Goal: Task Accomplishment & Management: Manage account settings

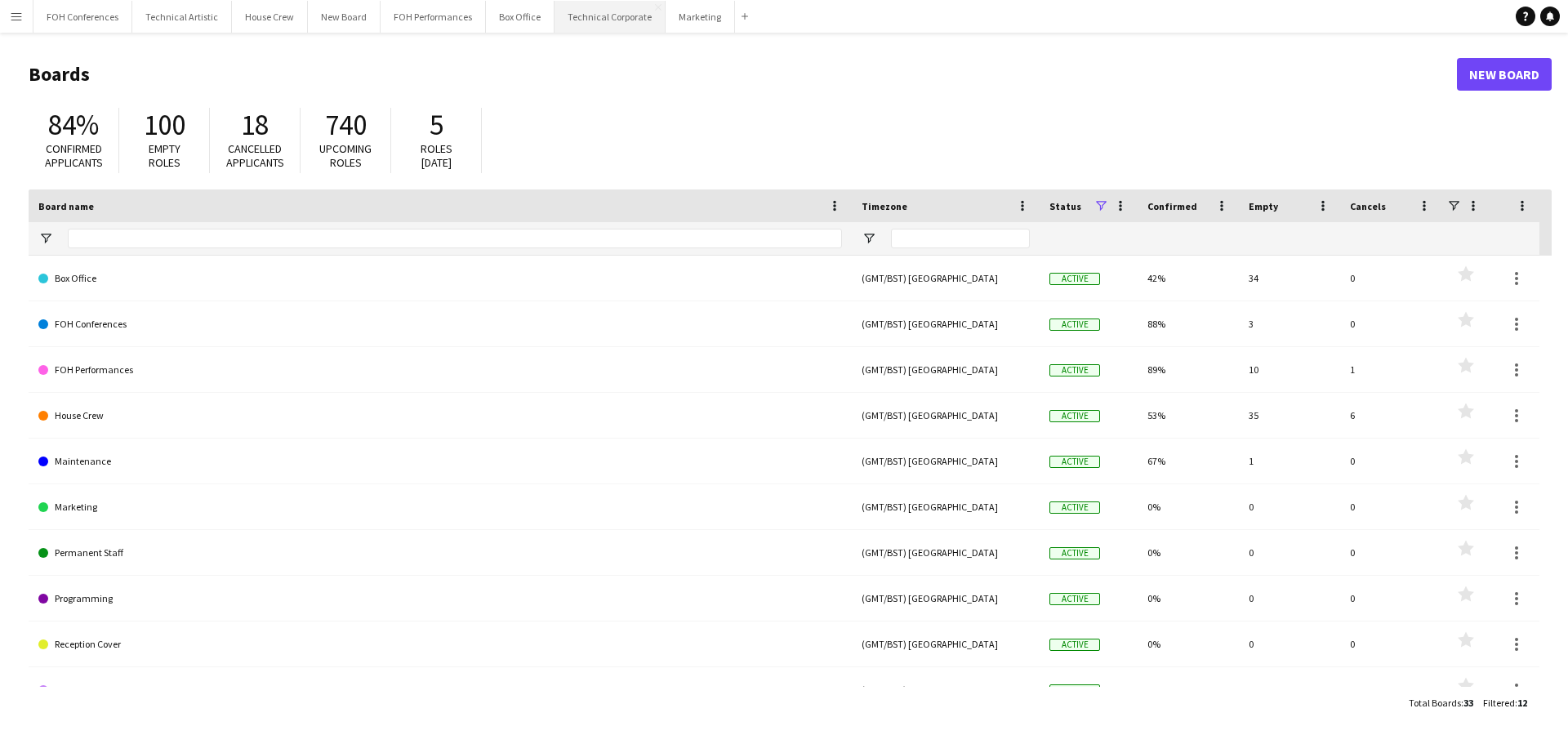
click at [589, 27] on button "Technical Corporate Close" at bounding box center [610, 16] width 111 height 32
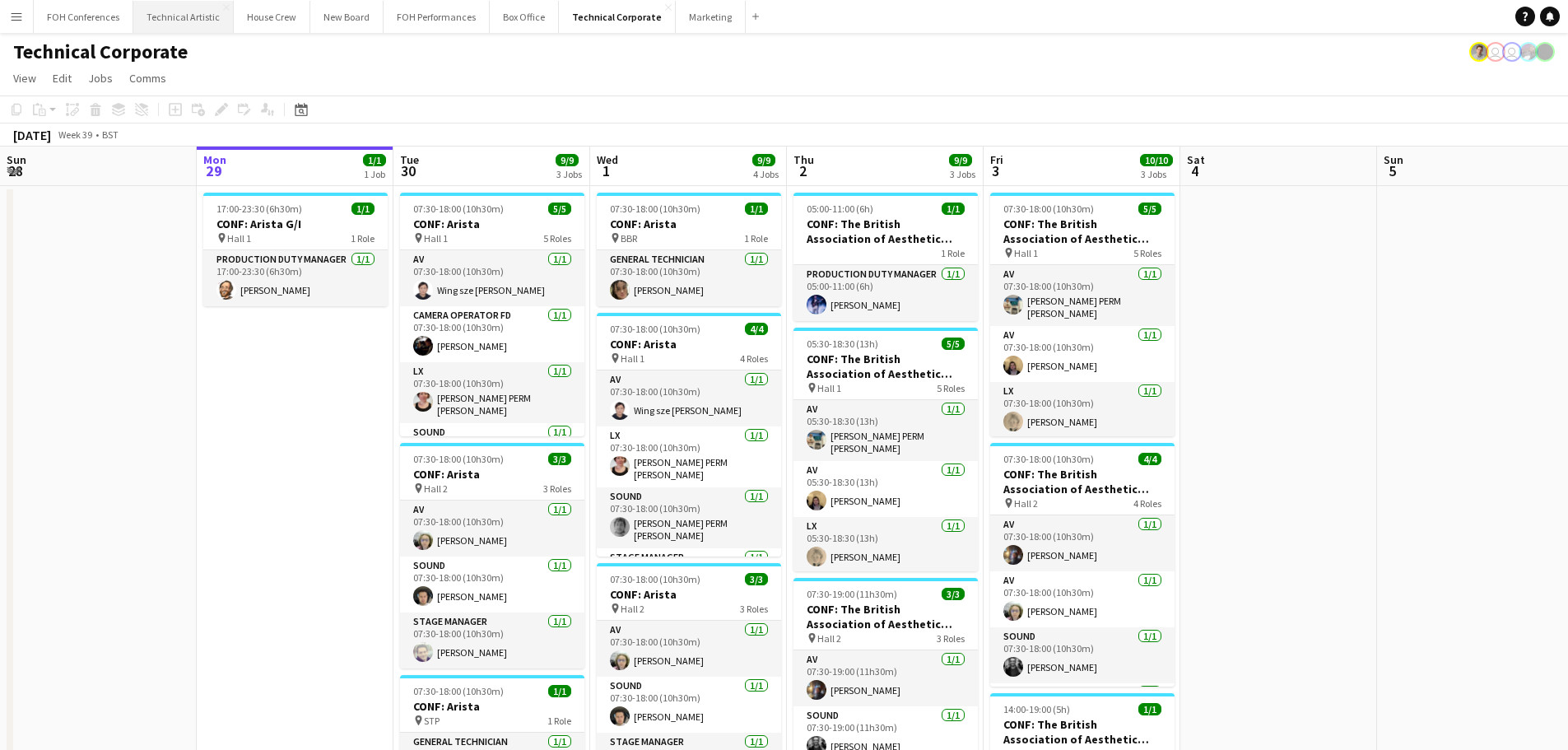
click at [154, 19] on button "Technical Artistic Close" at bounding box center [184, 16] width 101 height 32
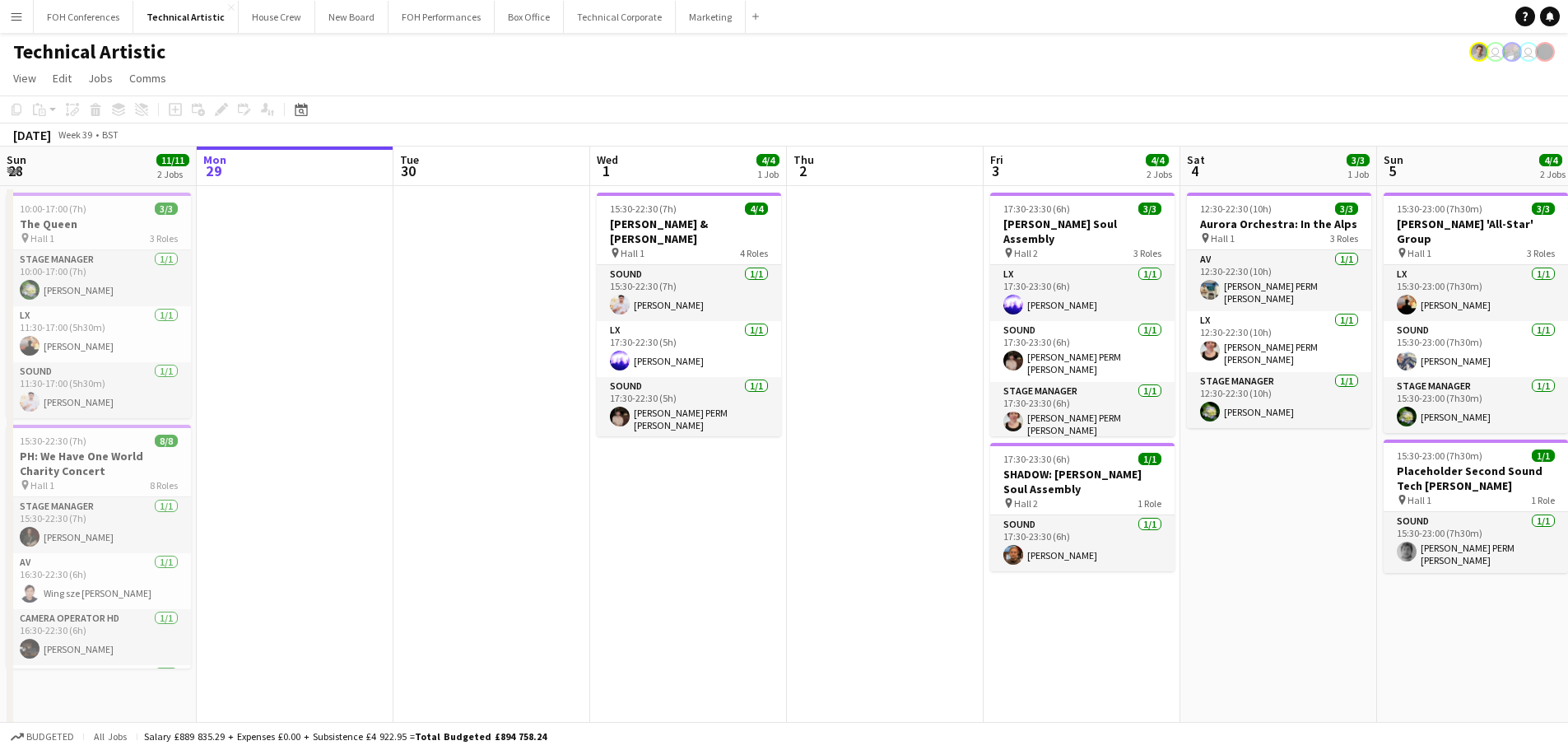
drag, startPoint x: 217, startPoint y: 333, endPoint x: 1579, endPoint y: 364, distance: 1362.4
click at [1506, 357] on app-calendar-viewport "Fri 26 6/6 3 Jobs Sat 27 8/8 2 Jobs Sun 28 11/11 2 Jobs Mon 29 Tue 30 Wed 1 4/4…" at bounding box center [784, 437] width 1568 height 581
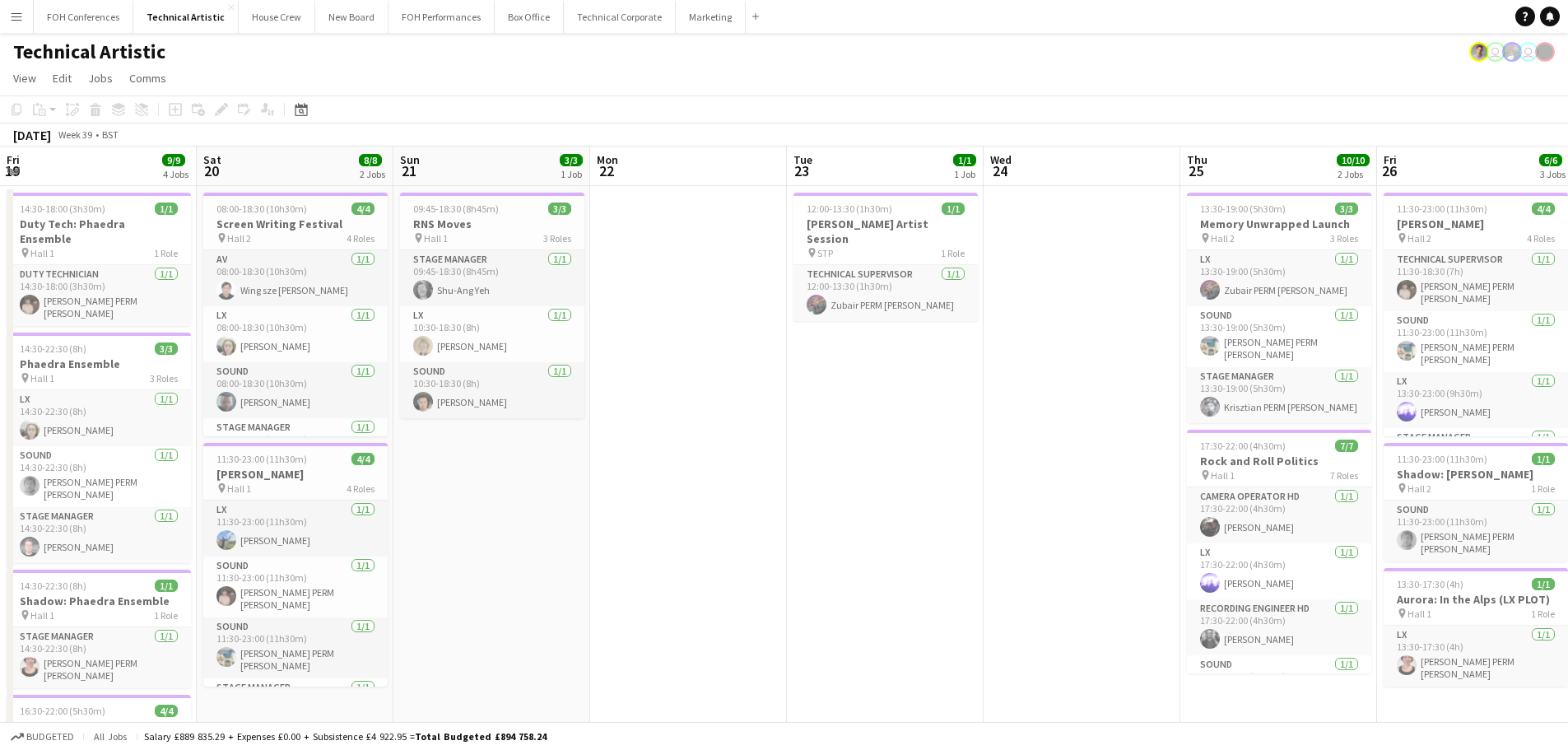
drag, startPoint x: 949, startPoint y: 281, endPoint x: 1027, endPoint y: 293, distance: 78.9
click at [996, 285] on app-calendar-viewport "Fri 19 9/9 4 Jobs Sat 20 8/8 2 Jobs Sun 21 3/3 1 Job Mon 22 Tue 23 1/1 1 Job We…" at bounding box center [784, 560] width 1568 height 829
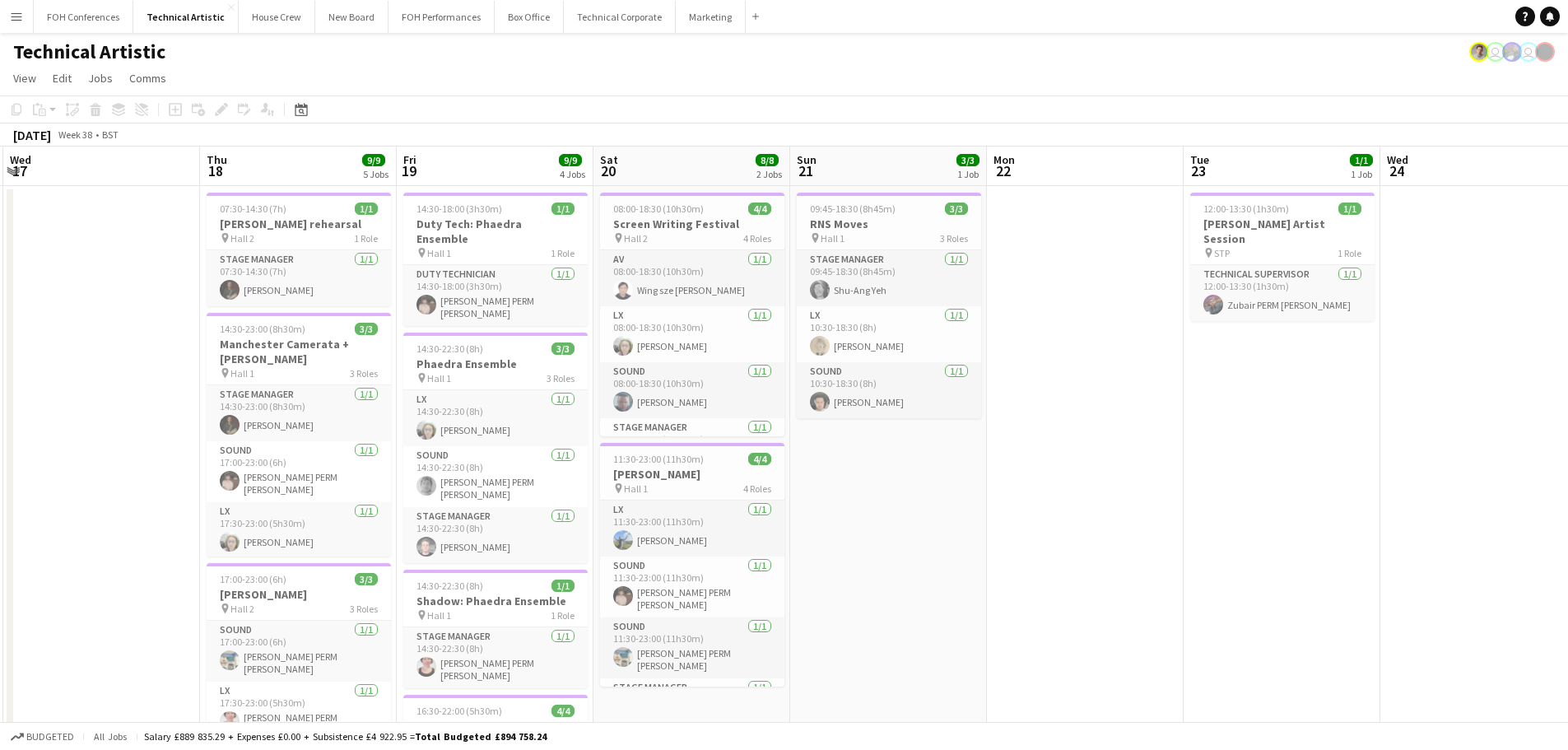
drag, startPoint x: 309, startPoint y: 287, endPoint x: 958, endPoint y: 237, distance: 650.9
click at [965, 233] on app-calendar-viewport "Mon 15 5/5 2 Jobs Tue 16 Wed 17 Thu 18 9/9 5 Jobs Fri 19 9/9 4 Jobs Sat 20 8/8 …" at bounding box center [784, 614] width 1568 height 934
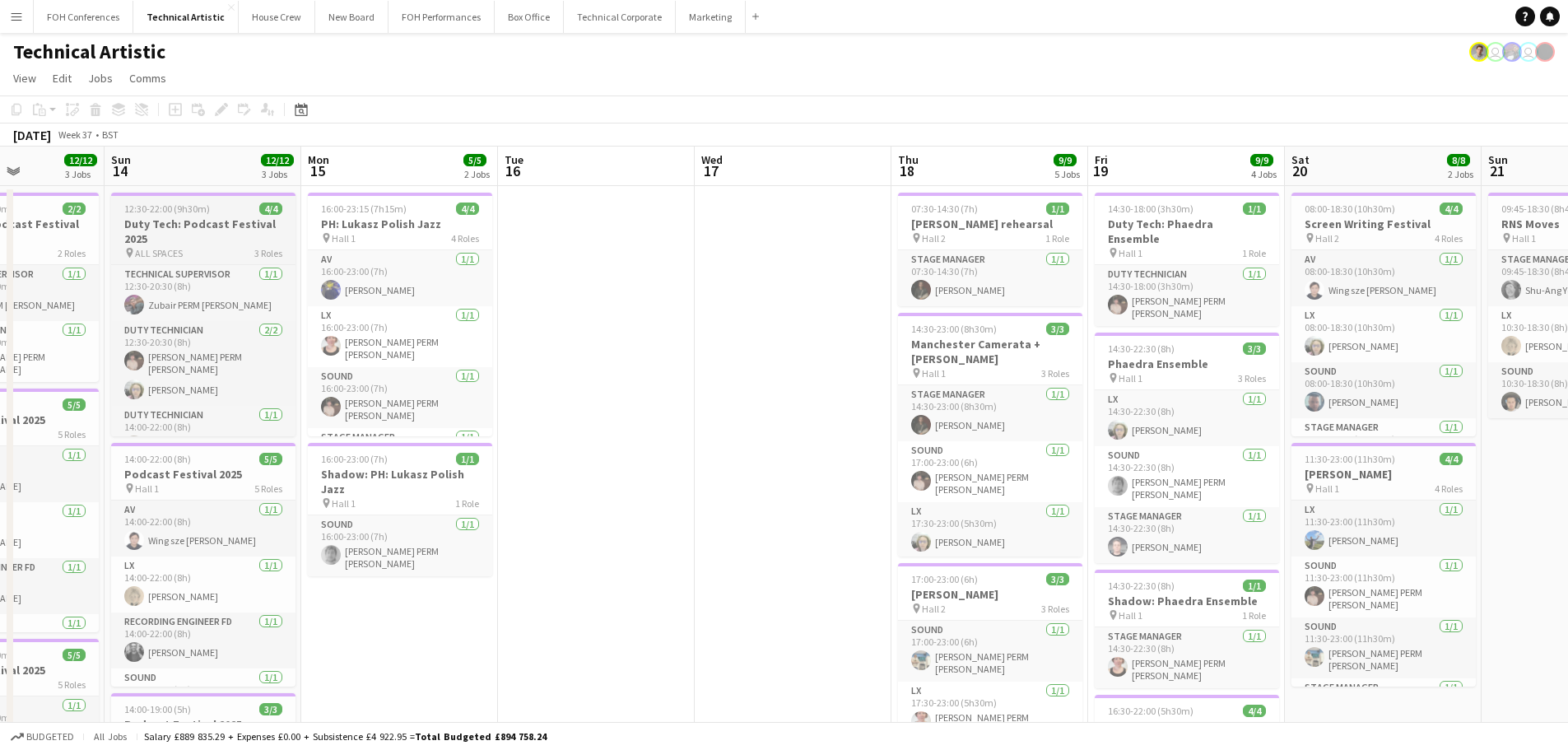
drag, startPoint x: 731, startPoint y: 226, endPoint x: 1091, endPoint y: 257, distance: 361.3
click at [1568, 211] on html "Menu Boards Boards Boards All jobs Status Workforce Workforce My Workforce Recr…" at bounding box center [784, 554] width 1568 height 1108
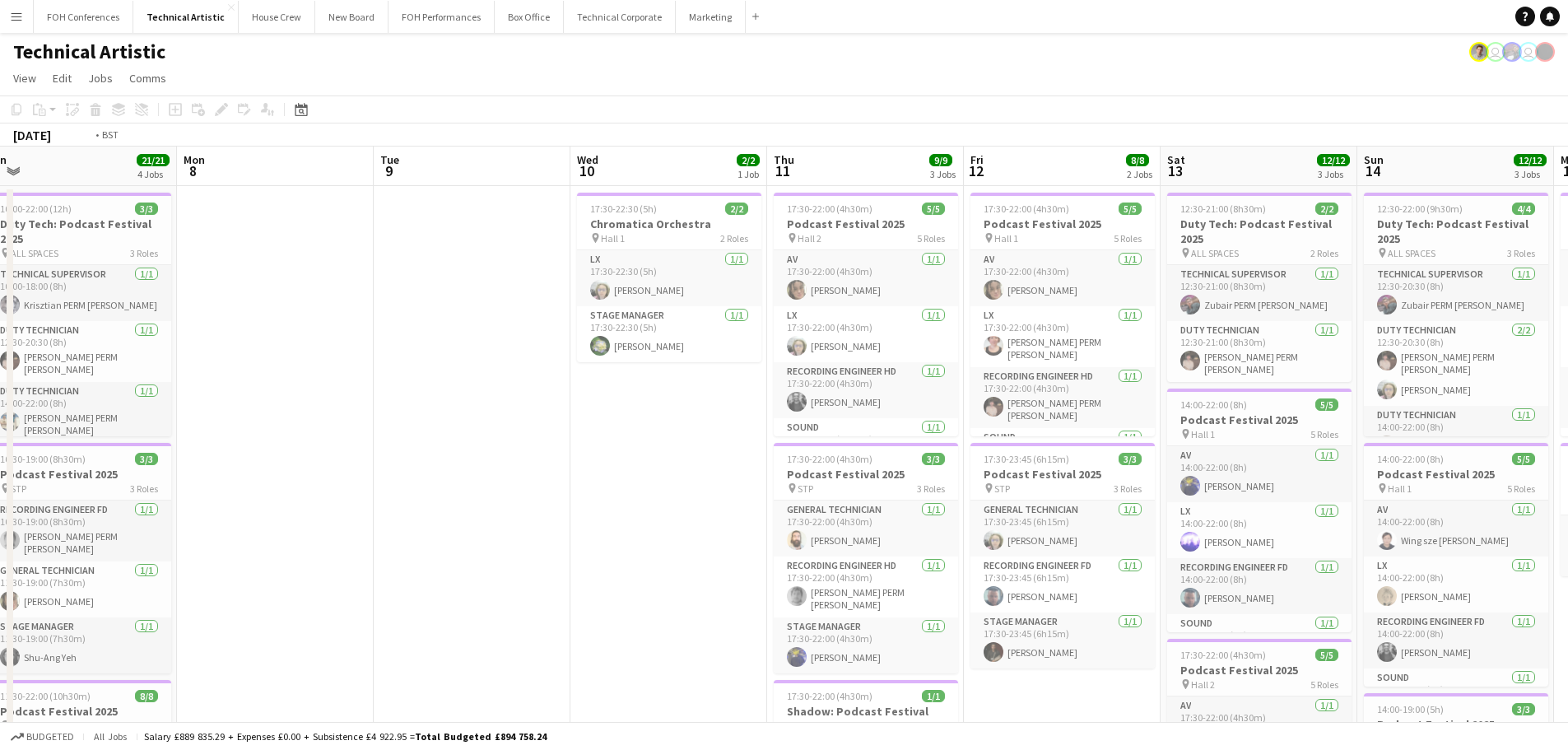
drag, startPoint x: 557, startPoint y: 232, endPoint x: 1328, endPoint y: 180, distance: 772.8
click at [1337, 176] on app-calendar-viewport "Sat 6 11/11 2 Jobs Sun 7 21/21 4 Jobs Mon 8 Tue 9 Wed 10 2/2 1 Job Thu 11 9/9 3…" at bounding box center [784, 681] width 1568 height 1070
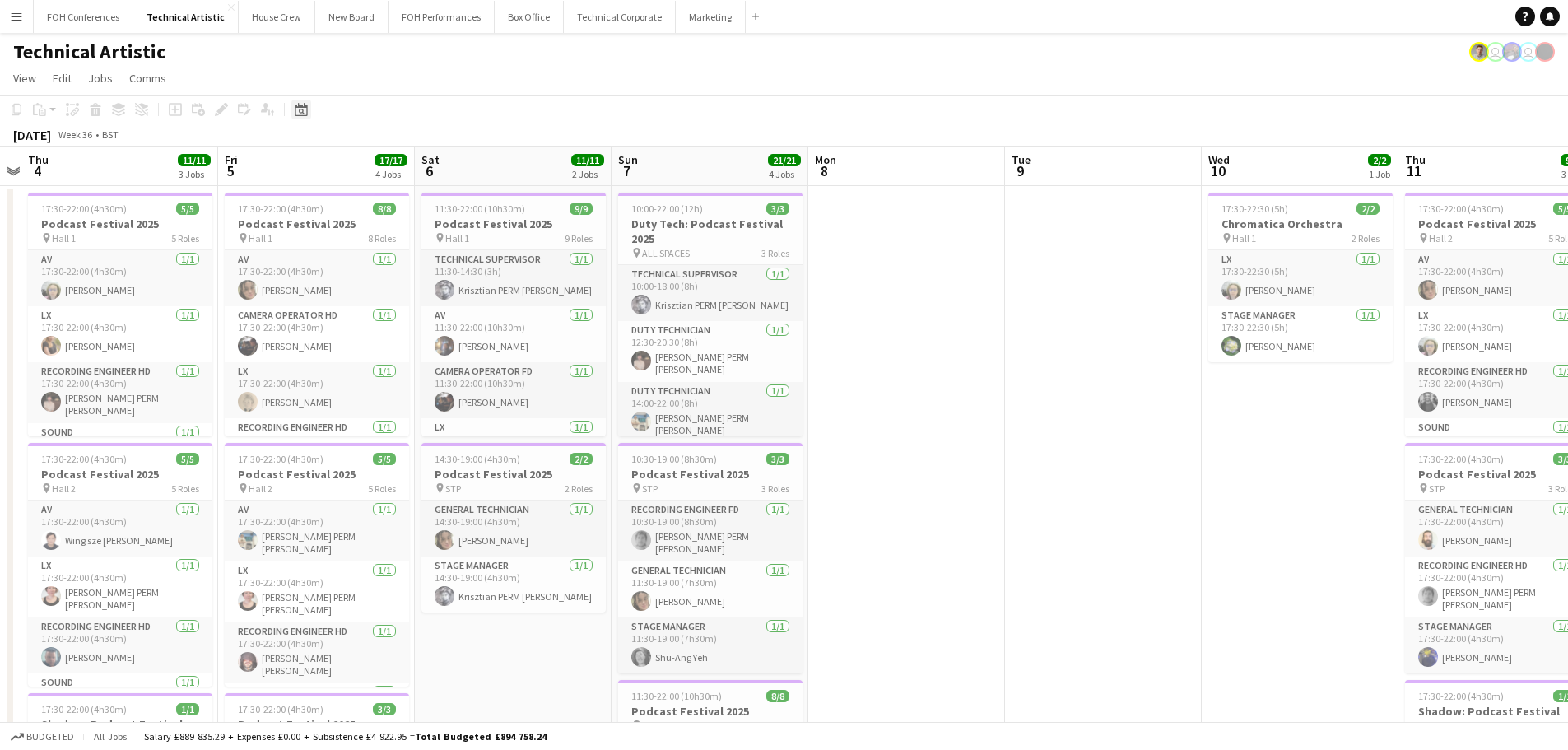
click at [301, 107] on icon at bounding box center [300, 109] width 12 height 13
click at [409, 162] on span "Previous month" at bounding box center [402, 167] width 33 height 33
click at [409, 161] on span "Previous month" at bounding box center [402, 167] width 33 height 33
click at [407, 160] on span "Previous month" at bounding box center [402, 167] width 33 height 33
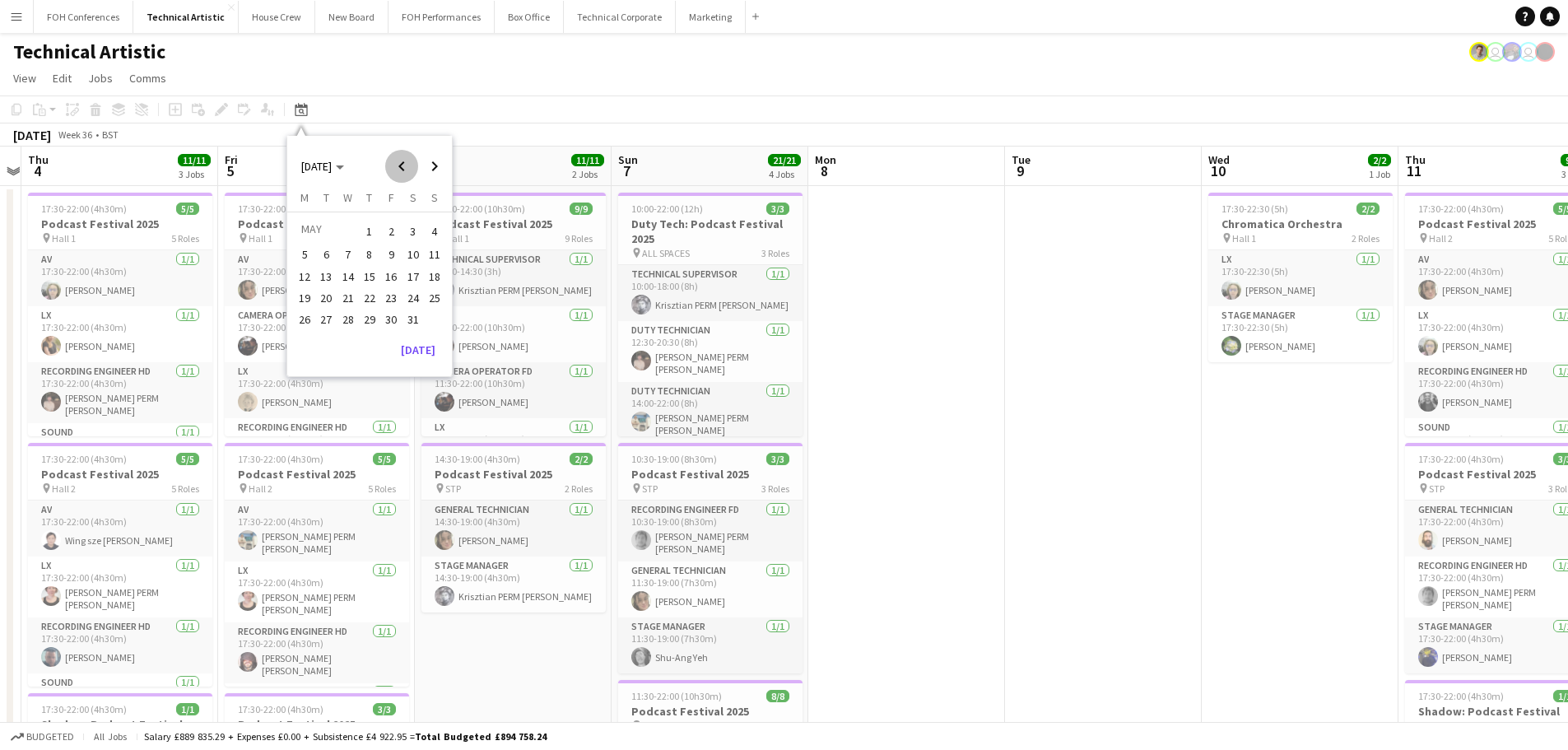
click at [407, 160] on span "Previous month" at bounding box center [402, 167] width 33 height 33
click at [407, 159] on span "Previous month" at bounding box center [402, 167] width 33 height 33
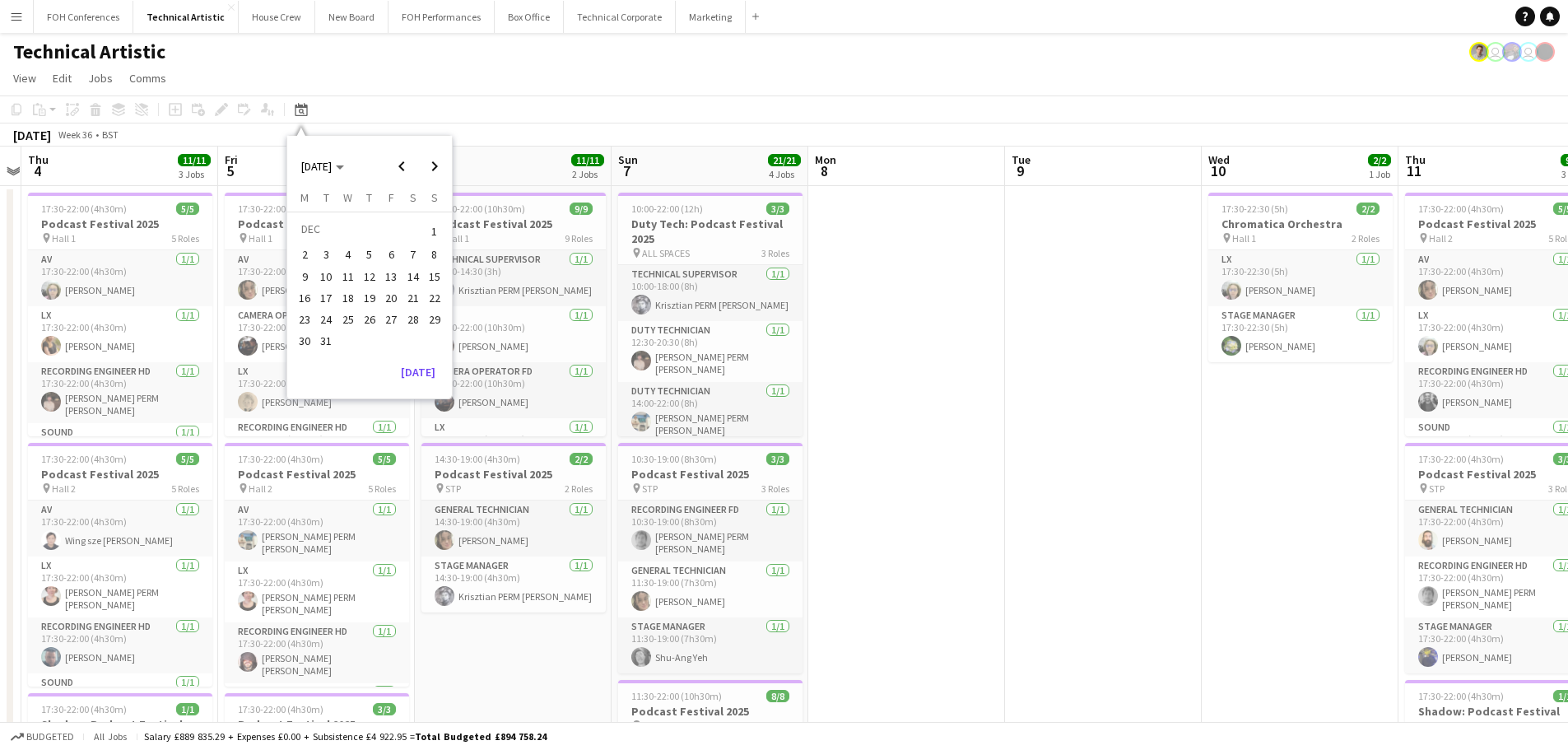
click at [336, 251] on button "3" at bounding box center [325, 254] width 21 height 21
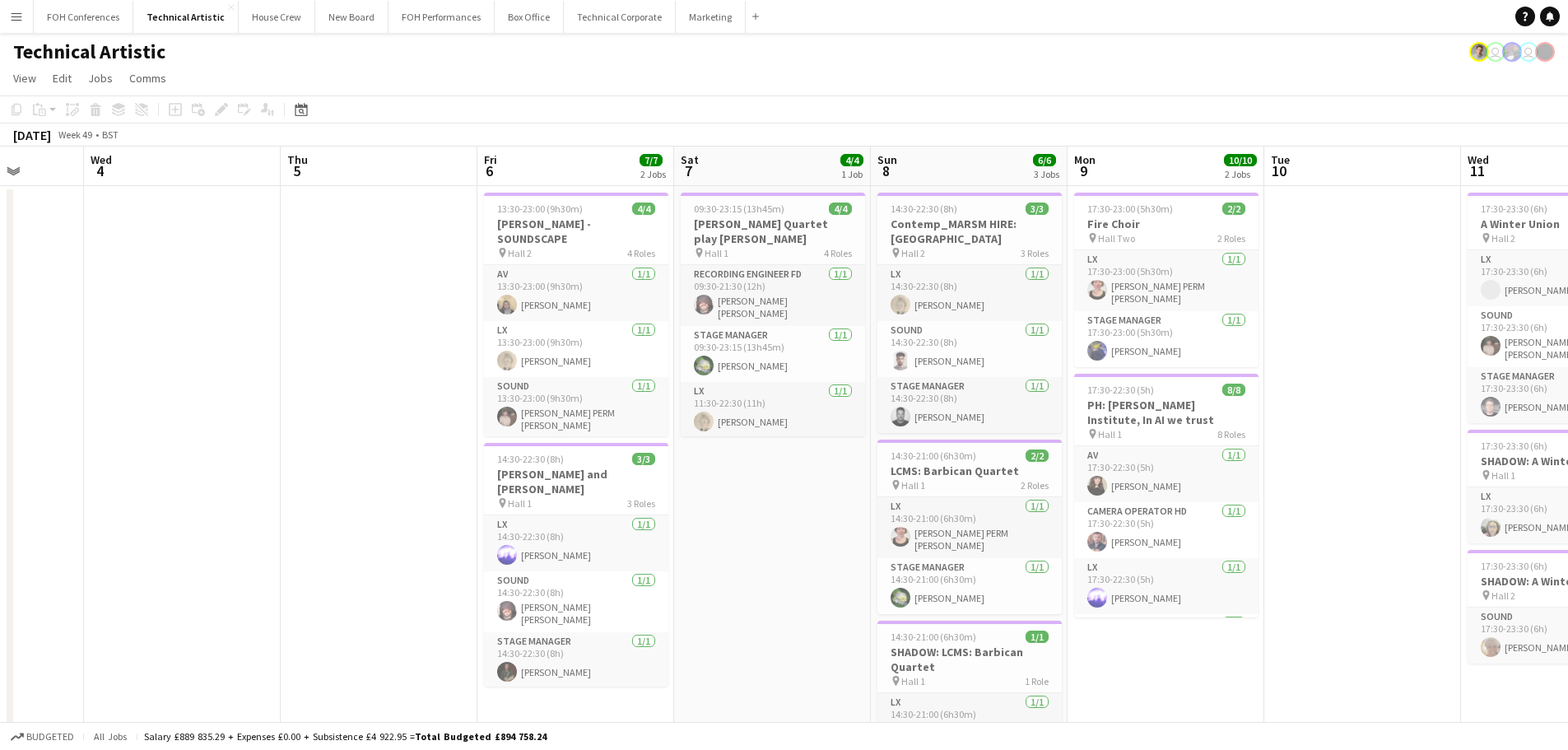
drag, startPoint x: 589, startPoint y: 309, endPoint x: 321, endPoint y: 311, distance: 268.0
click at [321, 311] on app-calendar-viewport "Sun 1 Mon 2 Tue 3 Wed 4 Thu 5 Fri 6 7/7 2 Jobs Sat 7 4/4 1 Job Sun 8 6/6 3 Jobs…" at bounding box center [784, 681] width 1568 height 1070
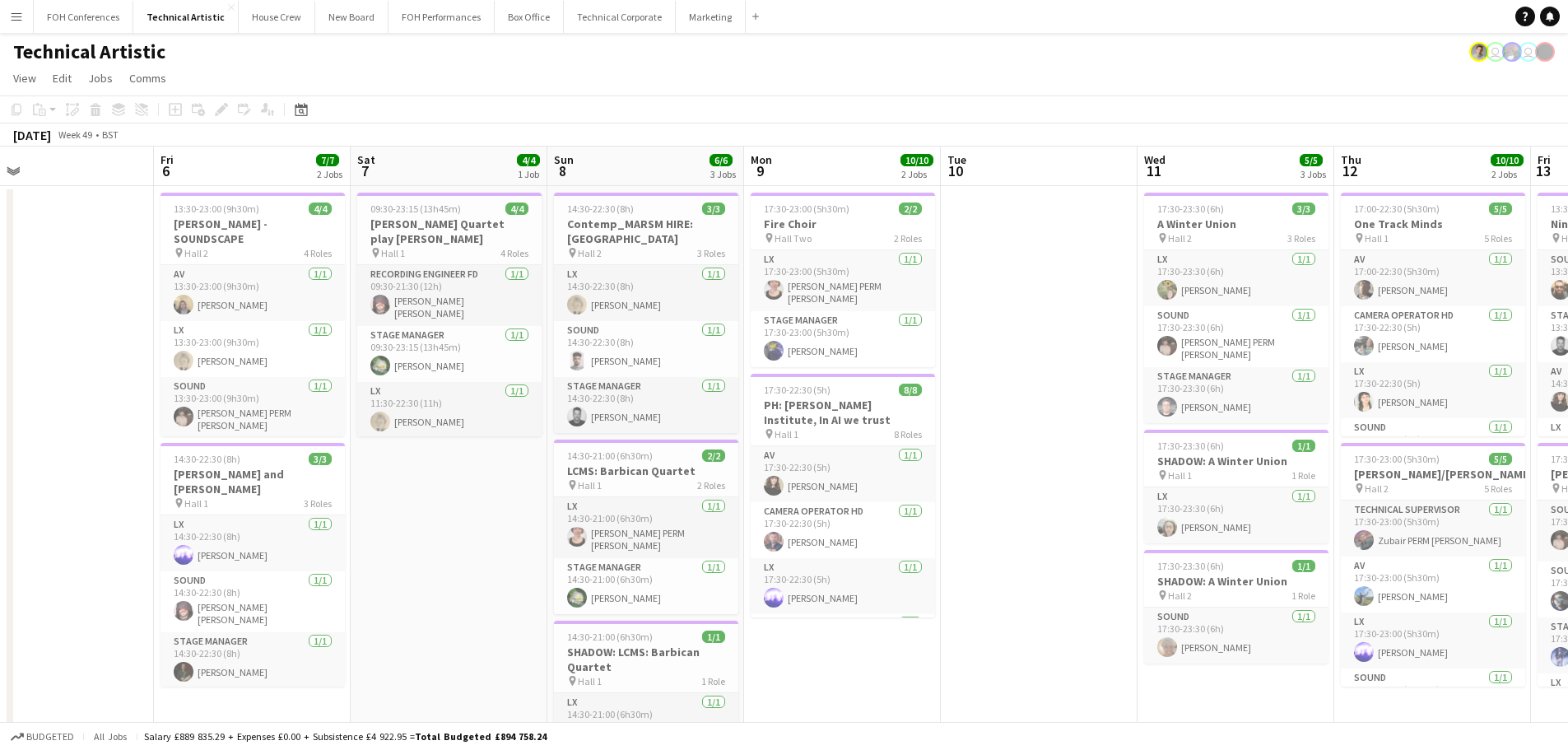
drag, startPoint x: 1331, startPoint y: 316, endPoint x: 615, endPoint y: 286, distance: 716.6
click at [613, 294] on app-calendar-viewport "Tue 3 Wed 4 Thu 5 Fri 6 7/7 2 Jobs Sat 7 4/4 1 Job Sun 8 6/6 3 Jobs Mon 9 10/10…" at bounding box center [784, 681] width 1568 height 1070
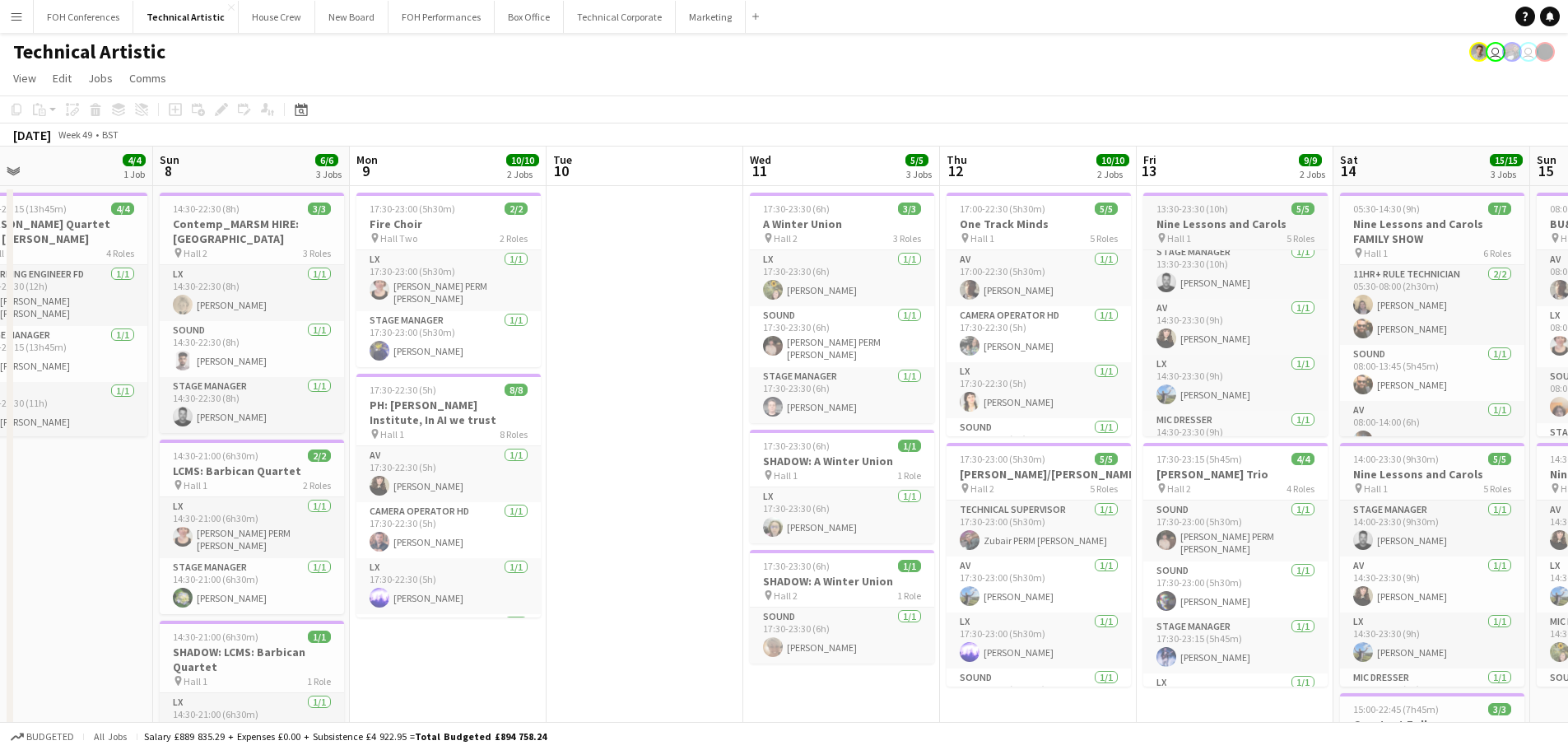
scroll to position [93, 0]
drag, startPoint x: 982, startPoint y: 120, endPoint x: 367, endPoint y: 112, distance: 615.1
click at [367, 112] on app-toolbar "Copy Paste Paste Ctrl+V Paste with crew Ctrl+Shift+V Paste linked Job [GEOGRAPH…" at bounding box center [784, 109] width 1568 height 28
drag, startPoint x: 1182, startPoint y: 61, endPoint x: 810, endPoint y: 66, distance: 372.0
click at [810, 66] on app-board "Technical Artistic user user View Day view expanded Day view collapsed Month vi…" at bounding box center [784, 638] width 1568 height 1211
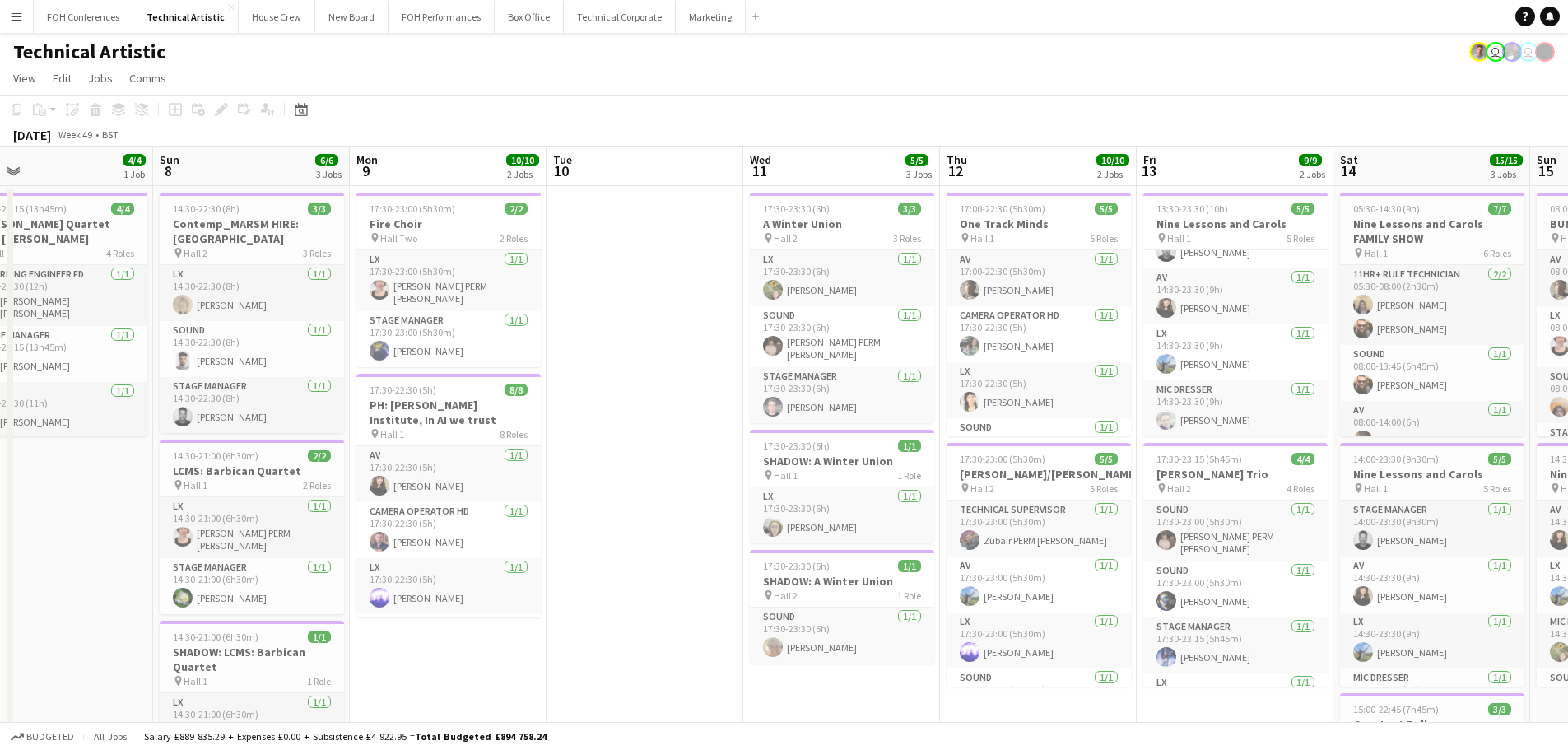
drag, startPoint x: 949, startPoint y: 96, endPoint x: 745, endPoint y: 102, distance: 204.1
click at [745, 102] on app-toolbar "Copy Paste Paste Ctrl+V Paste with crew Ctrl+Shift+V Paste linked Job [GEOGRAPH…" at bounding box center [784, 109] width 1568 height 28
click at [1229, 241] on div "pin Hall 1 5 Roles" at bounding box center [1235, 238] width 184 height 13
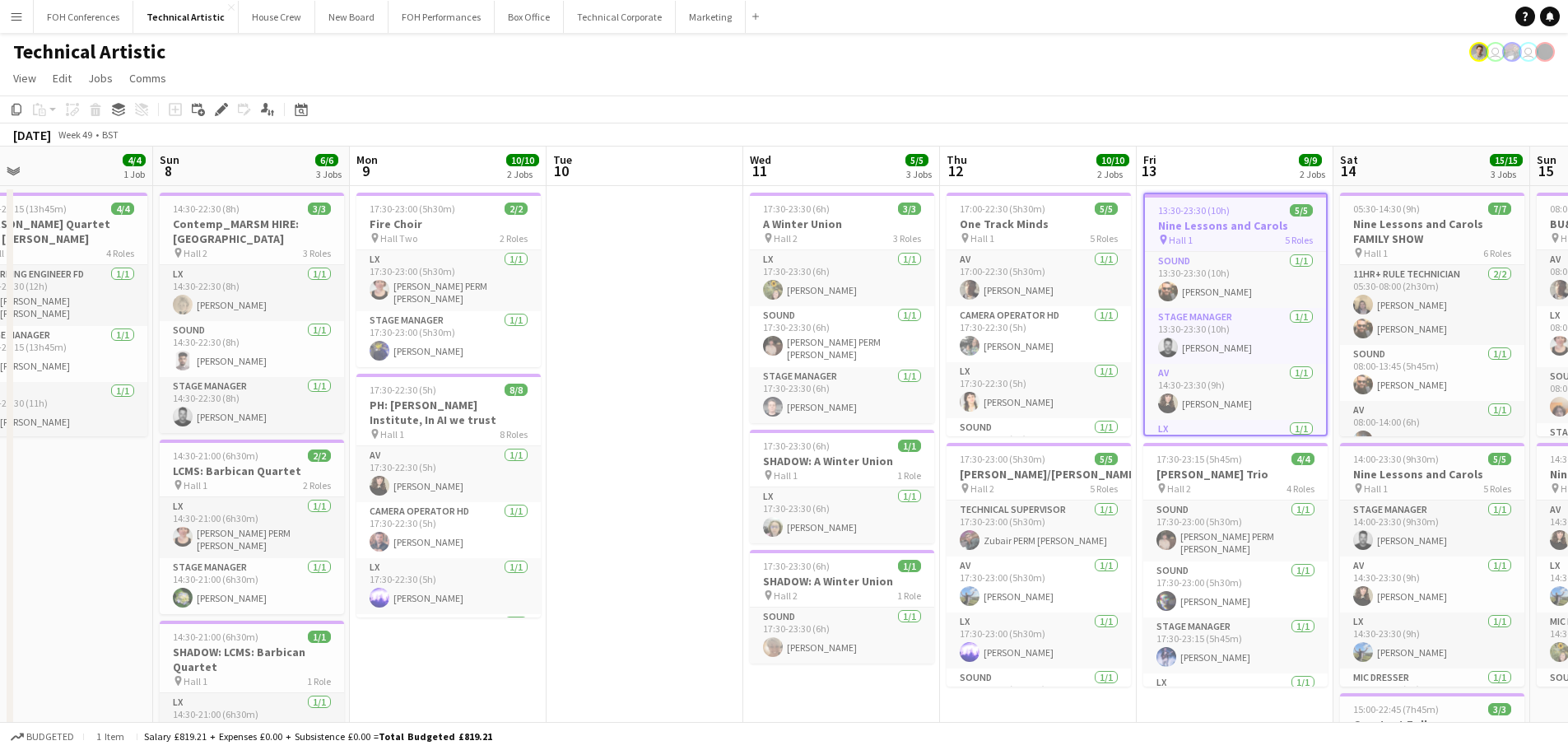
scroll to position [0, 438]
drag, startPoint x: 1239, startPoint y: 215, endPoint x: 1210, endPoint y: 212, distance: 29.2
click at [1210, 212] on span "13:30-23:30 (10h)" at bounding box center [1193, 210] width 71 height 12
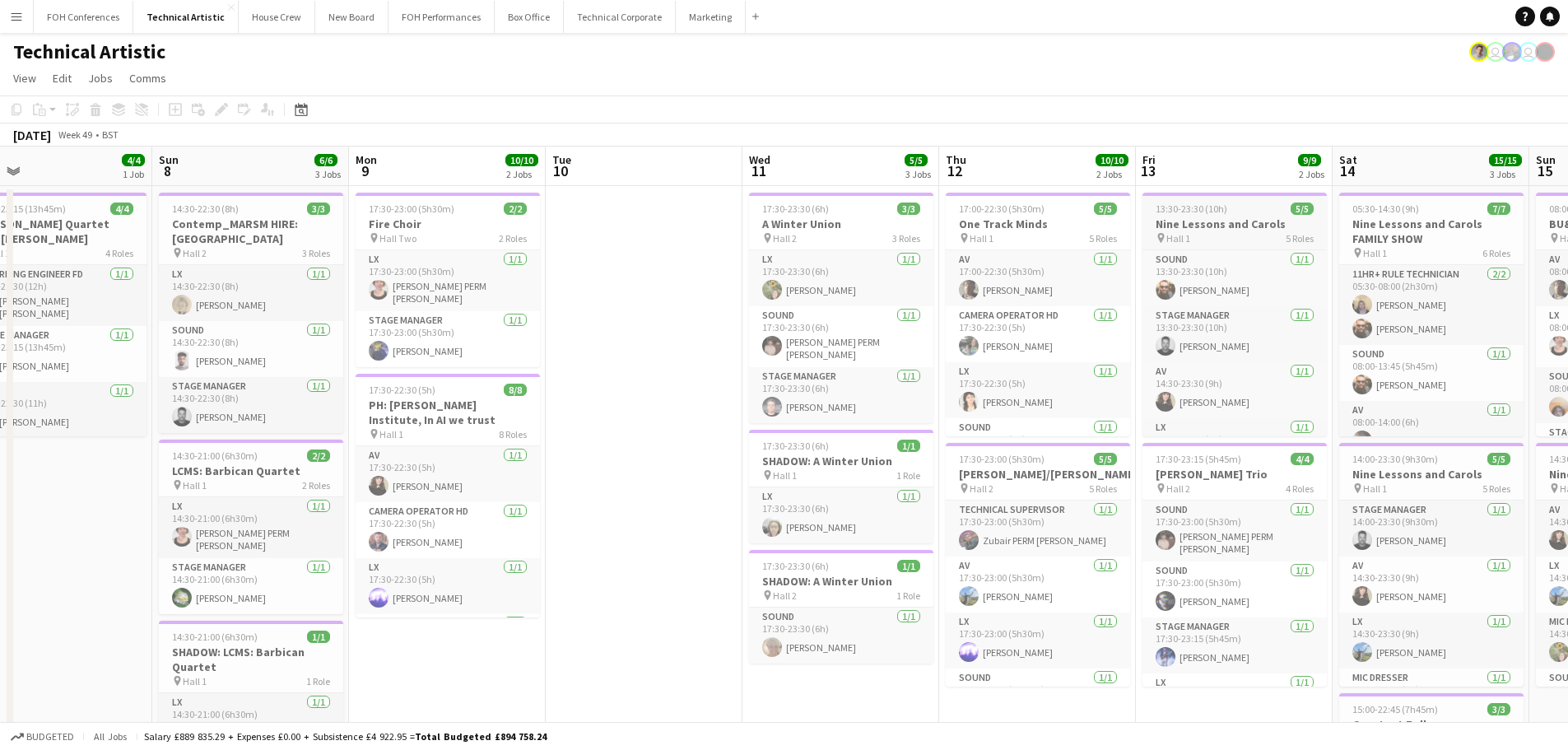
click at [1210, 210] on span "13:30-23:30 (10h)" at bounding box center [1191, 208] width 71 height 12
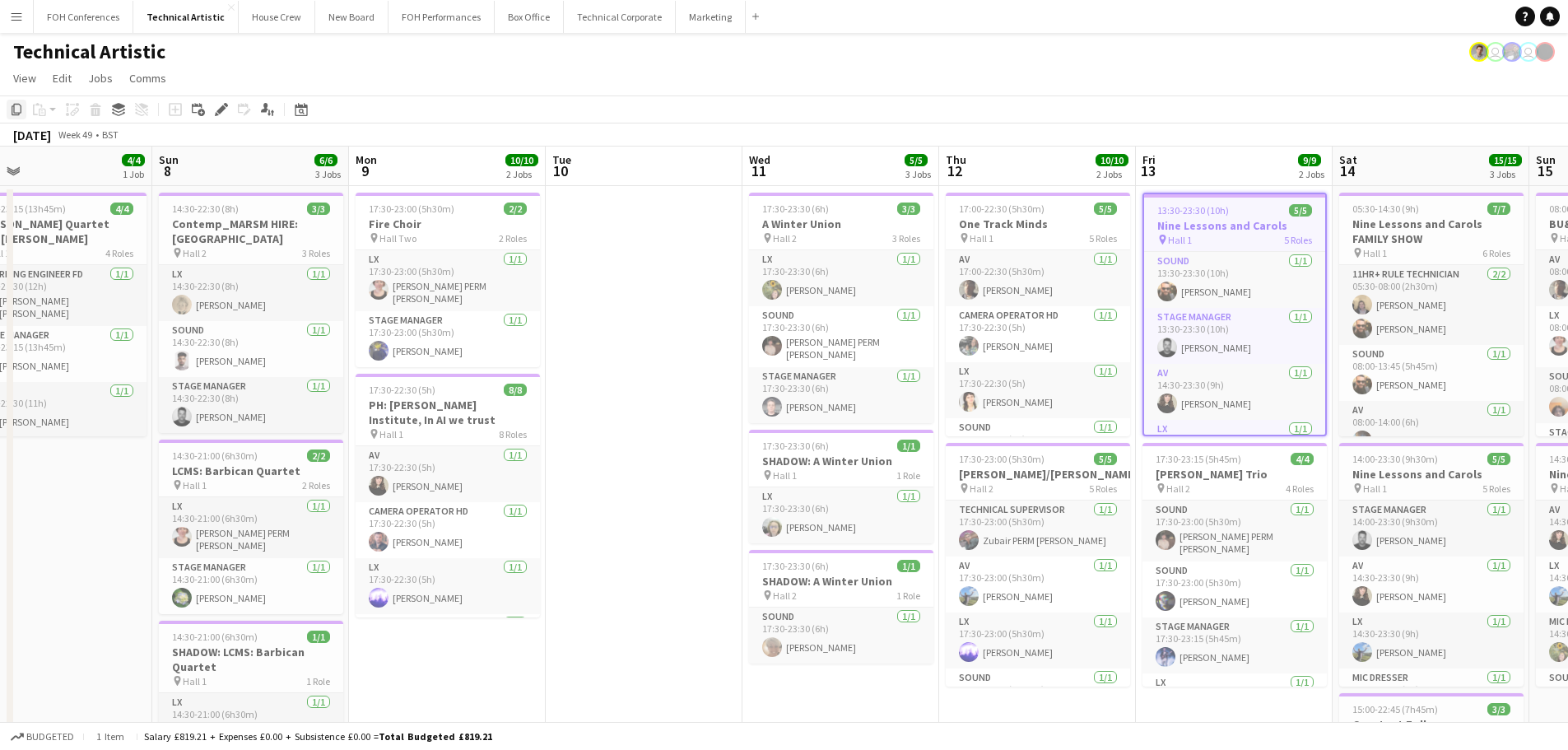
click at [21, 110] on icon at bounding box center [16, 109] width 10 height 12
click at [301, 106] on g at bounding box center [300, 109] width 12 height 13
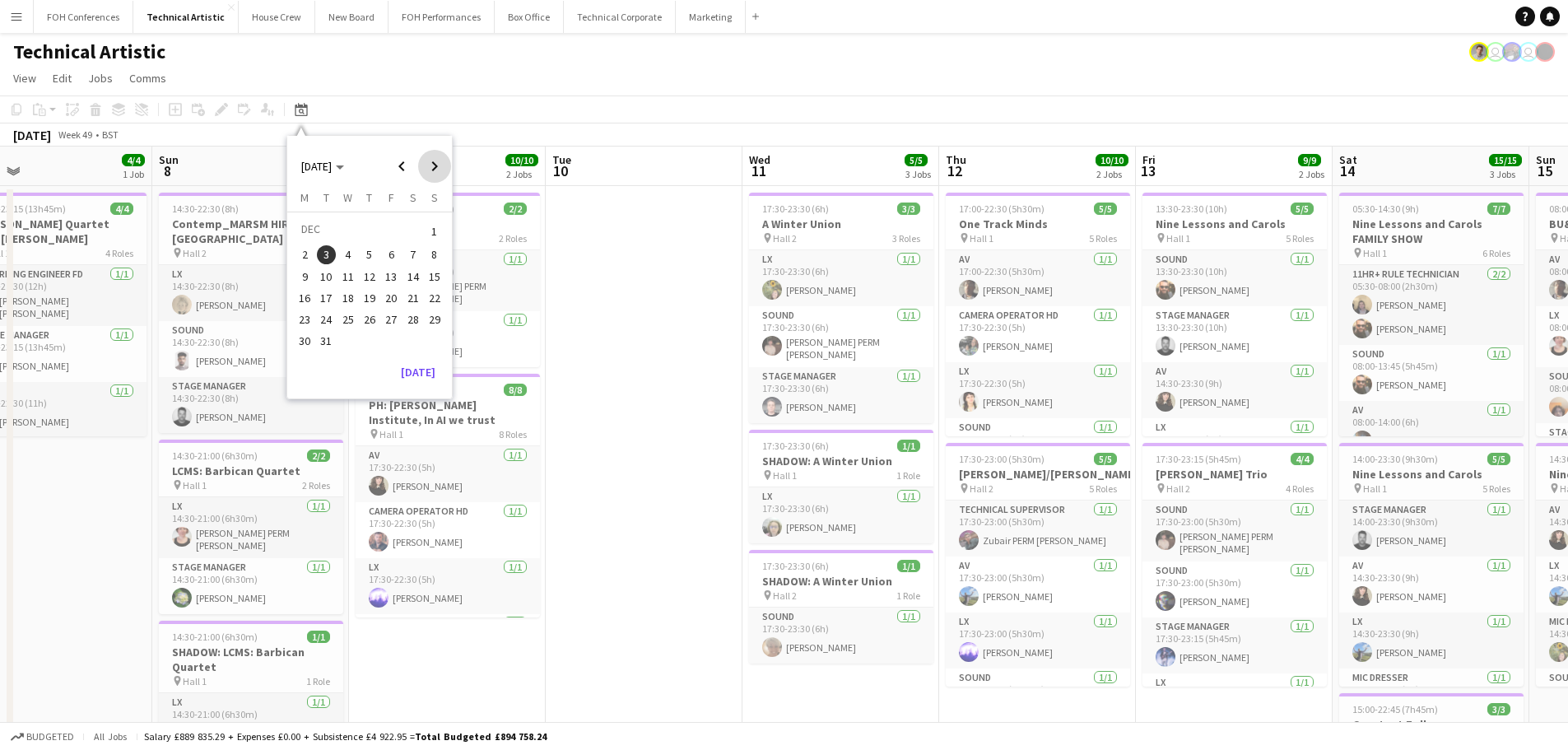
click at [427, 166] on span "Next month" at bounding box center [435, 167] width 33 height 33
click at [427, 164] on span "Next month" at bounding box center [435, 167] width 33 height 33
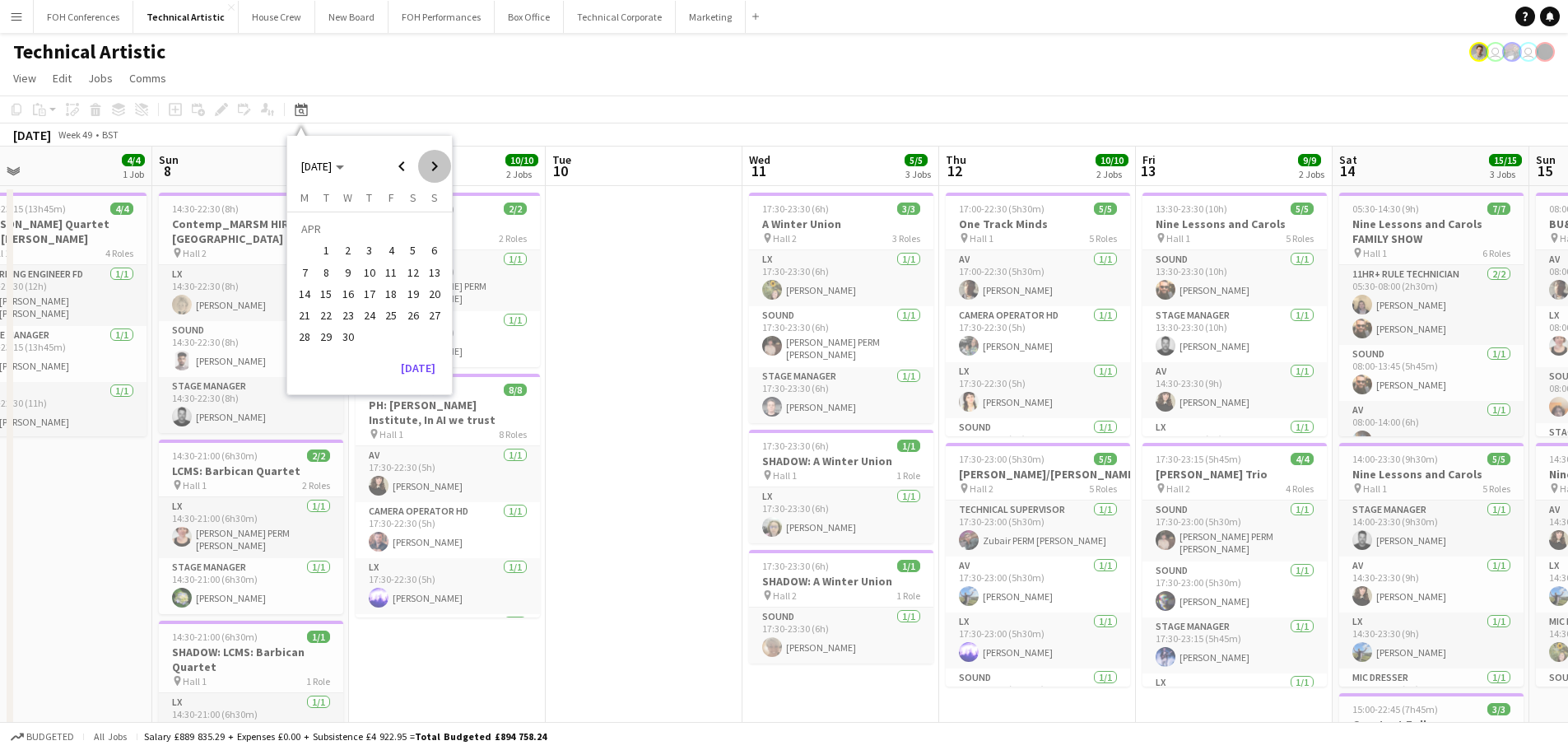
click at [427, 163] on span "Next month" at bounding box center [435, 167] width 33 height 33
click at [427, 162] on span "Next month" at bounding box center [435, 167] width 33 height 33
click at [427, 161] on span "Next month" at bounding box center [435, 167] width 33 height 33
click at [427, 160] on span "Next month" at bounding box center [435, 167] width 33 height 33
click at [427, 160] on span "Next month" at bounding box center [435, 167] width 33 height 33
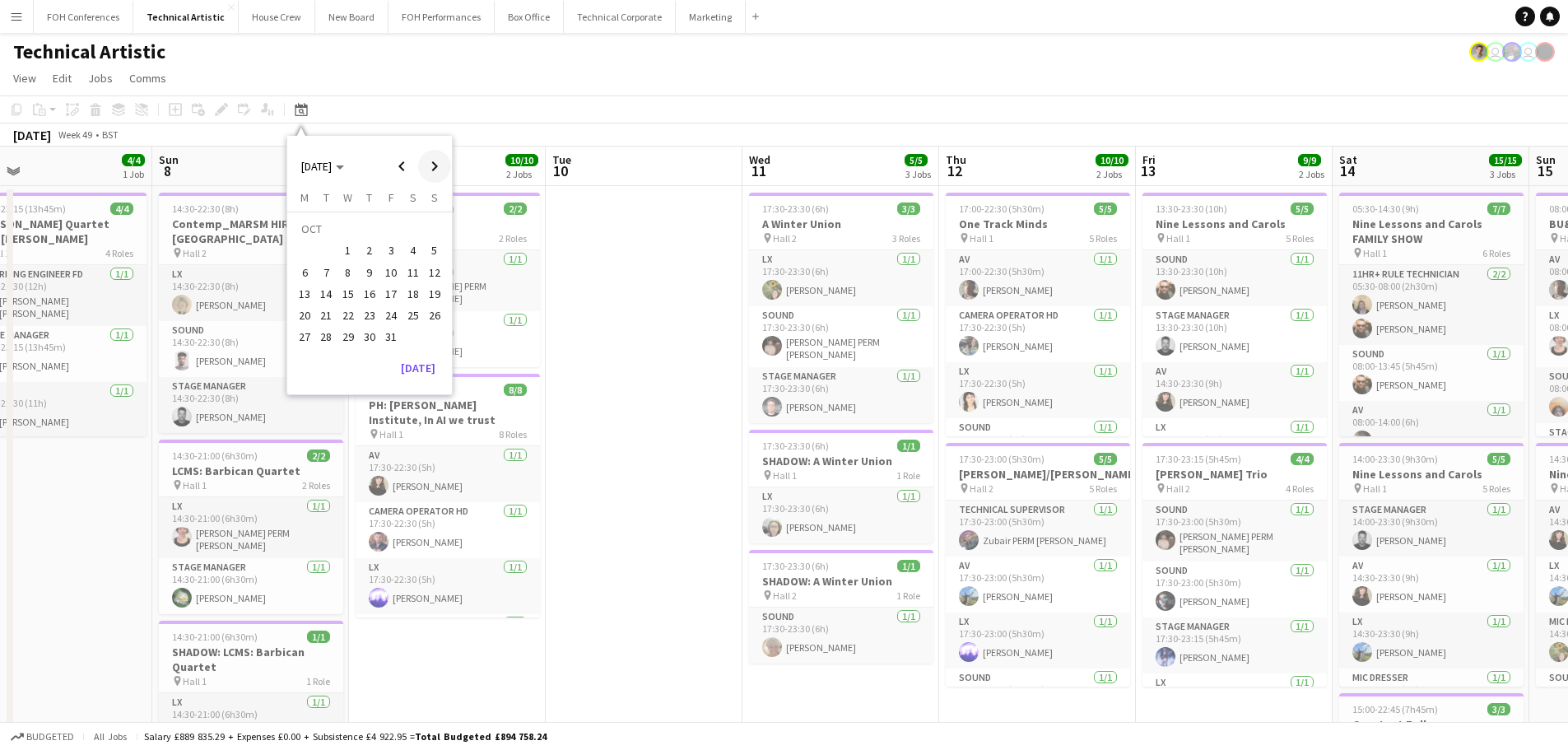
click at [427, 160] on span "Next month" at bounding box center [435, 167] width 33 height 33
click at [427, 159] on span "Next month" at bounding box center [435, 167] width 33 height 33
click at [395, 291] on span "19" at bounding box center [391, 294] width 20 height 20
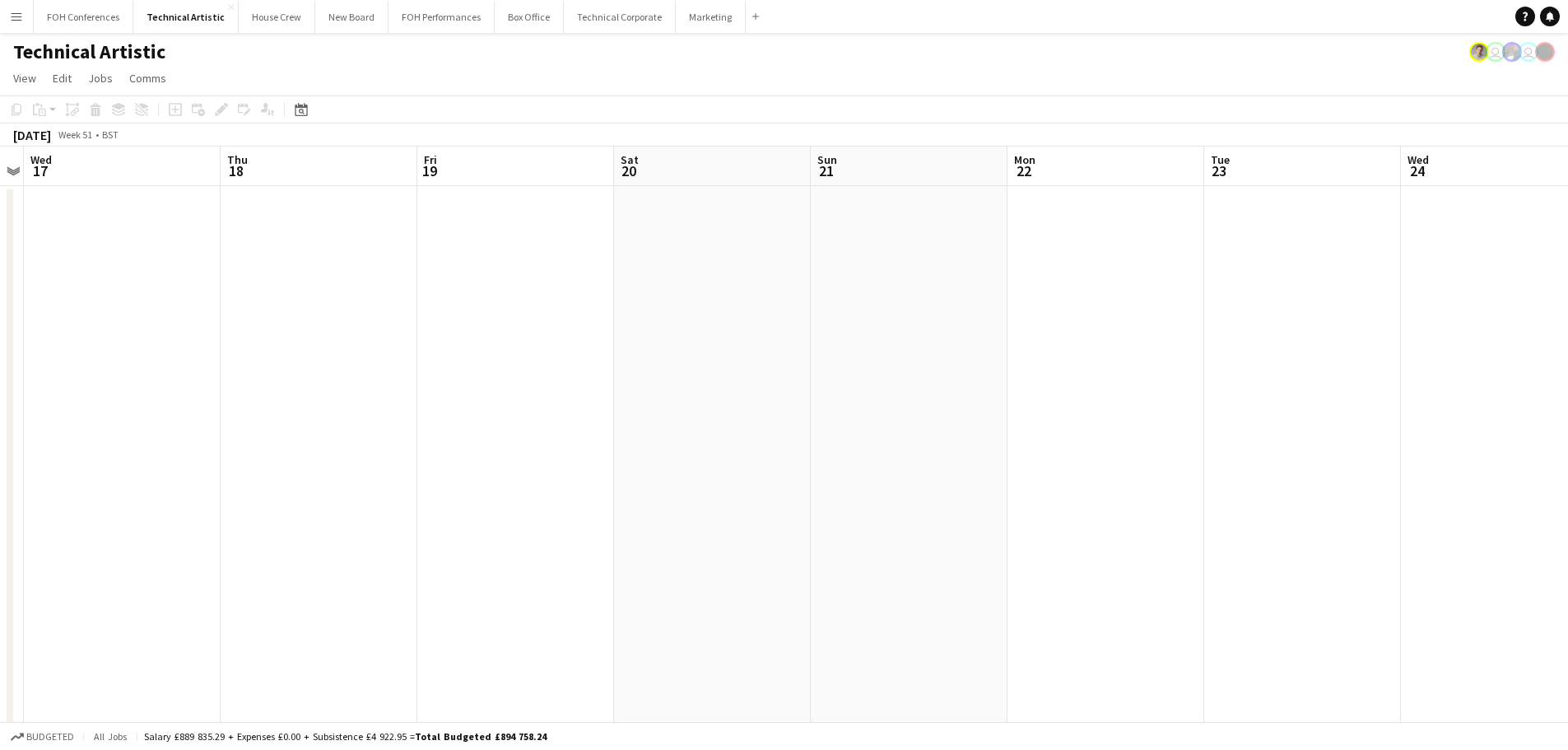
click at [531, 234] on app-date-cell at bounding box center [515, 701] width 197 height 1030
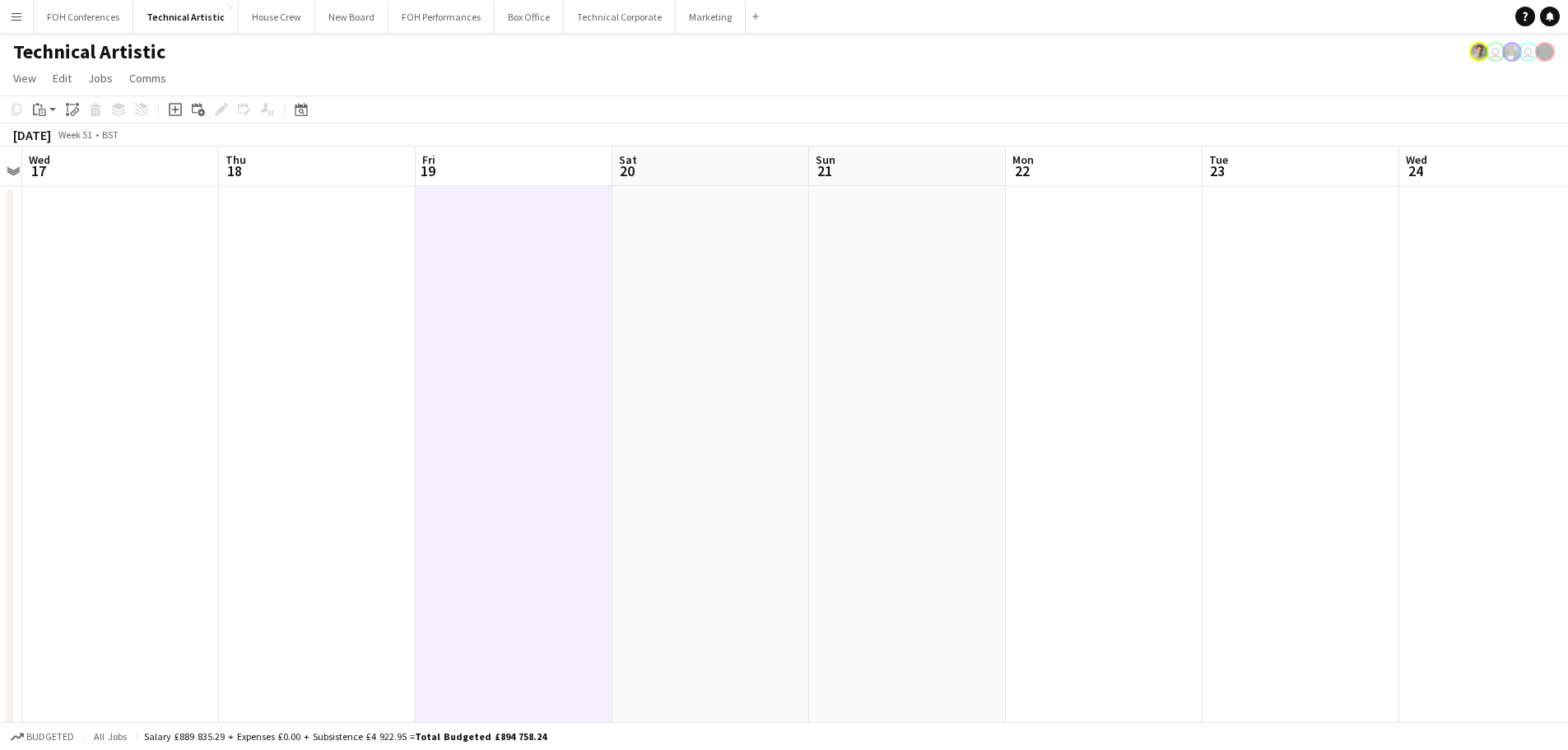
drag, startPoint x: 529, startPoint y: 234, endPoint x: 483, endPoint y: 212, distance: 51.0
click at [483, 212] on app-date-cell at bounding box center [514, 701] width 197 height 1030
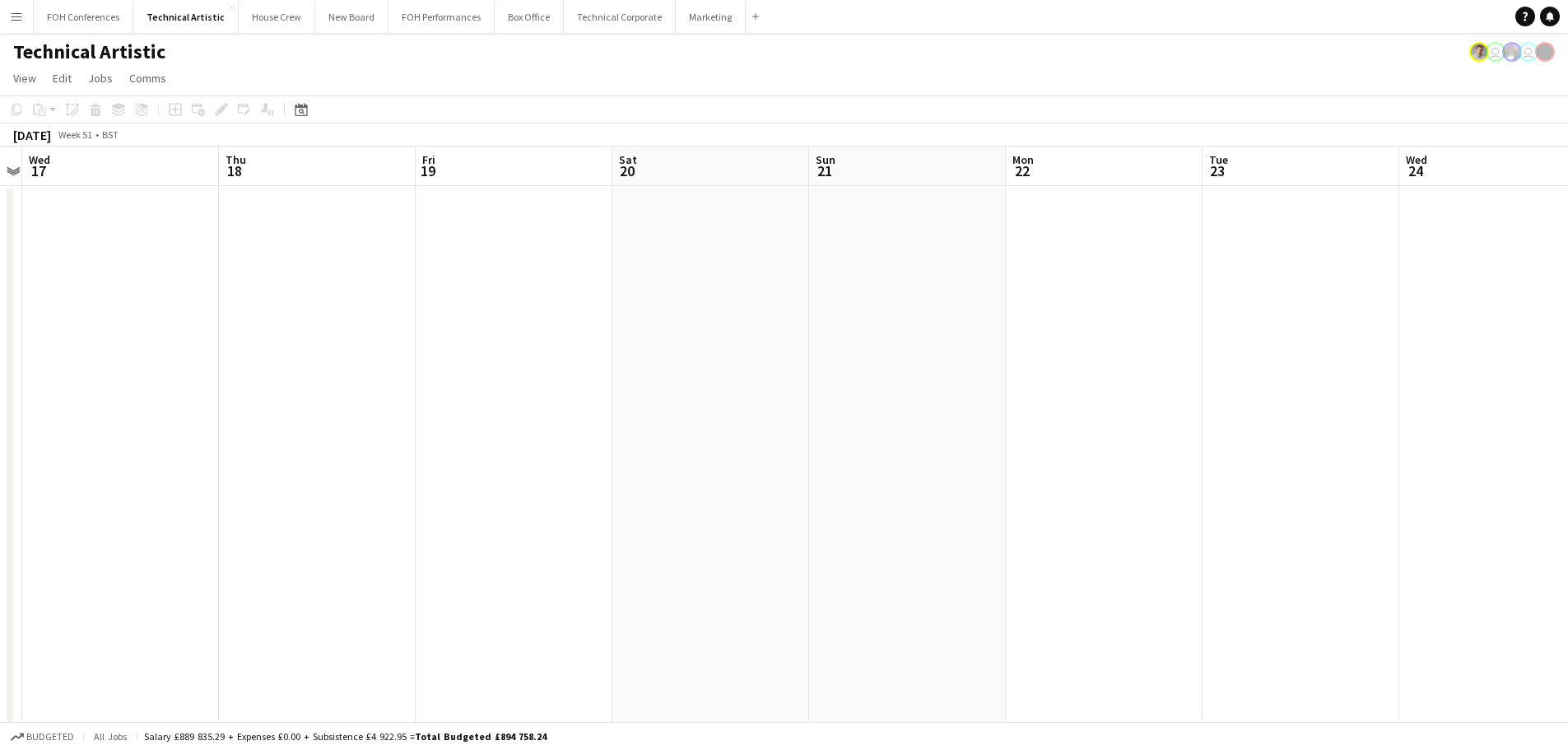
click at [478, 211] on app-date-cell at bounding box center [514, 701] width 197 height 1030
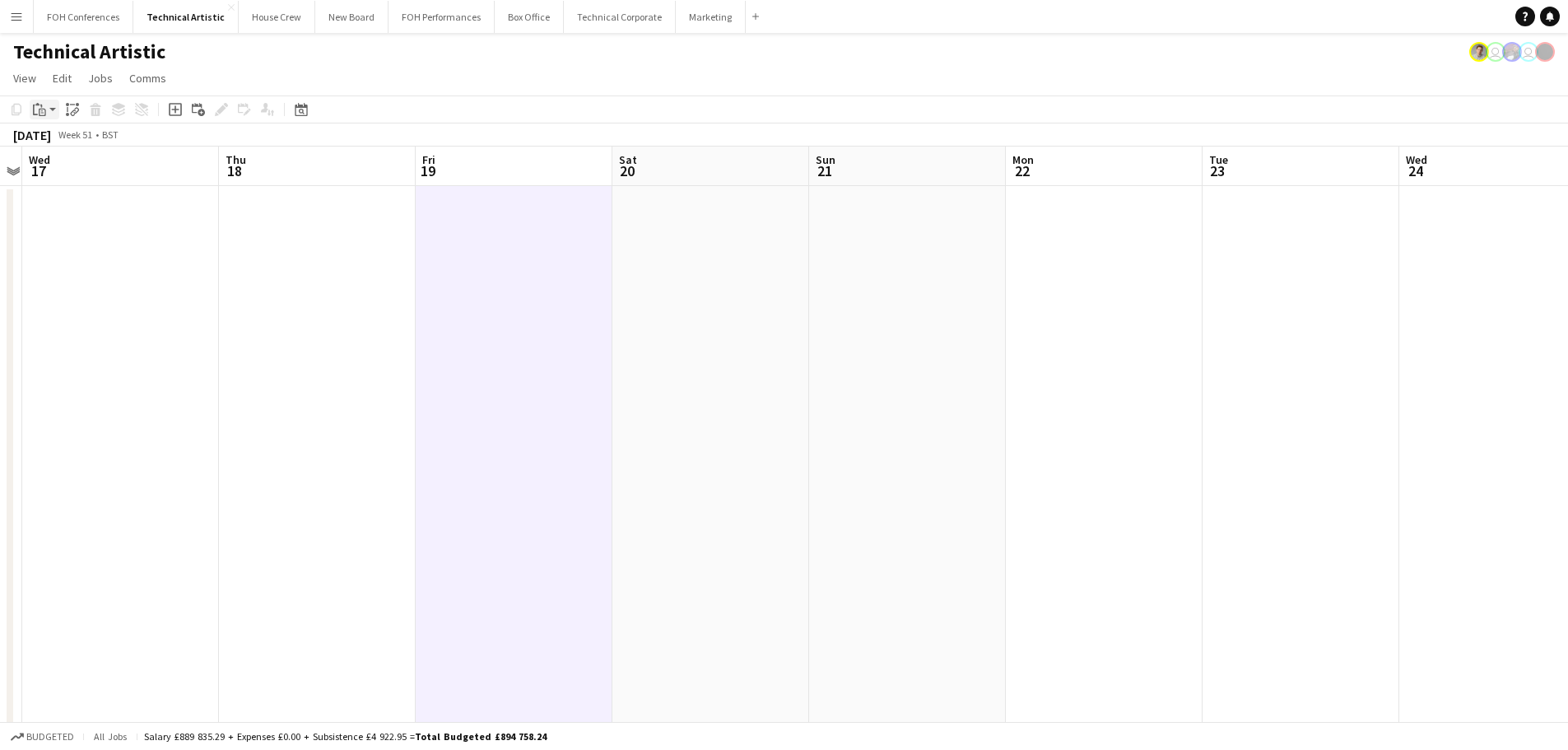
click at [40, 106] on icon "Paste" at bounding box center [39, 109] width 13 height 13
click at [55, 139] on link "Paste Ctrl+V" at bounding box center [121, 141] width 155 height 15
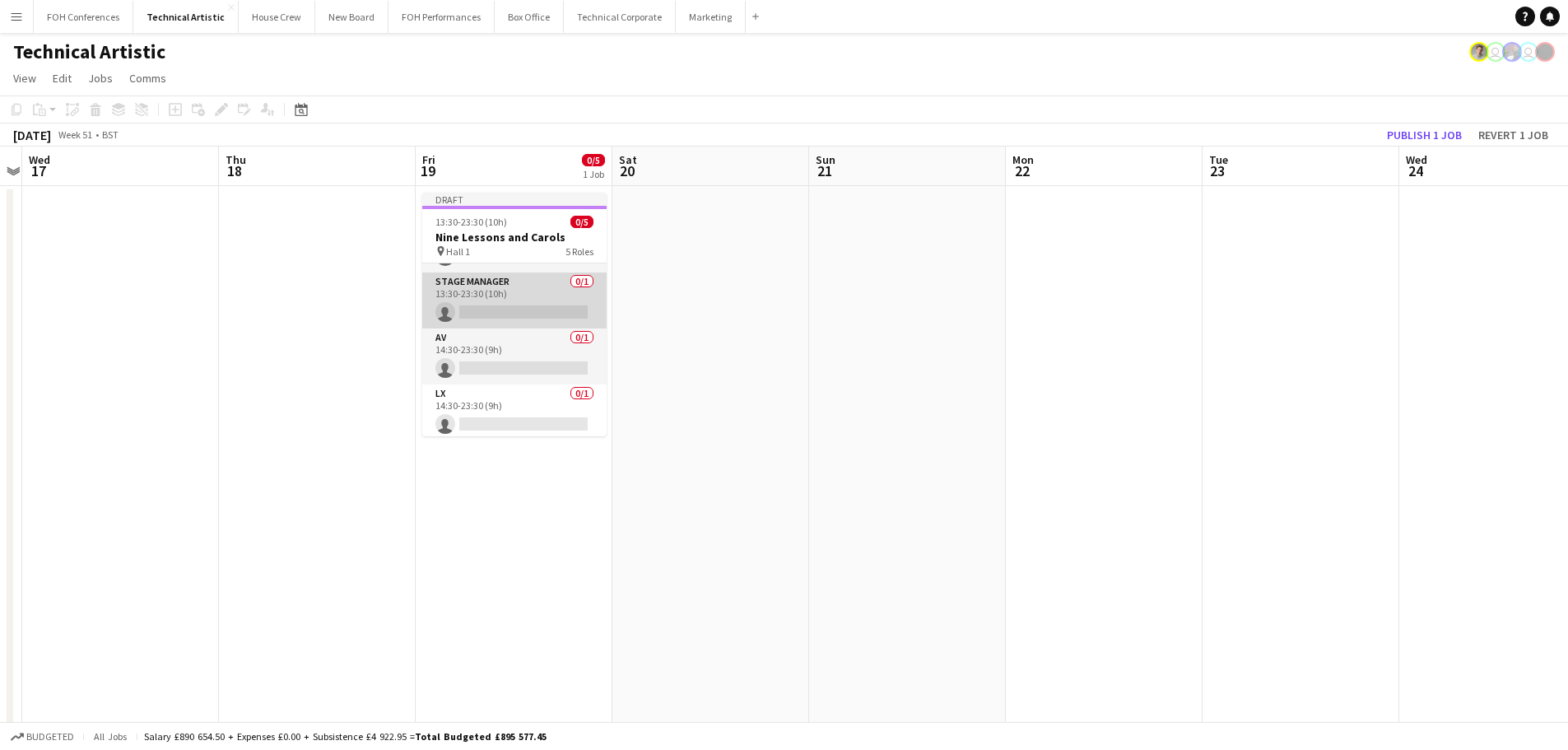
scroll to position [0, 0]
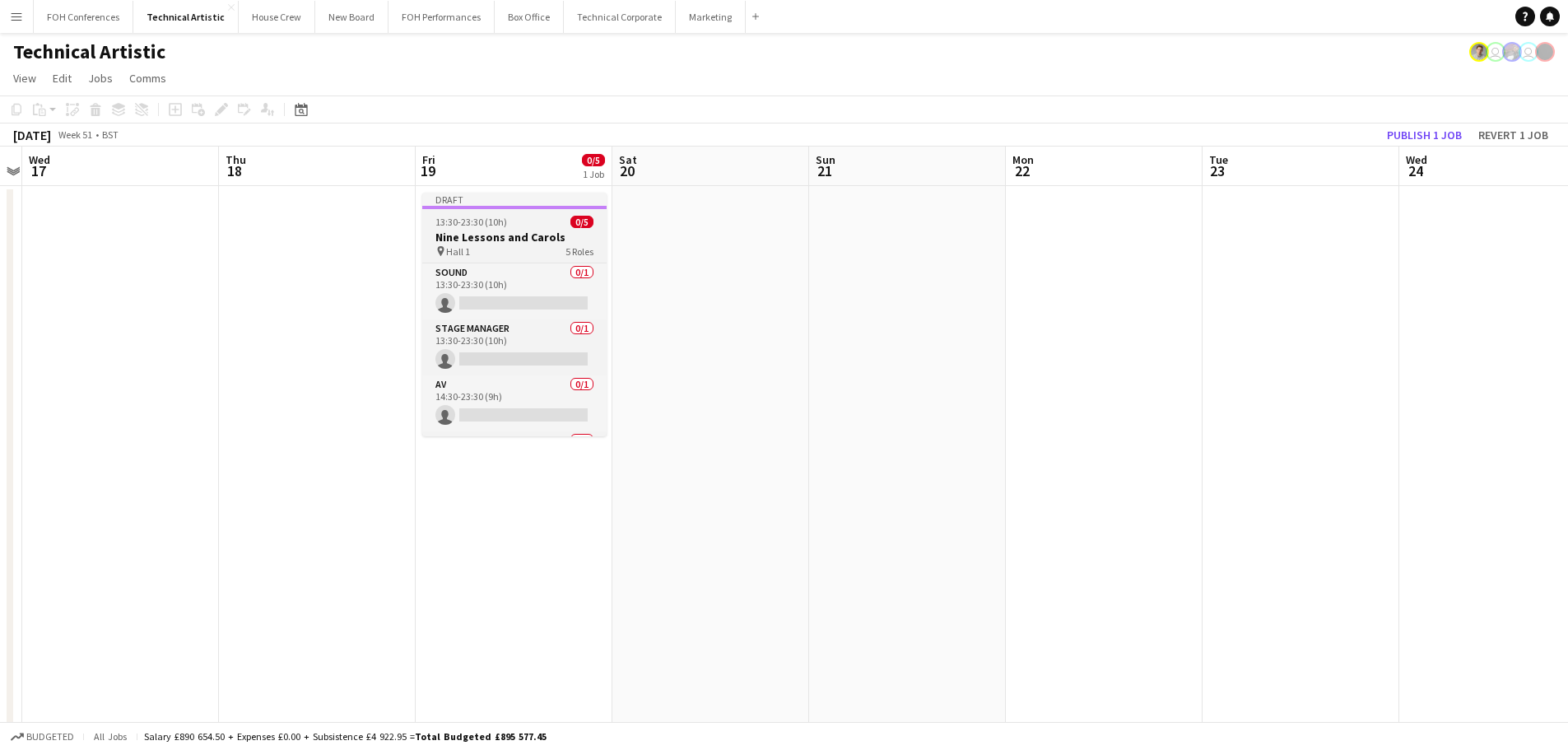
click at [499, 198] on div "Draft" at bounding box center [514, 199] width 184 height 13
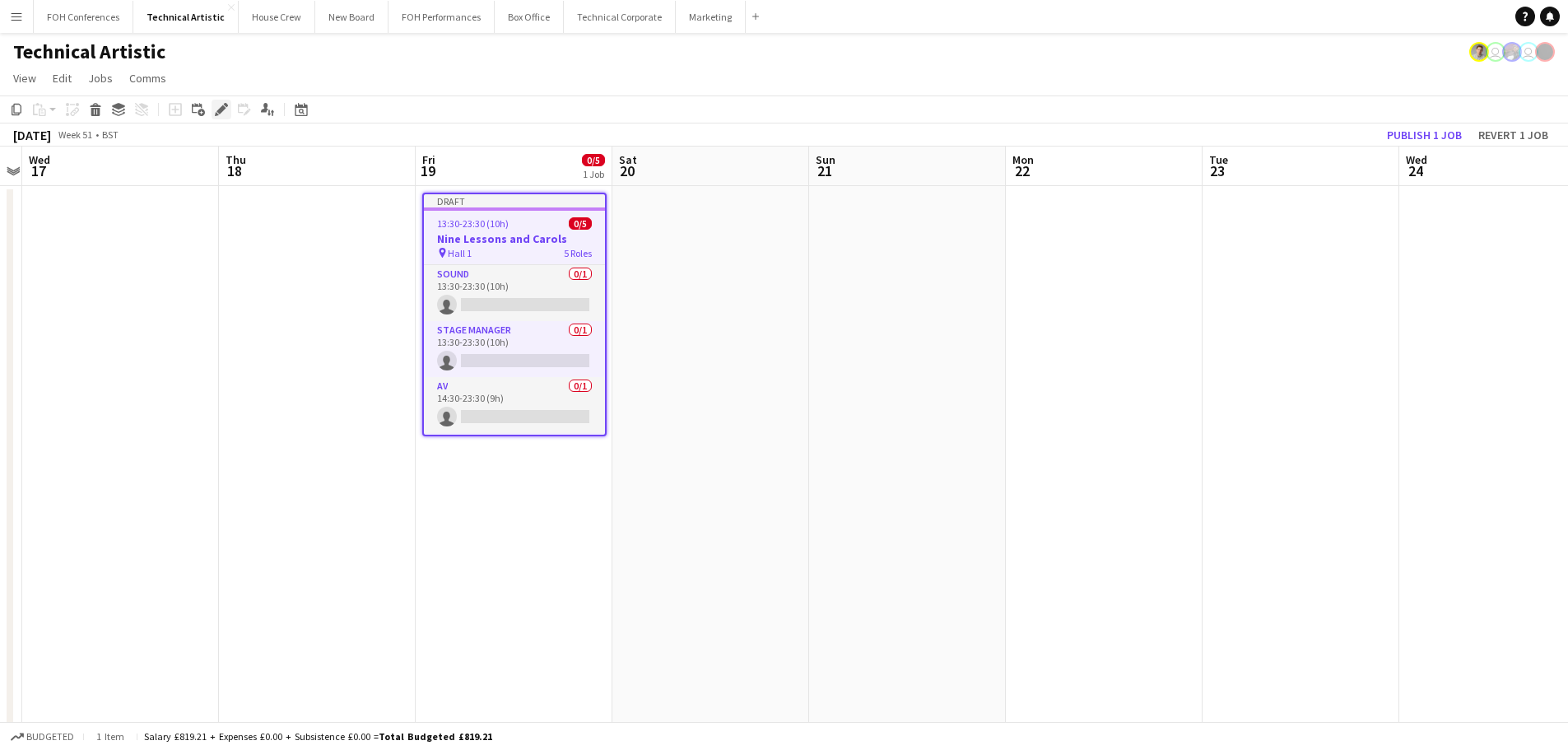
click at [225, 109] on icon "Edit" at bounding box center [222, 109] width 13 height 13
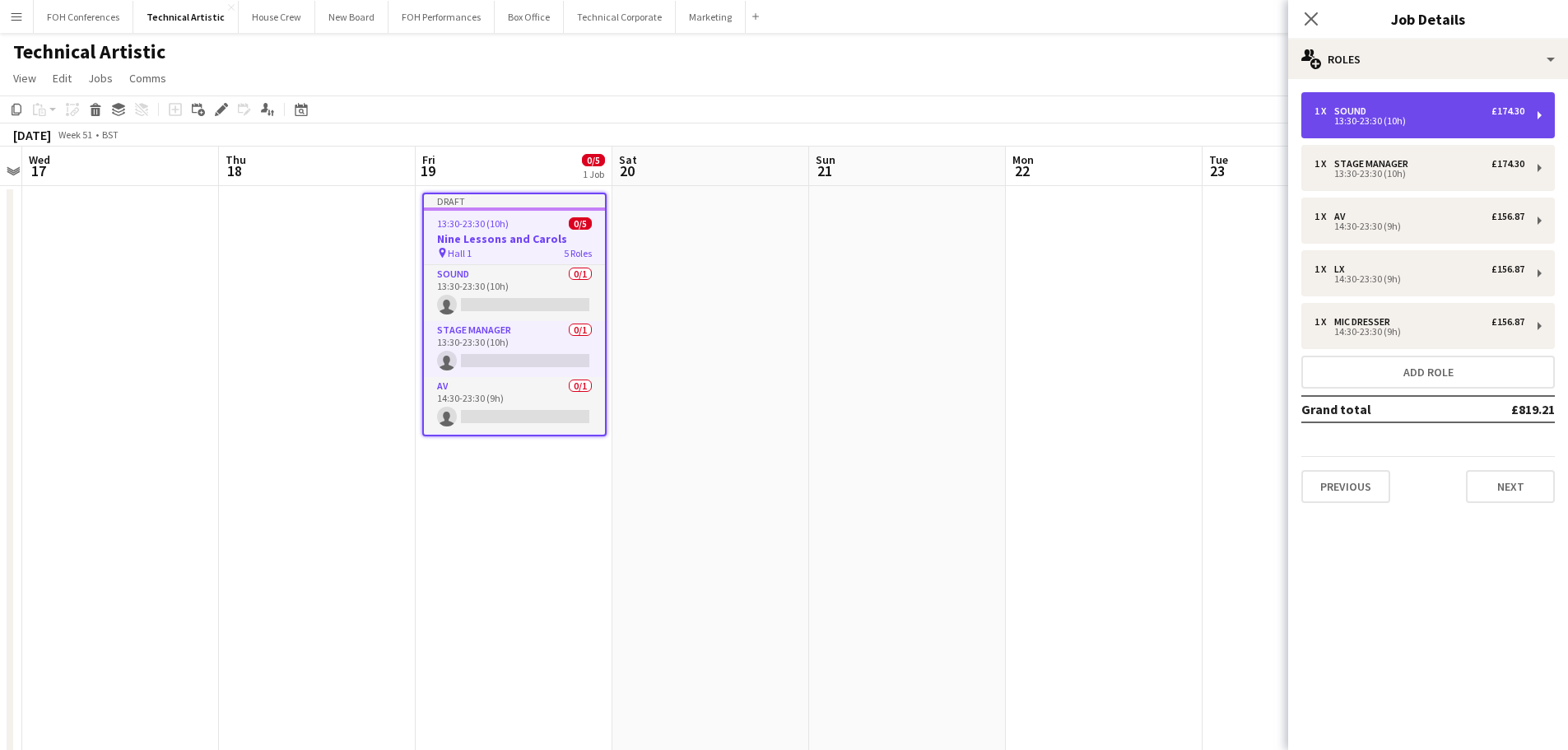
click at [1465, 116] on div "1 x Sound £174.30 13:30-23:30 (10h)" at bounding box center [1419, 115] width 210 height 20
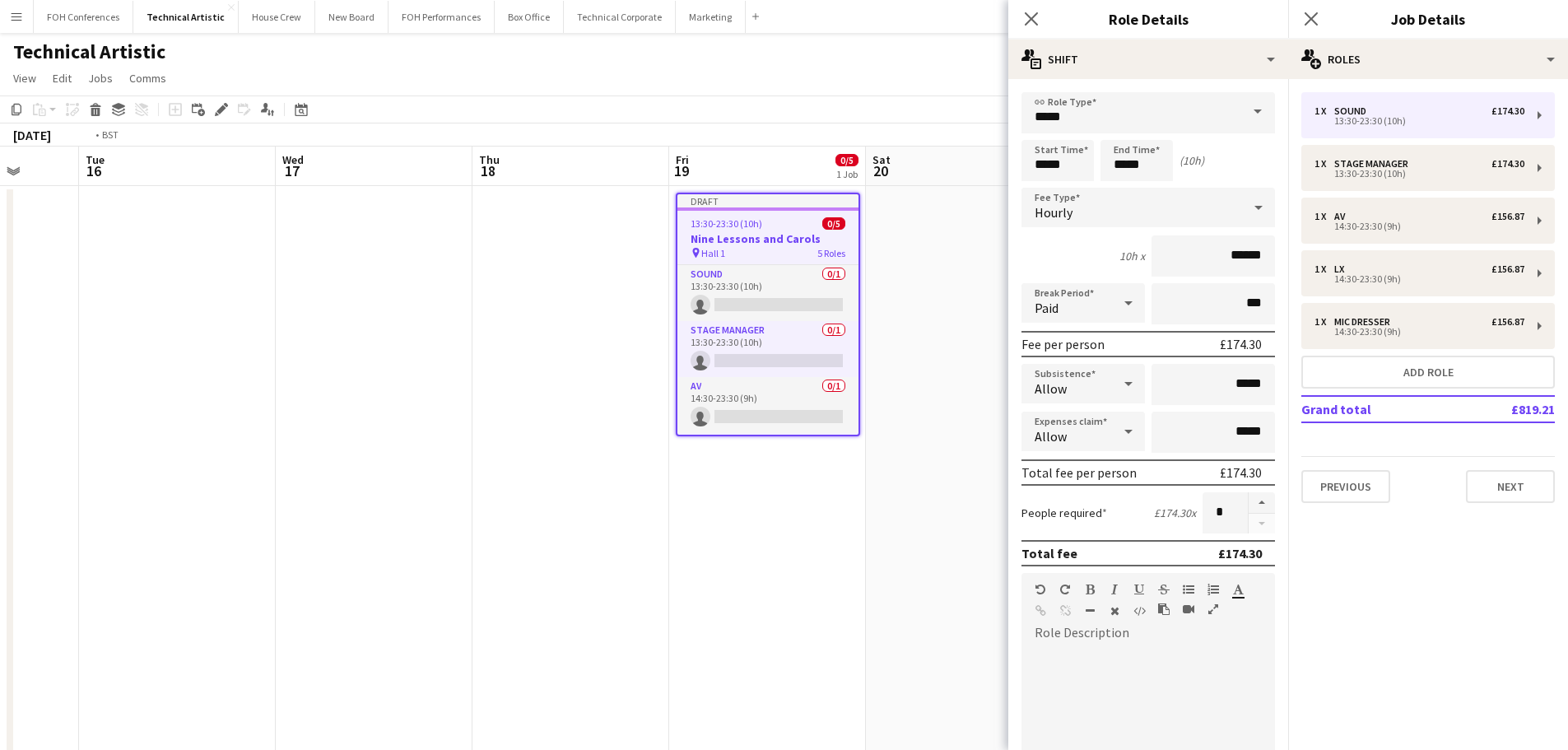
drag, startPoint x: 498, startPoint y: 542, endPoint x: 1070, endPoint y: 574, distance: 572.9
click at [1070, 574] on body "Menu Boards Boards Boards All jobs Status Workforce Workforce My Workforce Recr…" at bounding box center [784, 622] width 1568 height 1244
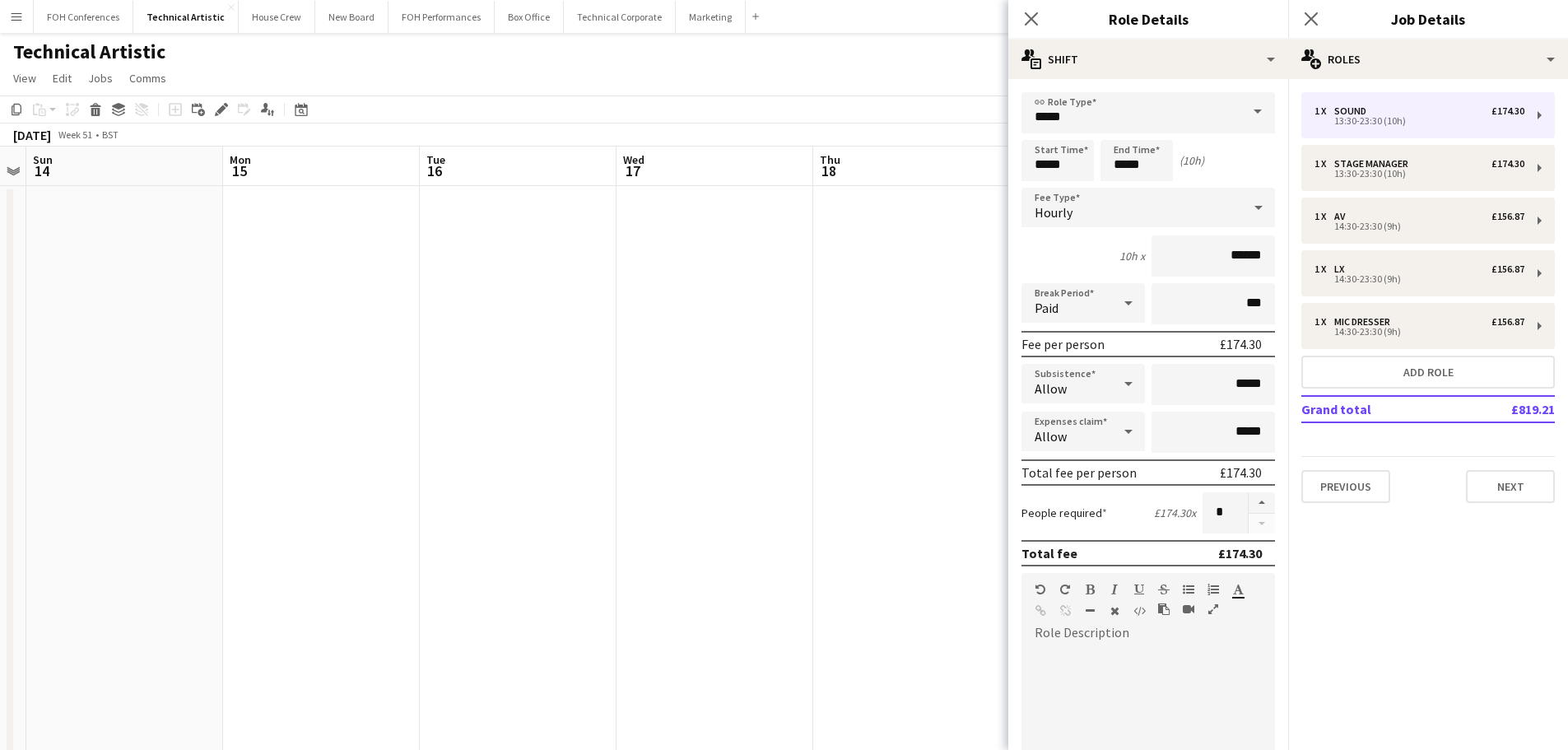
drag, startPoint x: 575, startPoint y: 567, endPoint x: 1242, endPoint y: 549, distance: 667.2
click at [1258, 544] on body "Menu Boards Boards Boards All jobs Status Workforce Workforce My Workforce Recr…" at bounding box center [784, 622] width 1568 height 1244
drag, startPoint x: 378, startPoint y: 526, endPoint x: 1151, endPoint y: 518, distance: 773.0
click at [1156, 517] on body "Menu Boards Boards Boards All jobs Status Workforce Workforce My Workforce Recr…" at bounding box center [784, 622] width 1568 height 1244
drag, startPoint x: 525, startPoint y: 516, endPoint x: 1022, endPoint y: 545, distance: 497.8
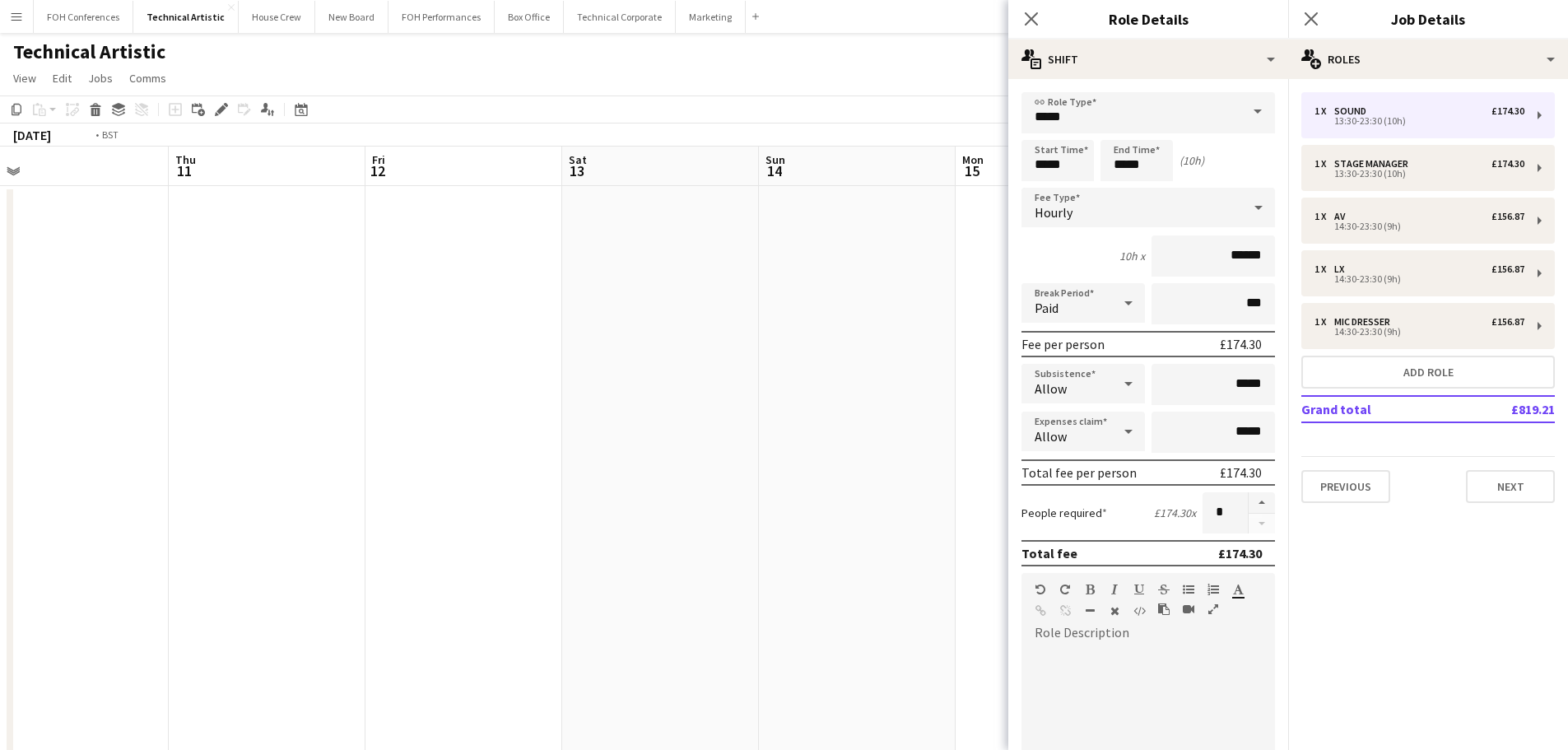
click at [1022, 545] on body "Menu Boards Boards Boards All jobs Status Workforce Workforce My Workforce Recr…" at bounding box center [784, 622] width 1568 height 1244
drag, startPoint x: 208, startPoint y: 494, endPoint x: 1164, endPoint y: 468, distance: 956.4
click at [1164, 468] on body "Menu Boards Boards Boards All jobs Status Workforce Workforce My Workforce Recr…" at bounding box center [784, 622] width 1568 height 1244
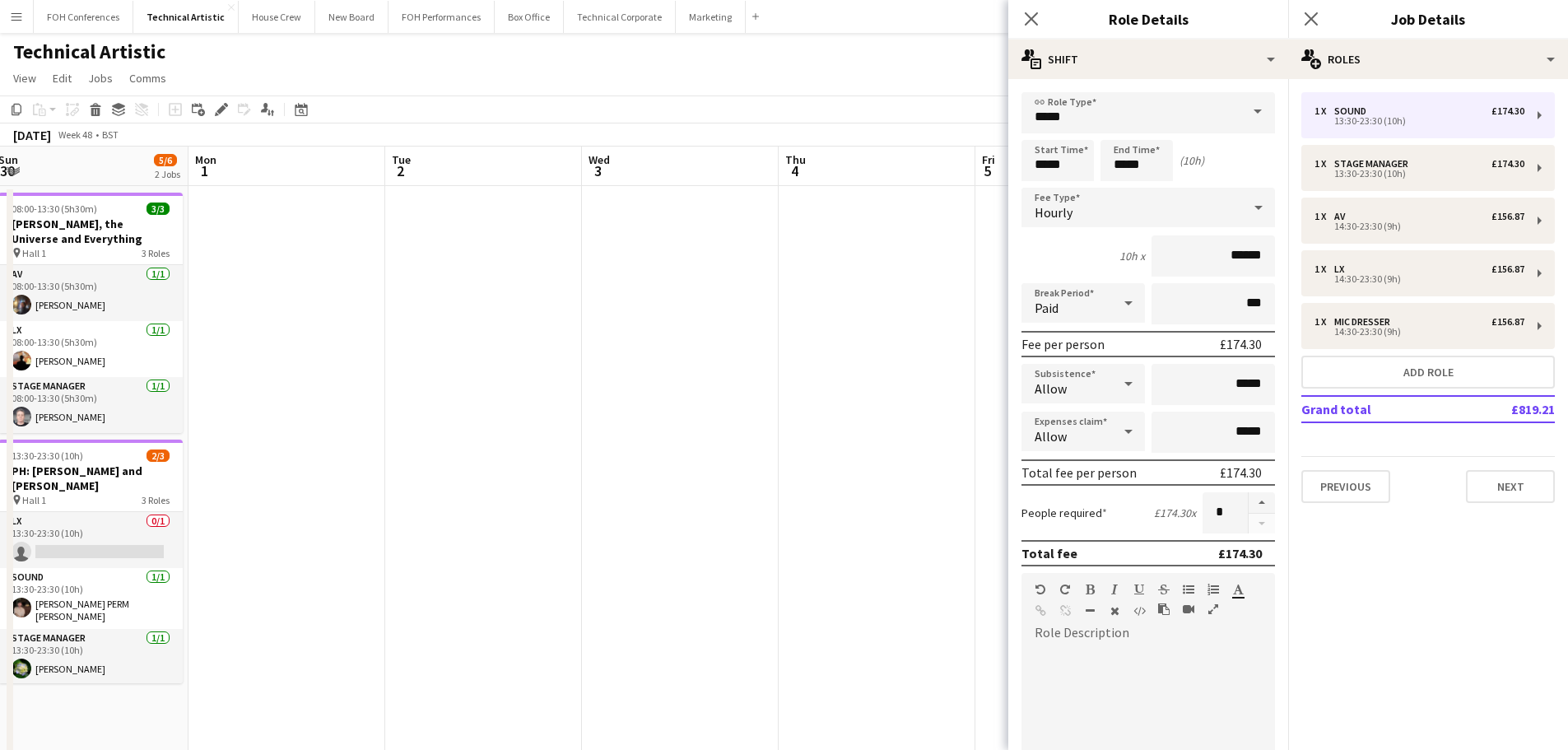
drag, startPoint x: 674, startPoint y: 468, endPoint x: 953, endPoint y: 485, distance: 279.5
click at [1318, 468] on body "Menu Boards Boards Boards All jobs Status Workforce Workforce My Workforce Recr…" at bounding box center [784, 622] width 1568 height 1244
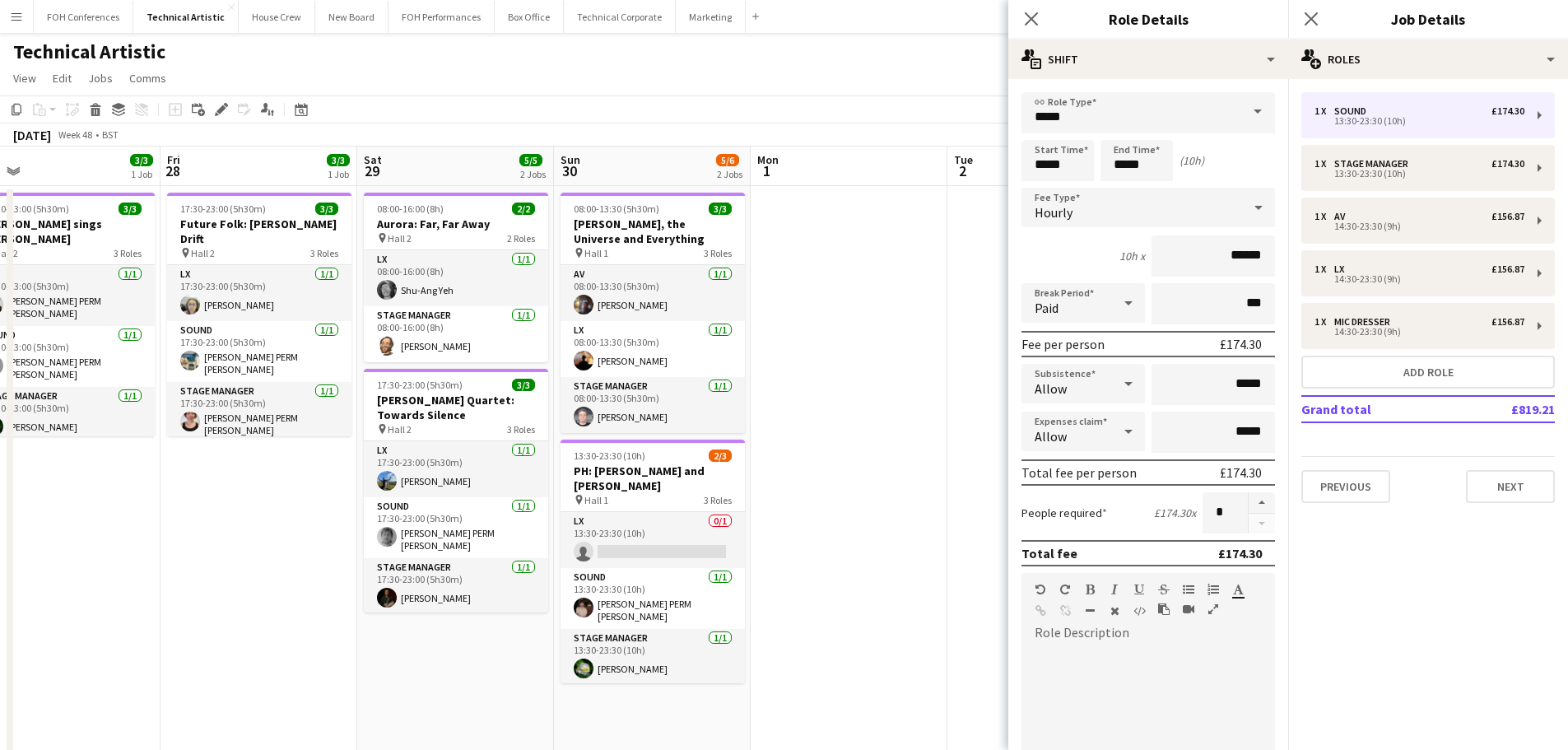
scroll to position [0, 412]
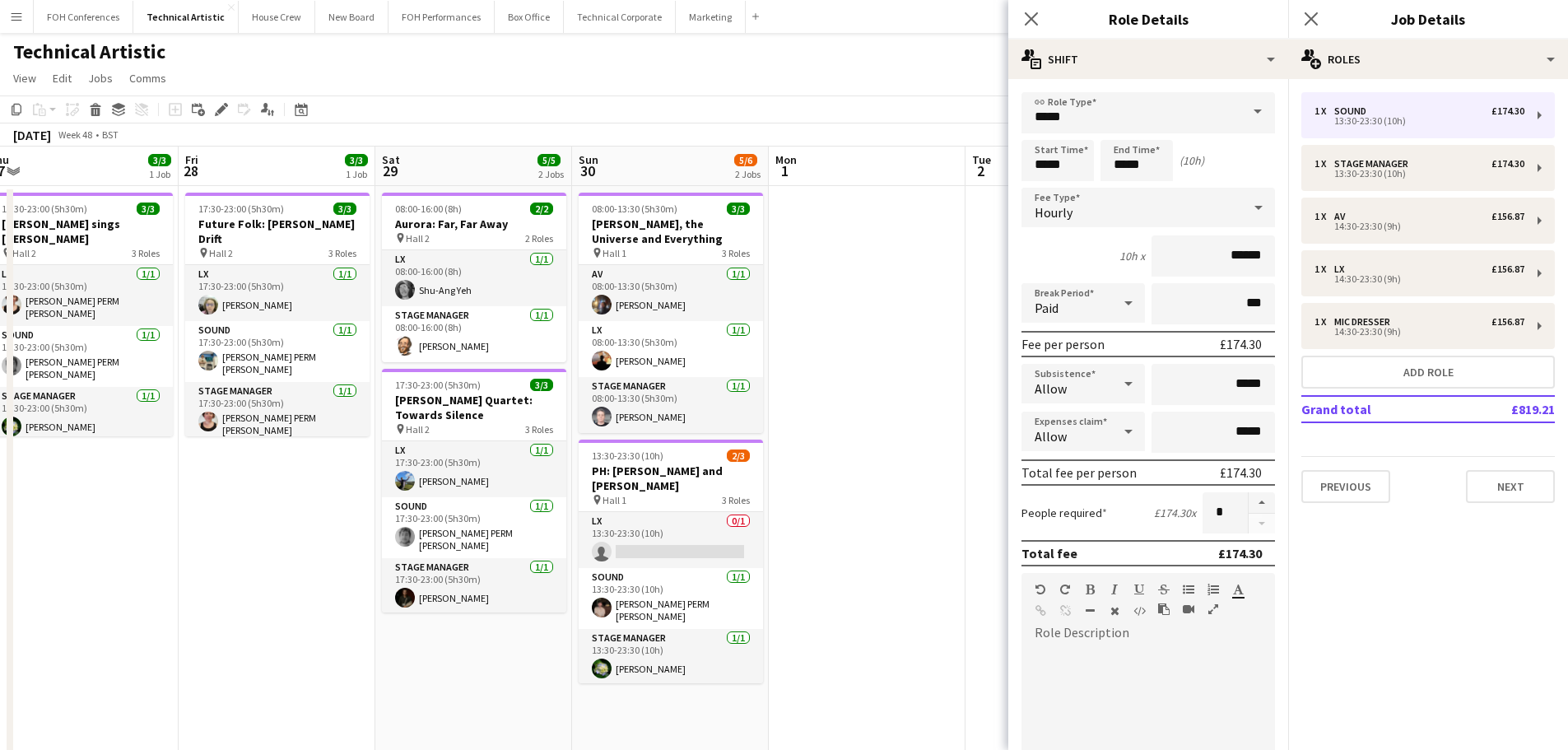
drag, startPoint x: 216, startPoint y: 469, endPoint x: 796, endPoint y: 458, distance: 580.1
click at [796, 458] on app-calendar-viewport "Tue 25 Wed 26 Thu 27 3/3 1 Job Fri 28 3/3 1 Job Sat 29 5/5 2 Jobs Sun 30 5/6 2 …" at bounding box center [784, 681] width 1568 height 1070
click at [666, 299] on app-card-role "AV [DATE] 08:00-13:30 (5h30m) [PERSON_NAME]" at bounding box center [670, 292] width 184 height 56
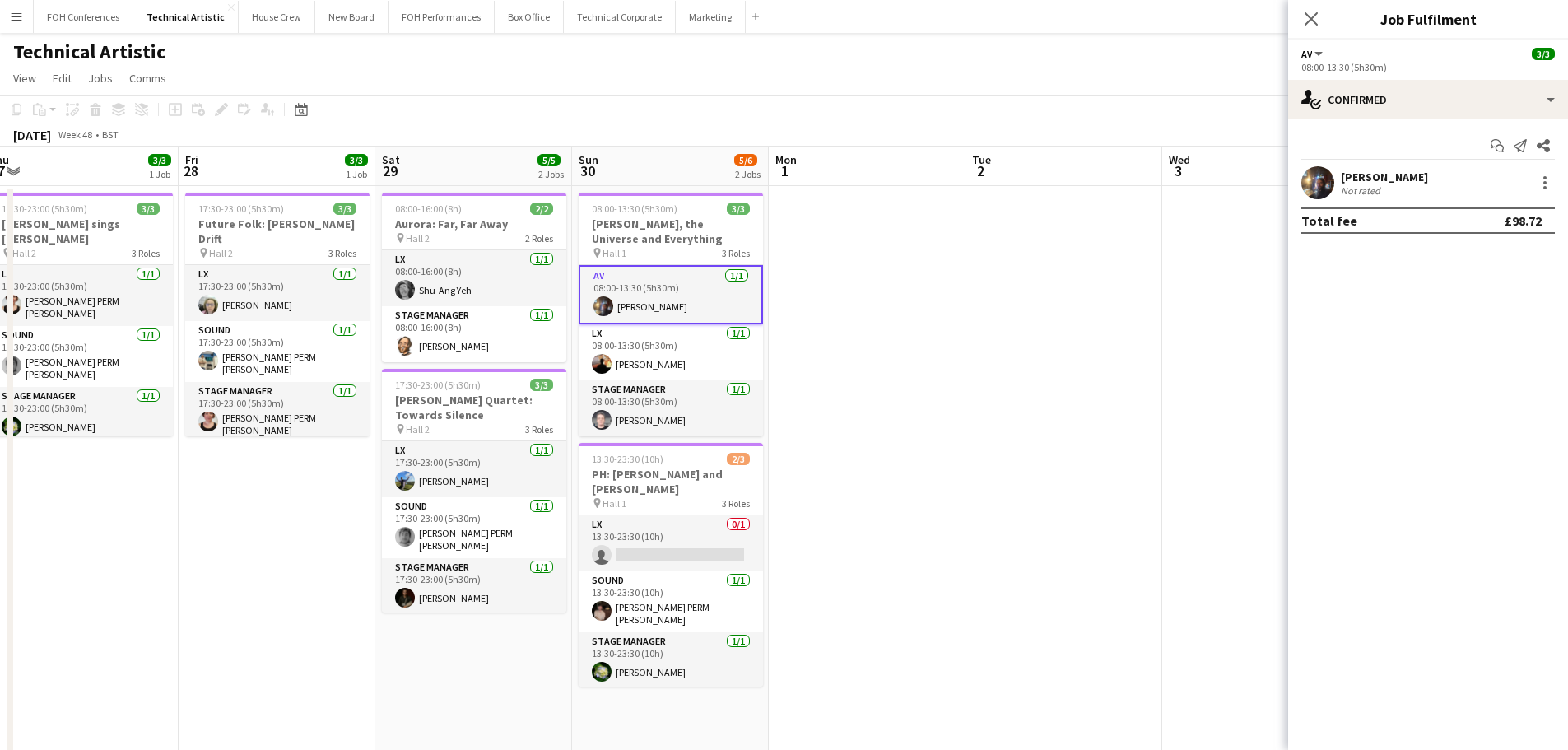
click at [1454, 174] on div "[PERSON_NAME] Not rated" at bounding box center [1428, 183] width 280 height 33
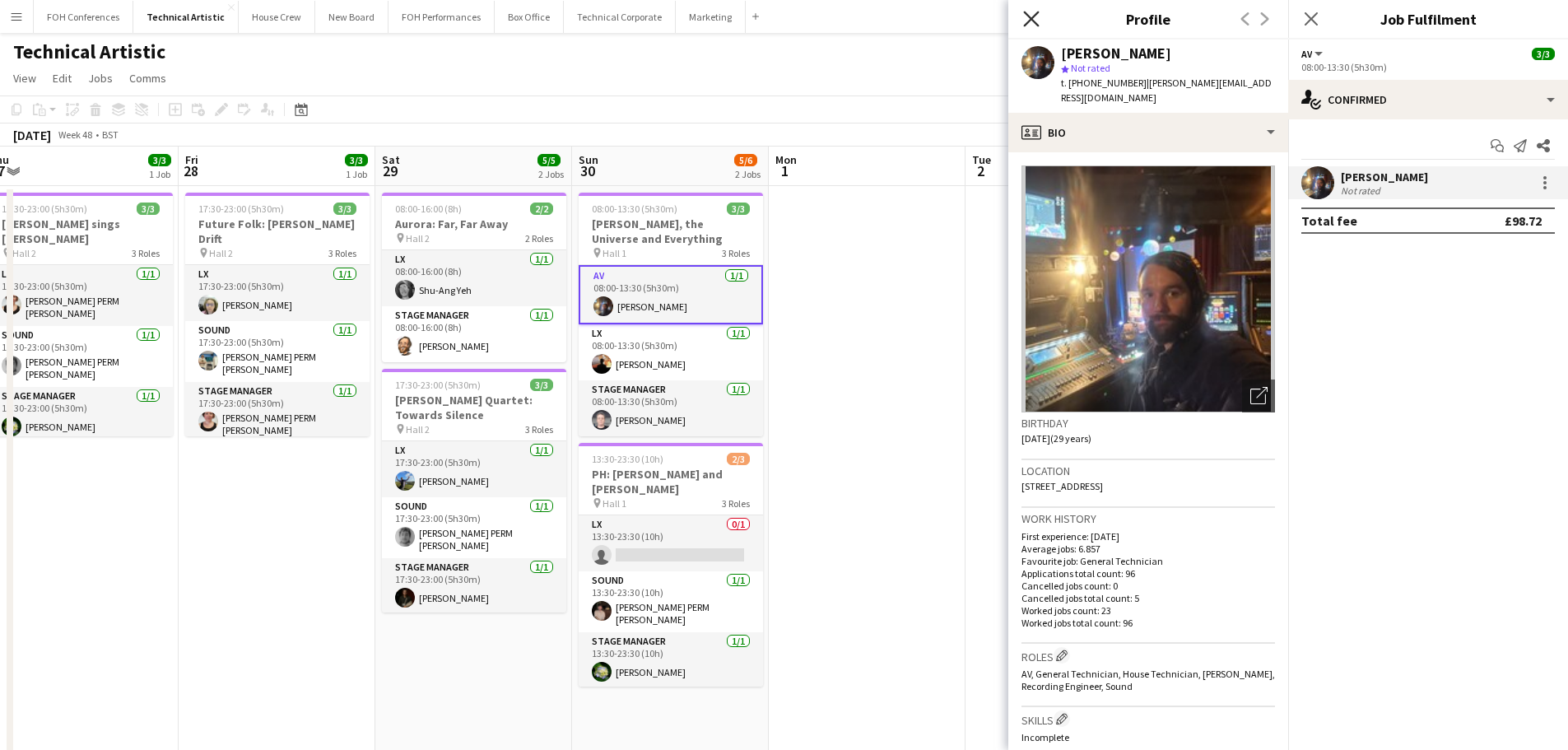
click at [1029, 20] on icon "Close pop-in" at bounding box center [1031, 18] width 16 height 16
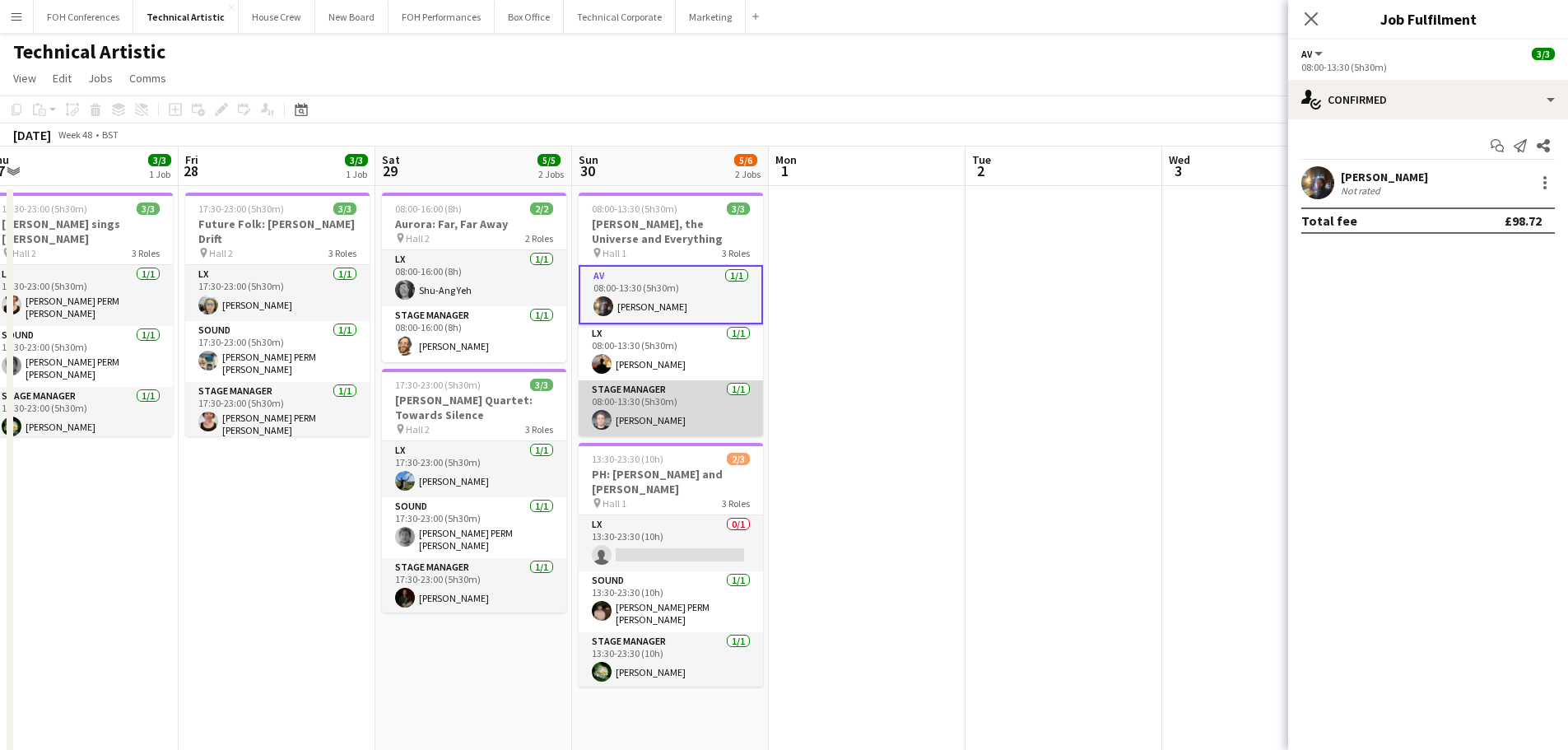
click at [647, 385] on app-card-role "Stage Manager [DATE] 08:00-13:30 (5h30m) [PERSON_NAME]" at bounding box center [670, 408] width 184 height 56
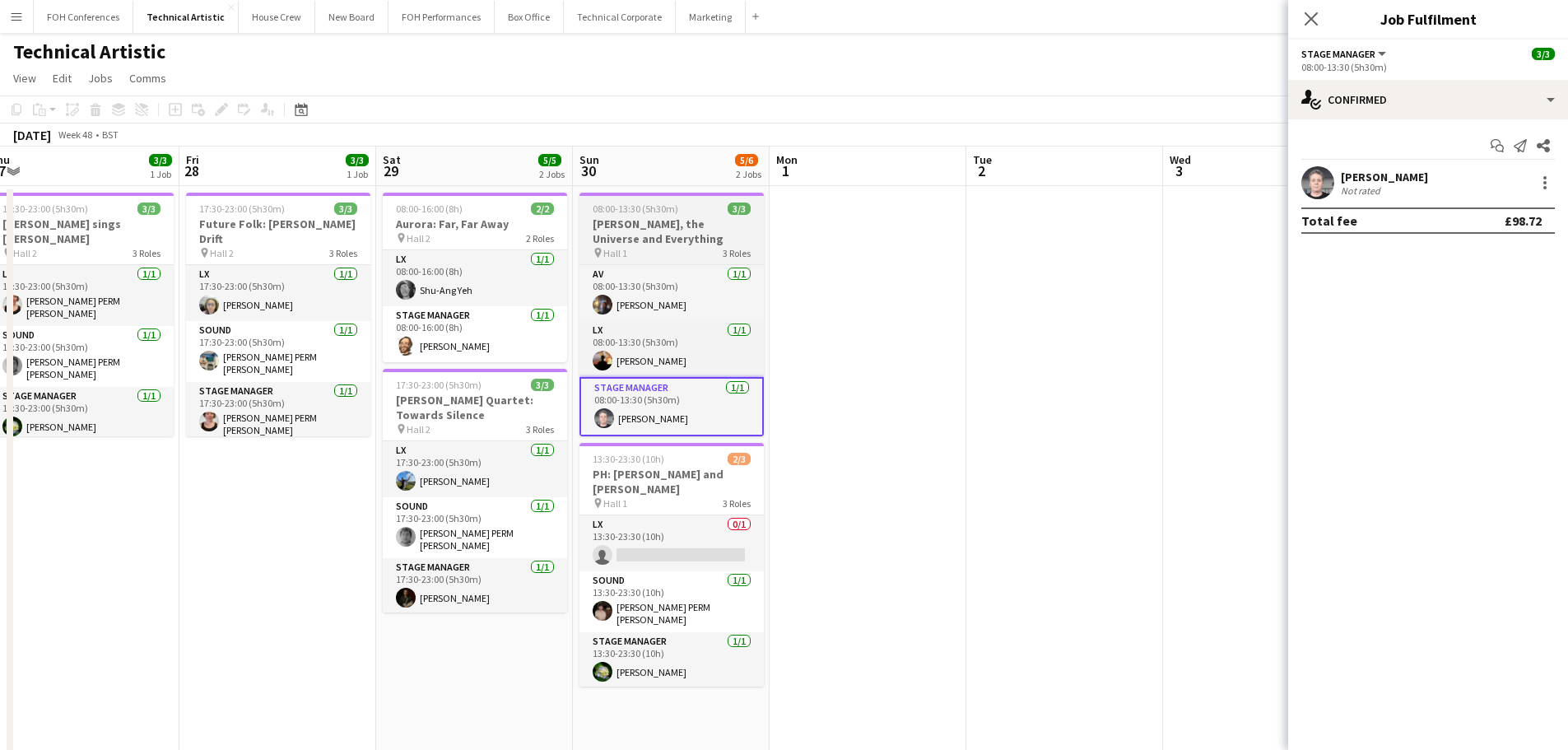
click at [730, 219] on h3 "[PERSON_NAME], the Universe and Everything" at bounding box center [671, 231] width 184 height 29
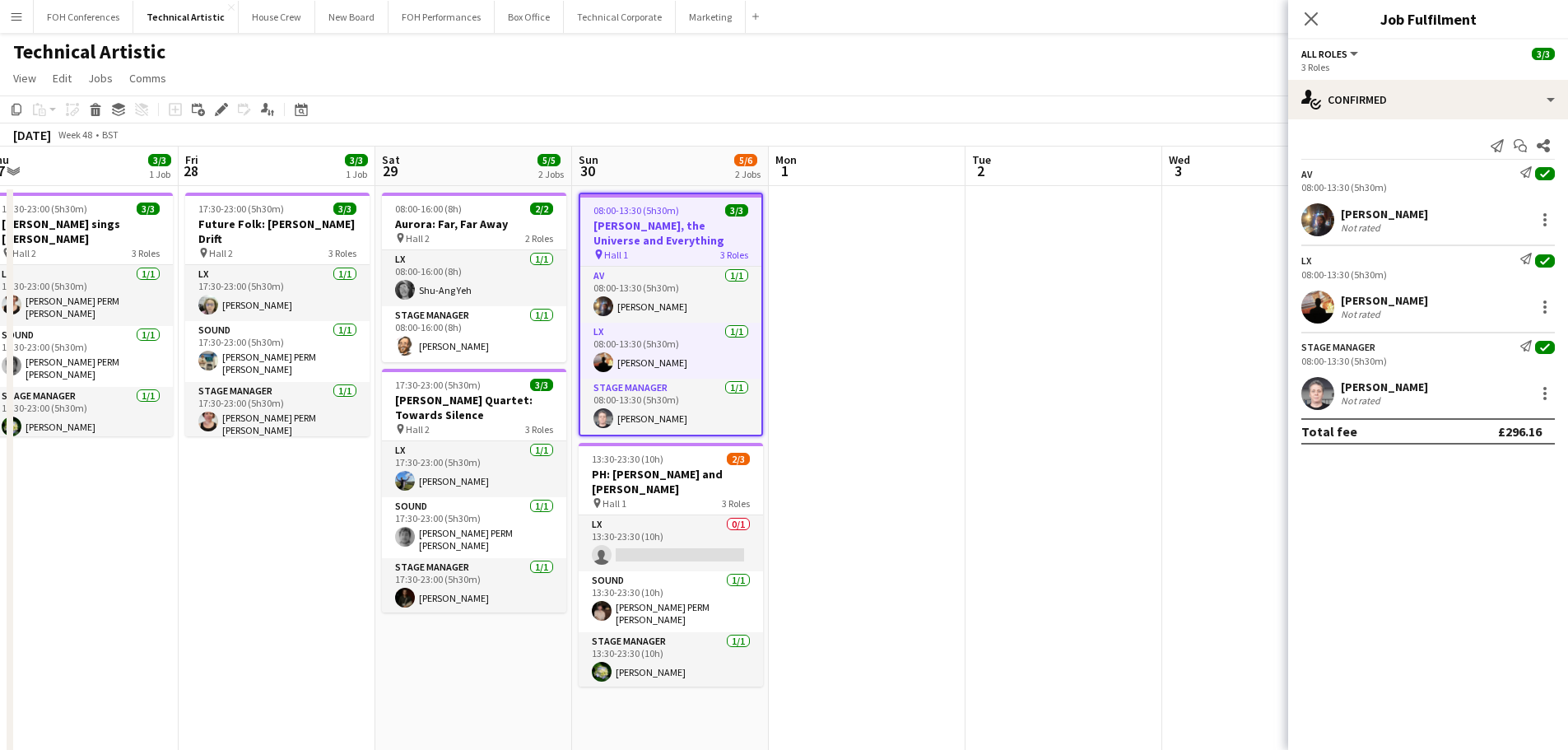
click at [236, 106] on div "Add job Add linked Job Edit Edit linked Job Applicants" at bounding box center [214, 110] width 126 height 20
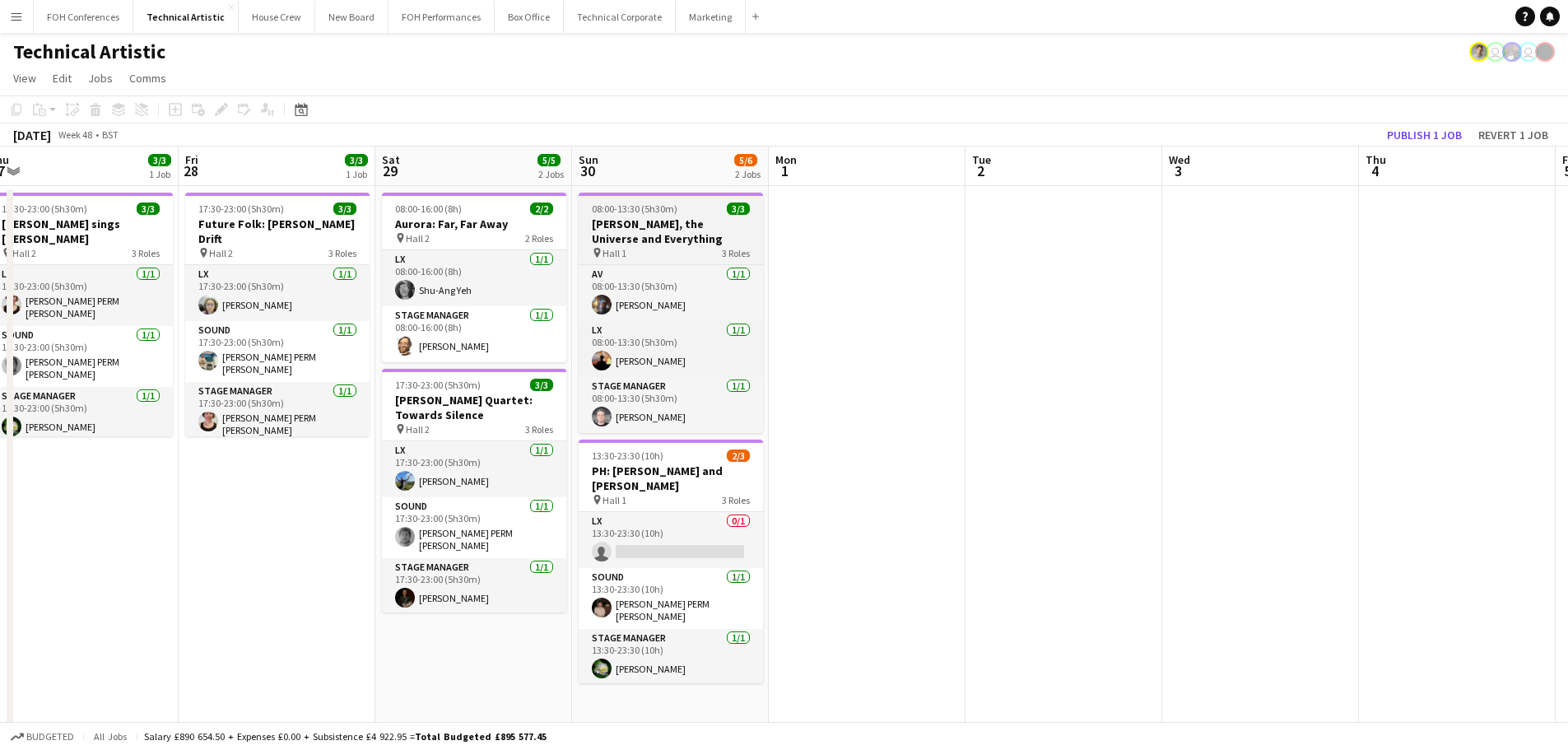
click at [705, 208] on div "08:00-13:30 (5h30m) 3/3" at bounding box center [670, 208] width 184 height 12
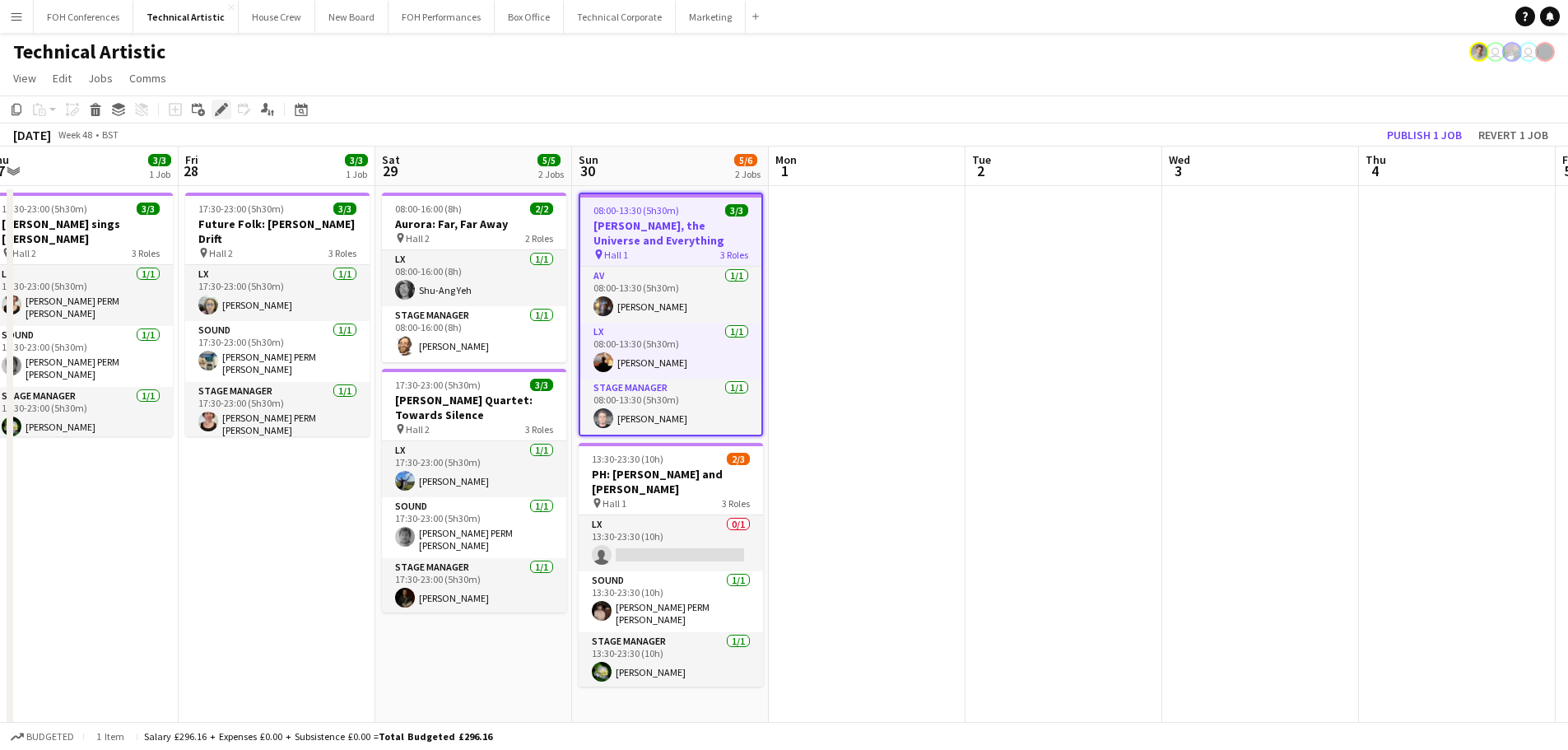
click at [222, 103] on icon "Edit" at bounding box center [222, 109] width 13 height 13
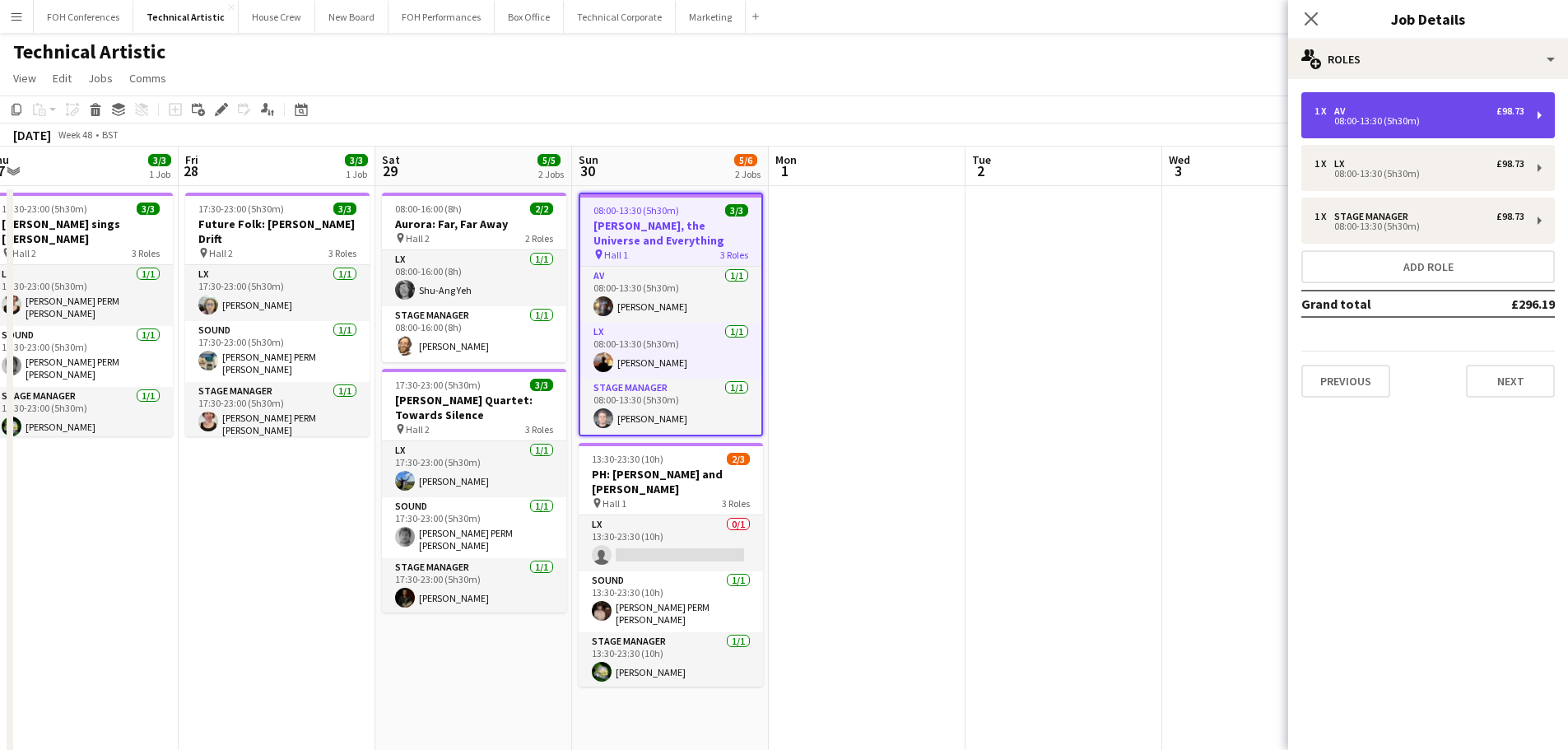
click at [1439, 118] on div "08:00-13:30 (5h30m)" at bounding box center [1419, 121] width 210 height 8
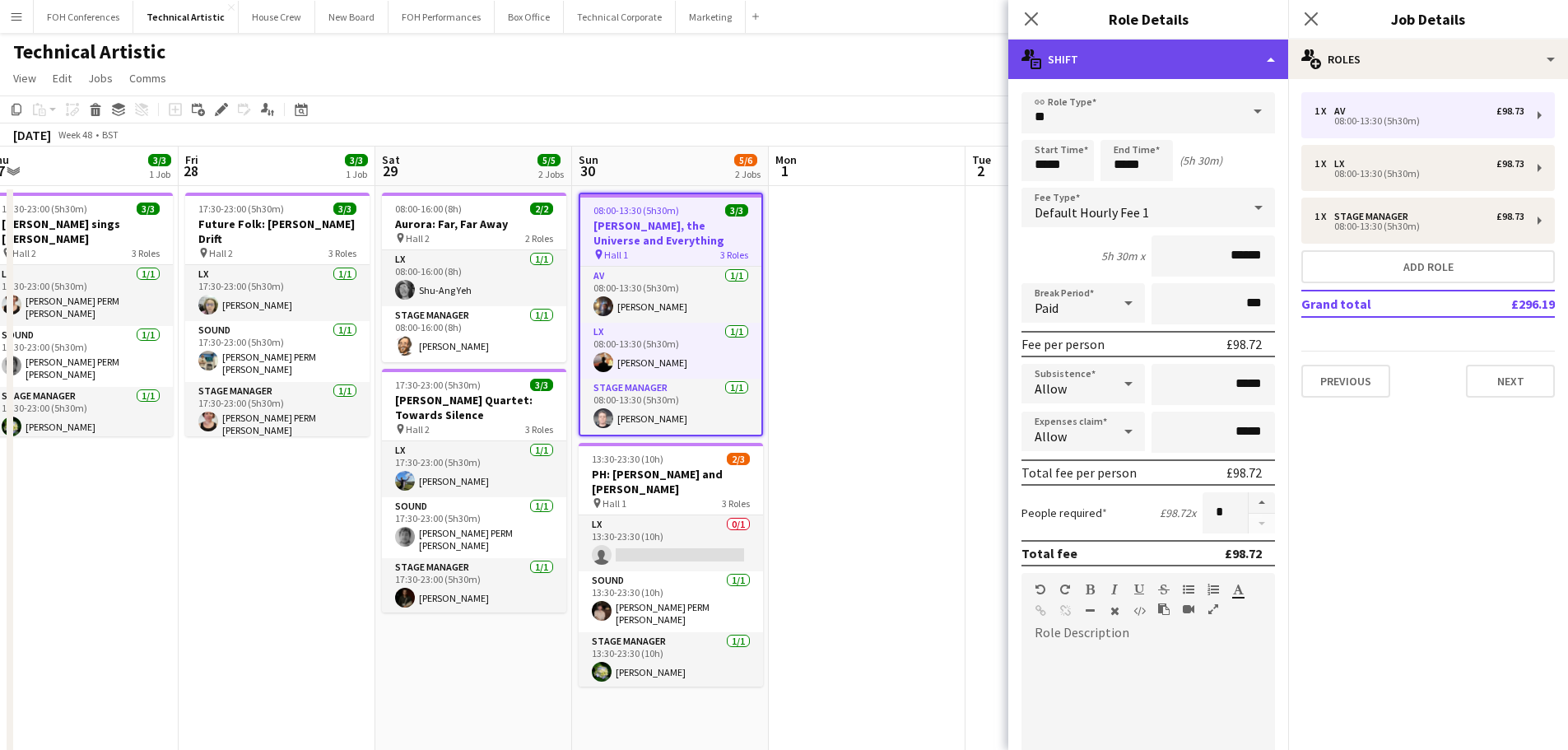
click at [1253, 57] on div "multiple-actions-text Shift" at bounding box center [1148, 59] width 280 height 39
click at [1252, 54] on div "multiple-actions-text Shift" at bounding box center [1148, 59] width 280 height 39
click at [1047, 56] on div "multiple-actions-text Shift" at bounding box center [1148, 59] width 280 height 39
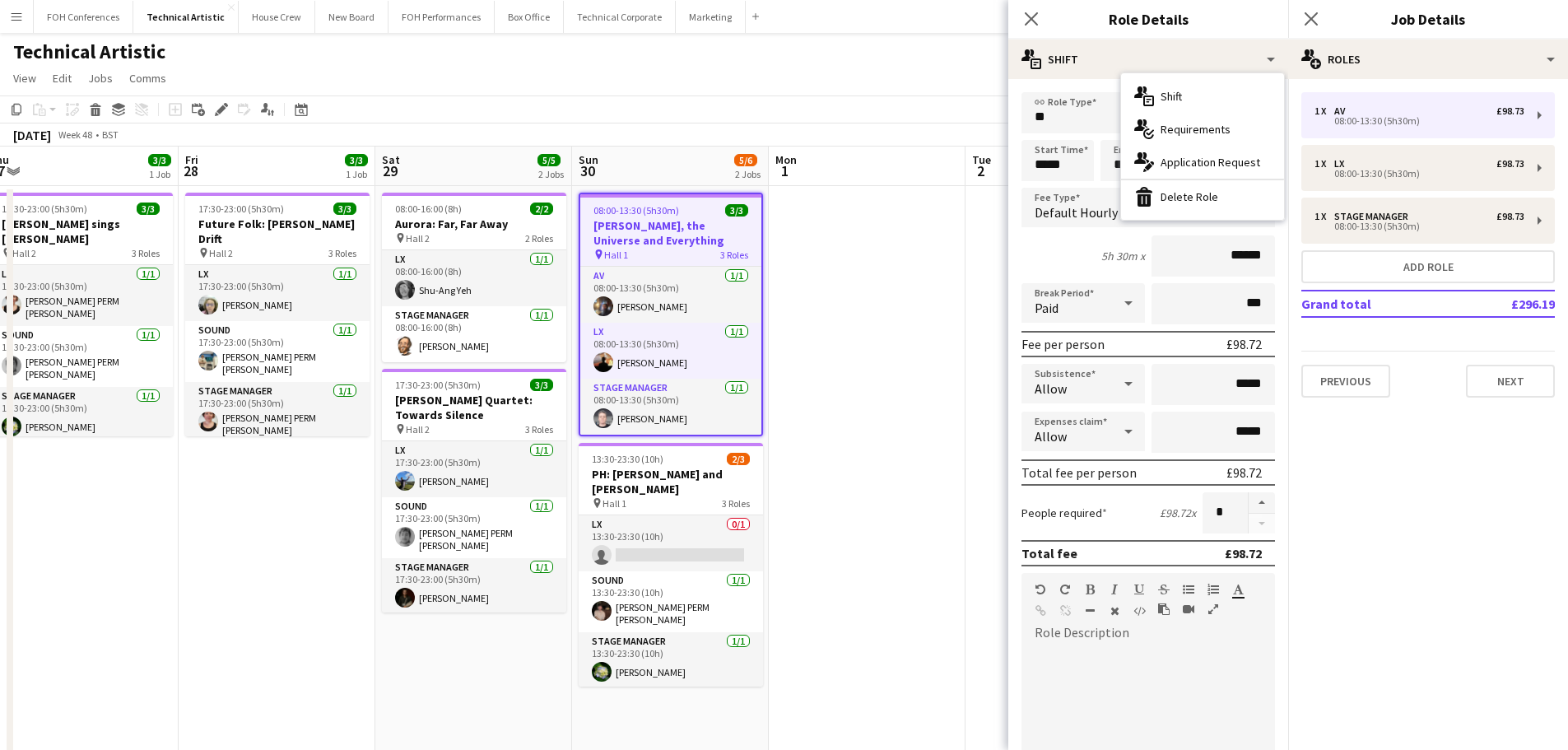
click at [952, 77] on app-page-menu "View Day view expanded Day view collapsed Month view Date picker Jump to [DATE]…" at bounding box center [784, 80] width 1568 height 31
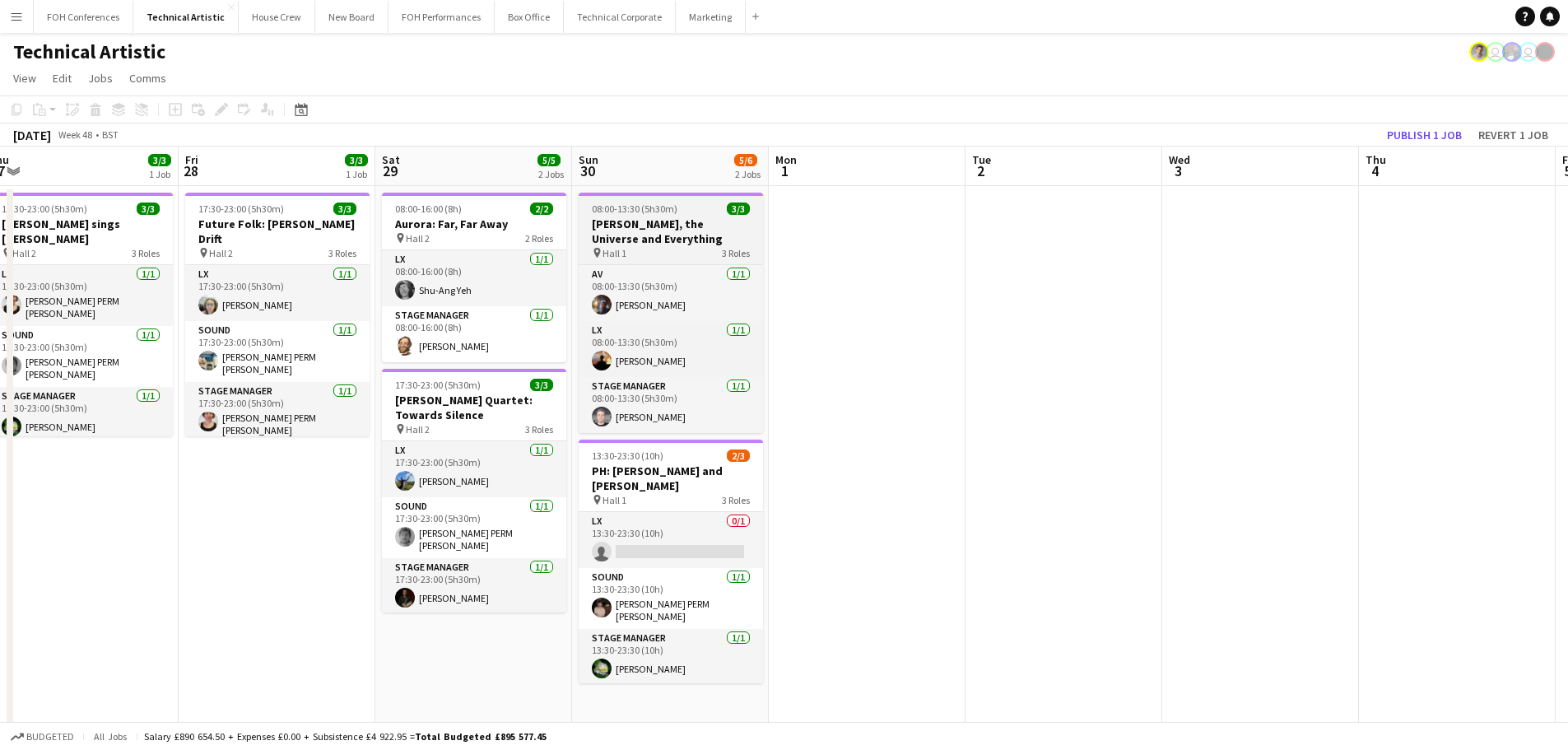
click at [707, 233] on h3 "[PERSON_NAME], the Universe and Everything" at bounding box center [670, 231] width 184 height 29
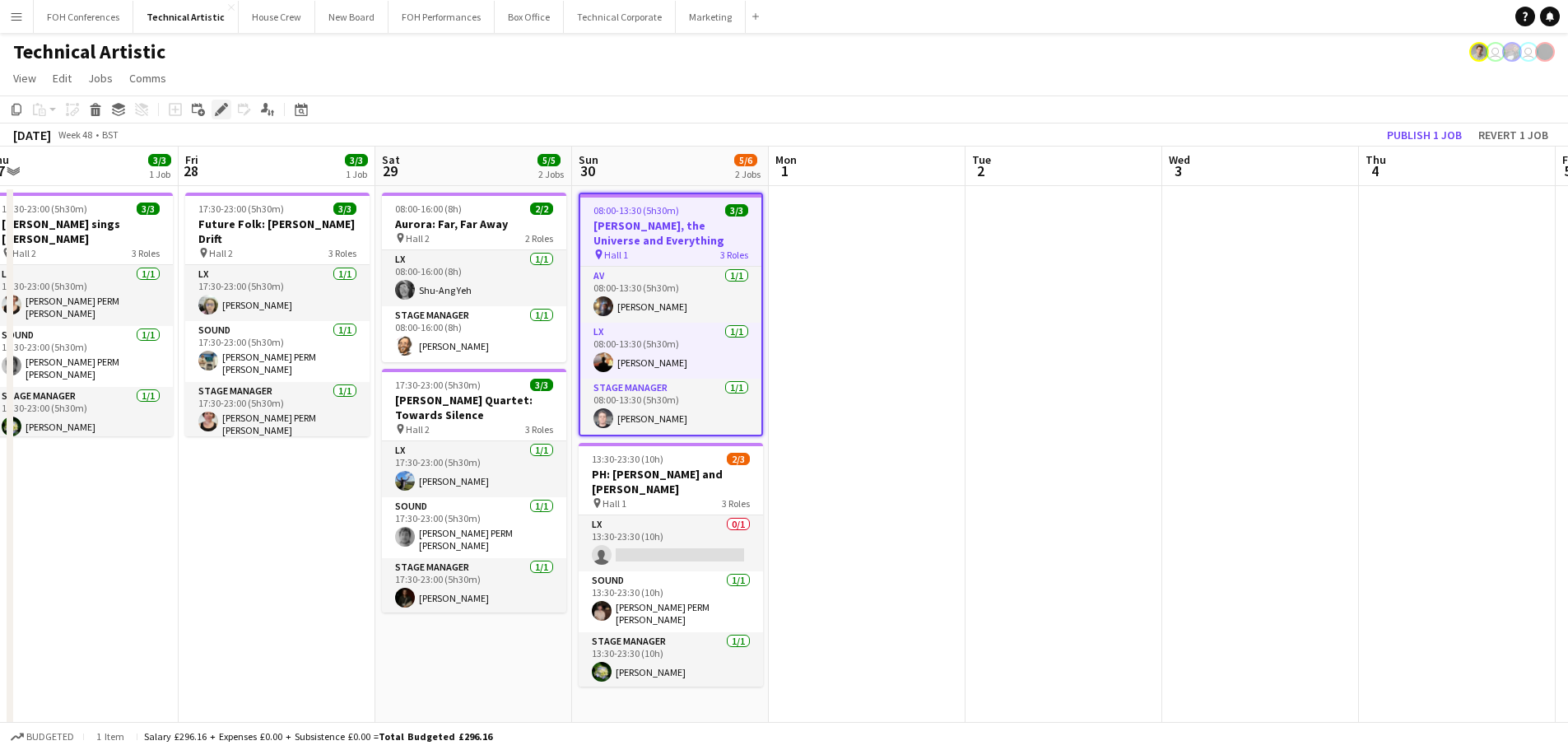
click at [225, 109] on icon "Edit" at bounding box center [222, 109] width 13 height 13
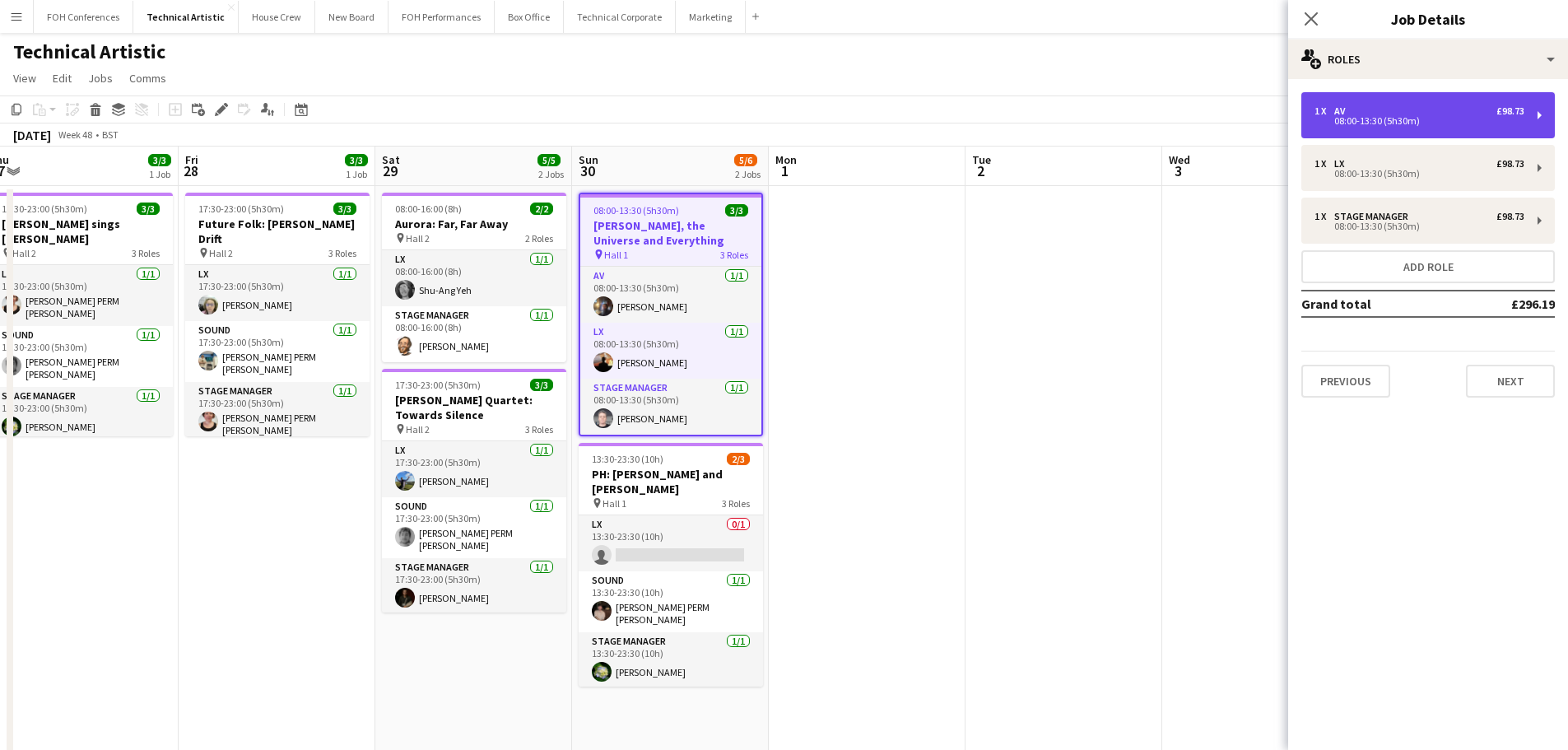
click at [1406, 114] on div "1 x AV £98.73" at bounding box center [1419, 111] width 210 height 12
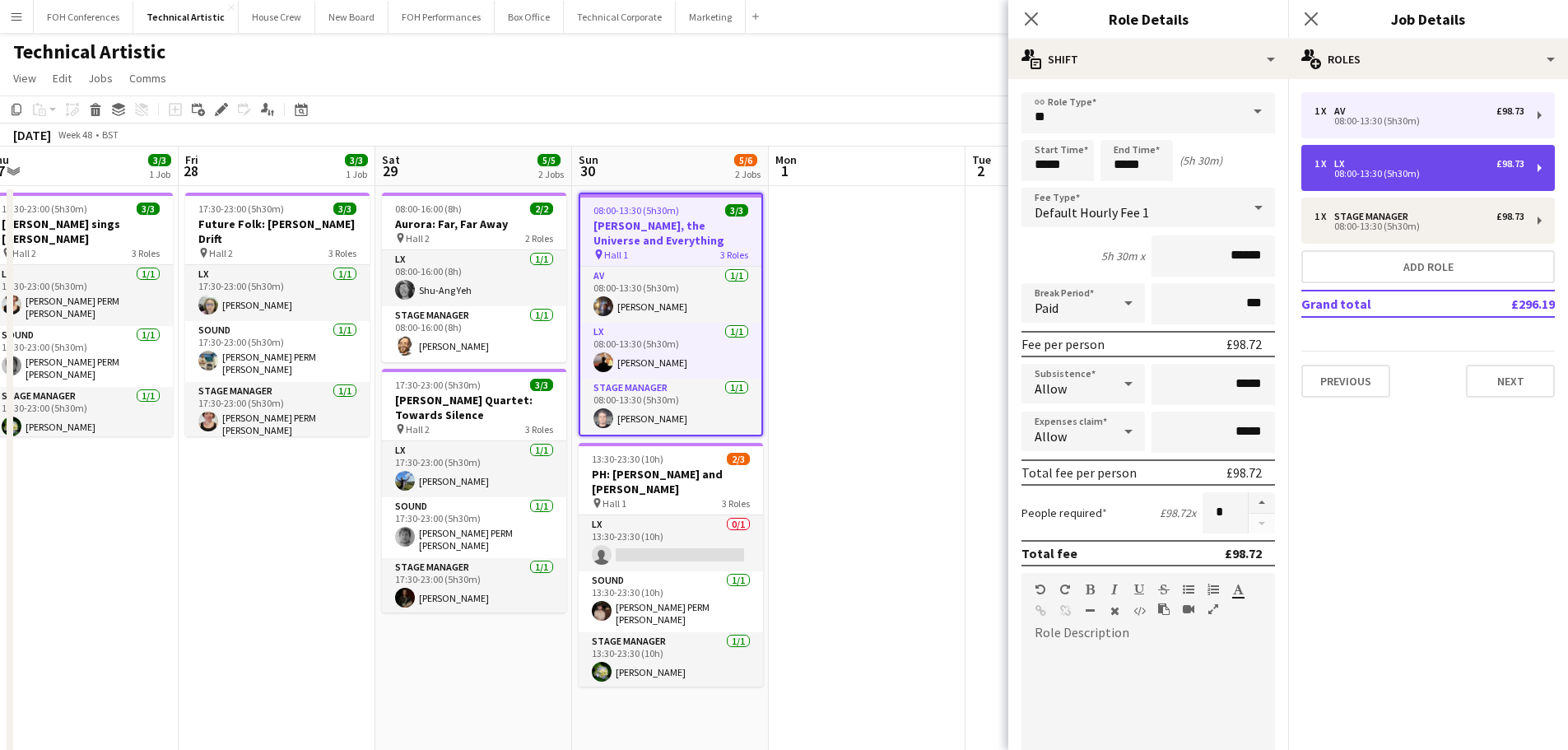
click at [1403, 169] on div "08:00-13:30 (5h30m)" at bounding box center [1419, 173] width 210 height 8
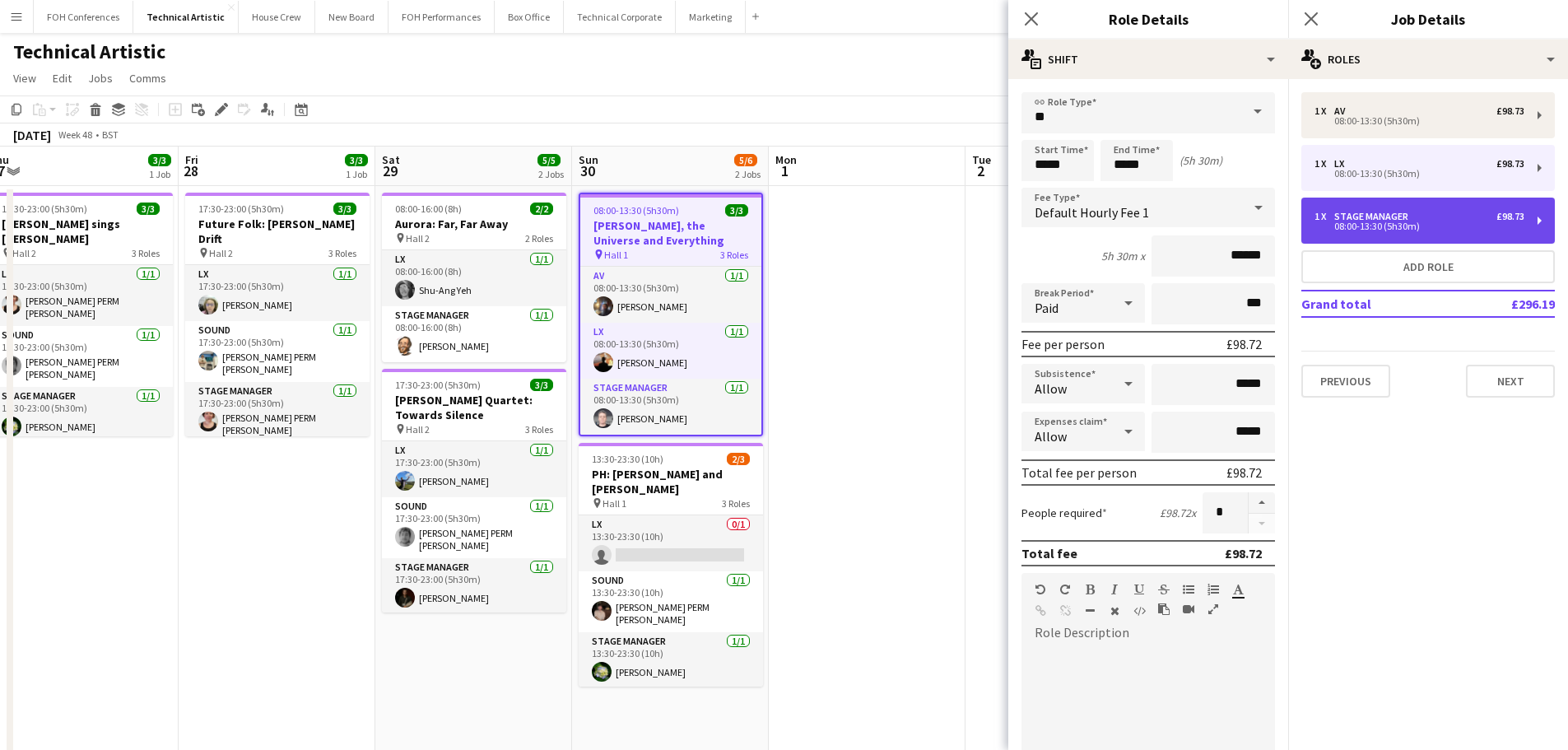
click at [1389, 207] on div "1 x Stage Manager £98.73 08:00-13:30 (5h30m)" at bounding box center [1427, 221] width 254 height 46
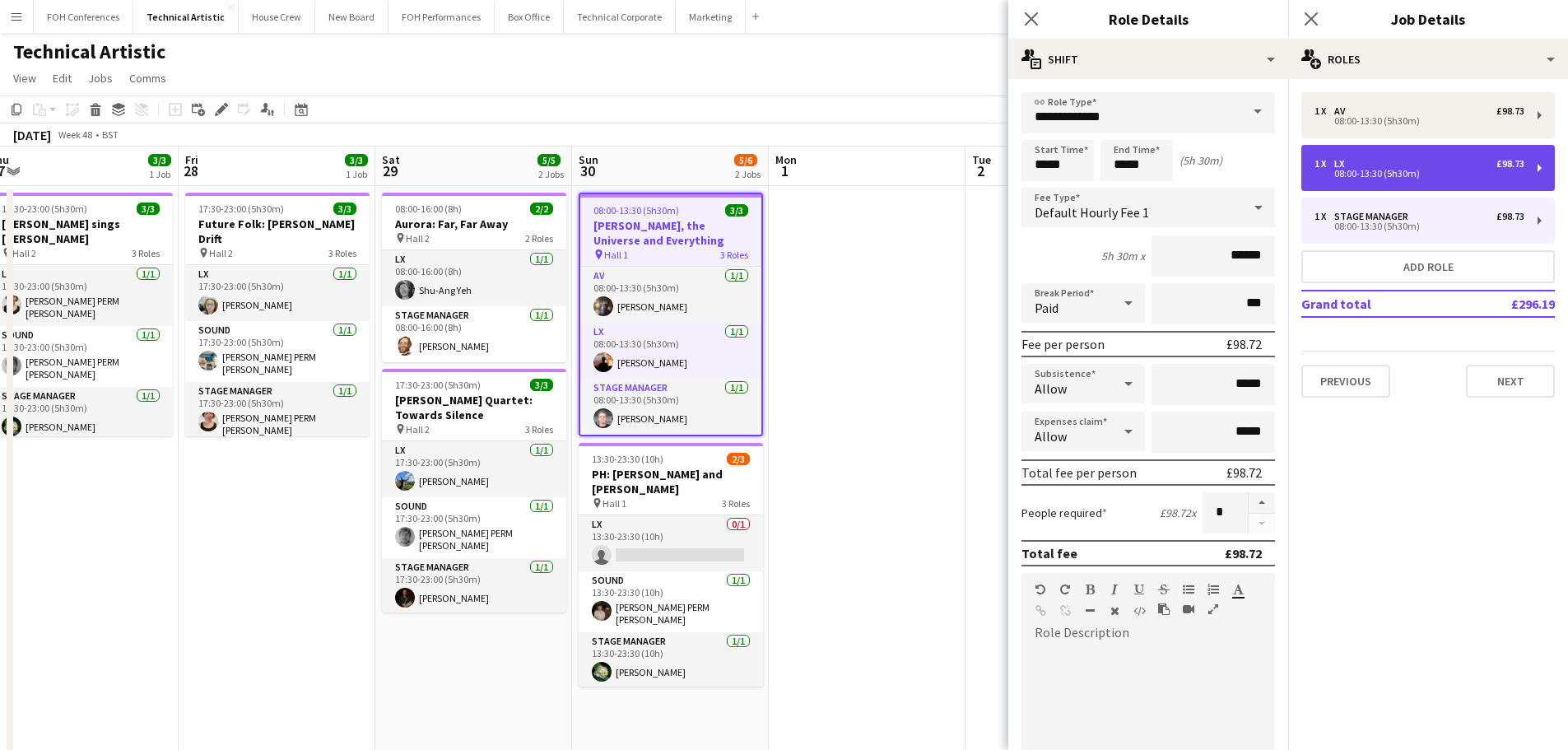
click at [1394, 162] on div "1 x LX £98.73" at bounding box center [1419, 164] width 210 height 12
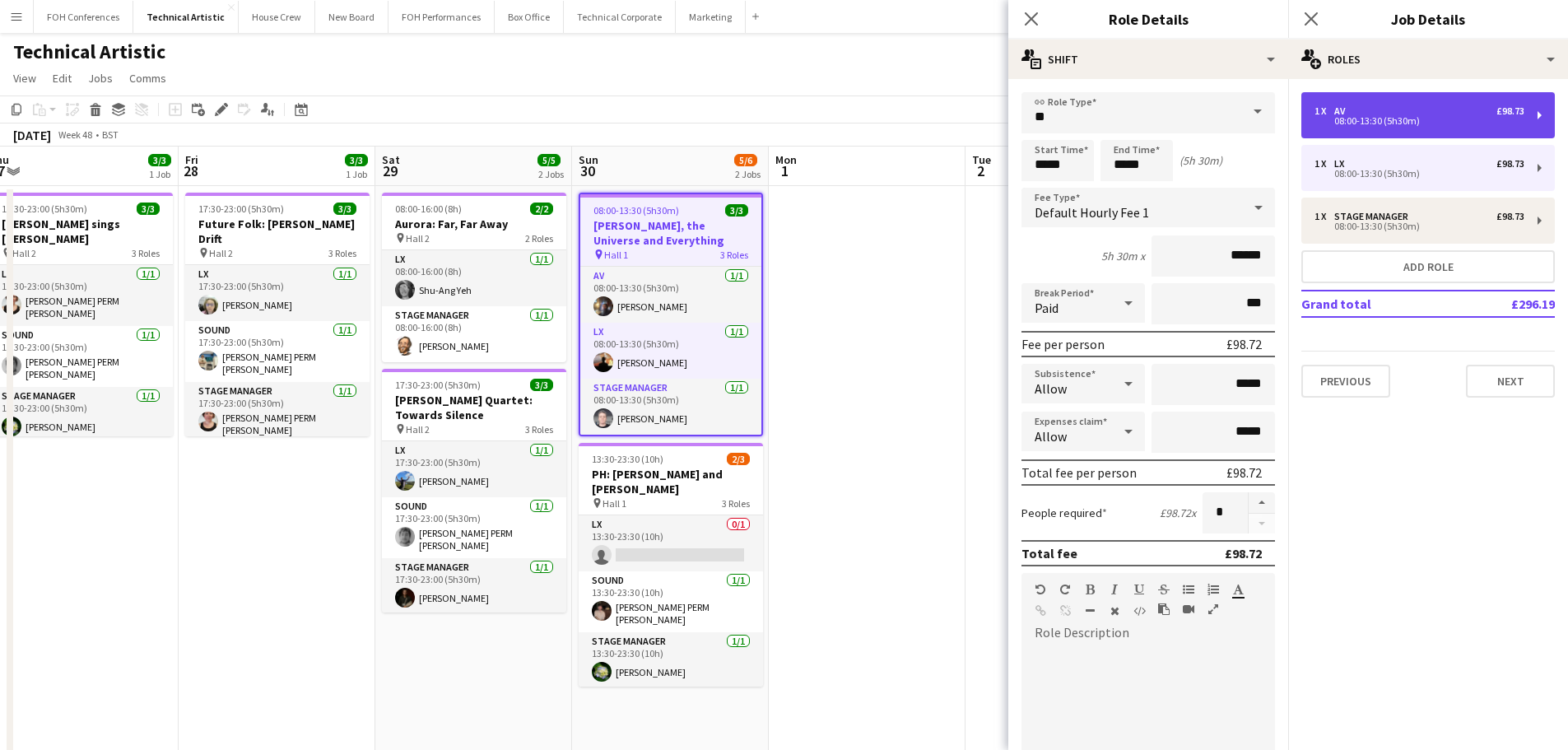
click at [1399, 131] on div "1 x AV £98.73 08:00-13:30 (5h30m)" at bounding box center [1427, 115] width 254 height 46
type input "**"
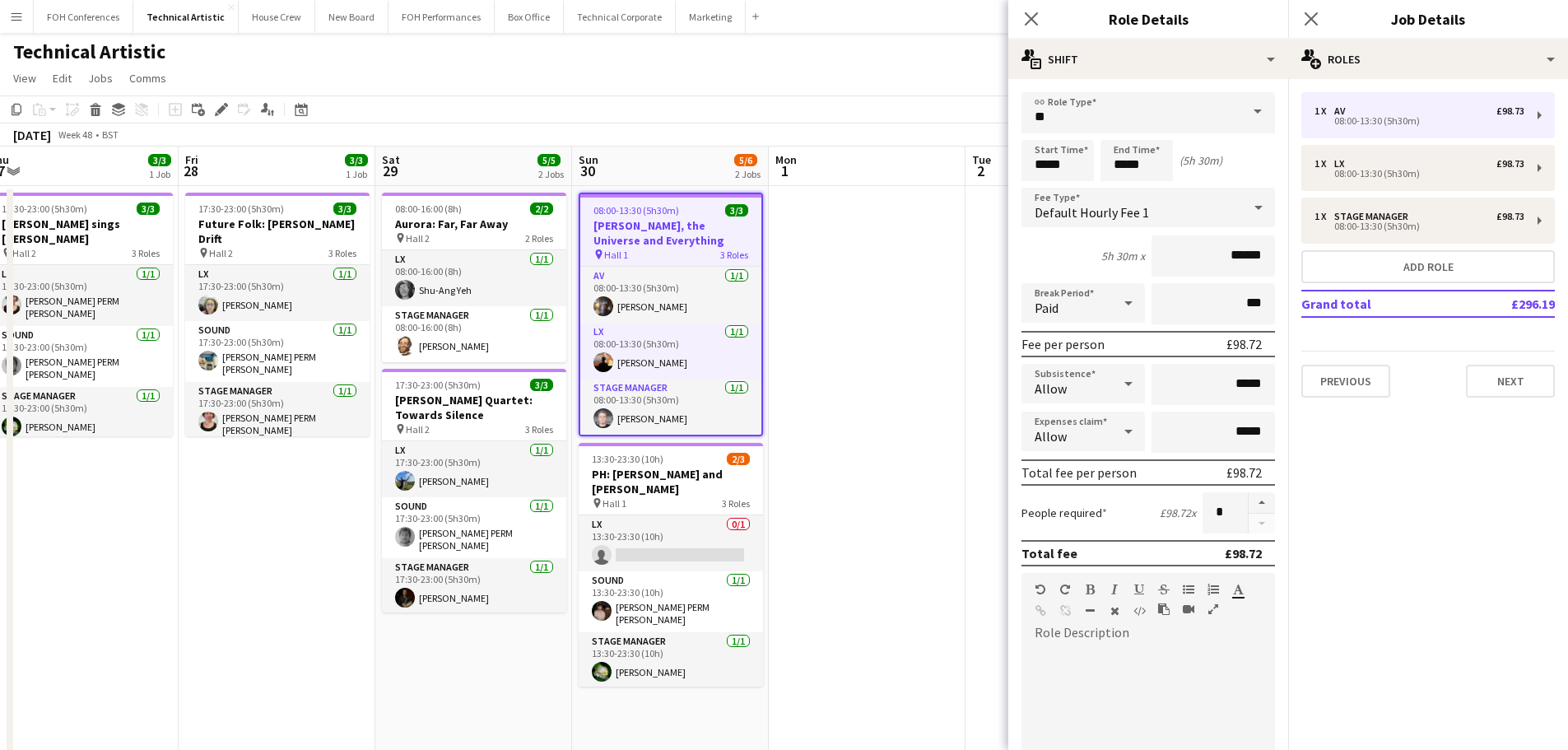
click at [868, 406] on app-date-cell at bounding box center [867, 701] width 197 height 1030
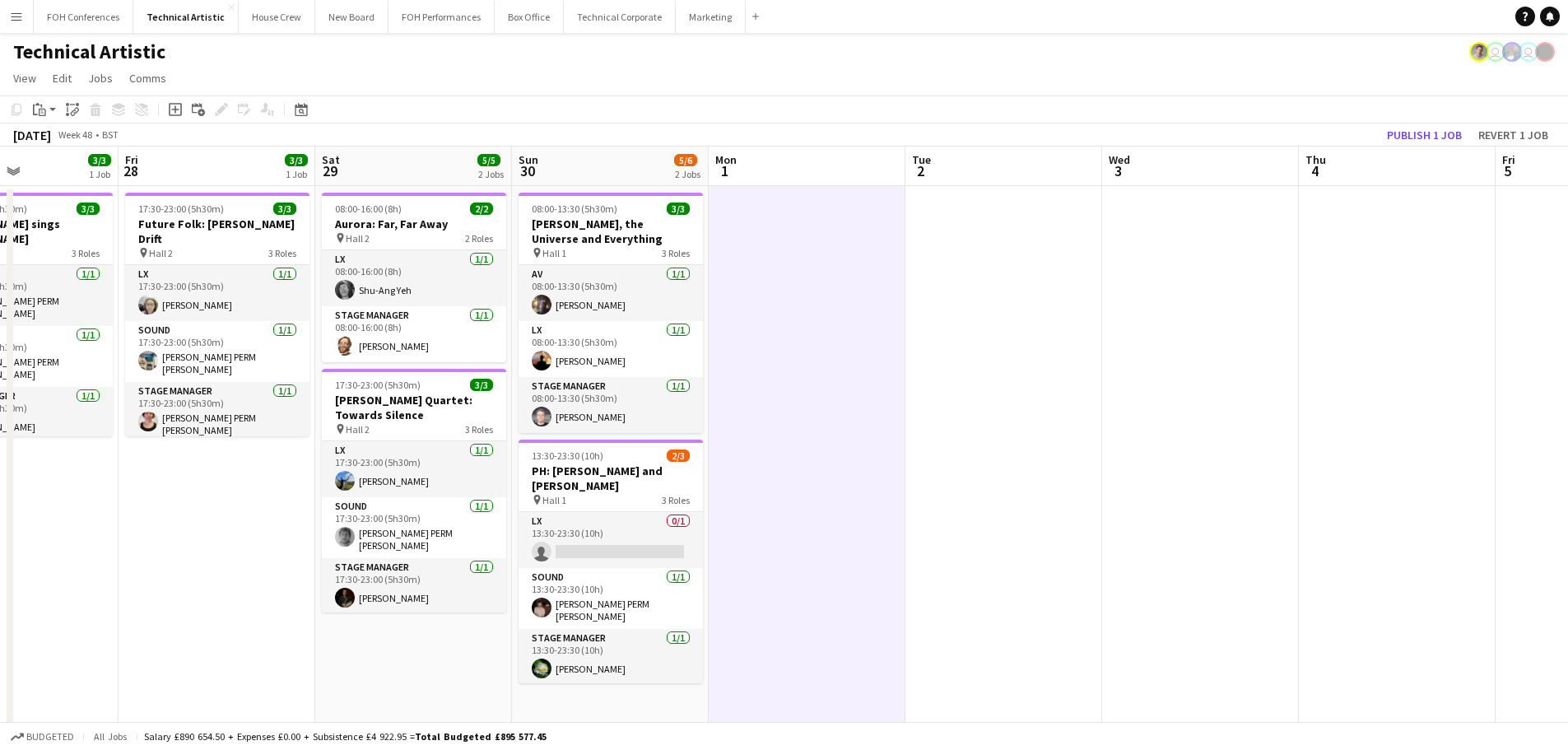
drag, startPoint x: 1026, startPoint y: 393, endPoint x: 658, endPoint y: 389, distance: 368.0
click at [658, 389] on app-calendar-viewport "Tue 25 Wed 26 Thu 27 3/3 1 Job Fri 28 3/3 1 Job Sat 29 5/5 2 Jobs Sun 30 5/6 2 …" at bounding box center [784, 681] width 1568 height 1070
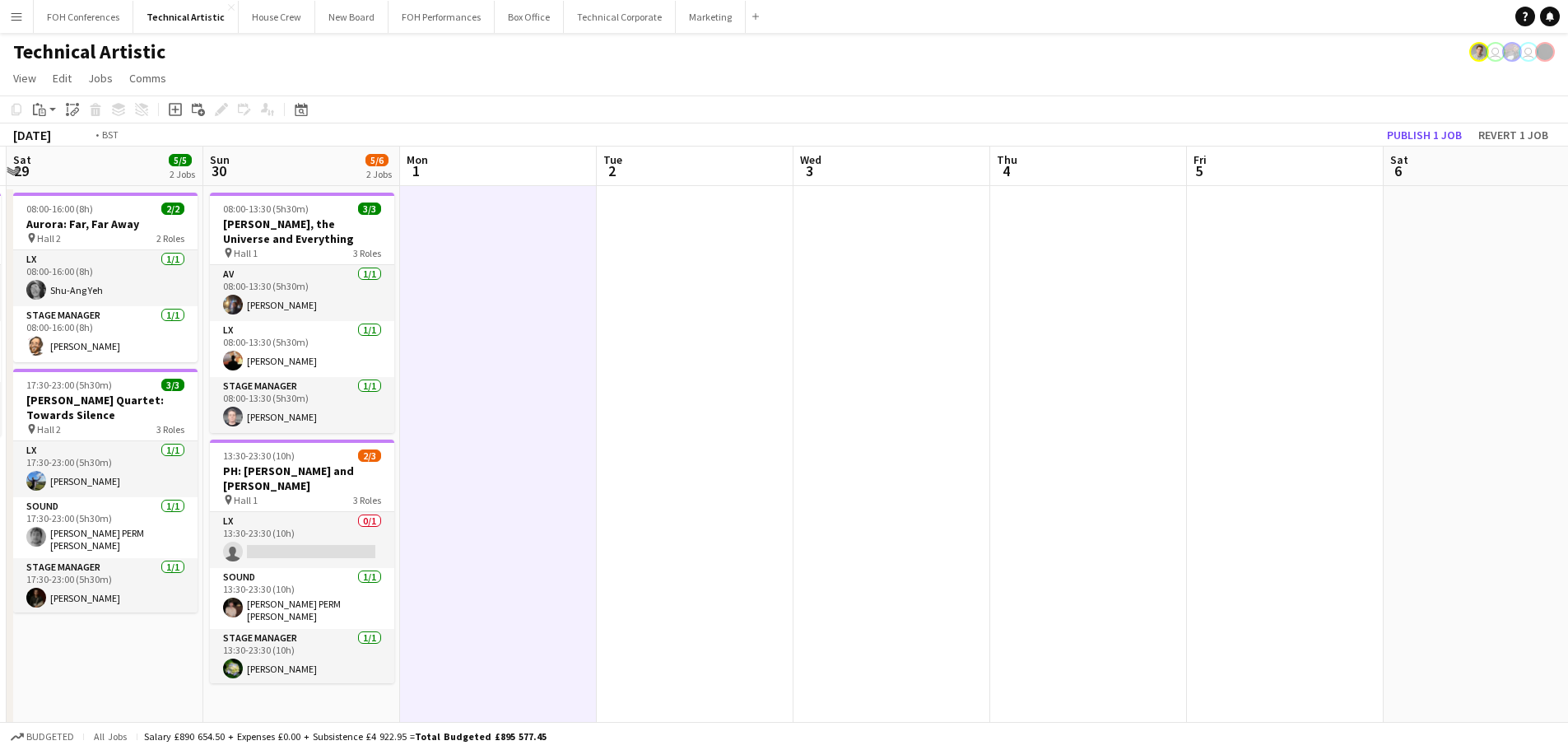
drag, startPoint x: 1374, startPoint y: 377, endPoint x: 668, endPoint y: 385, distance: 706.0
click at [665, 387] on app-calendar-viewport "Wed 26 Thu 27 3/3 1 Job Fri 28 3/3 1 Job Sat 29 5/5 2 Jobs Sun 30 5/6 2 Jobs Mo…" at bounding box center [784, 681] width 1568 height 1070
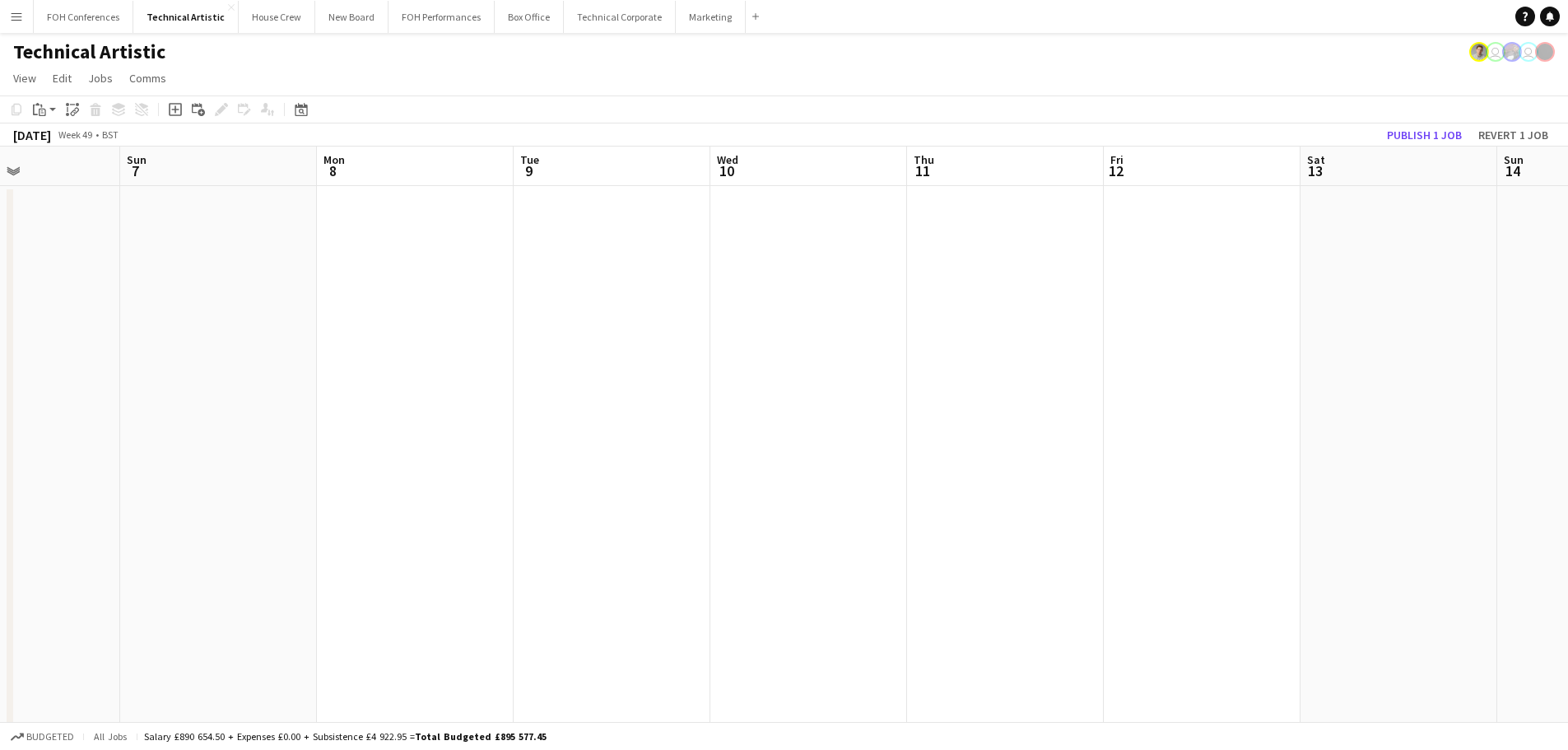
drag, startPoint x: 616, startPoint y: 406, endPoint x: 799, endPoint y: 394, distance: 183.4
click at [606, 406] on app-calendar-viewport "Thu 4 Fri 5 Sat 6 Sun 7 Mon 8 Tue 9 Wed 10 Thu 11 Fri 12 Sat 13 Sun 14 Mon 15 T…" at bounding box center [784, 681] width 1568 height 1070
drag, startPoint x: 1349, startPoint y: 394, endPoint x: 394, endPoint y: 404, distance: 955.1
click at [394, 405] on app-calendar-viewport "Thu 4 Fri 5 Sat 6 Sun 7 Mon 8 Tue 9 Wed 10 Thu 11 Fri 12 Sat 13 Sun 14 Mon 15 T…" at bounding box center [784, 681] width 1568 height 1070
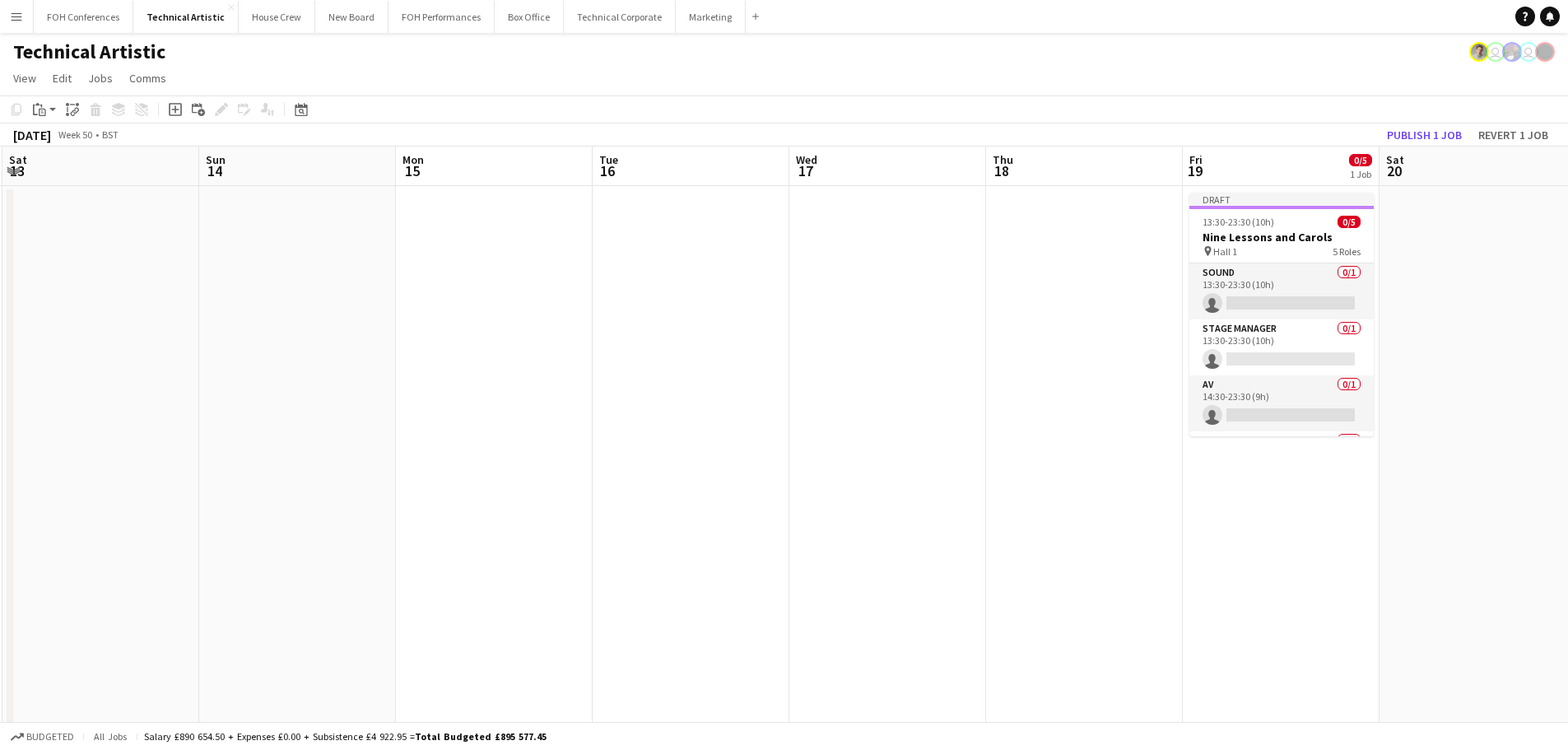
scroll to position [0, 614]
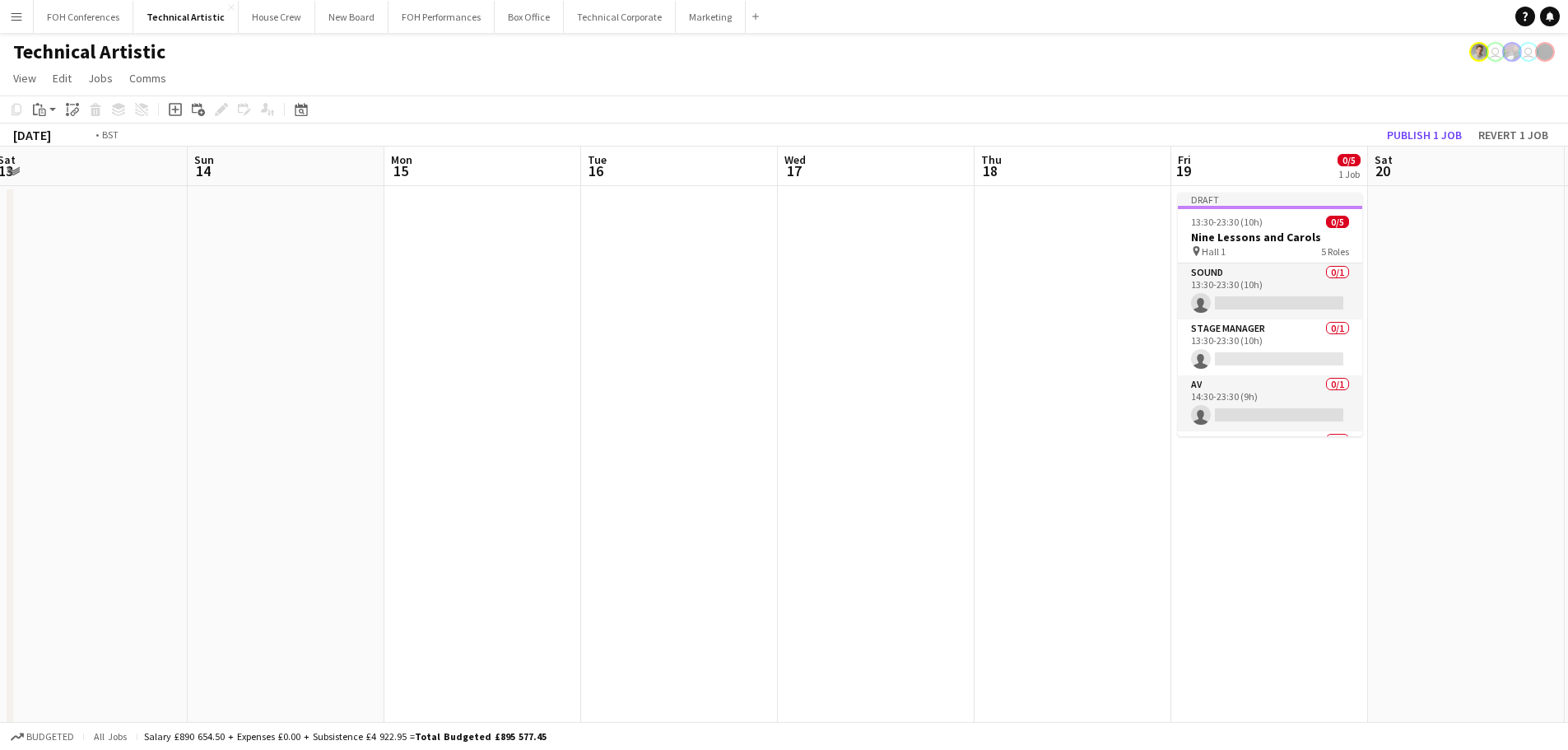
drag, startPoint x: 1128, startPoint y: 404, endPoint x: 676, endPoint y: 409, distance: 452.0
click at [657, 416] on app-calendar-viewport "Wed 10 Thu 11 Fri 12 Sat 13 Sun 14 Mon 15 Tue 16 Wed 17 Thu 18 Fri 19 0/5 1 Job…" at bounding box center [784, 681] width 1568 height 1070
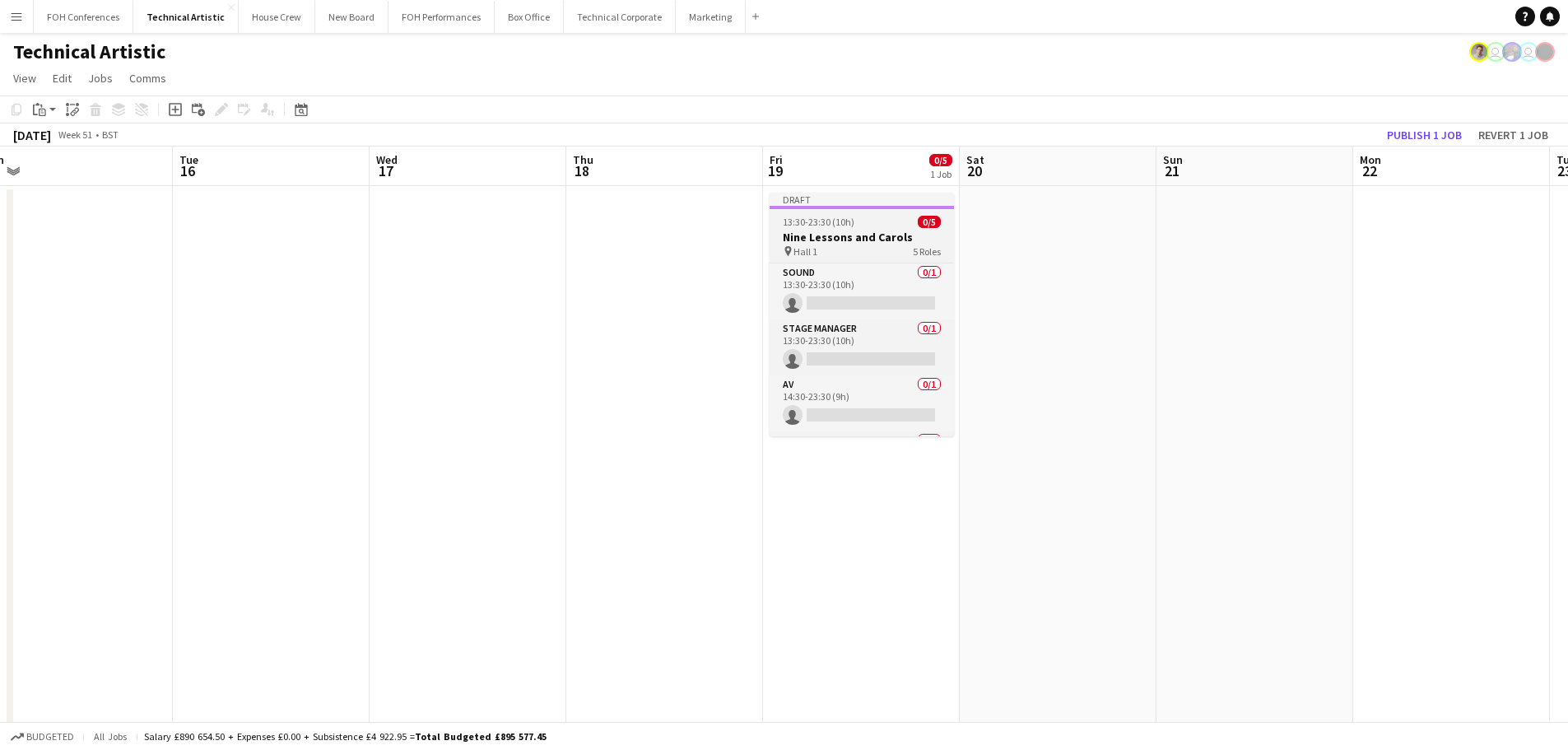
click at [886, 231] on h3 "Nine Lessons and Carols" at bounding box center [861, 237] width 184 height 15
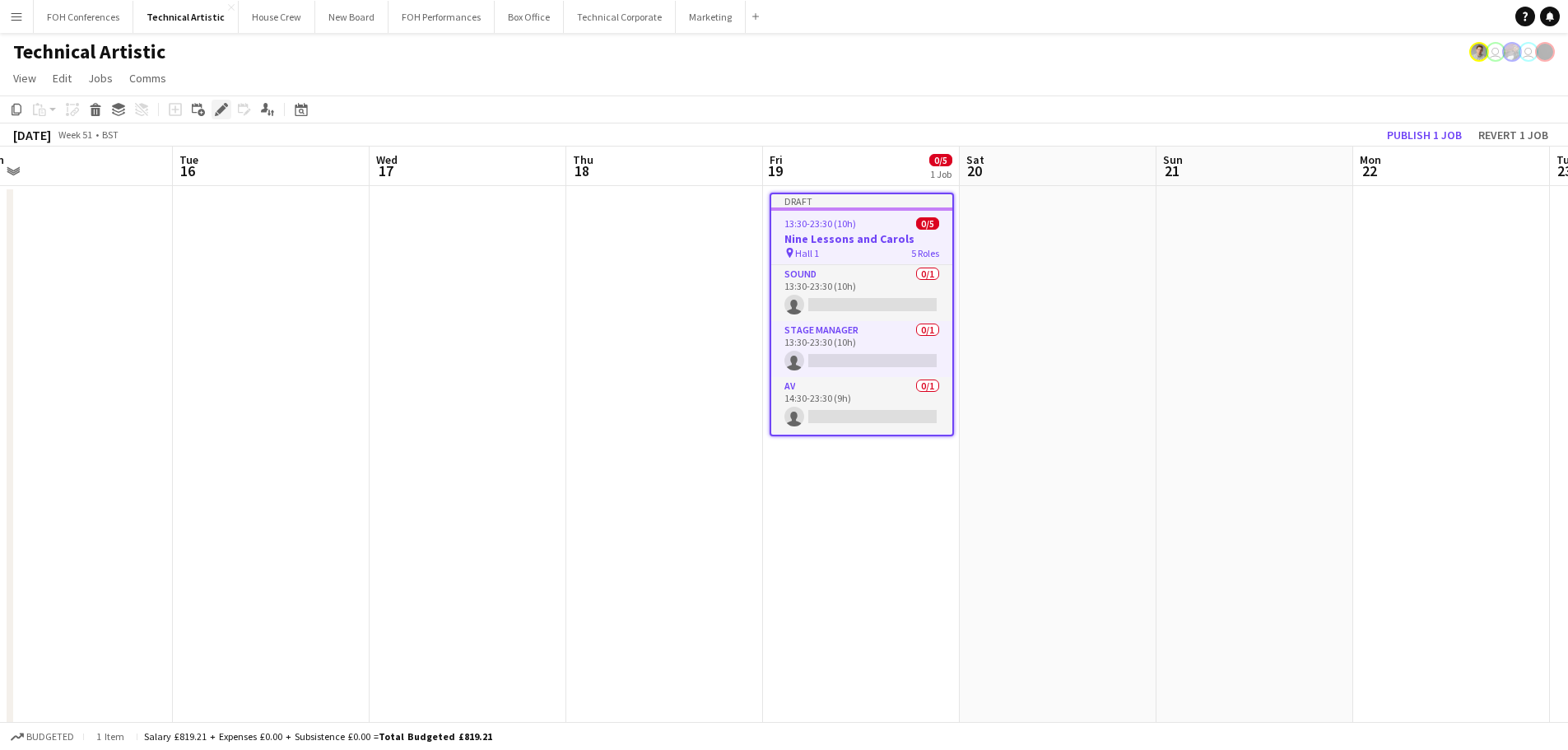
click at [216, 110] on icon "Edit" at bounding box center [222, 109] width 13 height 13
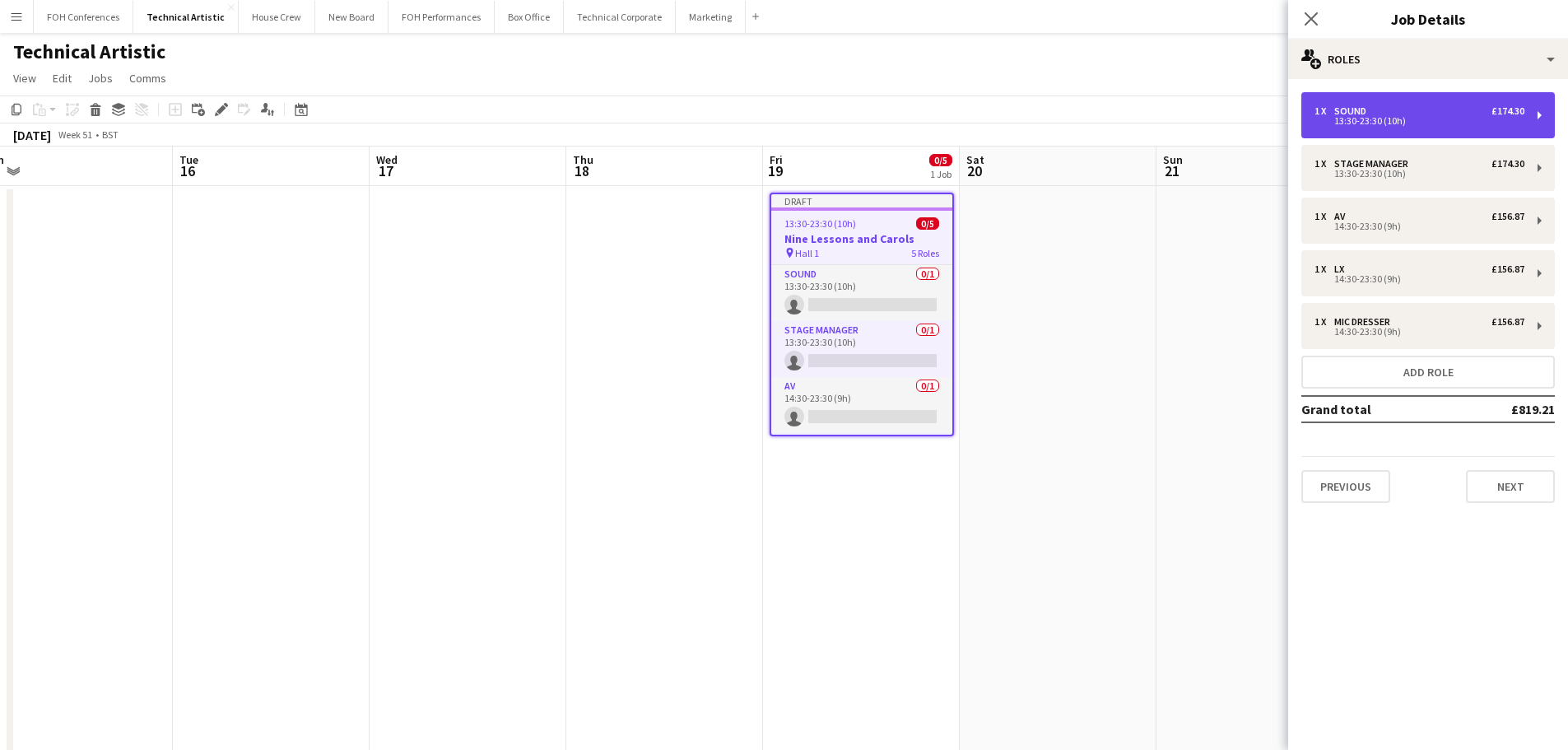
click at [1430, 111] on div "1 x Sound £174.30" at bounding box center [1419, 111] width 210 height 12
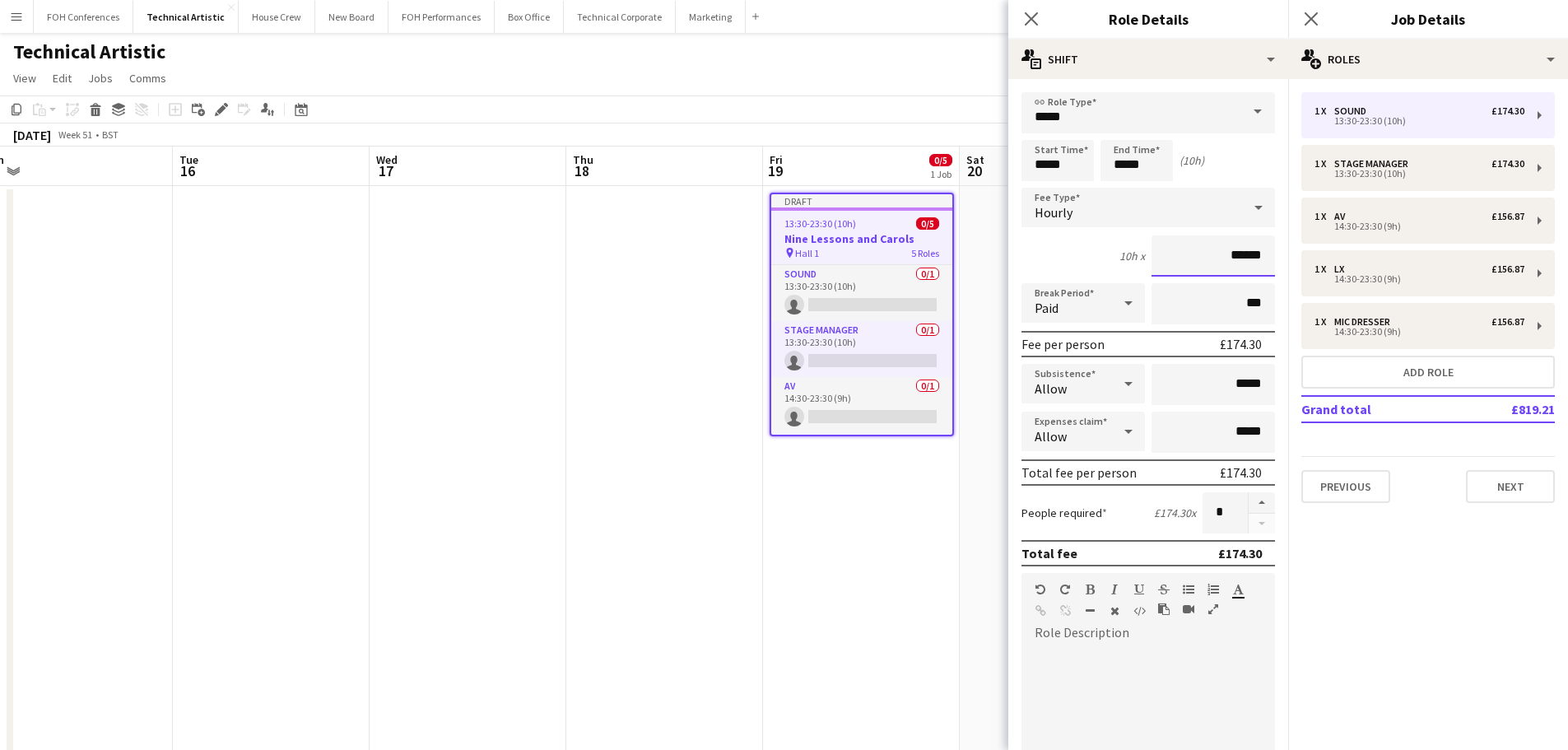
click at [1245, 255] on input "******" at bounding box center [1213, 255] width 124 height 41
click at [1248, 256] on input "******" at bounding box center [1213, 255] width 124 height 41
drag, startPoint x: 1209, startPoint y: 263, endPoint x: 1279, endPoint y: 266, distance: 70.1
click at [1279, 266] on mat-expansion-panel "users2 Role details link Role Type ***** Start Time ***** End Time ***** (10h) …" at bounding box center [1148, 414] width 280 height 671
type input "******"
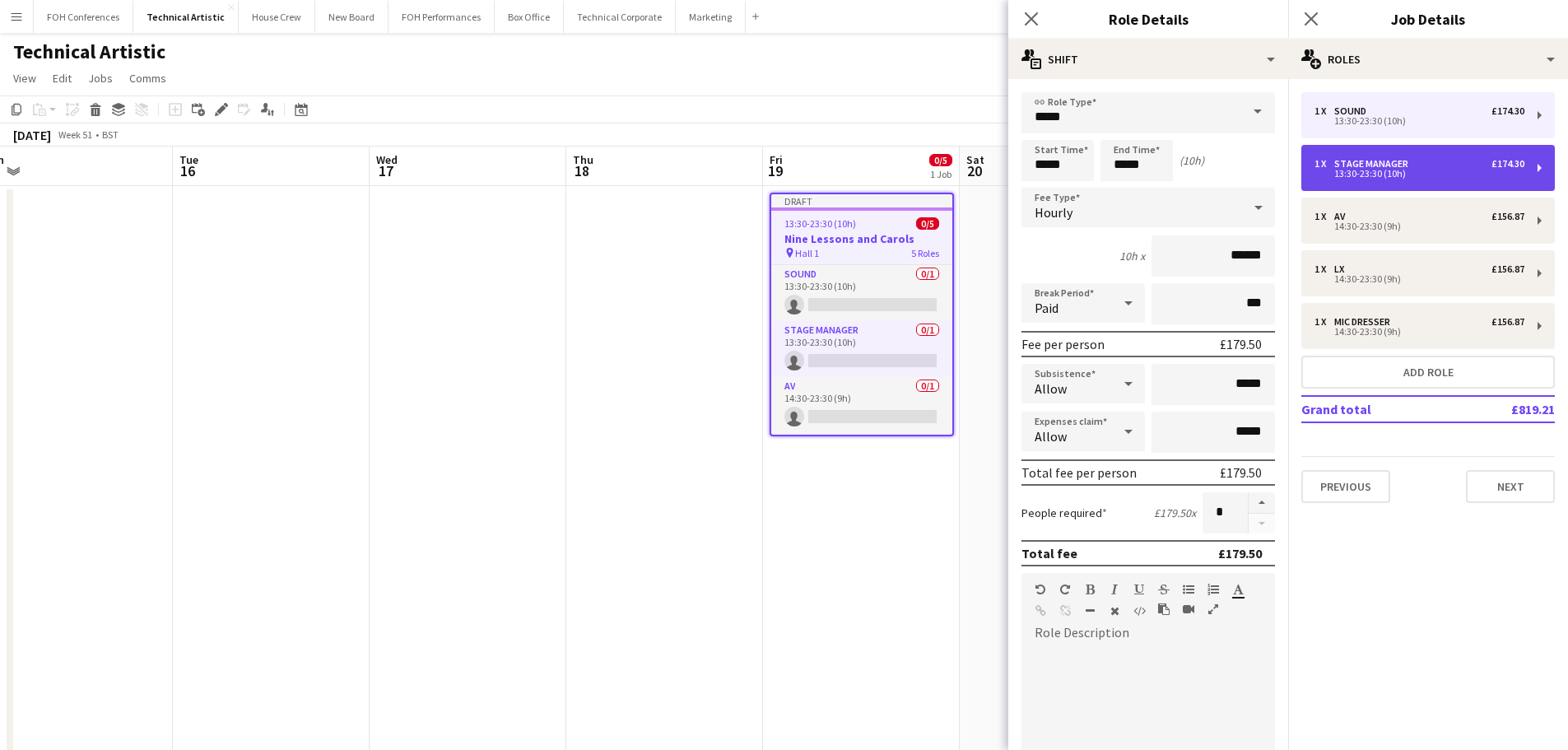
click at [1358, 180] on div "1 x Stage Manager £174.30 13:30-23:30 (10h)" at bounding box center [1427, 168] width 254 height 46
type input "**********"
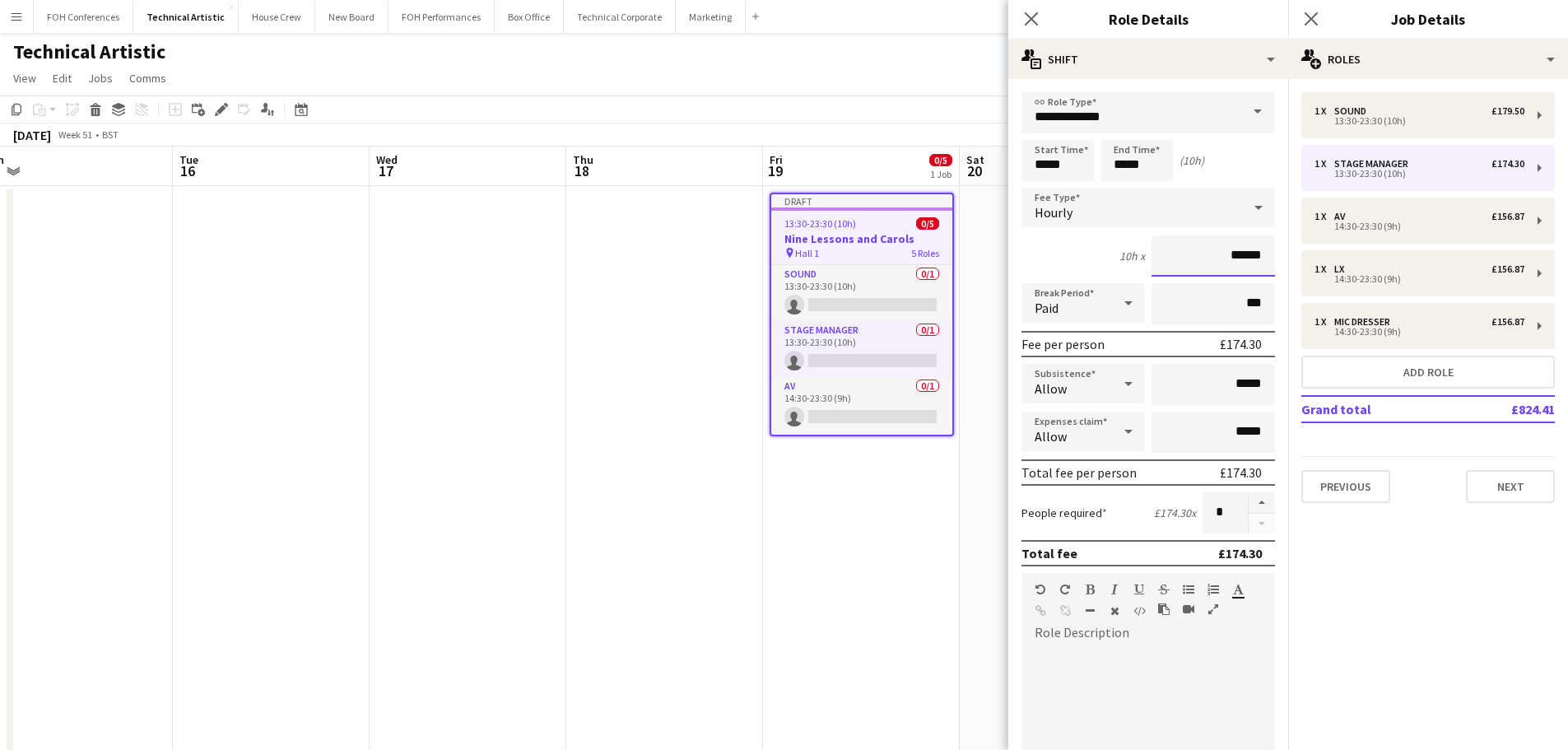
drag, startPoint x: 1218, startPoint y: 258, endPoint x: 1283, endPoint y: 265, distance: 65.4
click at [1313, 264] on body "Menu Boards Boards Boards All jobs Status Workforce Workforce My Workforce Recr…" at bounding box center [784, 622] width 1568 height 1244
click at [1218, 248] on input "******" at bounding box center [1213, 255] width 124 height 41
drag, startPoint x: 1213, startPoint y: 255, endPoint x: 1301, endPoint y: 264, distance: 88.5
click at [1301, 264] on body "Menu Boards Boards Boards All jobs Status Workforce Workforce My Workforce Recr…" at bounding box center [784, 622] width 1568 height 1244
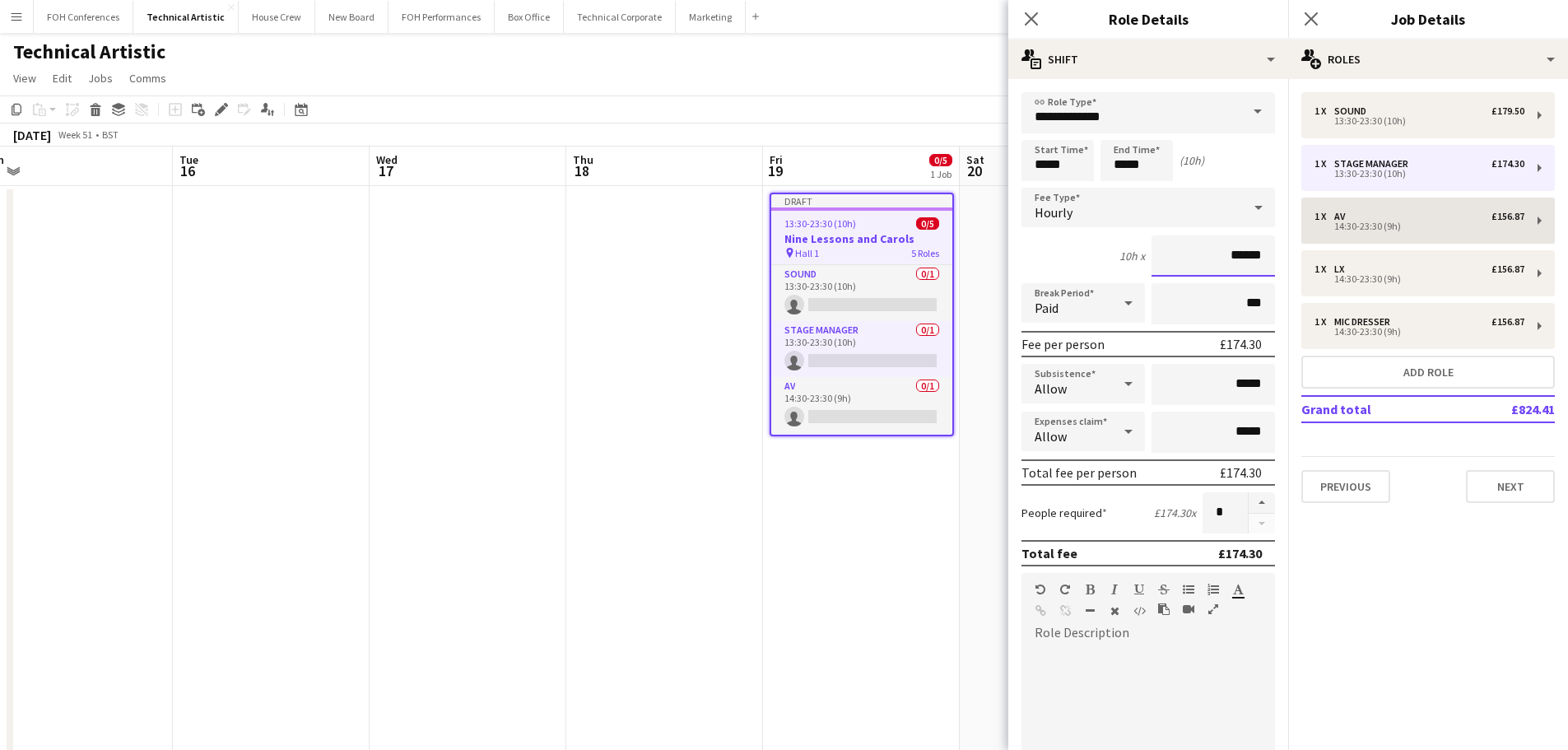
paste input
type input "******"
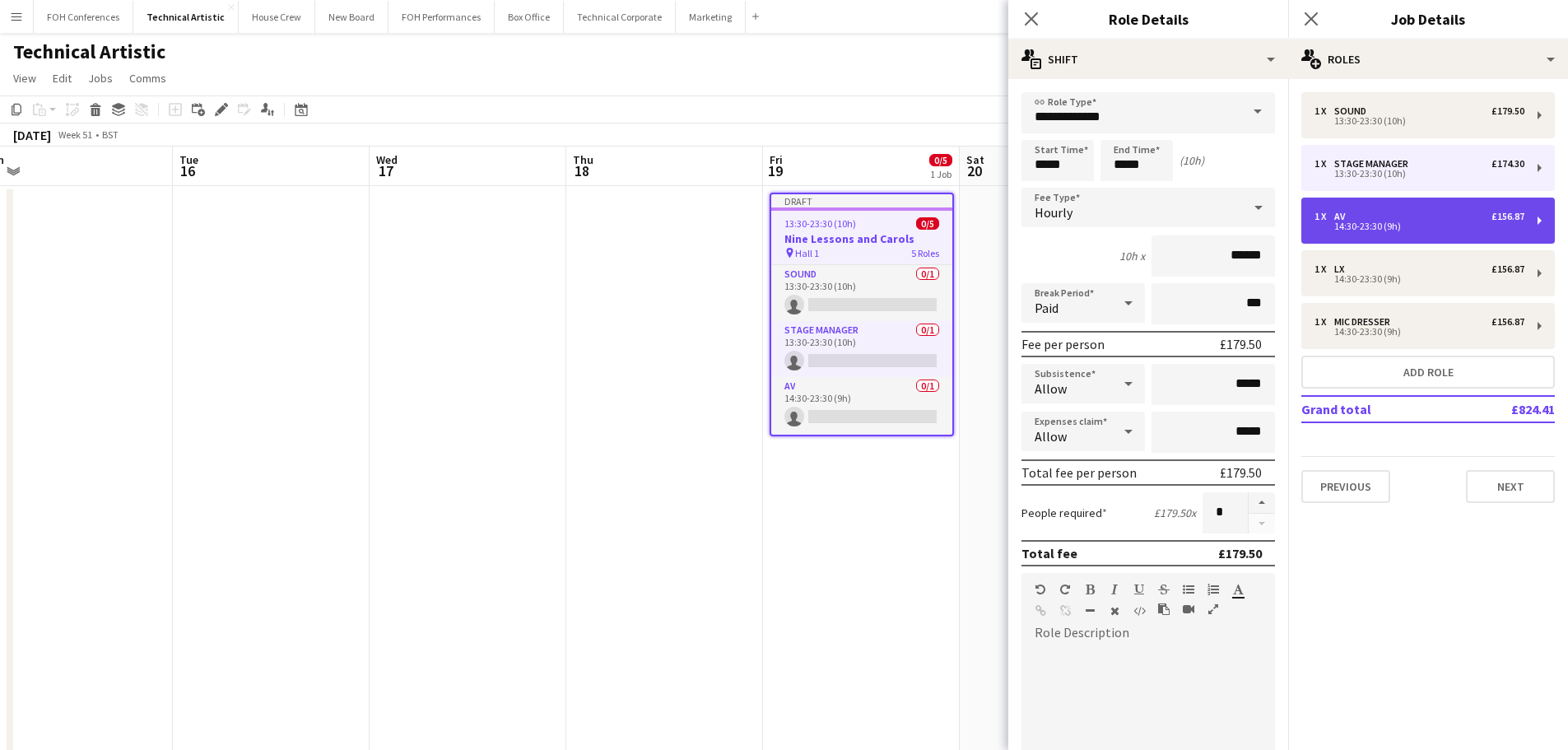
click at [1359, 211] on div "1 x AV £156.87 14:30-23:30 (9h)" at bounding box center [1427, 221] width 254 height 46
type input "**"
type input "*****"
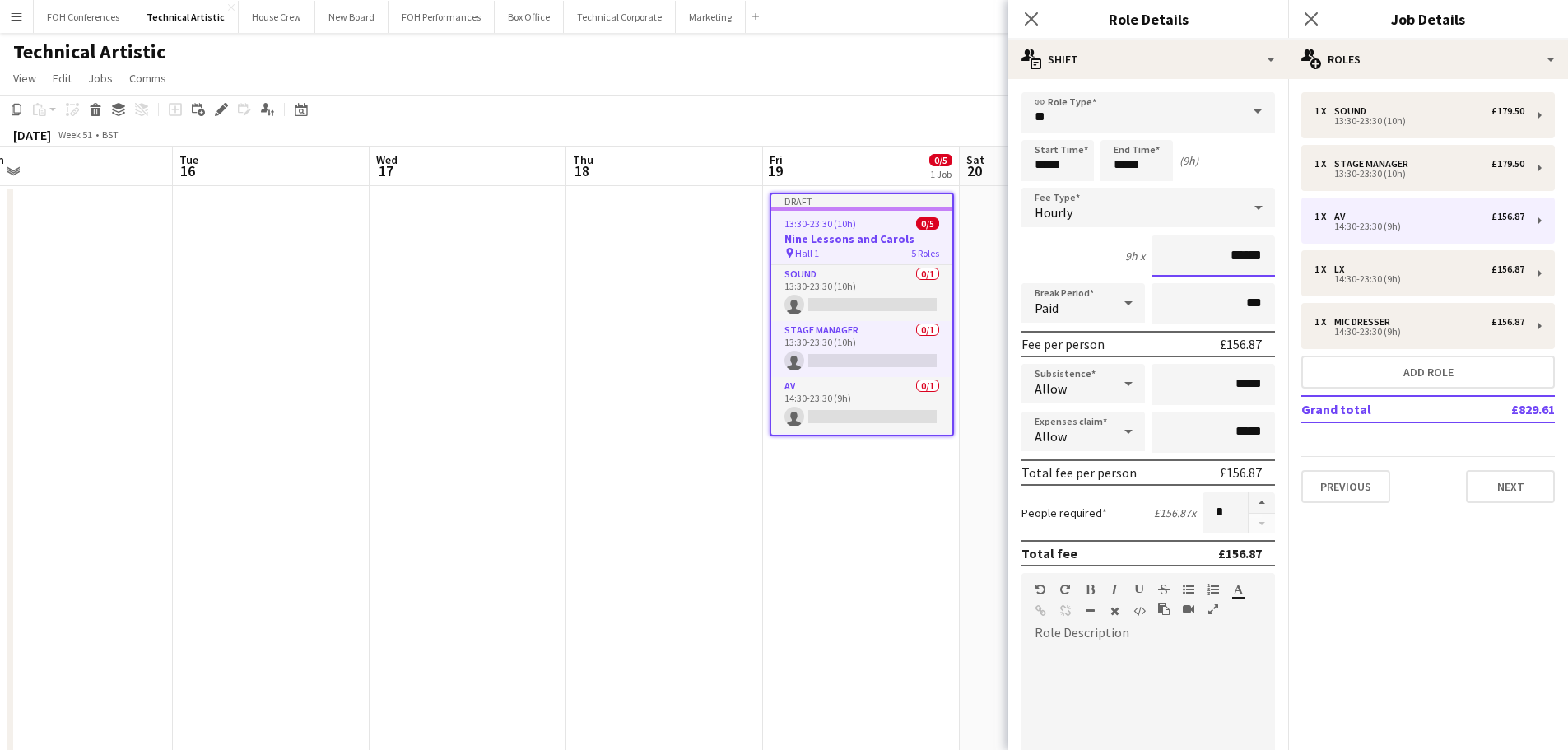
click at [1235, 255] on input "******" at bounding box center [1213, 255] width 124 height 41
paste input
type input "******"
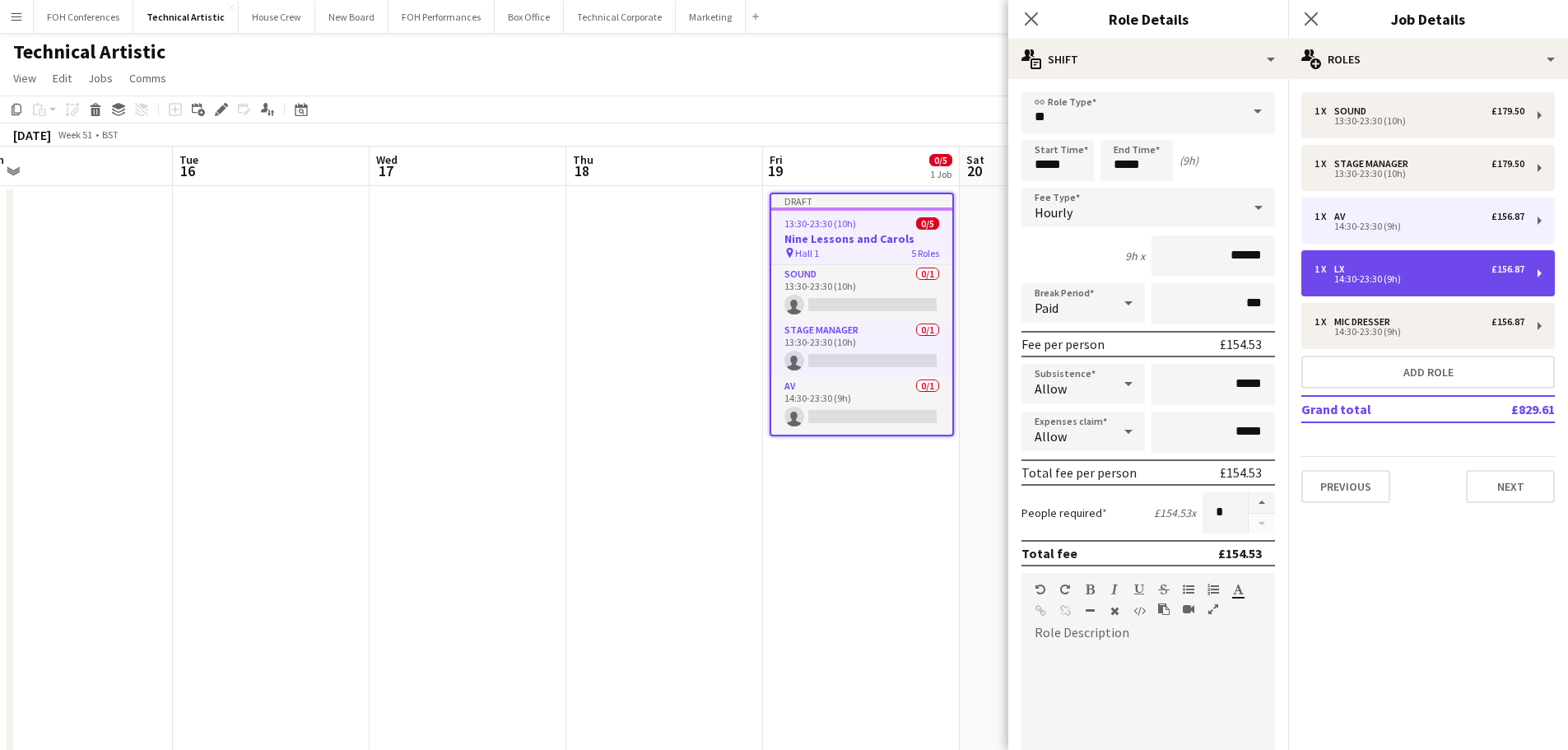
click at [1374, 282] on div "14:30-23:30 (9h)" at bounding box center [1419, 278] width 210 height 8
type input "**"
type input "******"
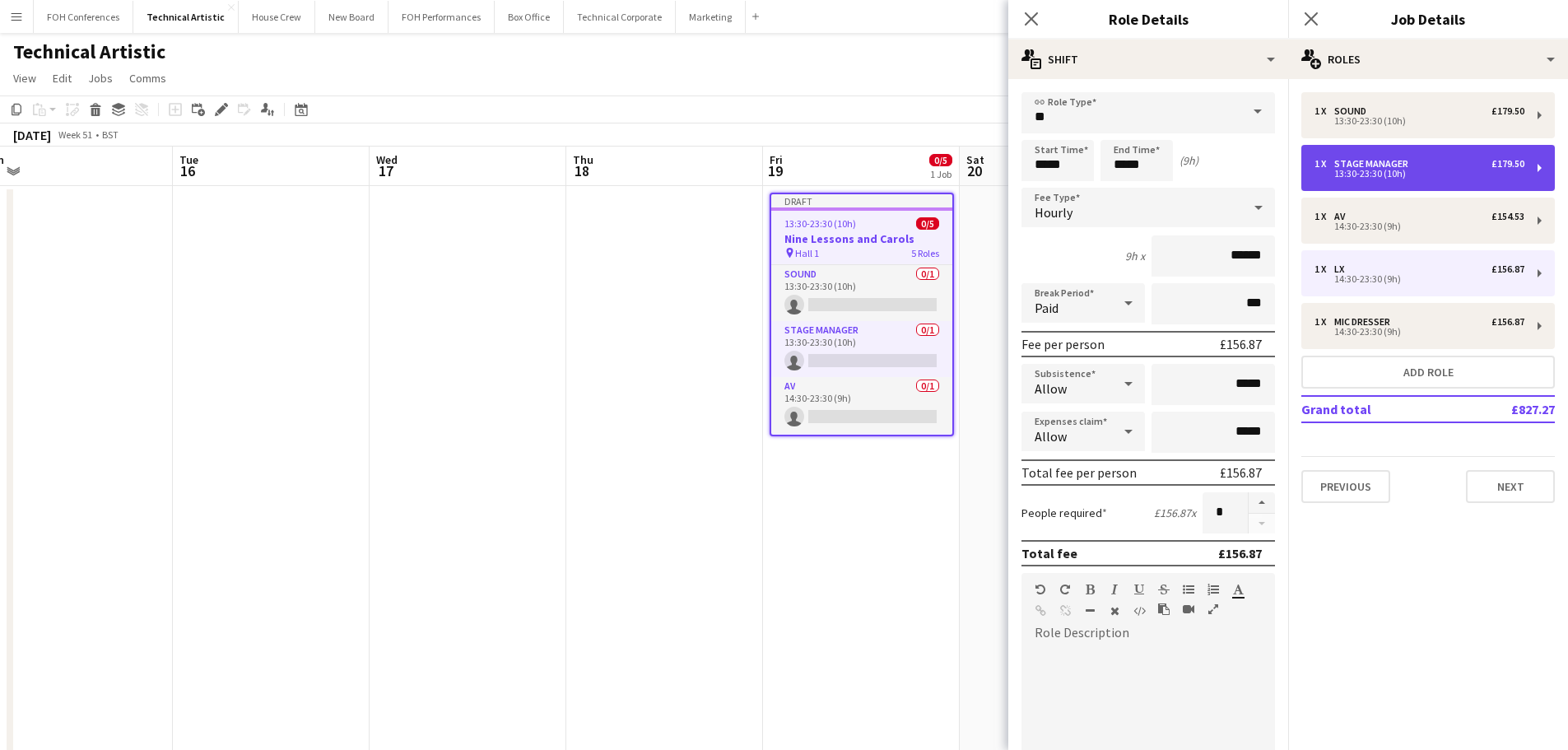
click at [1351, 175] on div "13:30-23:30 (10h)" at bounding box center [1419, 173] width 210 height 8
type input "**********"
type input "*****"
type input "******"
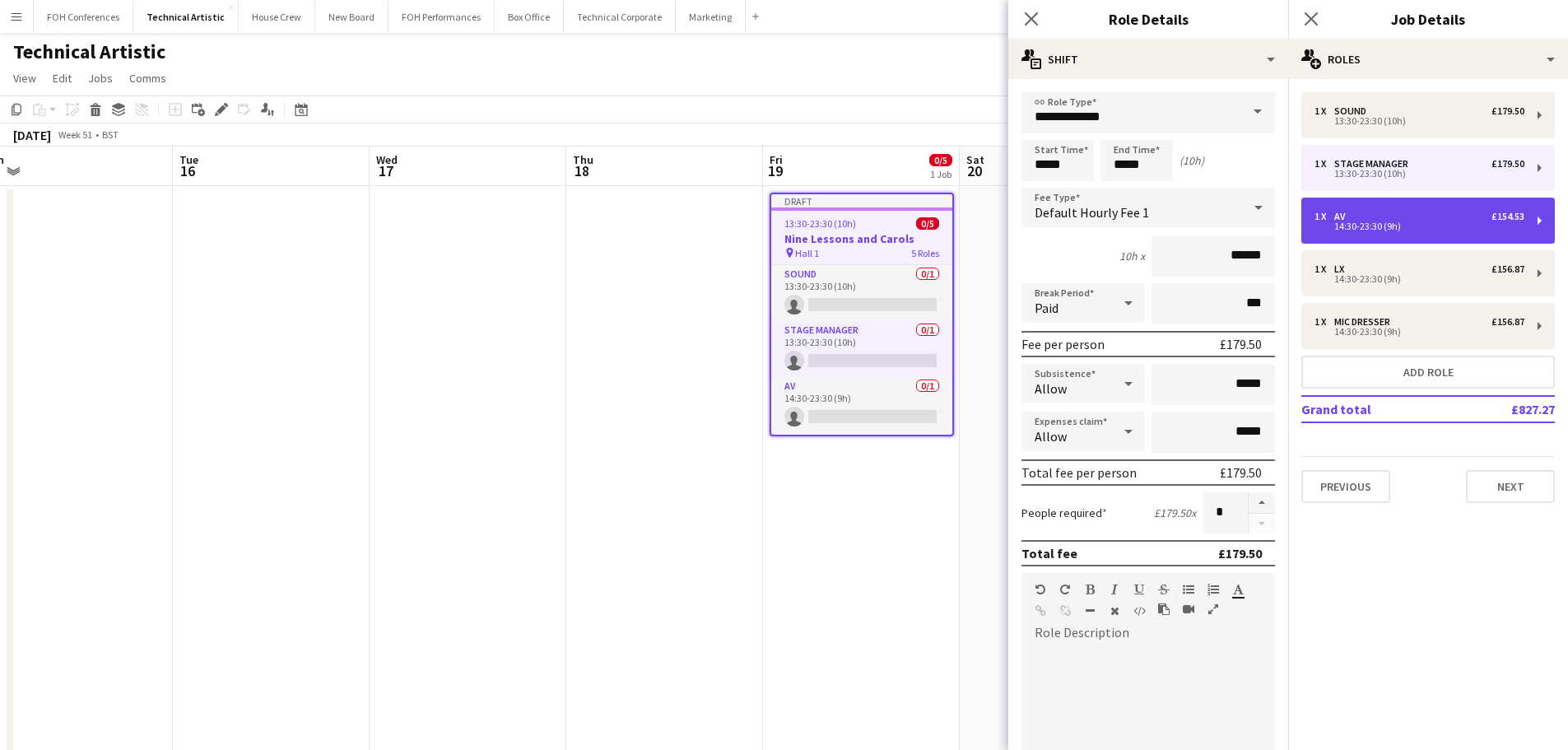
click at [1355, 234] on div "1 x AV £154.53 14:30-23:30 (9h)" at bounding box center [1427, 221] width 254 height 46
type input "**"
type input "*****"
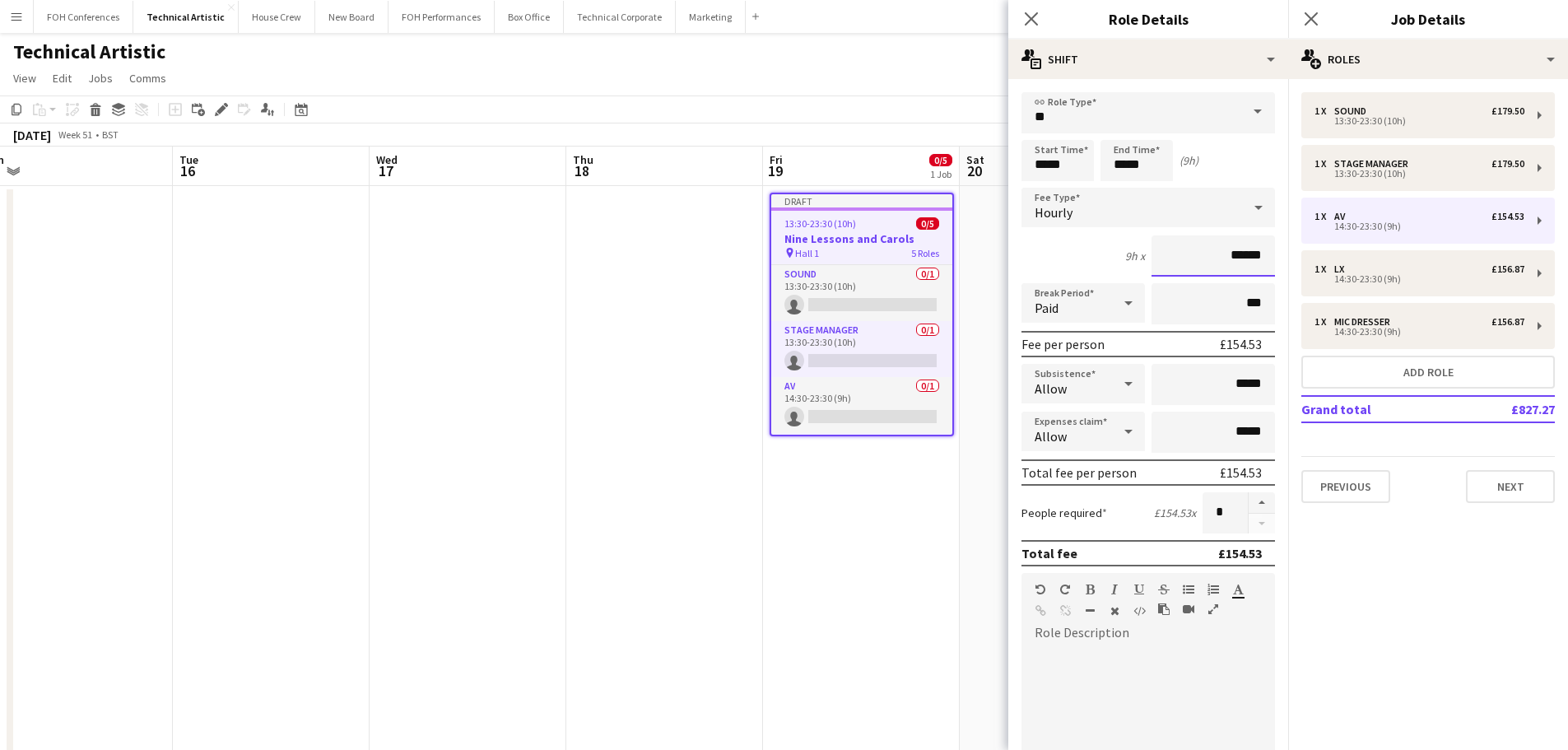
click at [1256, 250] on input "******" at bounding box center [1213, 255] width 124 height 41
click at [1256, 251] on input "******" at bounding box center [1213, 255] width 124 height 41
paste input
type input "******"
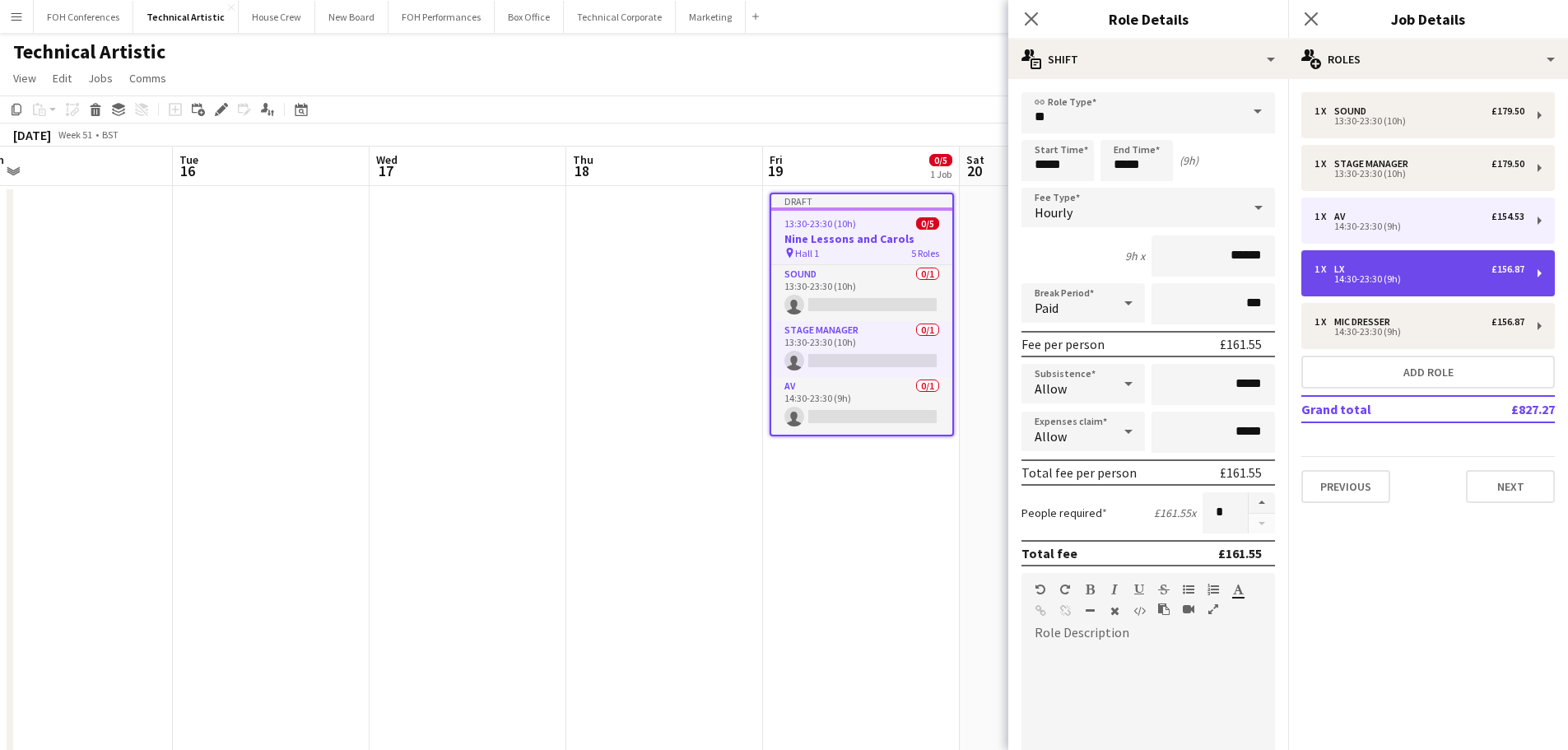
click at [1373, 275] on div "14:30-23:30 (9h)" at bounding box center [1419, 278] width 210 height 8
type input "**"
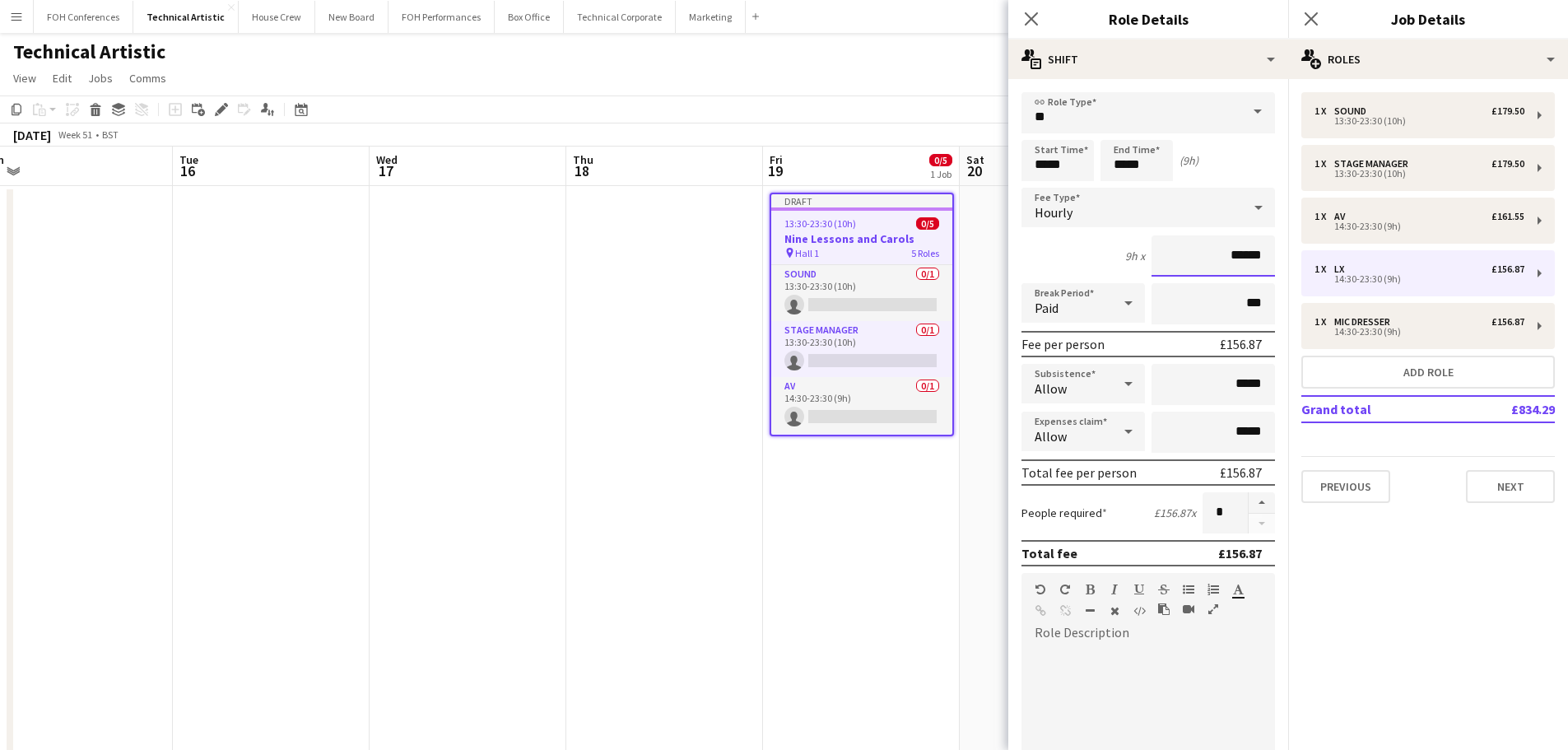
click at [1242, 254] on input "******" at bounding box center [1213, 255] width 124 height 41
click at [1241, 254] on input "******" at bounding box center [1213, 255] width 124 height 41
paste input
type input "******"
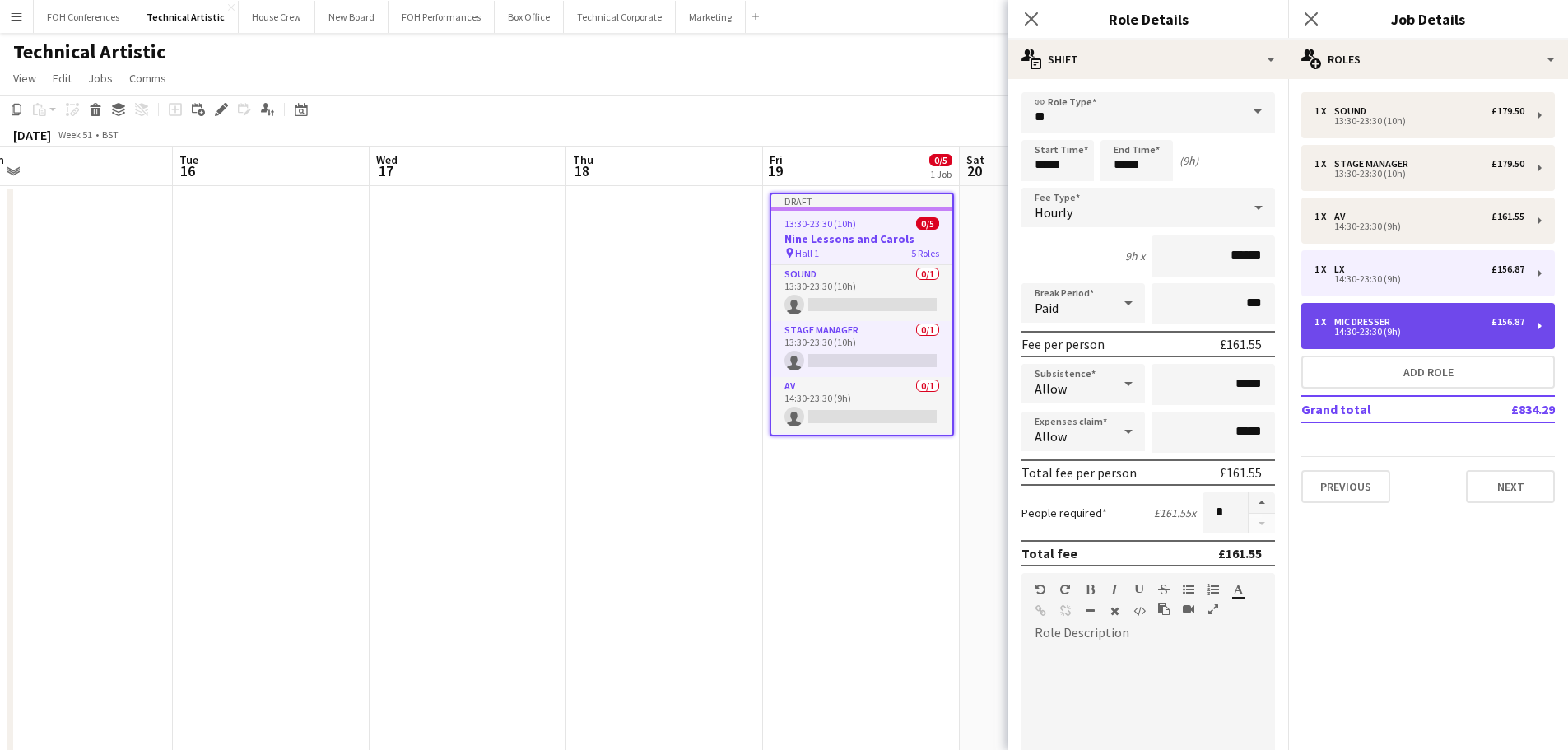
click at [1387, 316] on div "Mic Dresser" at bounding box center [1365, 321] width 62 height 12
type input "**********"
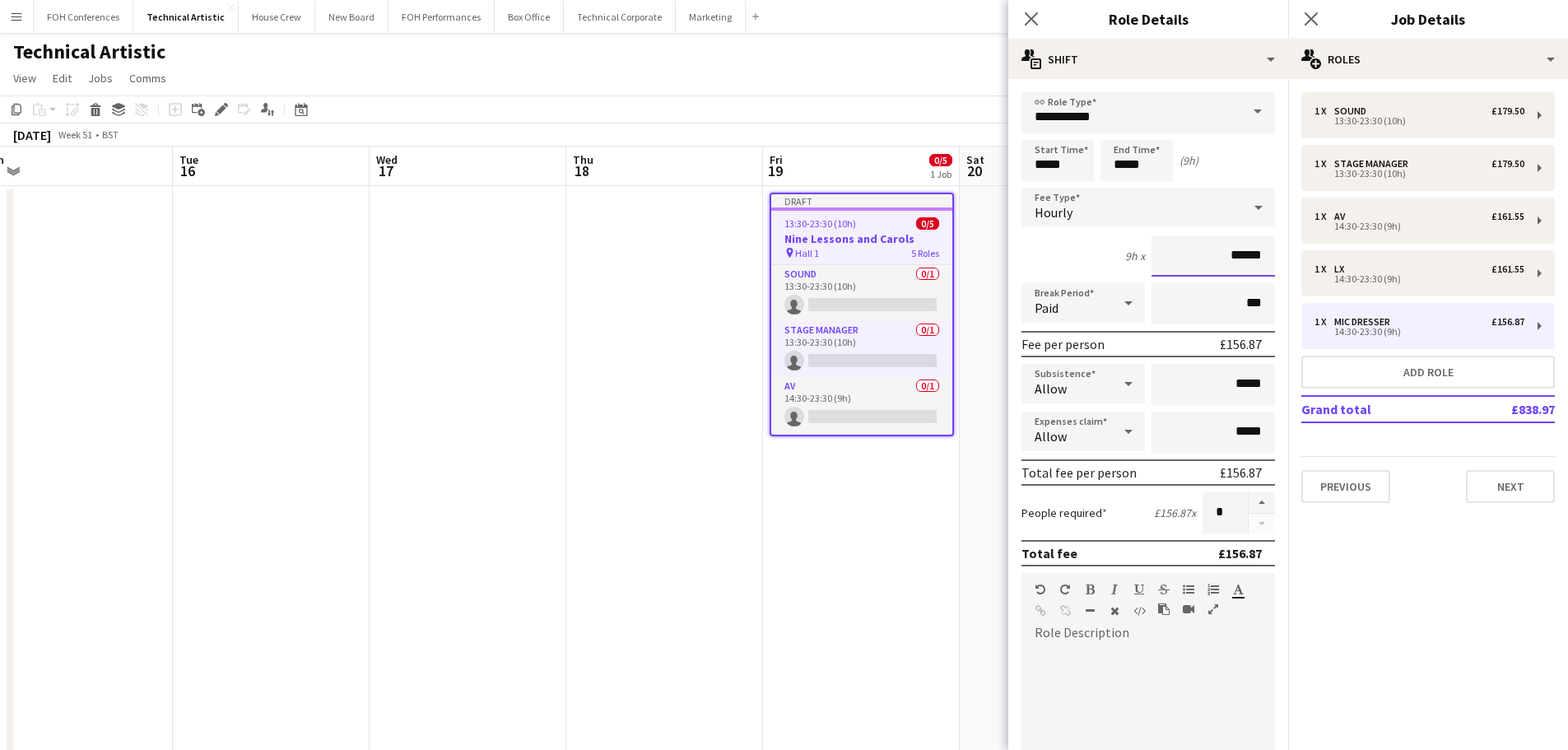
click at [1218, 242] on input "******" at bounding box center [1213, 255] width 124 height 41
click at [1217, 242] on input "******" at bounding box center [1213, 255] width 124 height 41
paste input
type input "******"
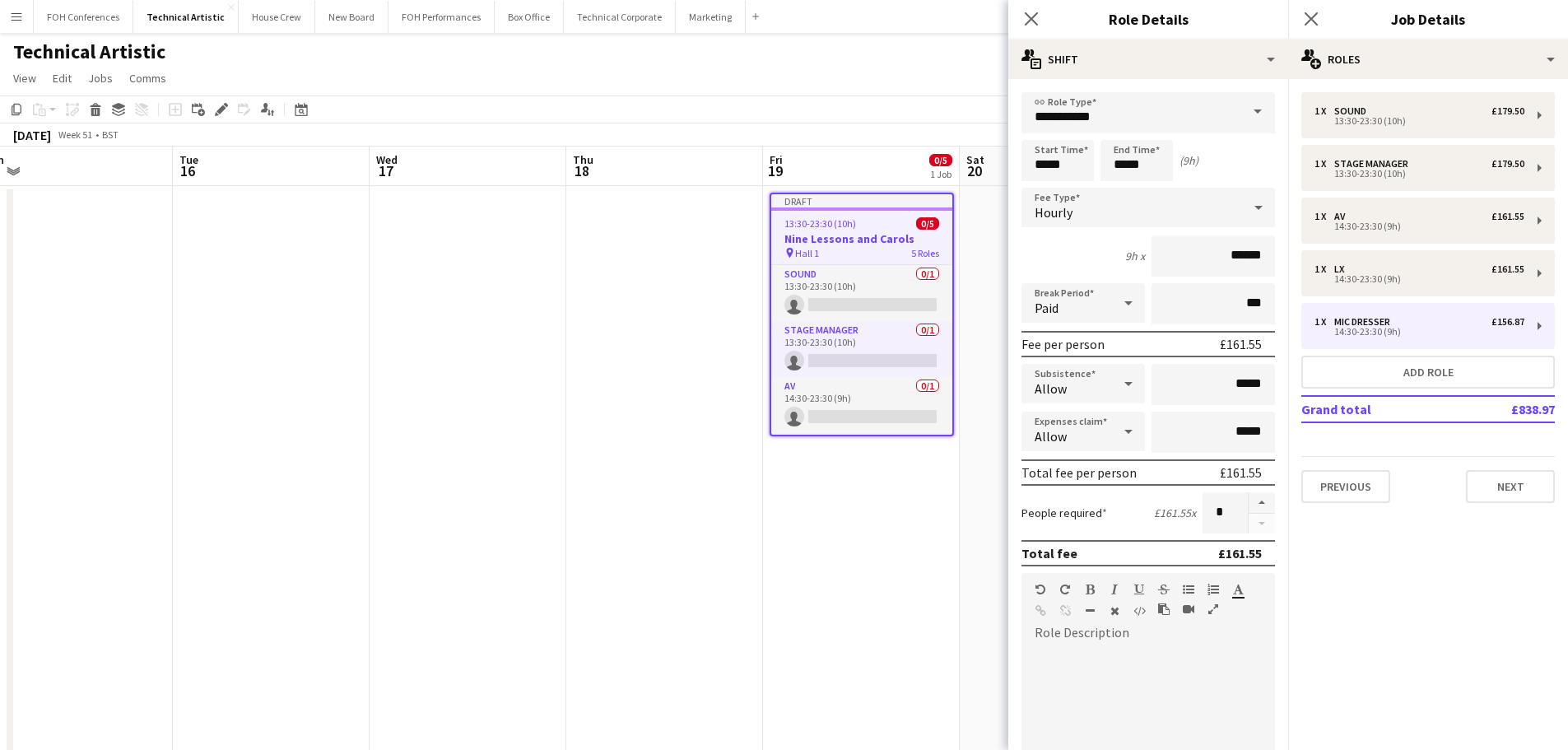
click at [880, 458] on app-date-cell "Draft 13:30-23:30 (10h) 0/5 Nine Lessons and Carols pin Hall 1 5 Roles Sound 0/…" at bounding box center [860, 701] width 197 height 1030
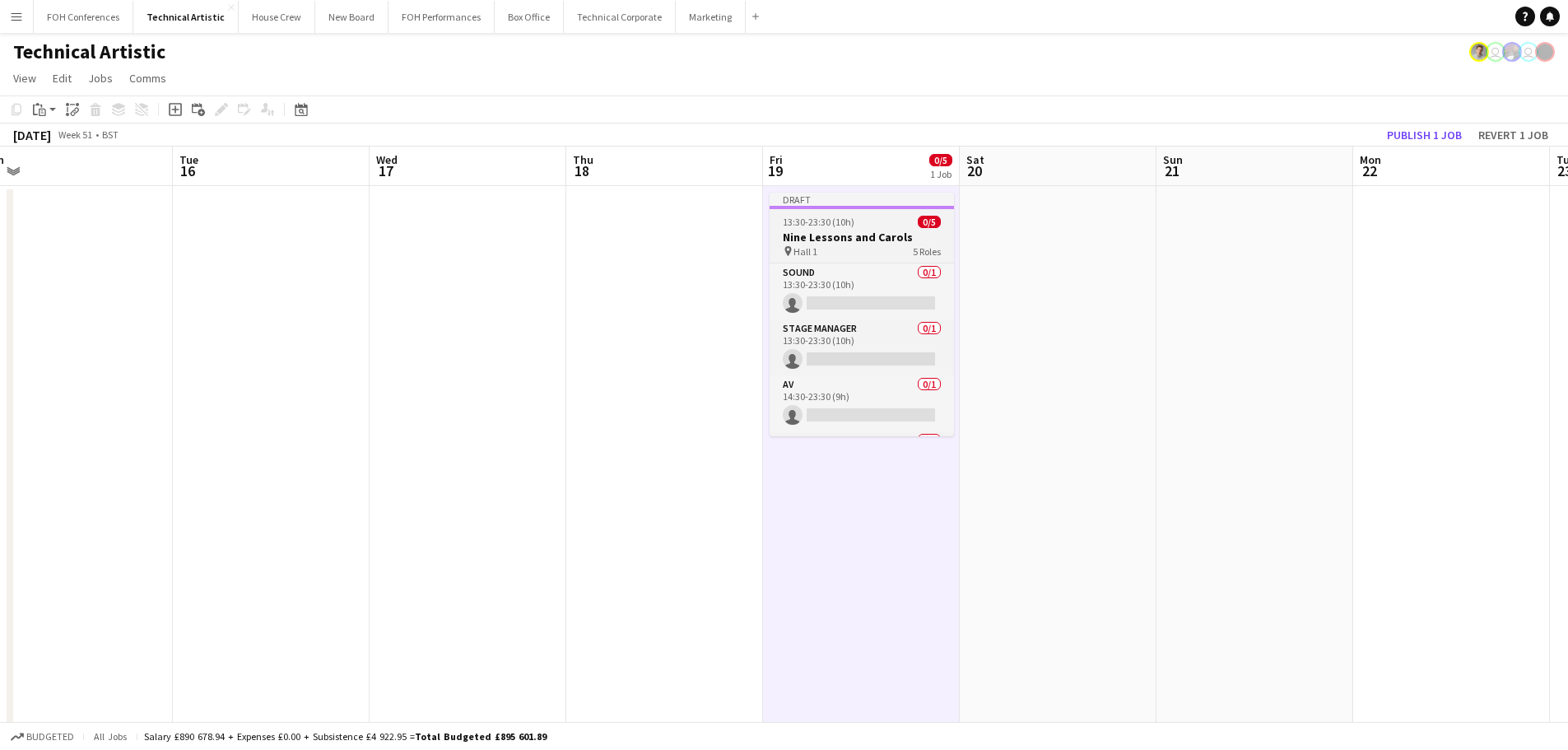
click at [844, 227] on span "13:30-23:30 (10h)" at bounding box center [818, 222] width 71 height 12
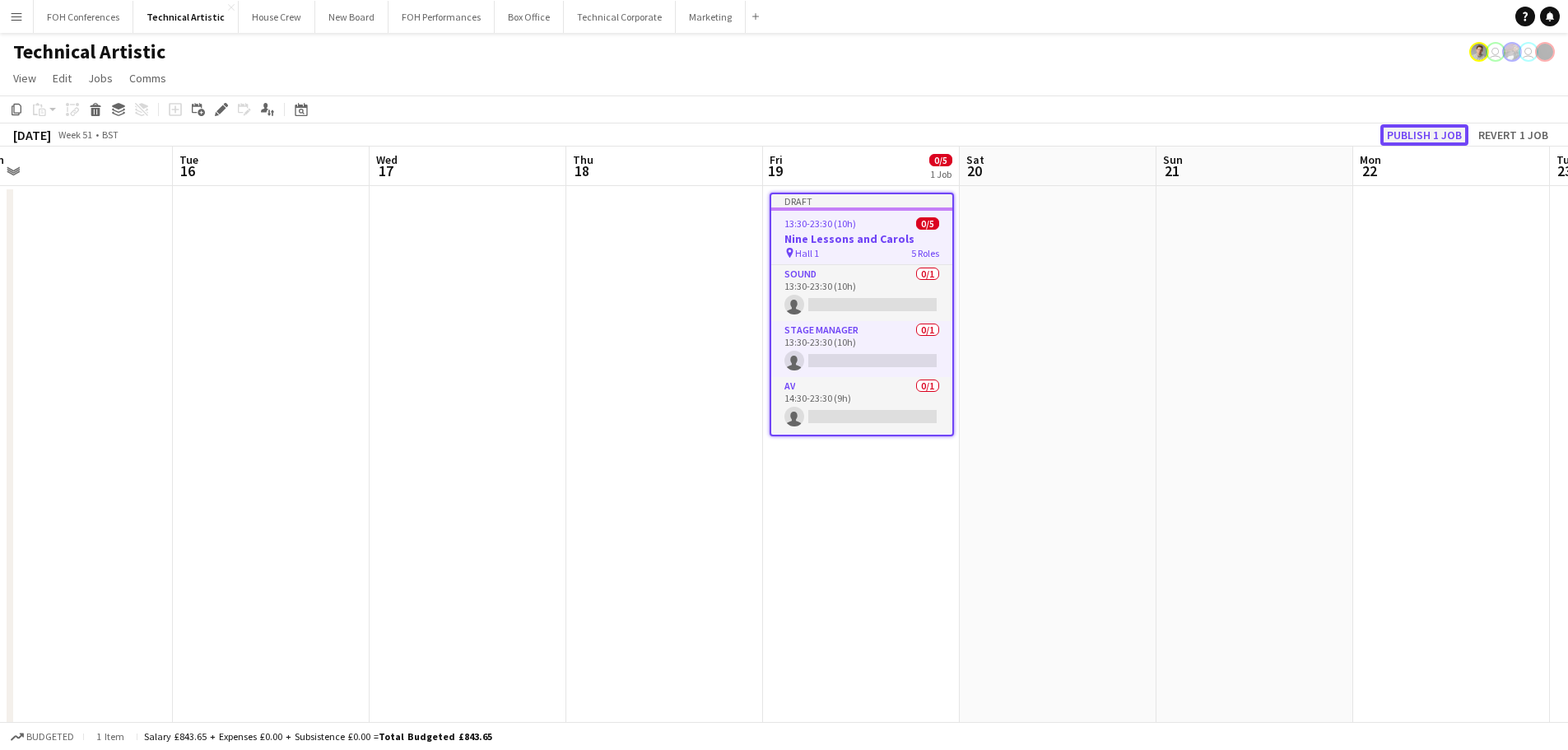
click at [1411, 142] on button "Publish 1 job" at bounding box center [1424, 135] width 88 height 21
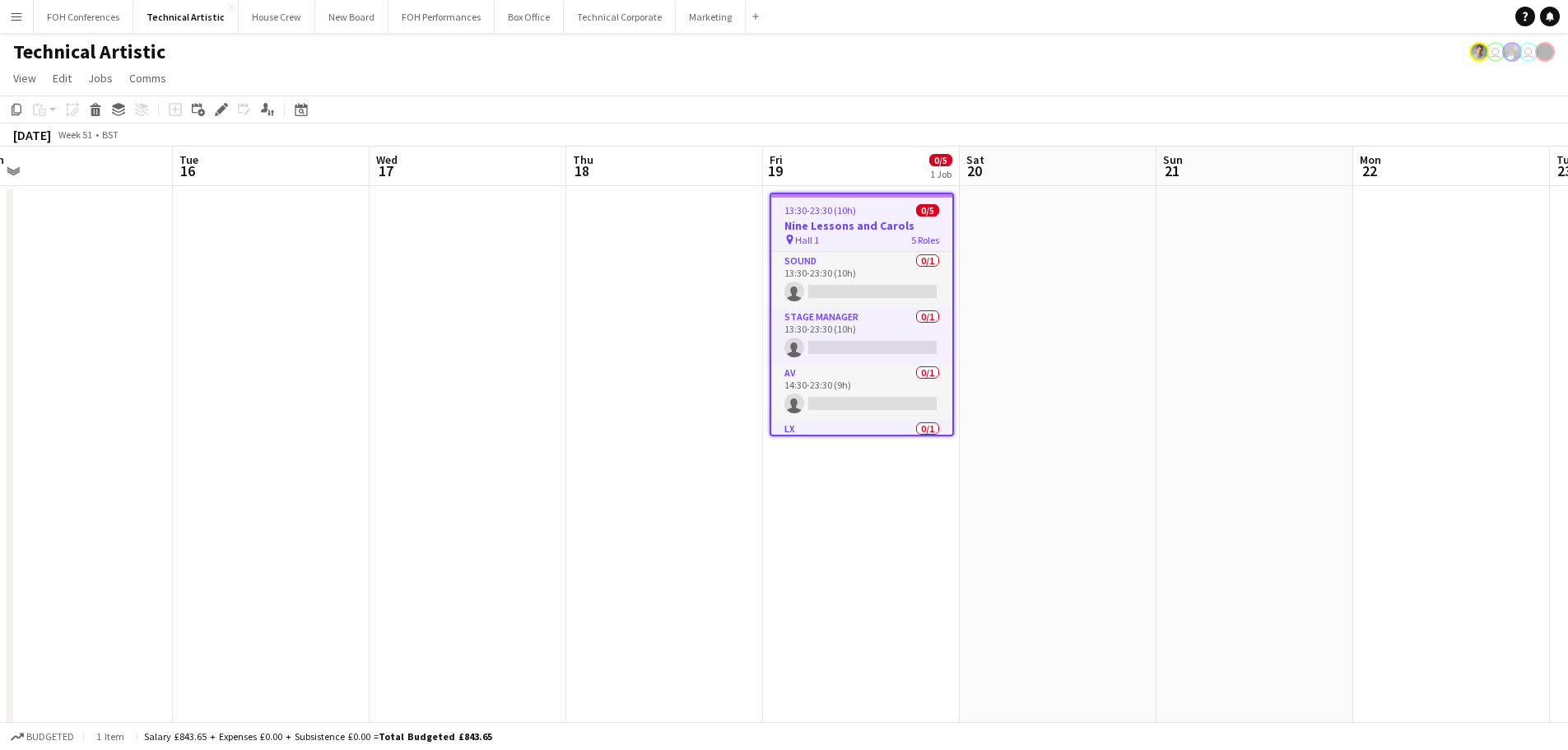
drag, startPoint x: 1491, startPoint y: 463, endPoint x: 1425, endPoint y: 396, distance: 94.0
click at [1491, 462] on app-date-cell at bounding box center [1451, 701] width 197 height 1030
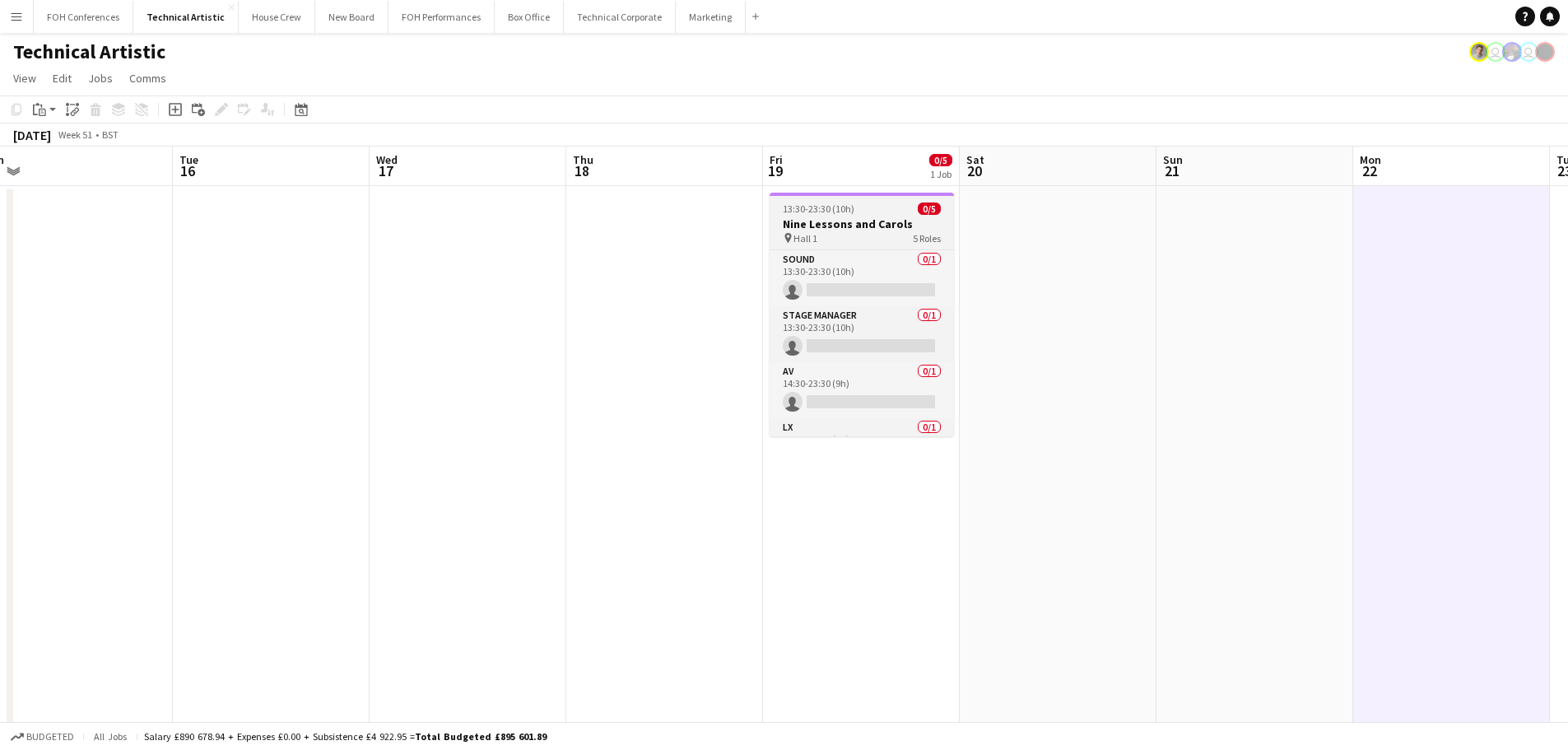
click at [881, 233] on div "pin Hall 1 5 Roles" at bounding box center [861, 238] width 184 height 13
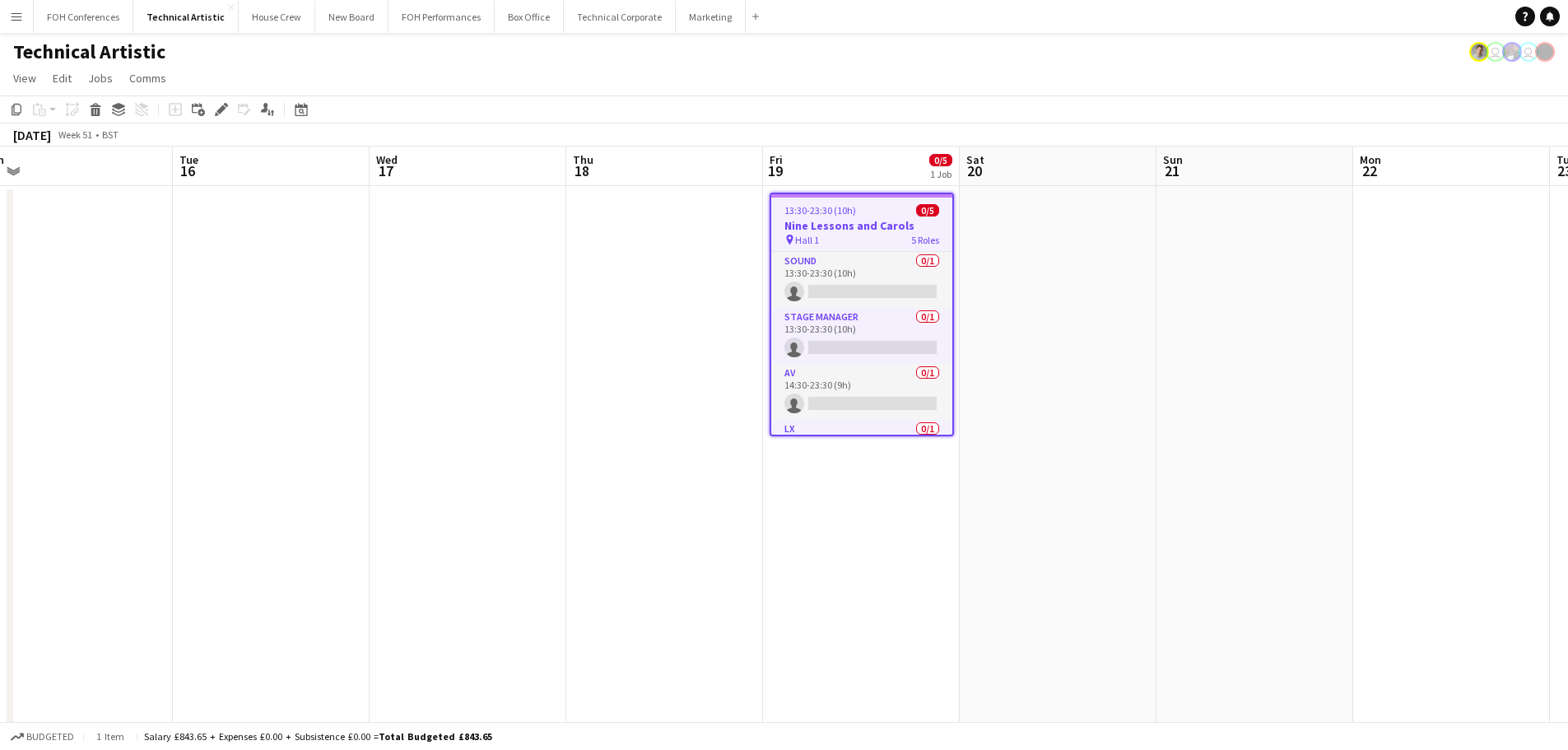
scroll to position [0, 615]
click at [224, 107] on icon at bounding box center [221, 110] width 9 height 9
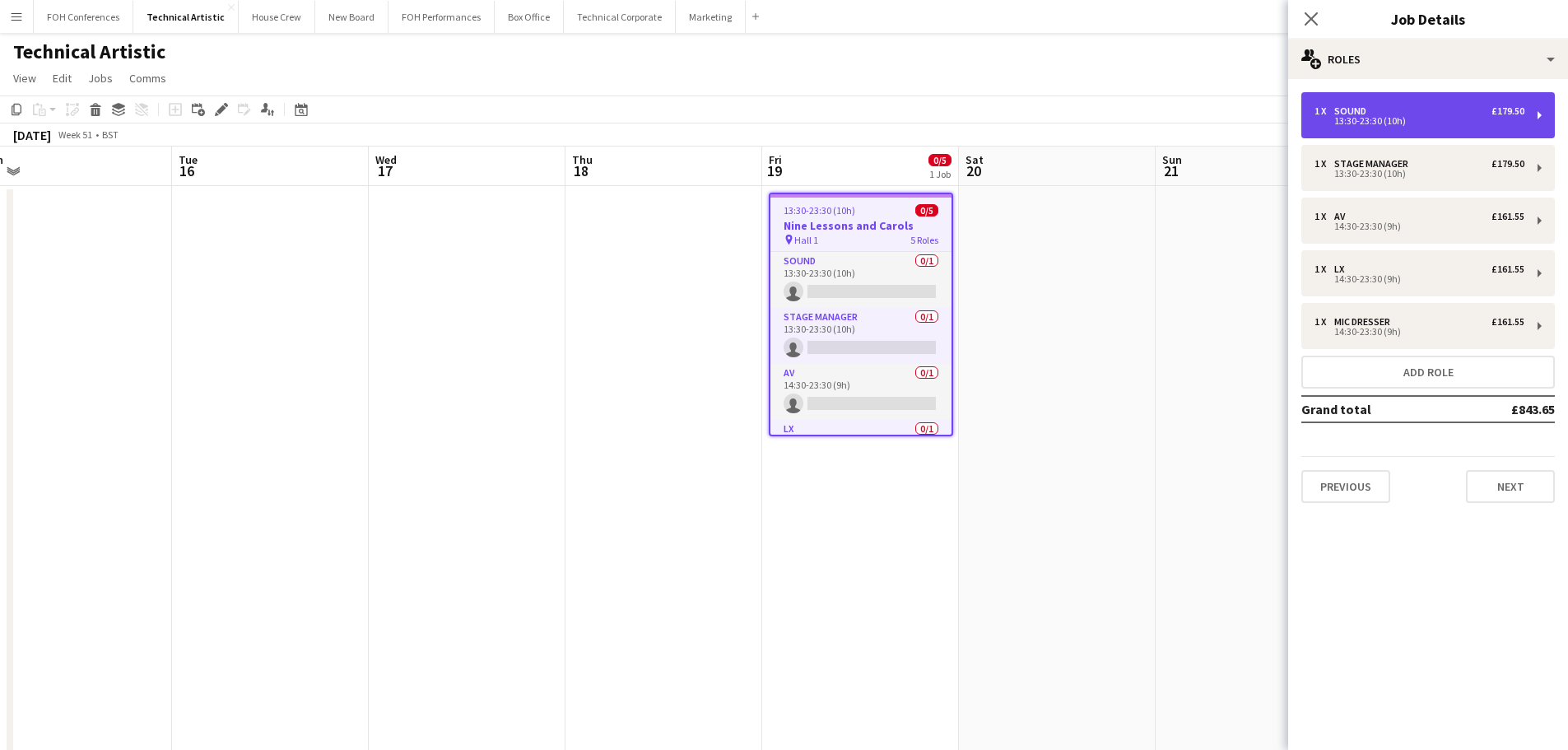
click at [1467, 103] on div "1 x Sound £179.50 13:30-23:30 (10h)" at bounding box center [1427, 115] width 254 height 46
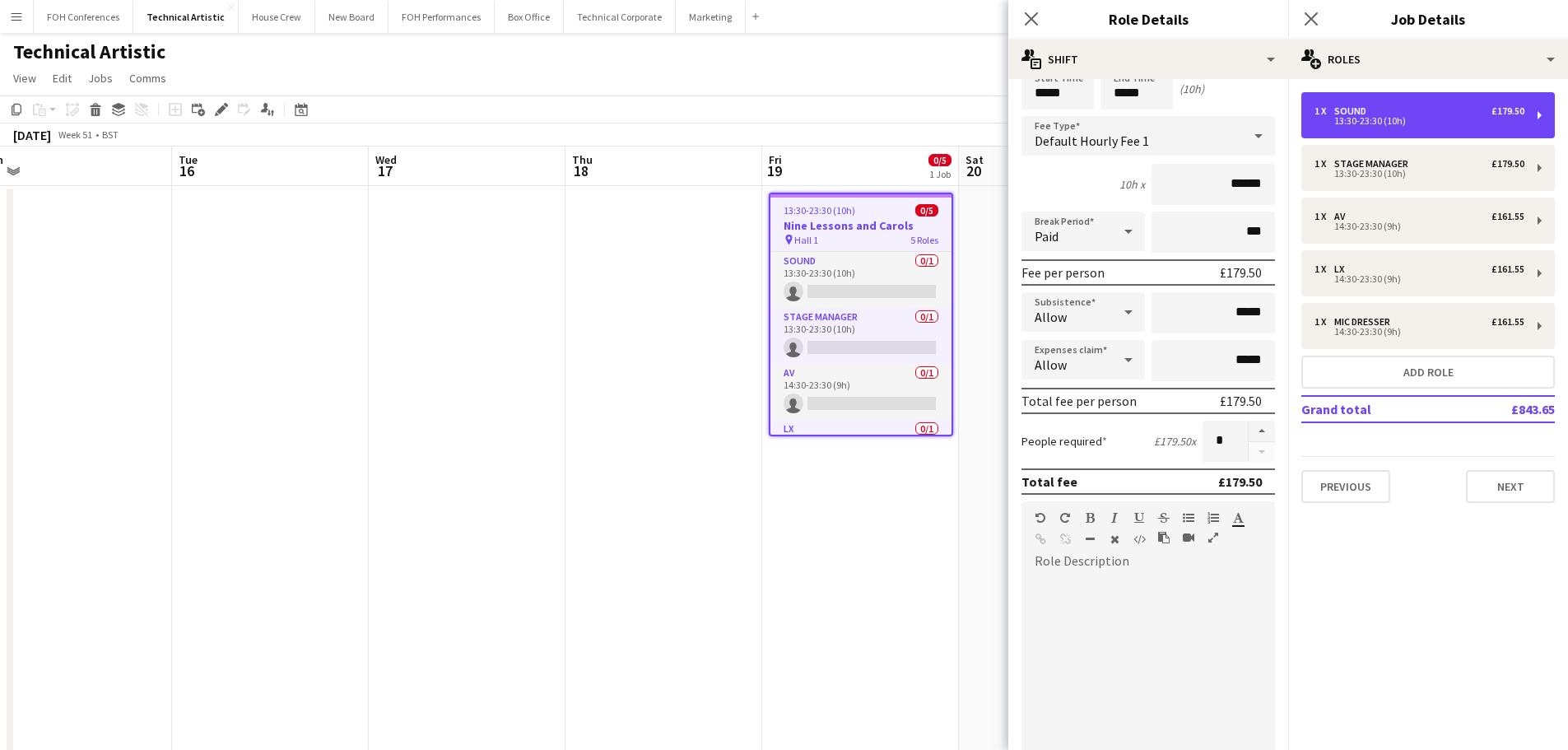
scroll to position [165, 0]
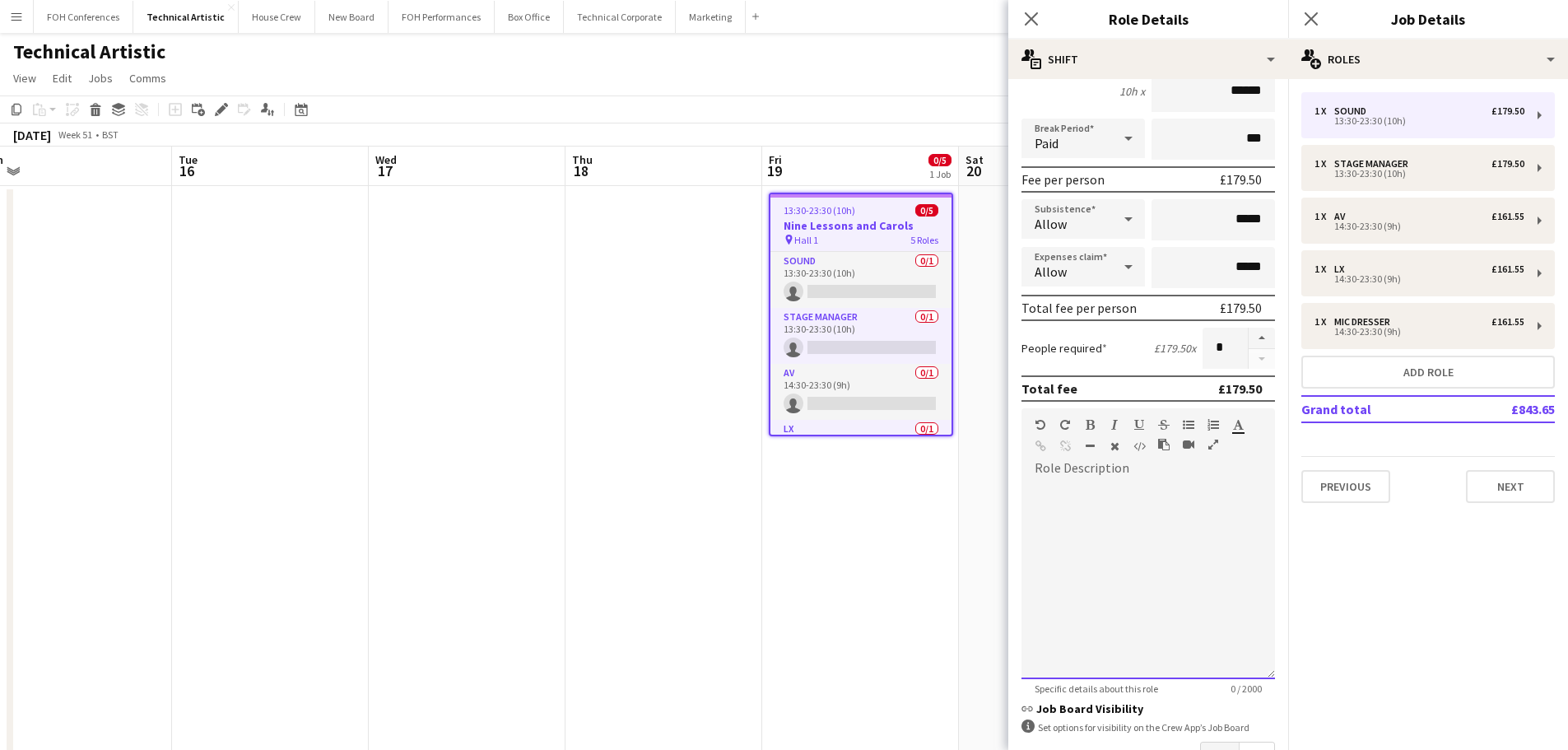
click at [1129, 534] on div at bounding box center [1148, 581] width 254 height 198
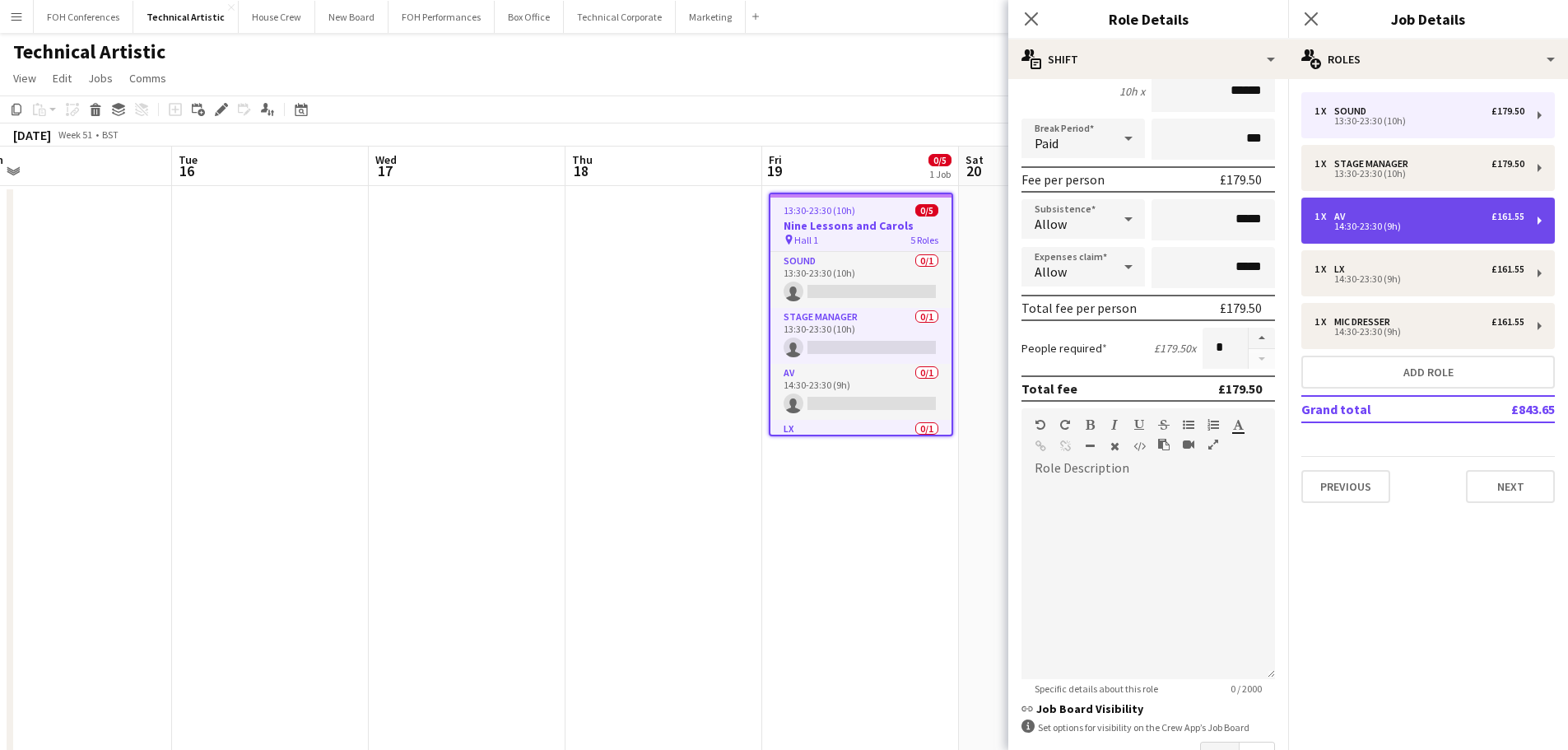
click at [1447, 224] on div "14:30-23:30 (9h)" at bounding box center [1419, 226] width 210 height 8
type input "**"
type input "*****"
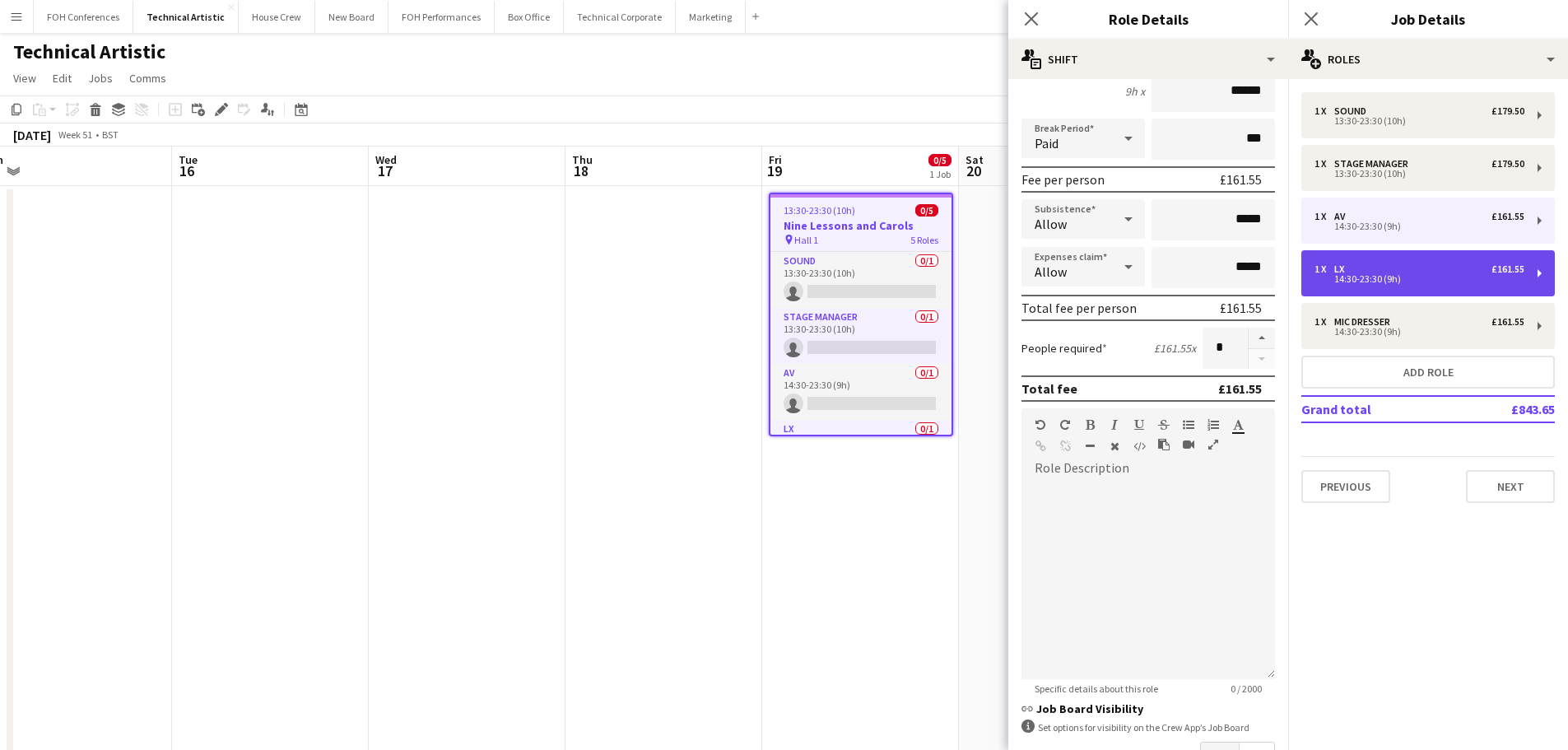
click at [1432, 281] on div "14:30-23:30 (9h)" at bounding box center [1419, 278] width 210 height 8
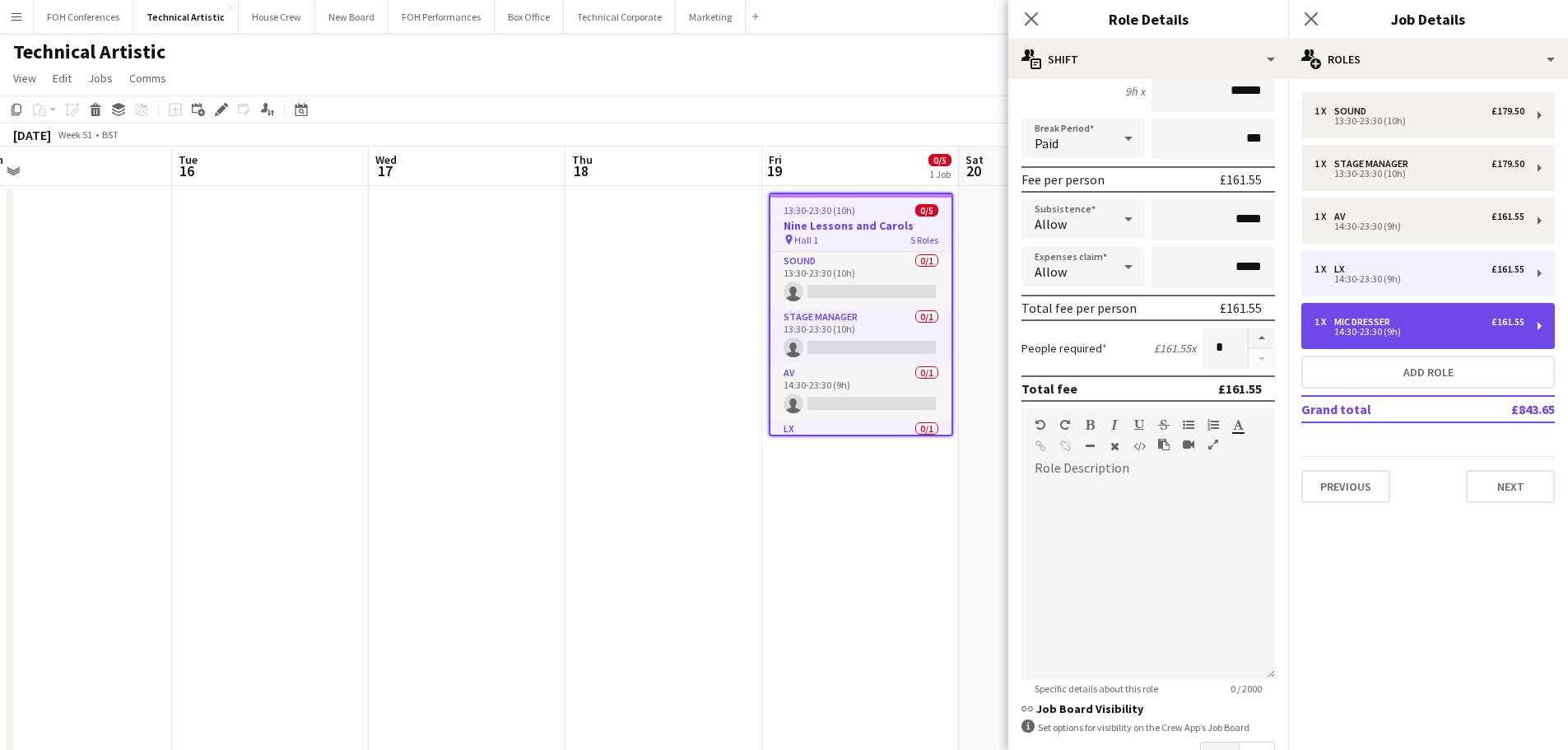
click at [1419, 315] on div "1 x Mic Dresser £161.55 14:30-23:30 (9h)" at bounding box center [1427, 326] width 254 height 46
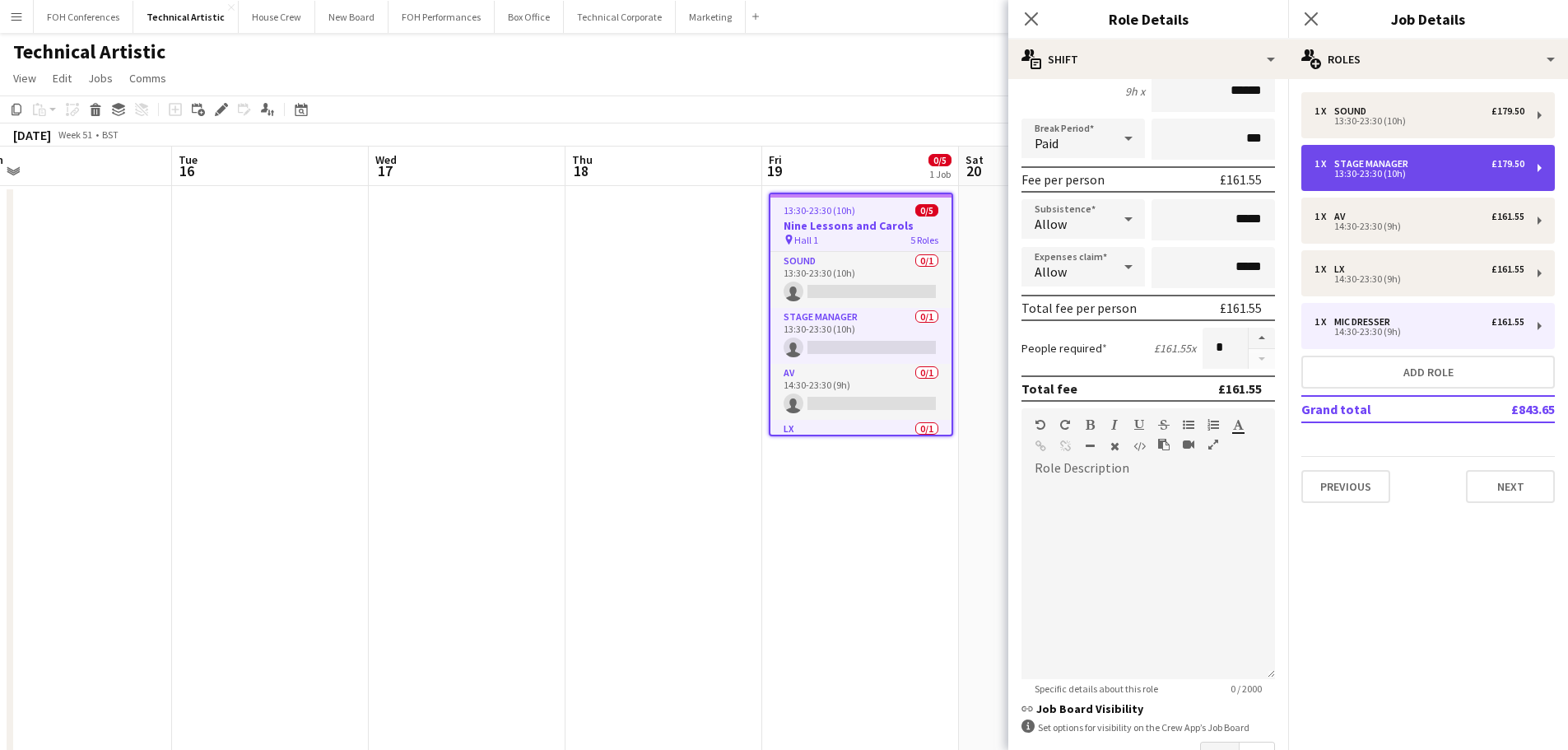
click at [1428, 185] on div "1 x Stage Manager £179.50 13:30-23:30 (10h)" at bounding box center [1427, 168] width 254 height 46
type input "**********"
type input "*****"
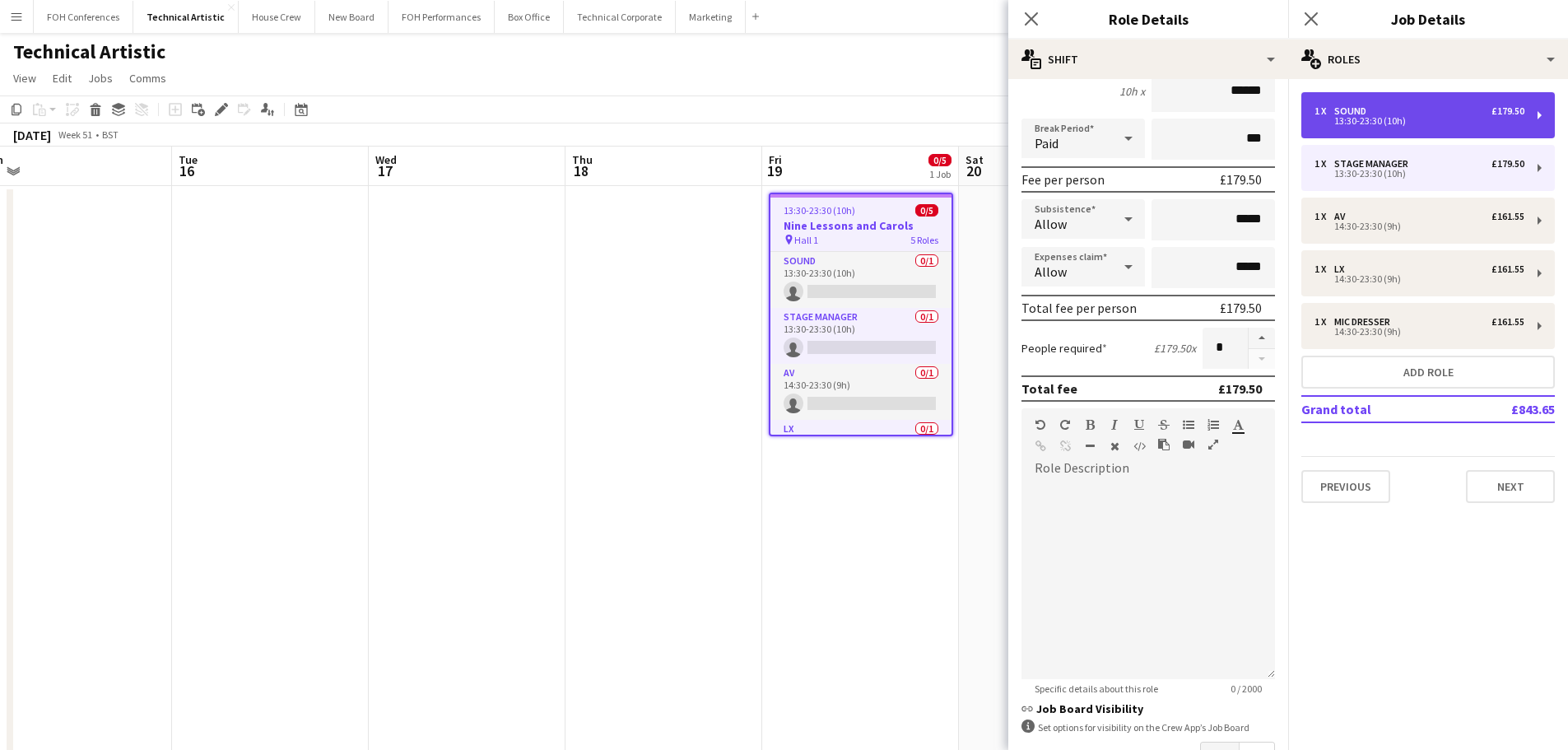
click at [1363, 101] on div "1 x Sound £179.50 13:30-23:30 (10h)" at bounding box center [1427, 115] width 254 height 46
type input "*****"
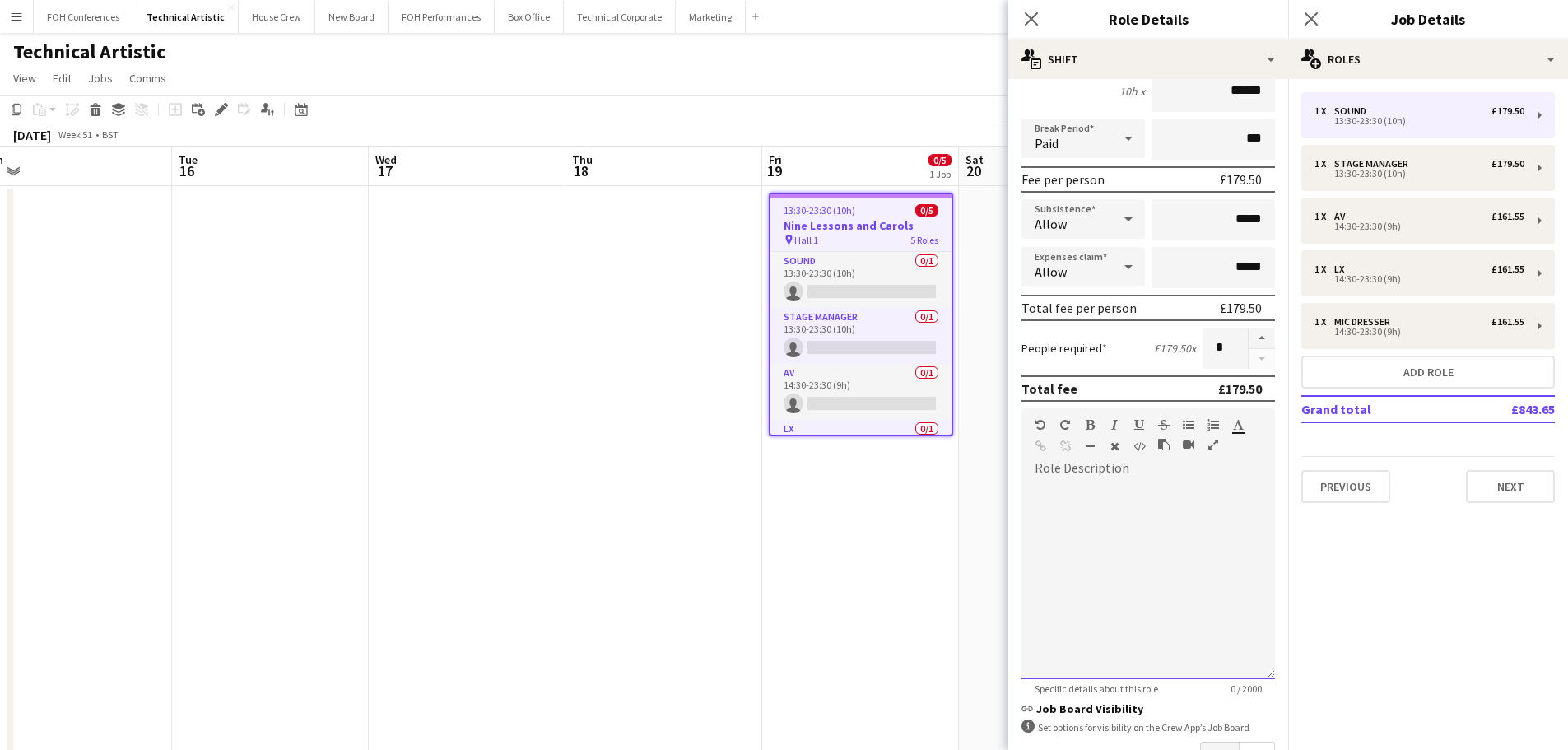
click at [1125, 512] on div at bounding box center [1148, 581] width 254 height 198
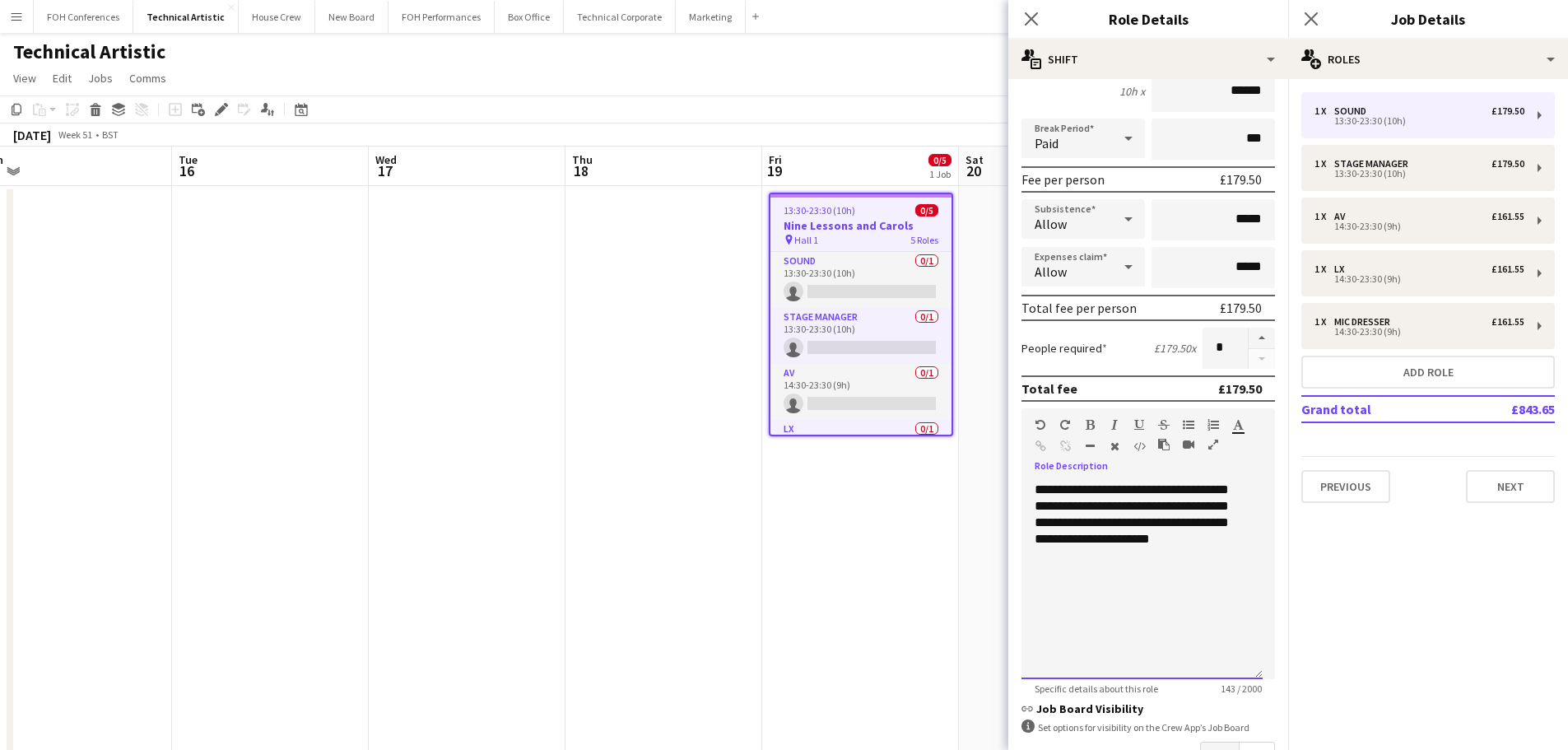
click at [1076, 546] on div "**********" at bounding box center [1141, 581] width 241 height 198
drag, startPoint x: 1235, startPoint y: 540, endPoint x: 1031, endPoint y: 473, distance: 214.7
click at [1031, 473] on div "**********" at bounding box center [1148, 574] width 254 height 209
click at [1190, 502] on div "**********" at bounding box center [1141, 581] width 241 height 198
click at [1258, 485] on div "**********" at bounding box center [1141, 581] width 241 height 198
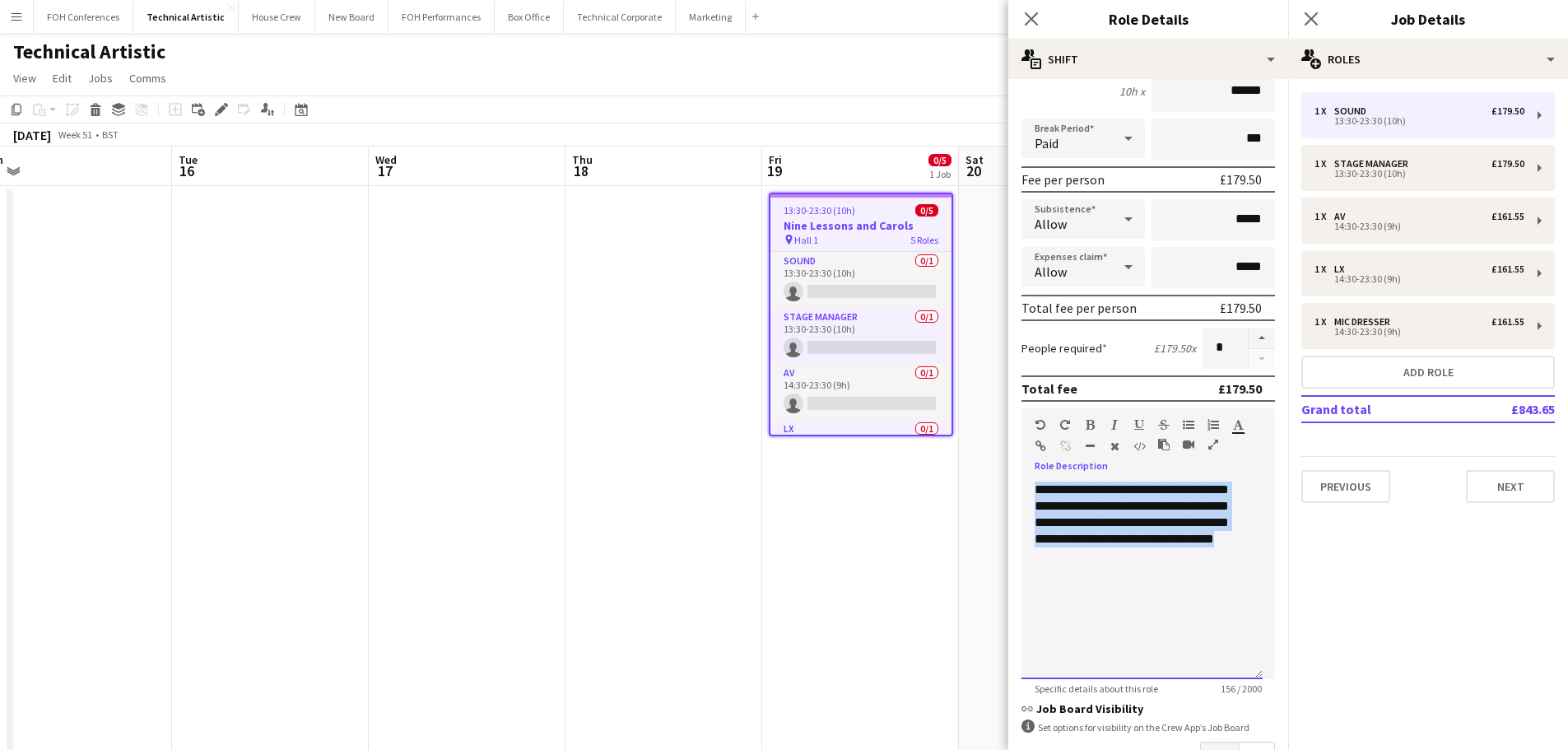
drag, startPoint x: 1225, startPoint y: 567, endPoint x: 975, endPoint y: 452, distance: 275.2
click at [975, 452] on body "Menu Boards Boards Boards All jobs Status Workforce Workforce My Workforce Recr…" at bounding box center [784, 622] width 1568 height 1244
copy div "**********"
click at [819, 275] on app-card-role "Sound 0/1 13:30-23:30 (10h) single-neutral-actions" at bounding box center [860, 279] width 181 height 56
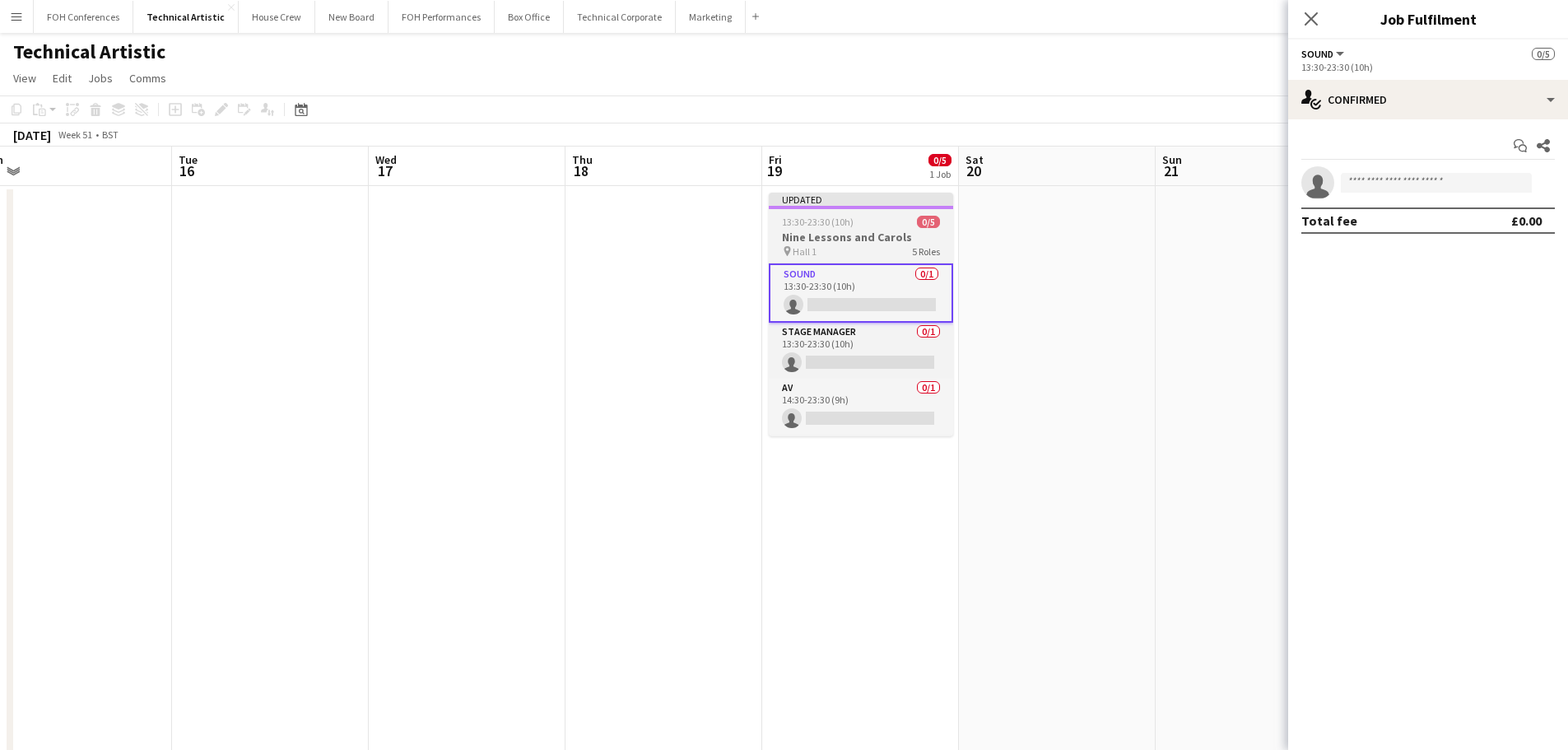
click at [822, 238] on h3 "Nine Lessons and Carols" at bounding box center [860, 237] width 184 height 15
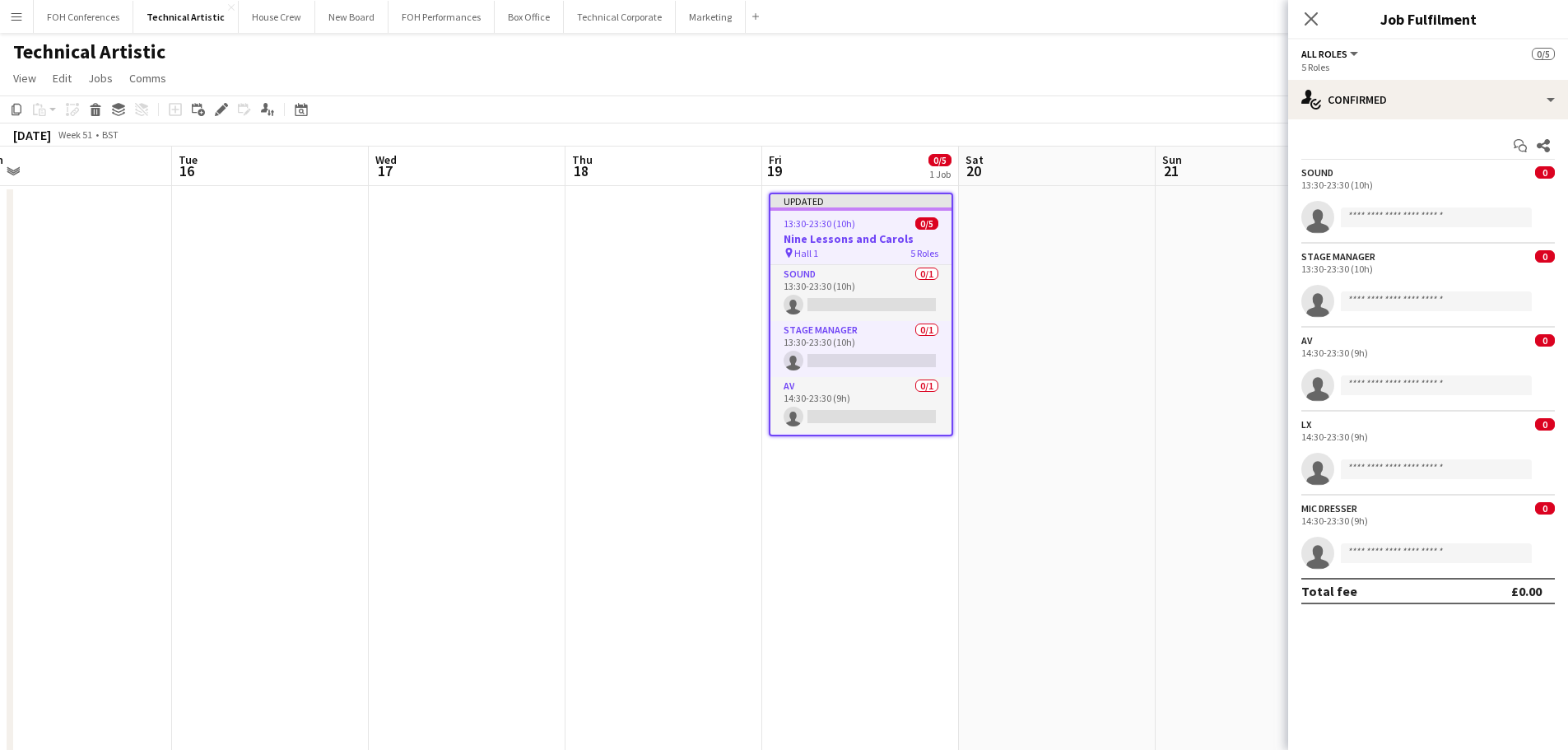
click at [1398, 203] on app-invite-slot "single-neutral-actions" at bounding box center [1428, 217] width 280 height 33
click at [218, 104] on icon "Edit" at bounding box center [222, 109] width 13 height 13
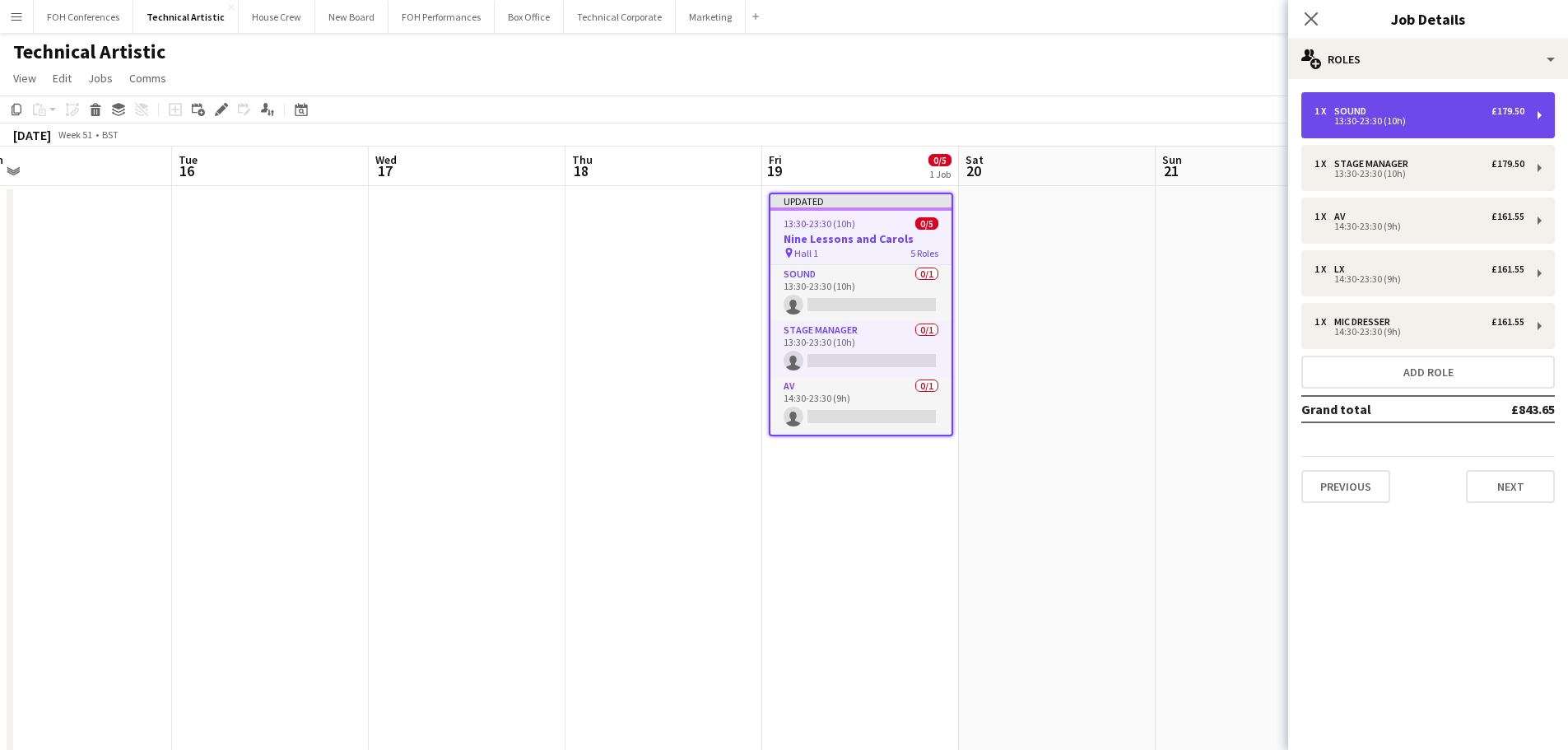
click at [1365, 117] on div "13:30-23:30 (10h)" at bounding box center [1419, 121] width 210 height 8
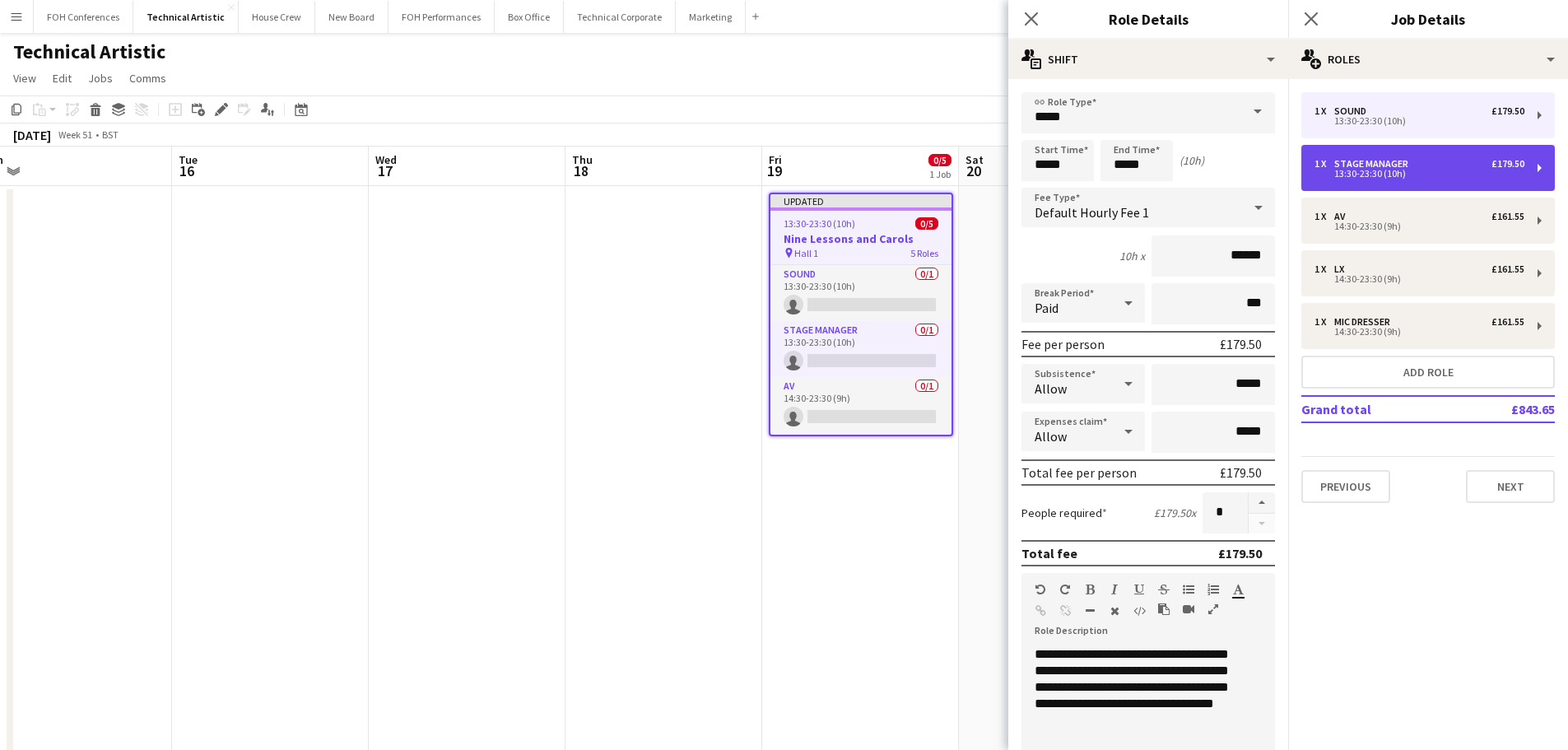
click at [1415, 170] on div "13:30-23:30 (10h)" at bounding box center [1419, 173] width 210 height 8
type input "**********"
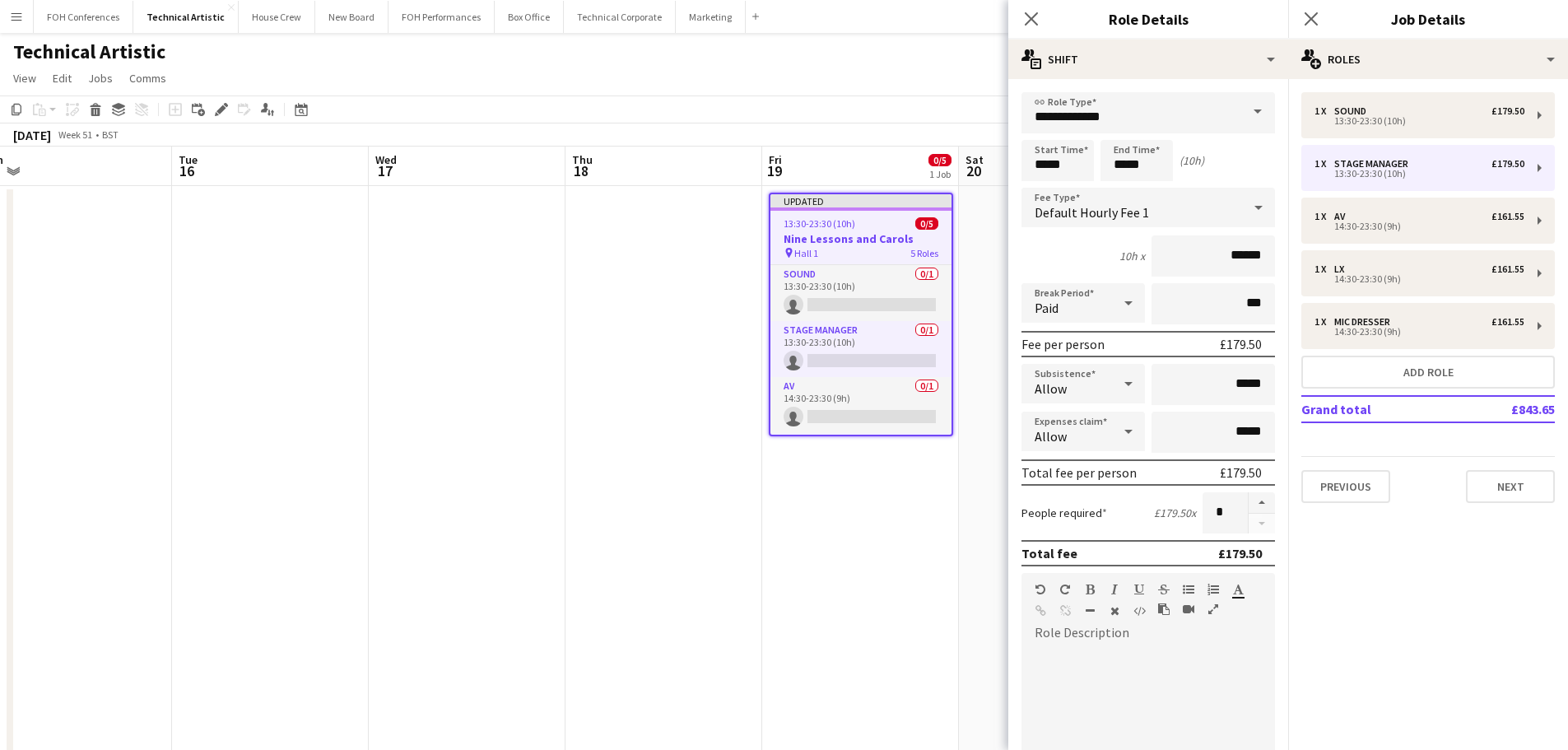
click at [1107, 655] on div at bounding box center [1141, 745] width 241 height 198
paste div
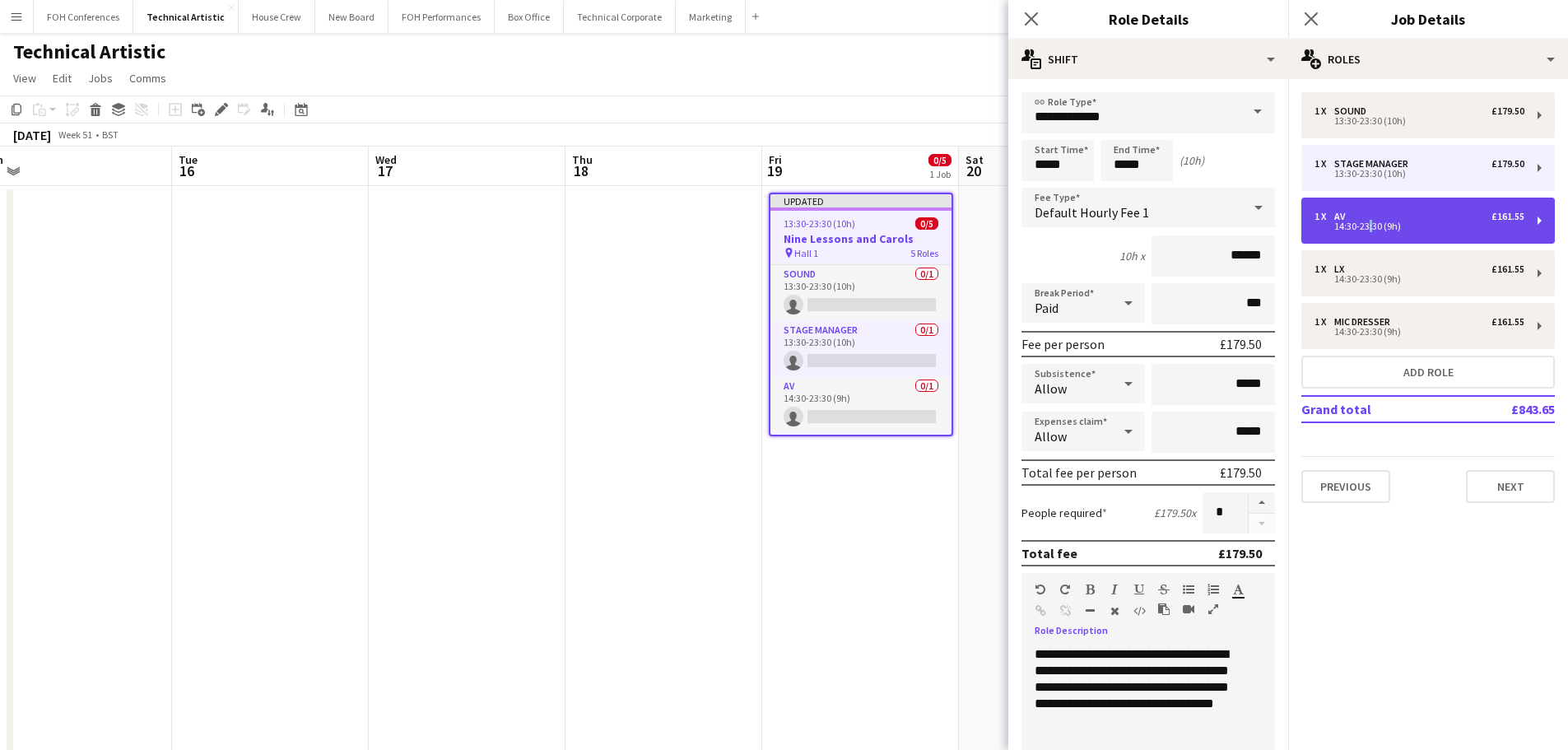
click at [1363, 230] on div "14:30-23:30 (9h)" at bounding box center [1419, 226] width 210 height 8
type input "**"
type input "*****"
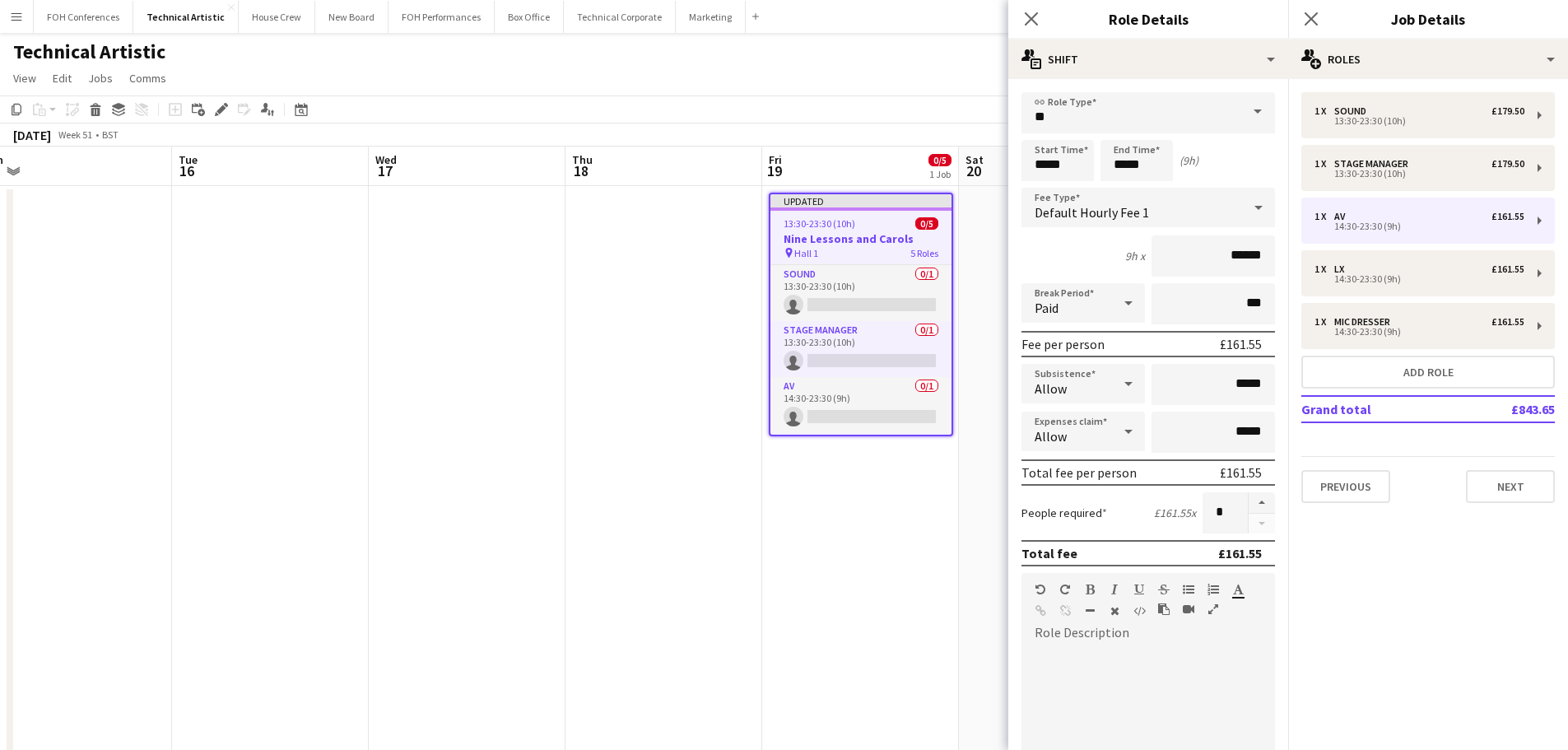
click at [1059, 690] on div at bounding box center [1141, 745] width 241 height 198
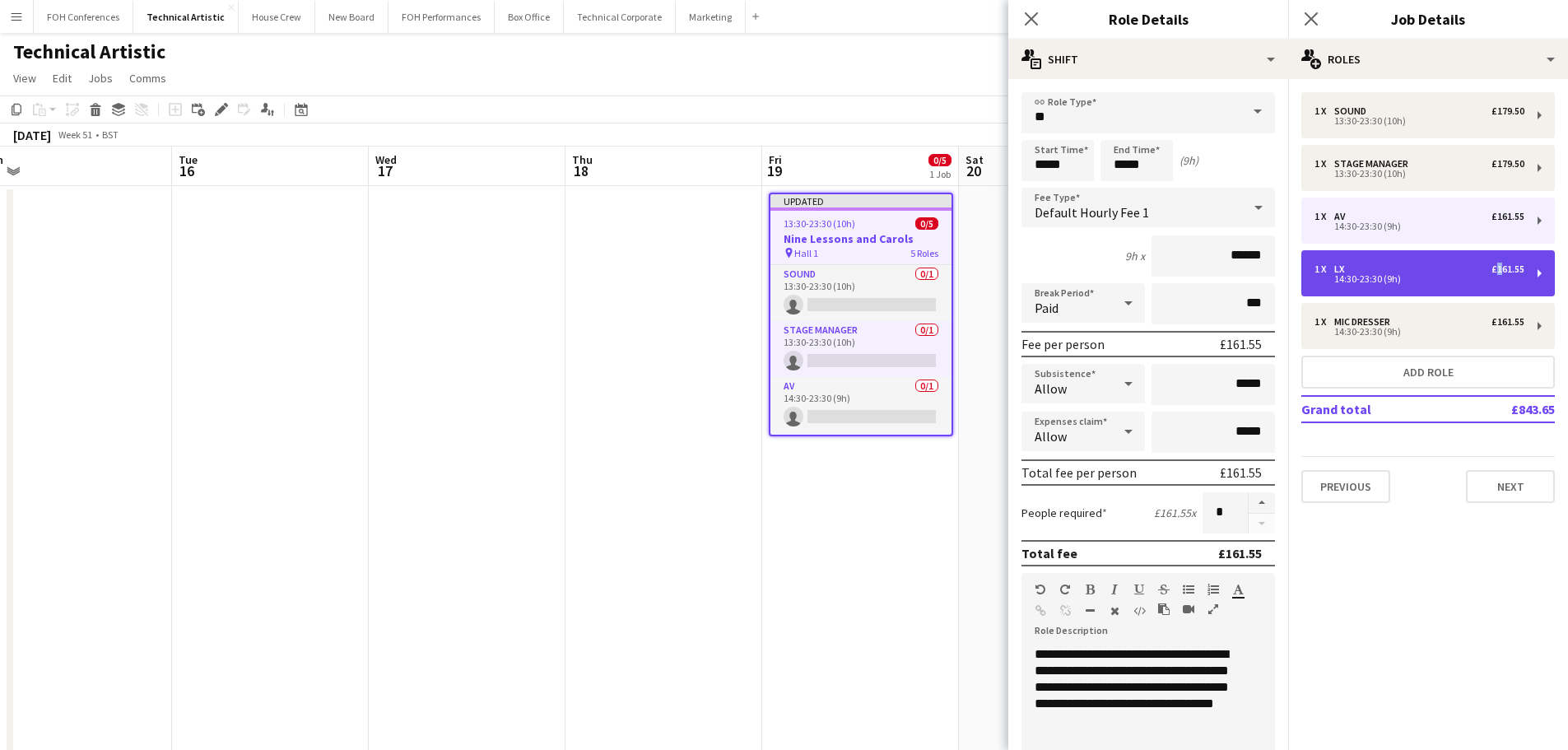
click at [1492, 266] on div "£161.55" at bounding box center [1508, 269] width 33 height 12
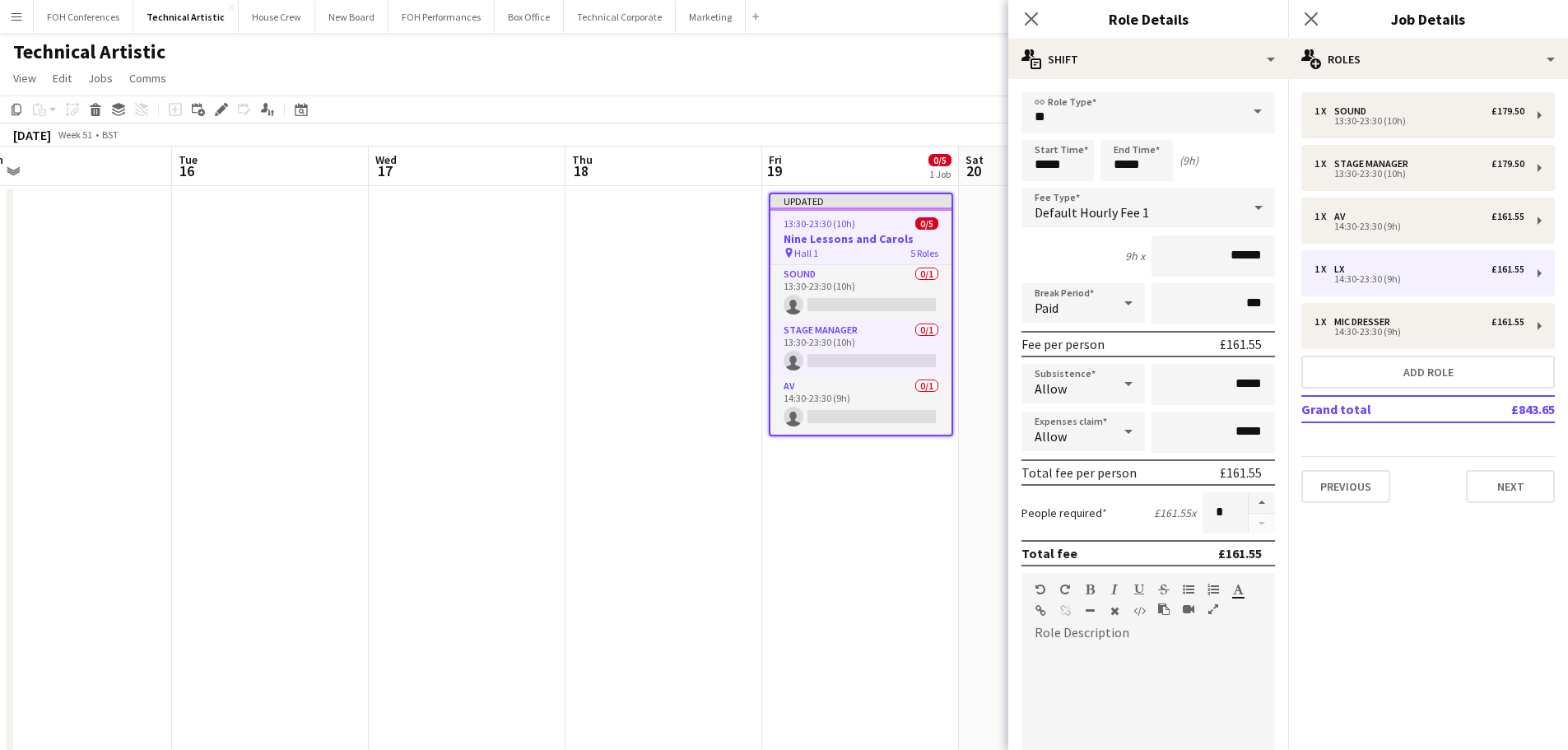
click at [1108, 668] on div at bounding box center [1141, 745] width 241 height 198
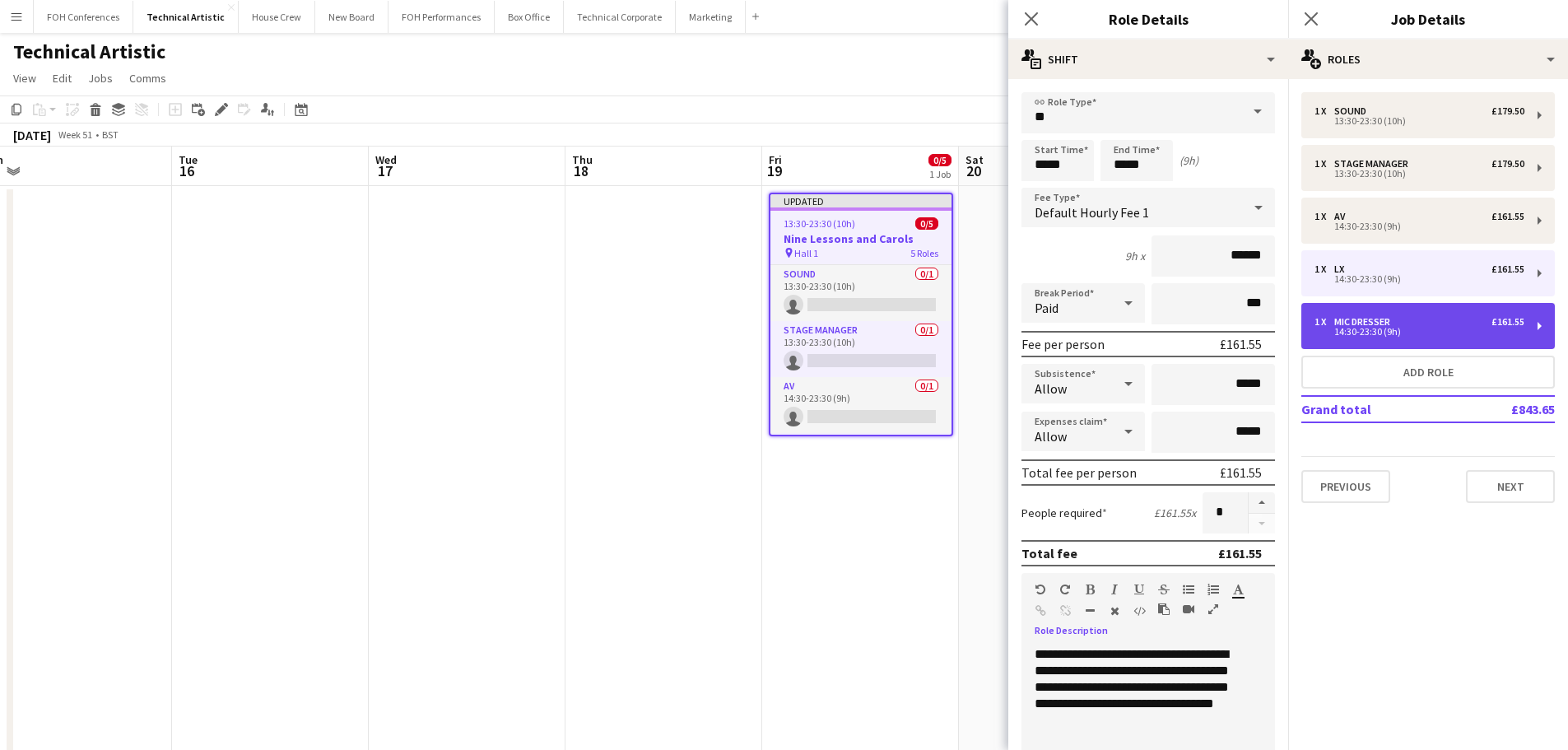
click at [1439, 322] on div "1 x Mic Dresser £161.55" at bounding box center [1419, 321] width 210 height 12
type input "**********"
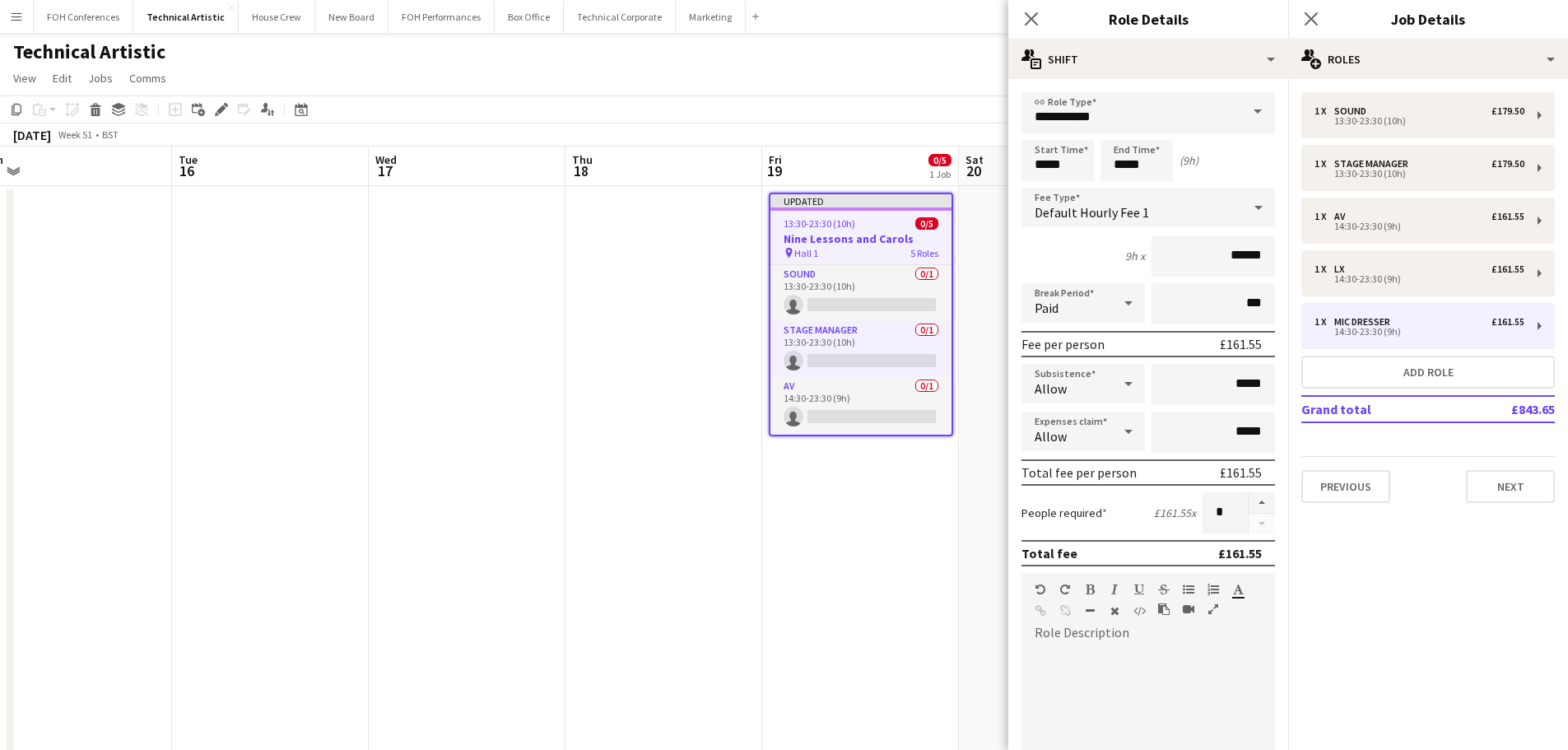
drag, startPoint x: 1072, startPoint y: 690, endPoint x: 1065, endPoint y: 675, distance: 16.6
click at [1066, 681] on div at bounding box center [1141, 745] width 241 height 198
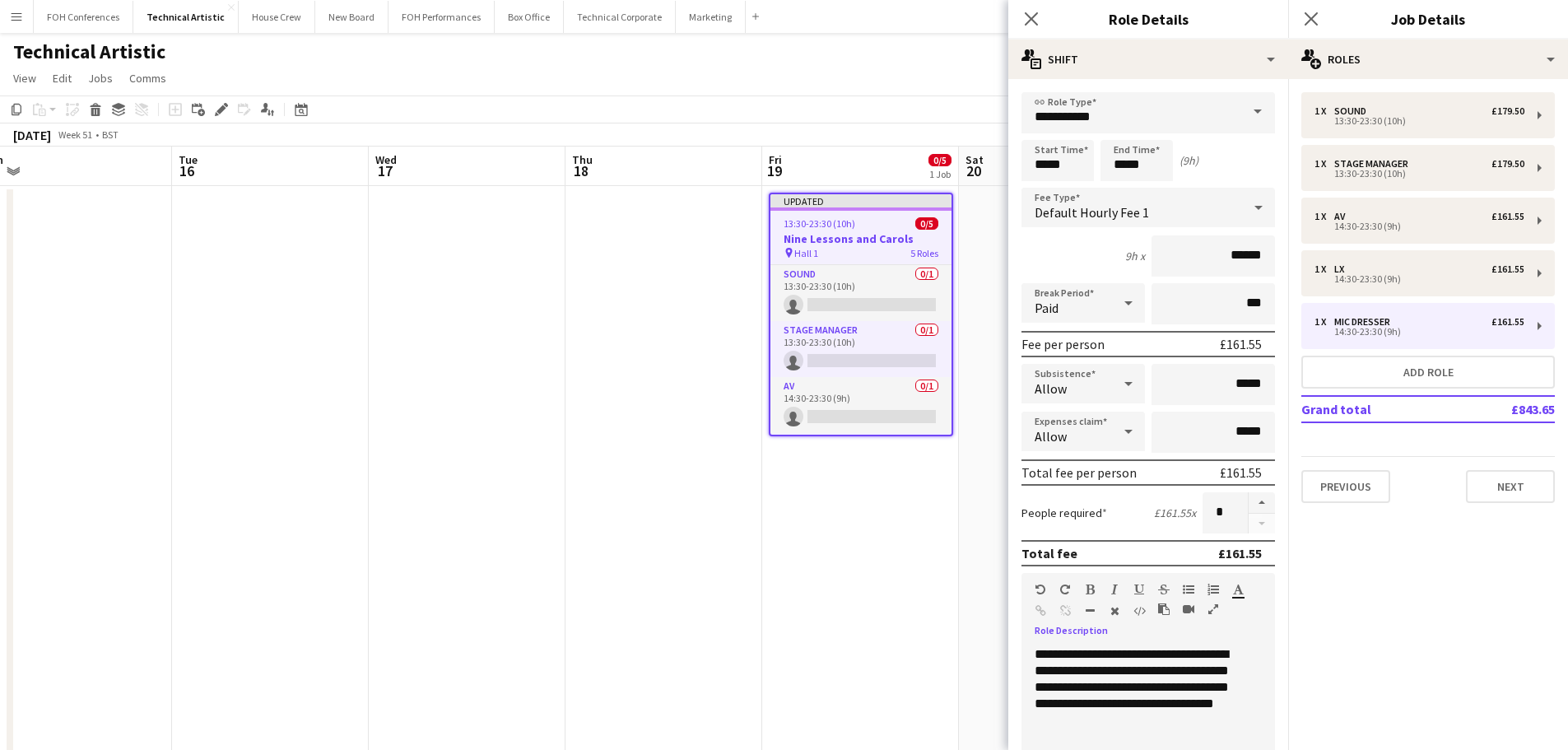
click at [836, 640] on app-calendar-viewport "Fri 12 Sat 13 Sun 14 Mon 15 Tue 16 Wed 17 Thu 18 Fri 19 0/5 1 Job Sat 20 Sun 21…" at bounding box center [784, 681] width 1568 height 1070
click at [878, 575] on app-date-cell "Updated 13:30-23:30 (10h) 0/5 Nine Lessons and Carols pin Hall 1 5 Roles Sound …" at bounding box center [853, 701] width 197 height 1030
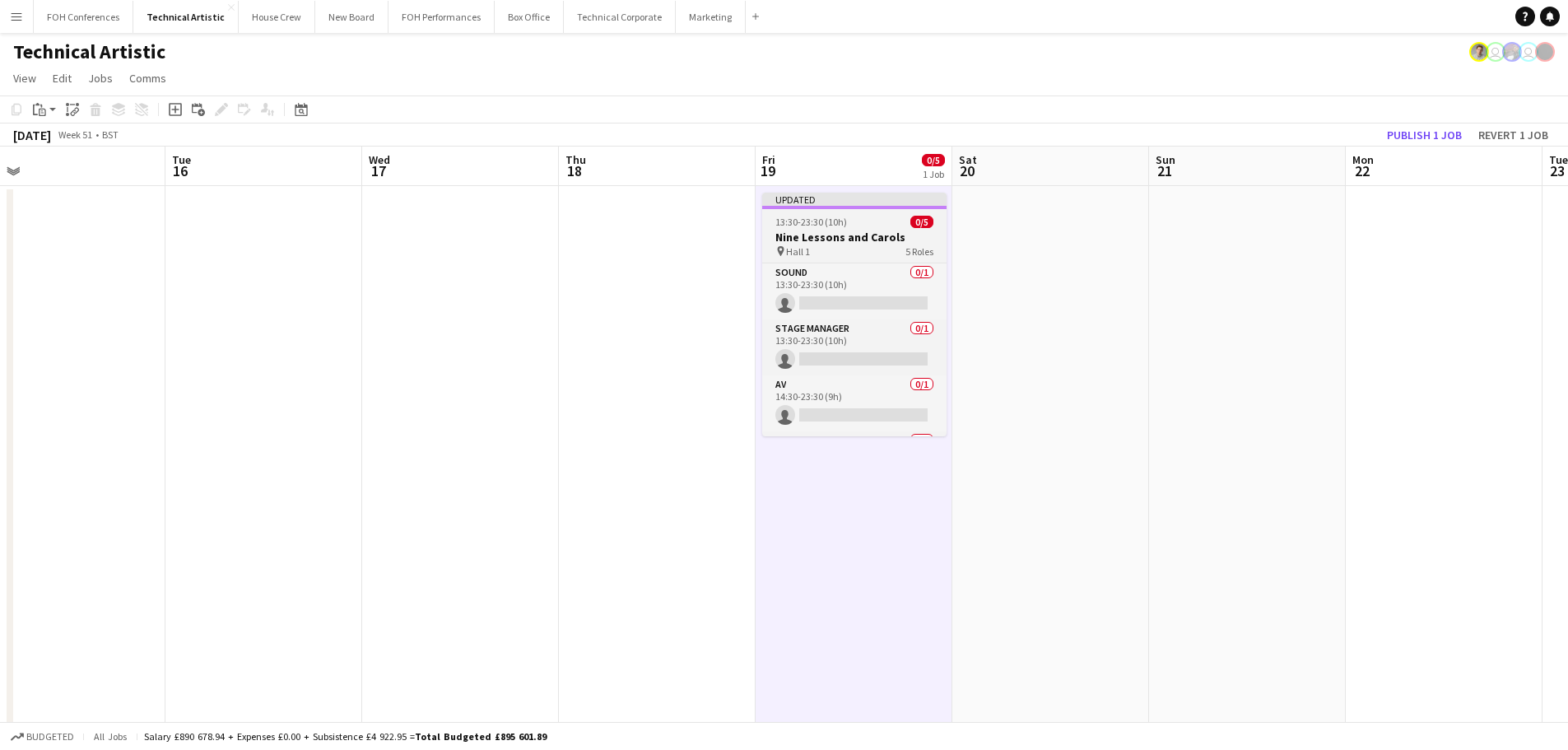
click at [861, 241] on h3 "Nine Lessons and Carols" at bounding box center [854, 237] width 184 height 15
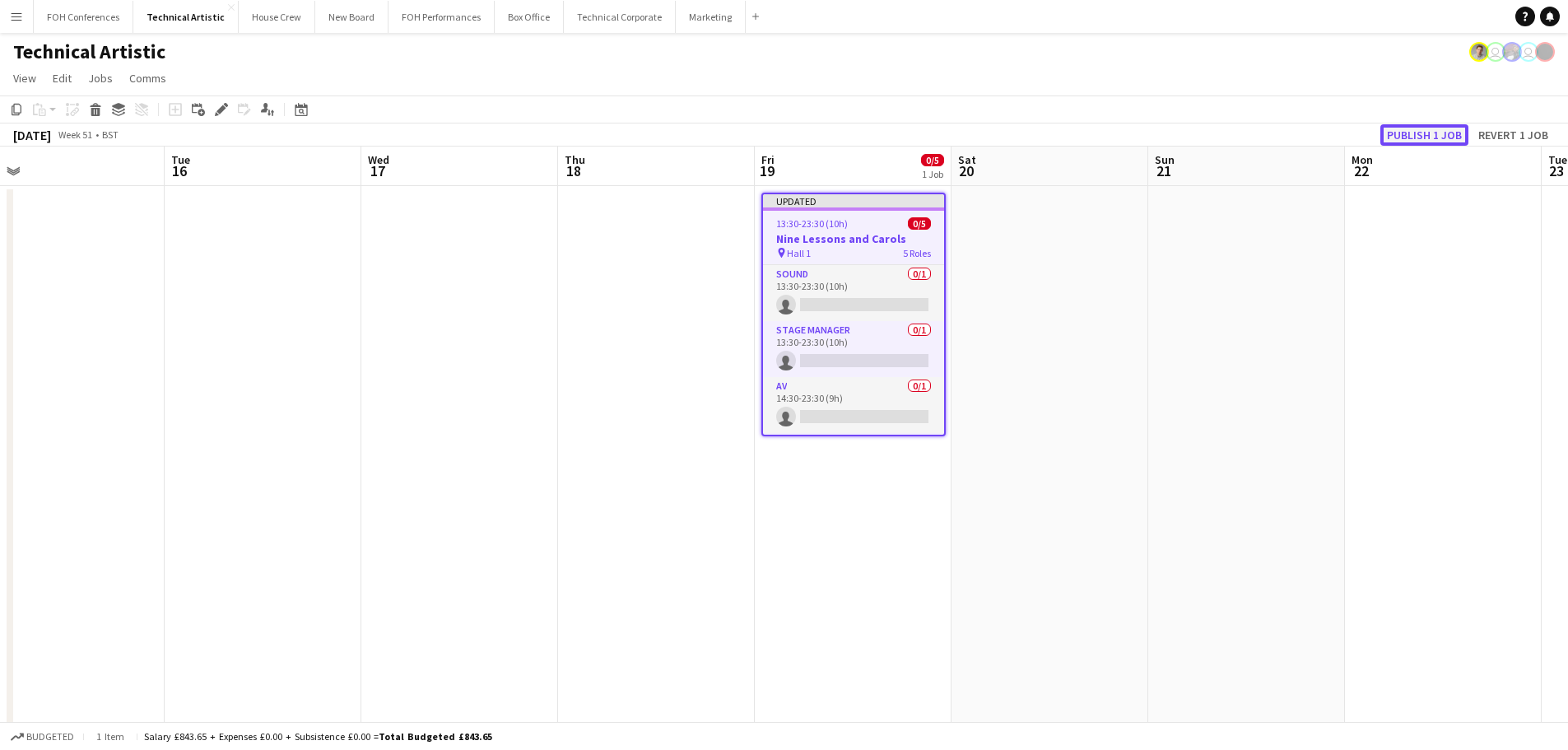
click at [1441, 137] on button "Publish 1 job" at bounding box center [1424, 135] width 88 height 21
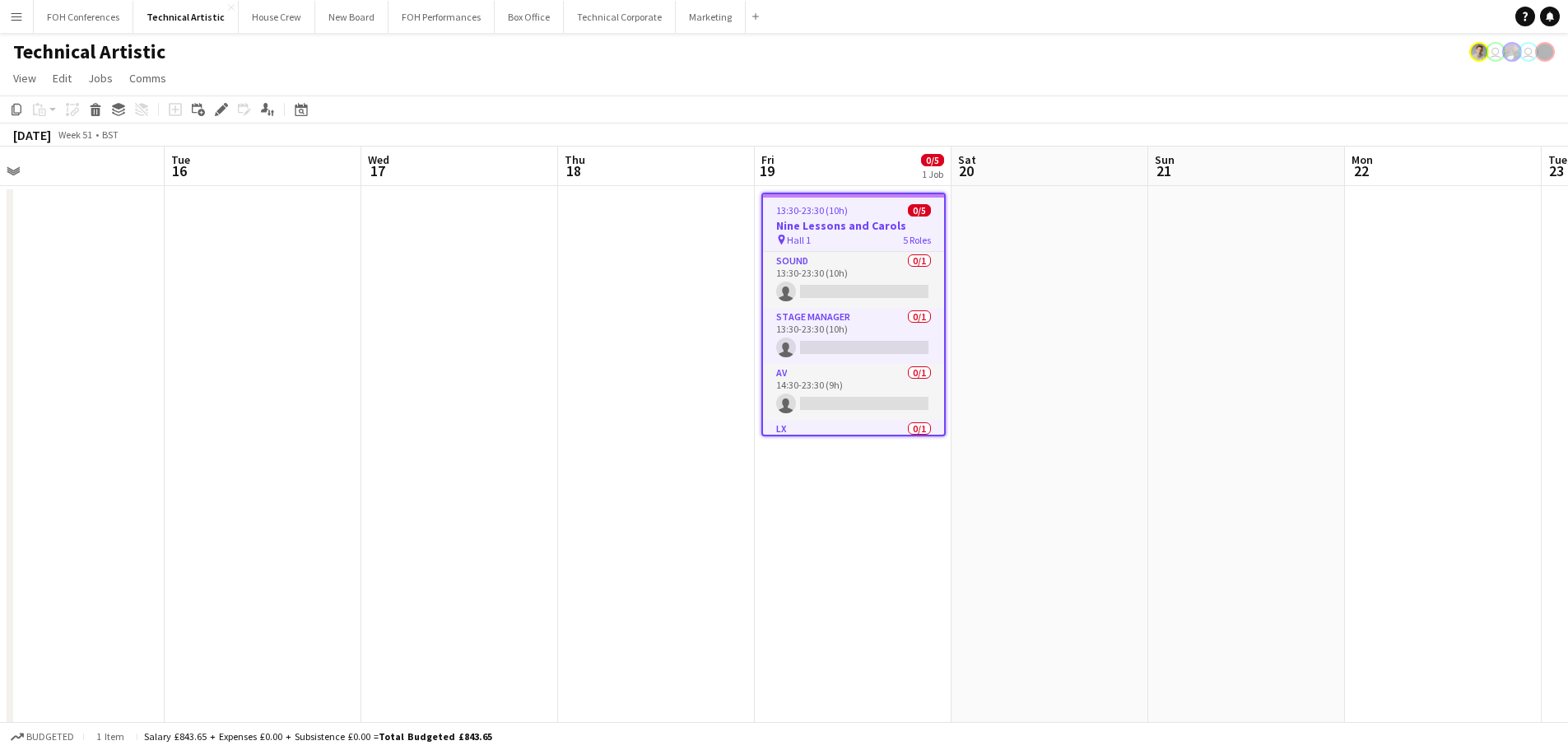
click at [1449, 288] on app-date-cell at bounding box center [1443, 701] width 197 height 1030
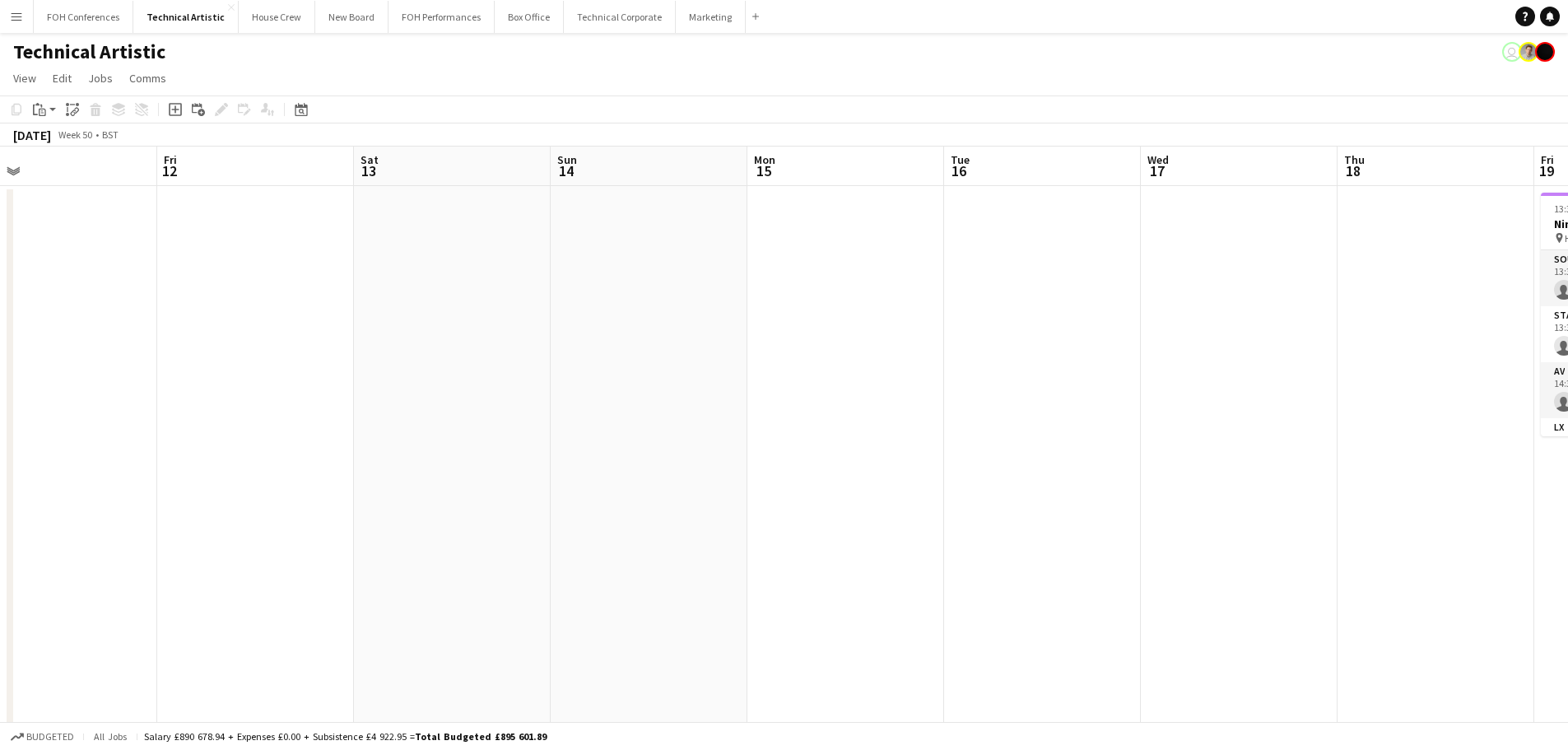
drag, startPoint x: 839, startPoint y: 429, endPoint x: 1579, endPoint y: 407, distance: 740.3
click at [1568, 407] on html "Menu Boards Boards Boards All jobs Status Workforce Workforce My Workforce Recr…" at bounding box center [784, 622] width 1568 height 1244
drag, startPoint x: 101, startPoint y: 421, endPoint x: 1123, endPoint y: 341, distance: 1025.1
click at [884, 343] on app-calendar-viewport "Tue 9 Wed 10 Thu 11 Fri 12 Sat 13 Sun 14 Mon 15 Tue 16 Wed 17 Thu 18 Fri 19 0/5…" at bounding box center [784, 681] width 1568 height 1070
drag, startPoint x: 942, startPoint y: 345, endPoint x: 1120, endPoint y: 340, distance: 178.1
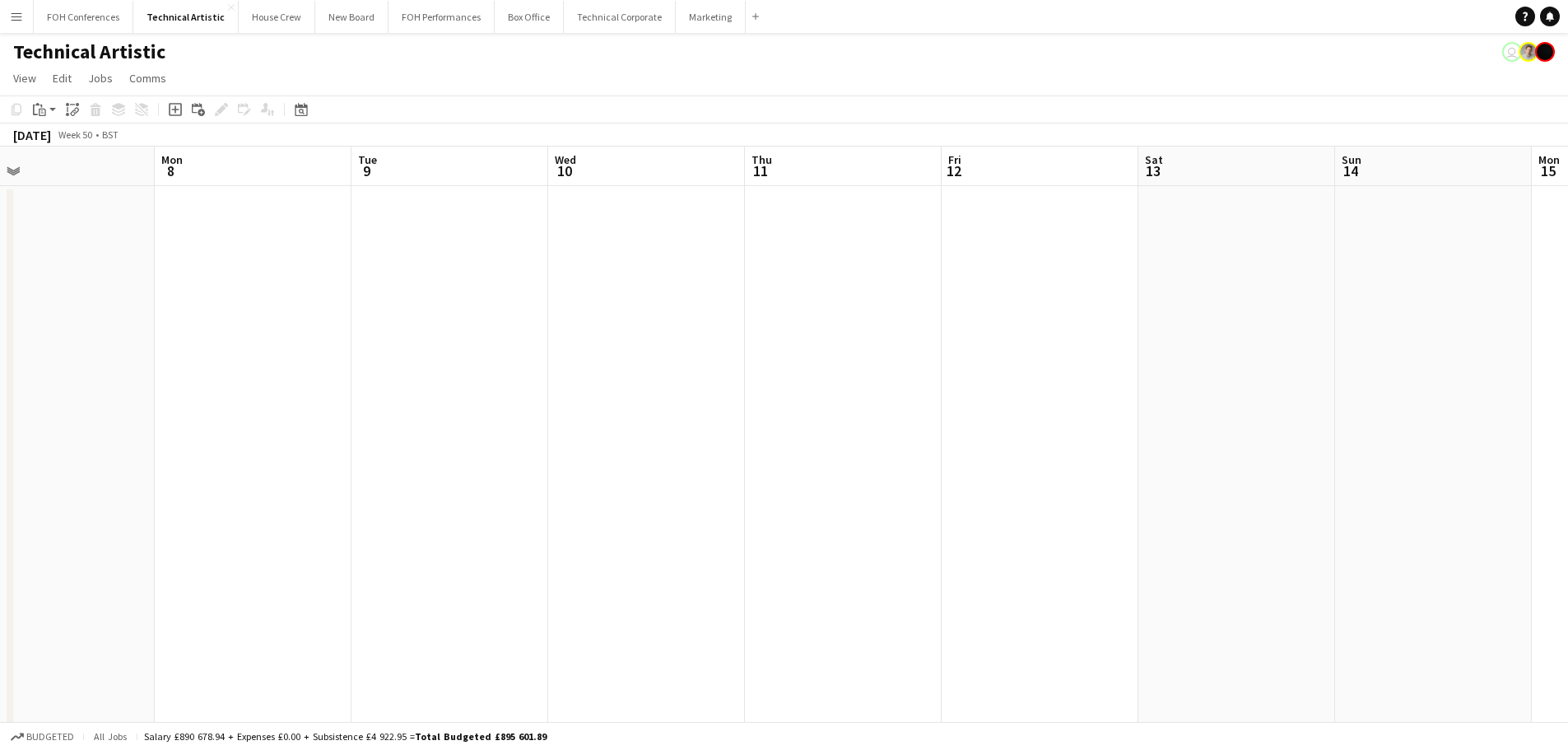
click at [1120, 340] on app-calendar-viewport "Fri 5 Sat 6 Sun 7 Mon 8 Tue 9 Wed 10 Thu 11 Fri 12 Sat 13 Sun 14 Mon 15 Tue 16 …" at bounding box center [784, 681] width 1568 height 1070
drag, startPoint x: 657, startPoint y: 353, endPoint x: 904, endPoint y: 349, distance: 247.0
click at [856, 351] on app-calendar-viewport "Sun 30 5/6 2 Jobs Mon 1 Tue 2 Wed 3 Thu 4 Fri 5 Sat 6 Sun 7 Mon 8 Tue 9 Wed 10 …" at bounding box center [784, 681] width 1568 height 1070
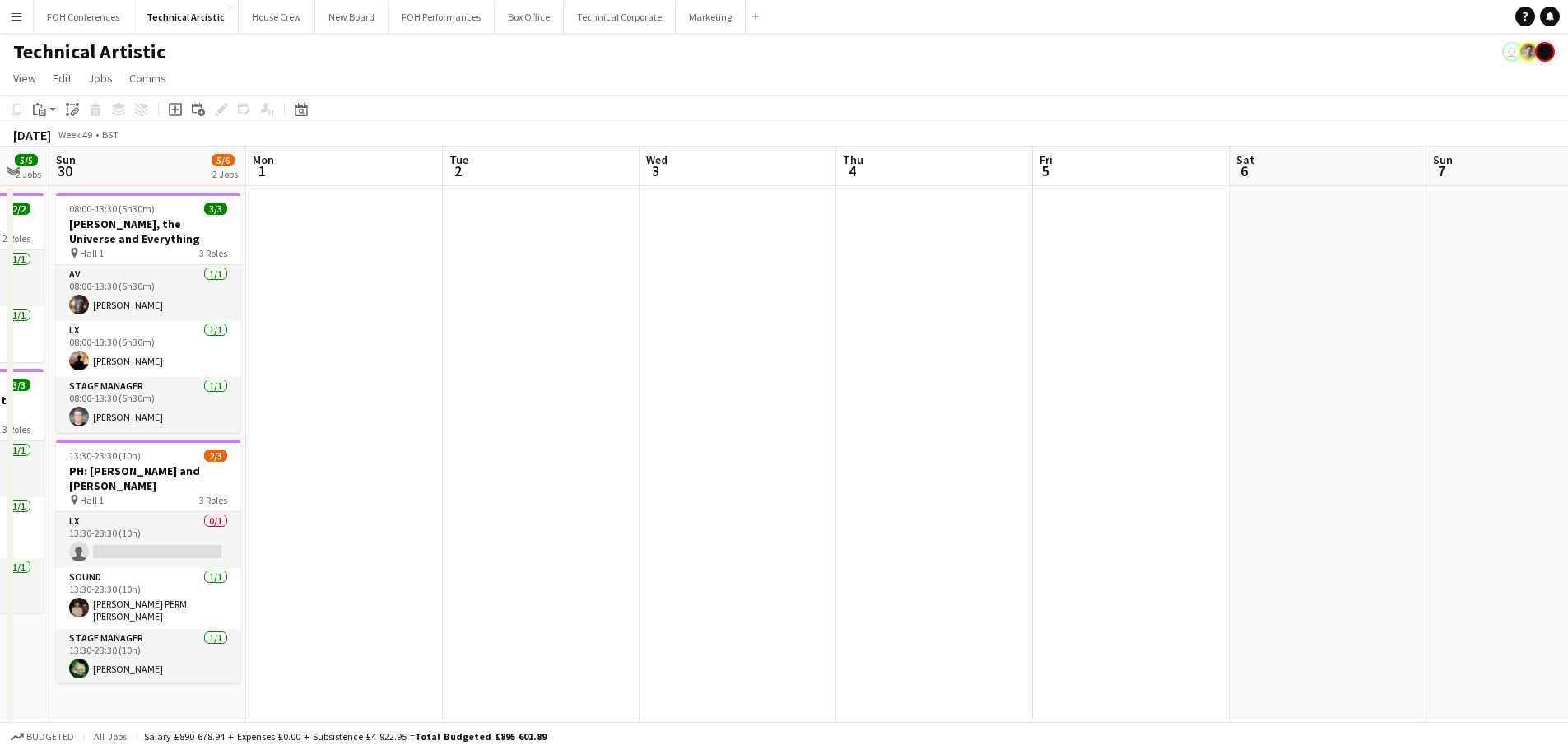
click at [915, 358] on app-calendar-viewport "Fri 28 3/3 1 Job Sat 29 5/5 2 Jobs Sun 30 5/6 2 Jobs Mon 1 Tue 2 Wed 3 Thu 4 Fr…" at bounding box center [784, 681] width 1568 height 1070
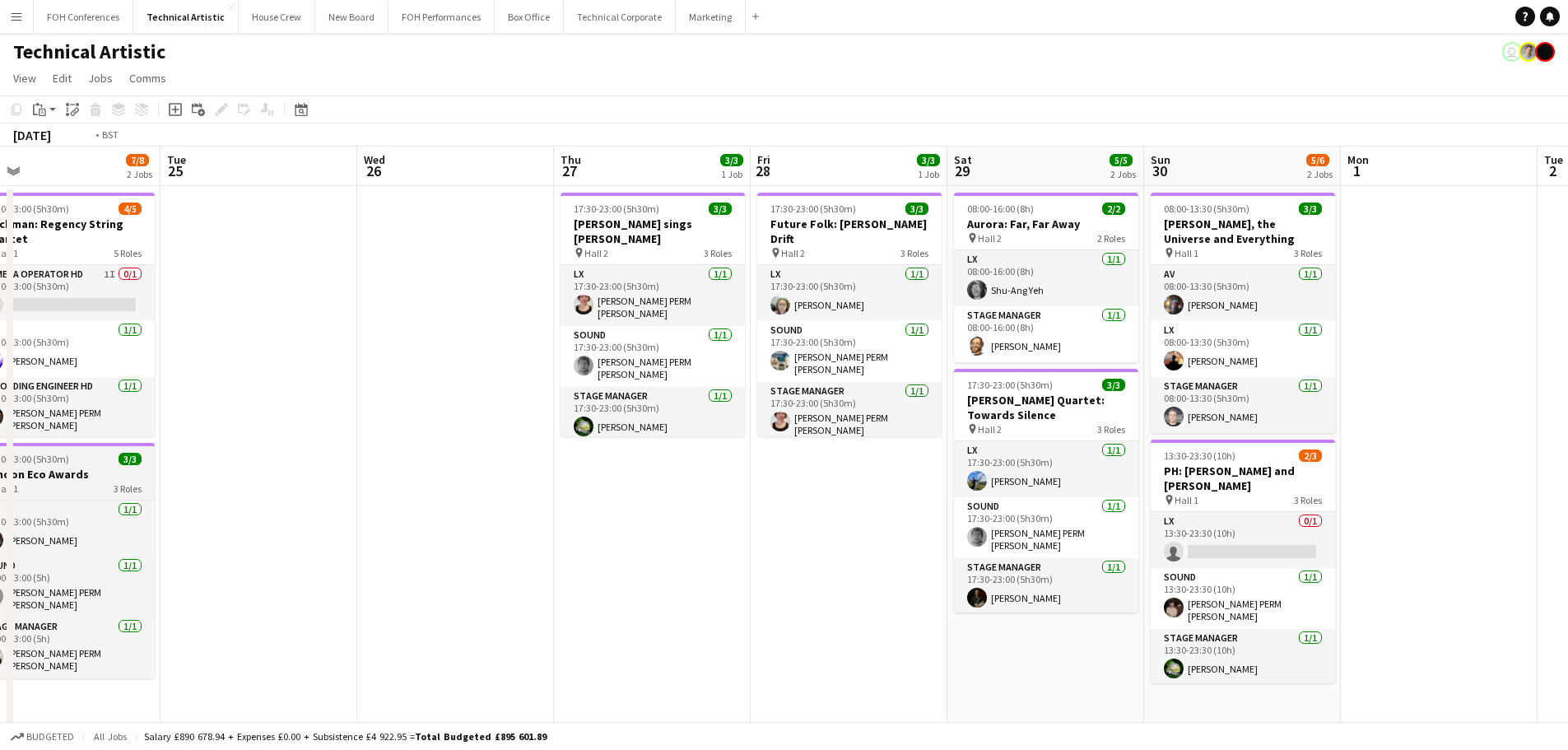
drag, startPoint x: 730, startPoint y: 382, endPoint x: 412, endPoint y: 468, distance: 329.4
click at [845, 382] on app-calendar-viewport "Sat 22 Sun 23 Mon 24 7/8 2 Jobs Tue 25 Wed 26 Thu 27 3/3 1 Job Fri 28 3/3 1 Job…" at bounding box center [784, 681] width 1568 height 1070
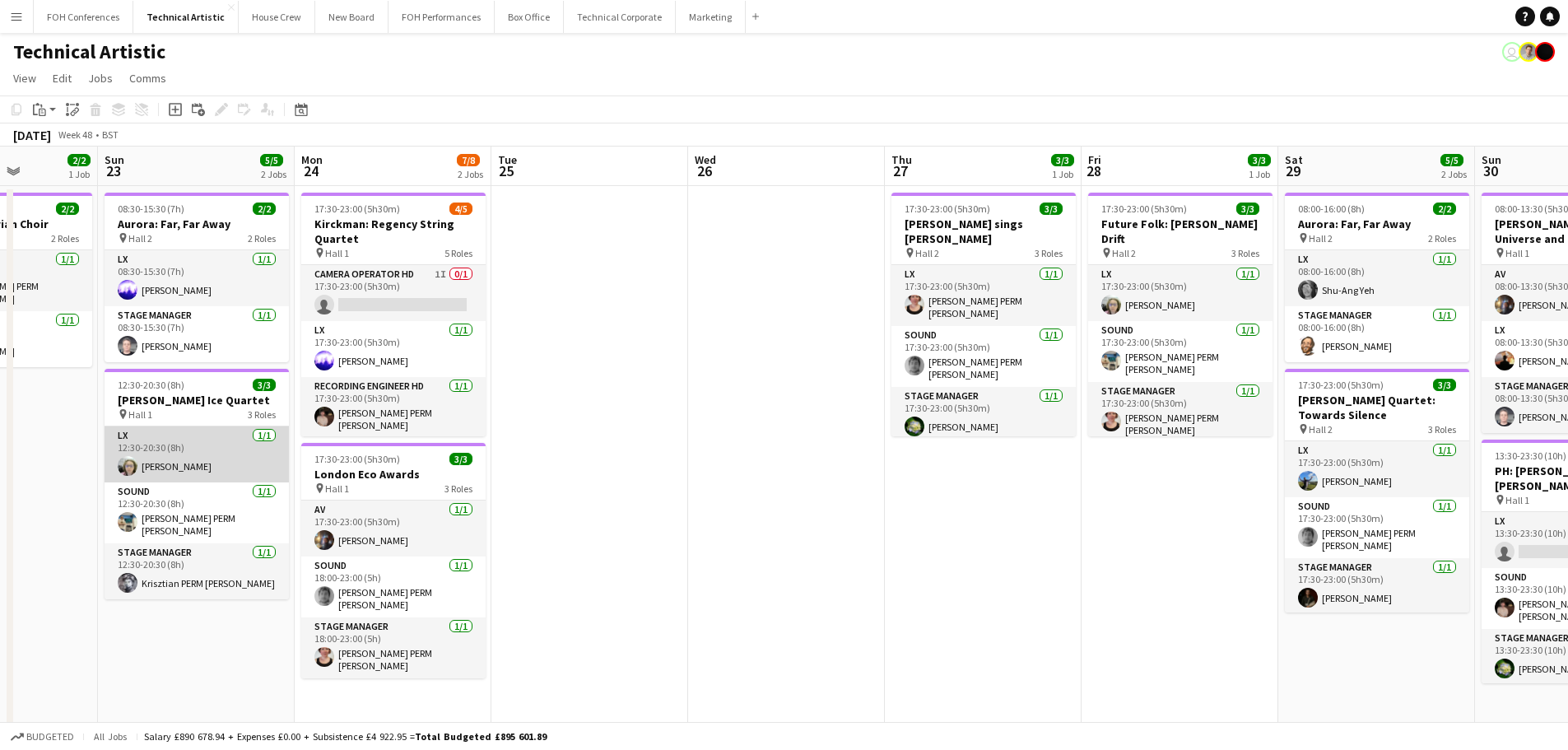
drag, startPoint x: 606, startPoint y: 440, endPoint x: 724, endPoint y: 465, distance: 120.6
click at [827, 430] on app-calendar-viewport "Thu 20 Fri 21 Sat 22 2/2 1 Job Sun 23 5/5 2 Jobs Mon 24 7/8 2 Jobs Tue 25 Wed 2…" at bounding box center [784, 681] width 1568 height 1070
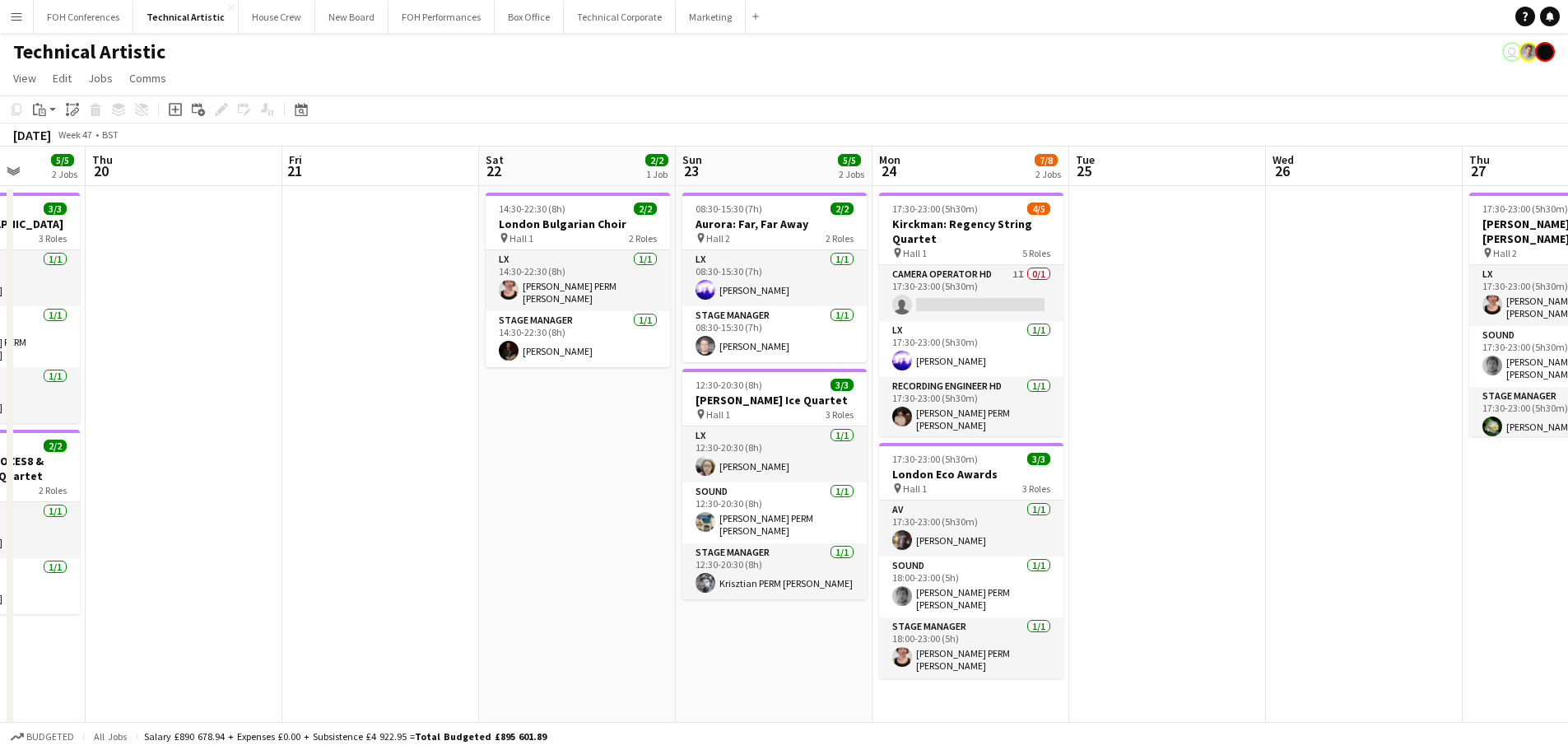
drag, startPoint x: 360, startPoint y: 467, endPoint x: 888, endPoint y: 485, distance: 528.3
click at [925, 468] on app-calendar-viewport "Tue 18 Wed 19 5/5 2 Jobs Thu 20 Fri 21 Sat 22 2/2 1 Job Sun 23 5/5 2 Jobs Mon 2…" at bounding box center [784, 681] width 1568 height 1070
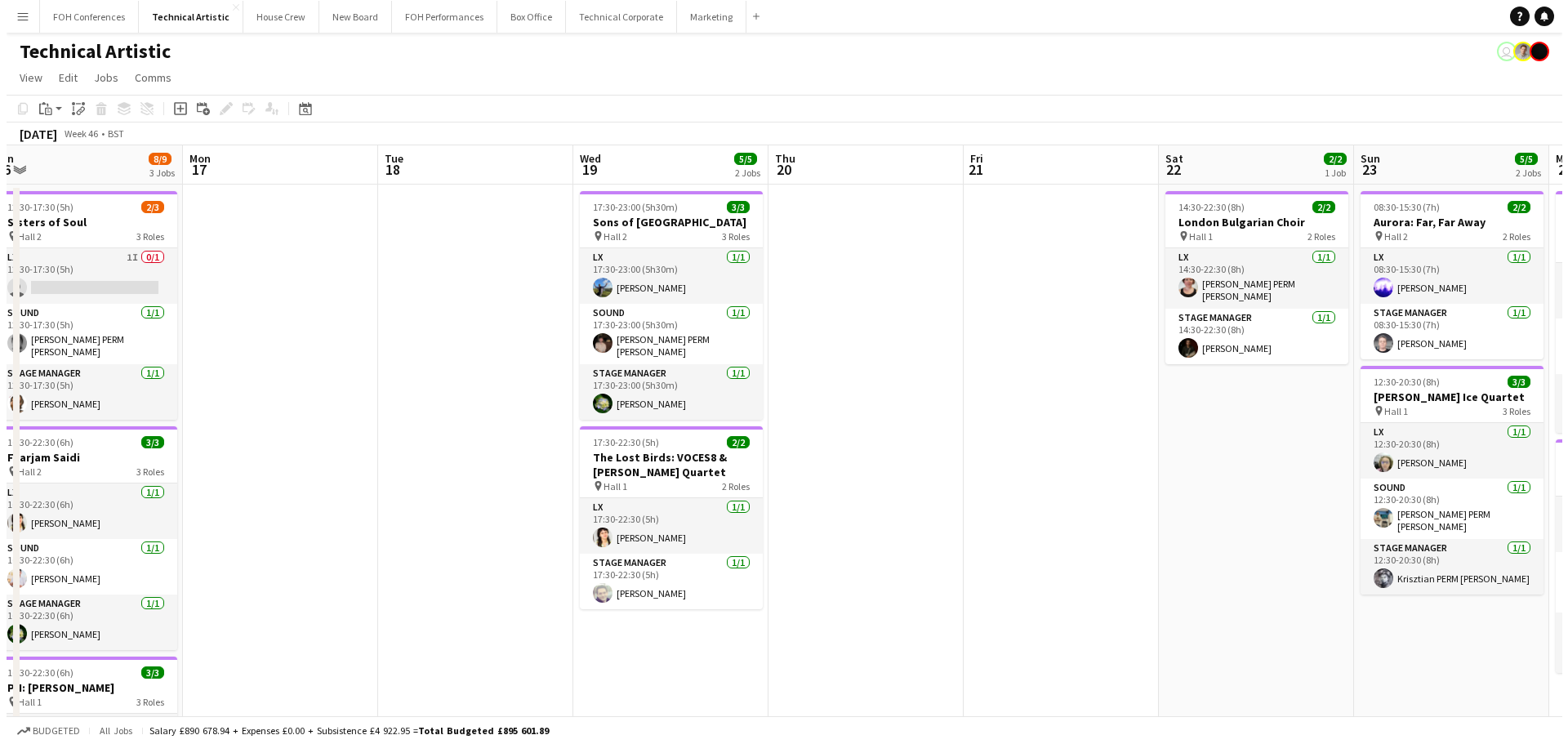
scroll to position [0, 368]
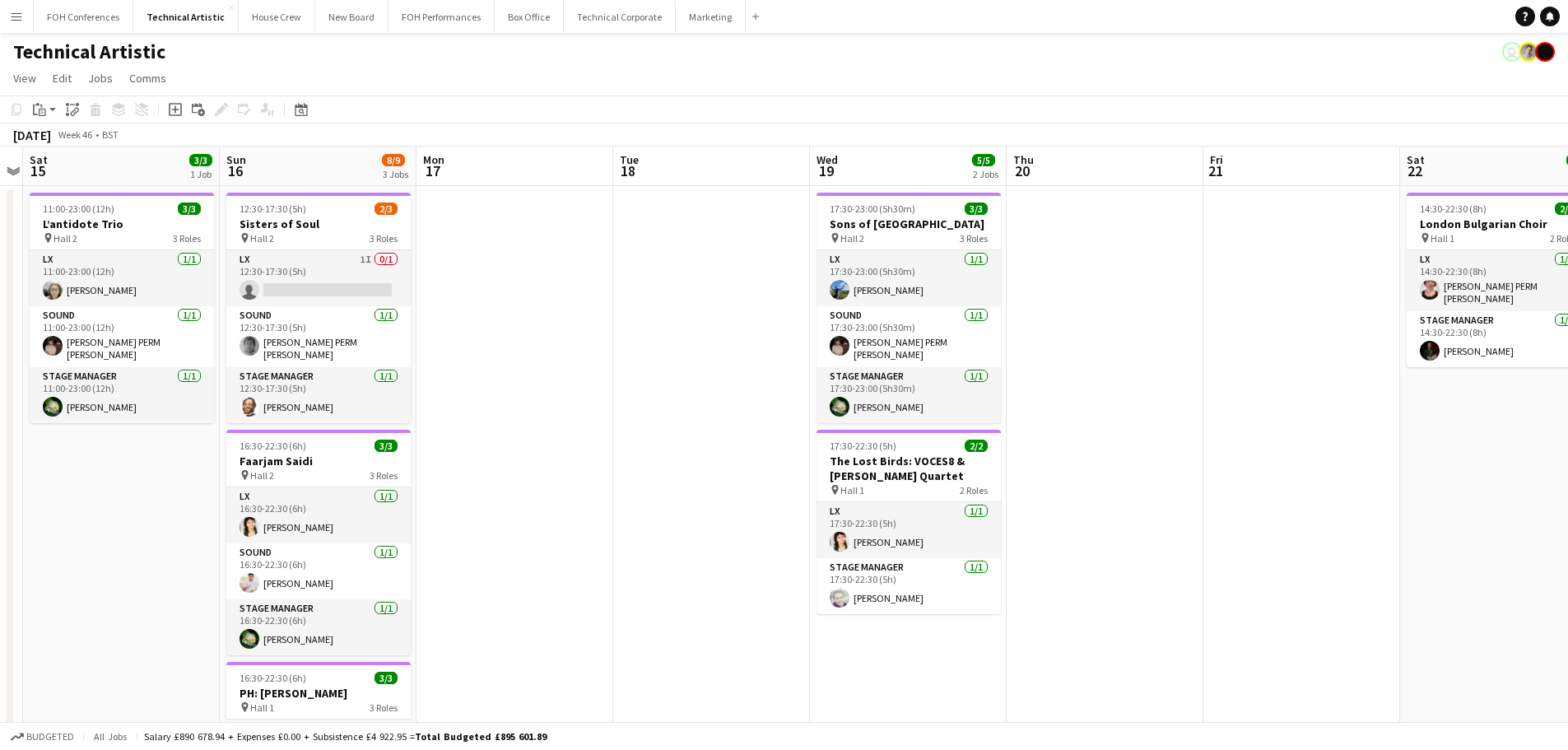
drag, startPoint x: 450, startPoint y: 502, endPoint x: 713, endPoint y: 494, distance: 263.1
click at [713, 494] on app-calendar-viewport "Thu 13 Fri 14 Sat 15 3/3 1 Job Sun 16 8/9 3 Jobs Mon 17 Tue 18 Wed 19 5/5 2 Job…" at bounding box center [784, 681] width 1568 height 1070
click at [546, 227] on app-date-cell at bounding box center [514, 701] width 197 height 1030
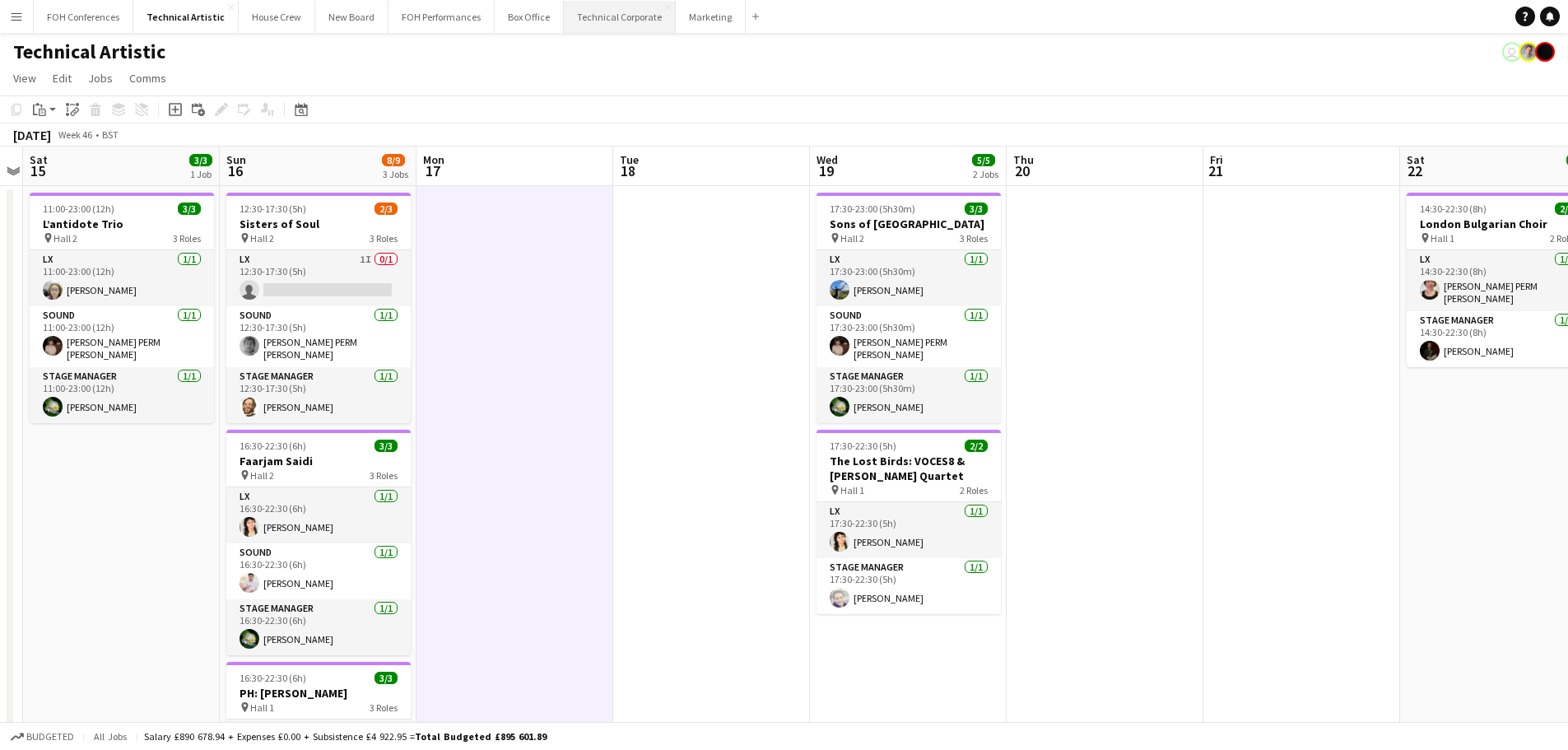
click at [622, 14] on button "Technical Corporate Close" at bounding box center [620, 16] width 112 height 32
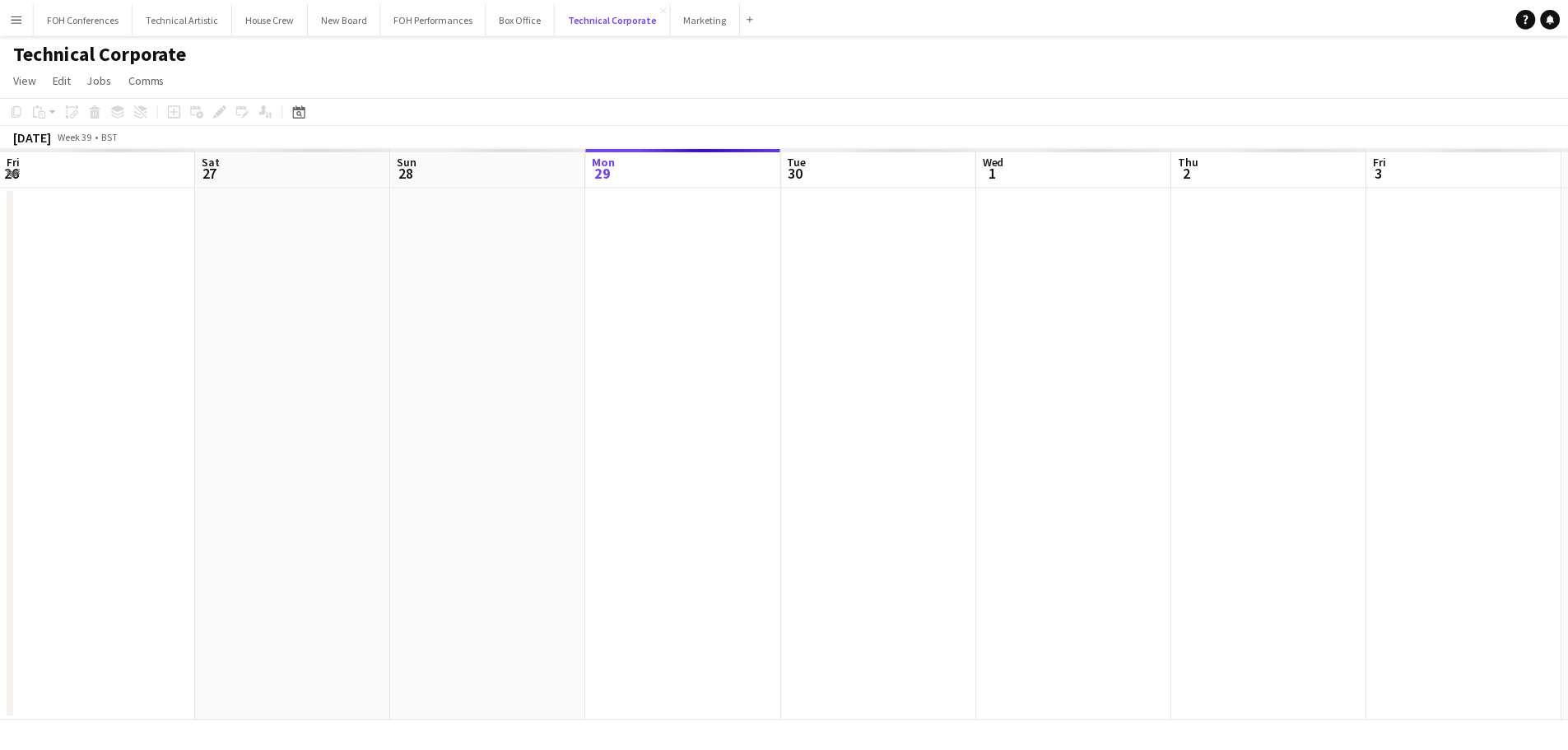
scroll to position [0, 394]
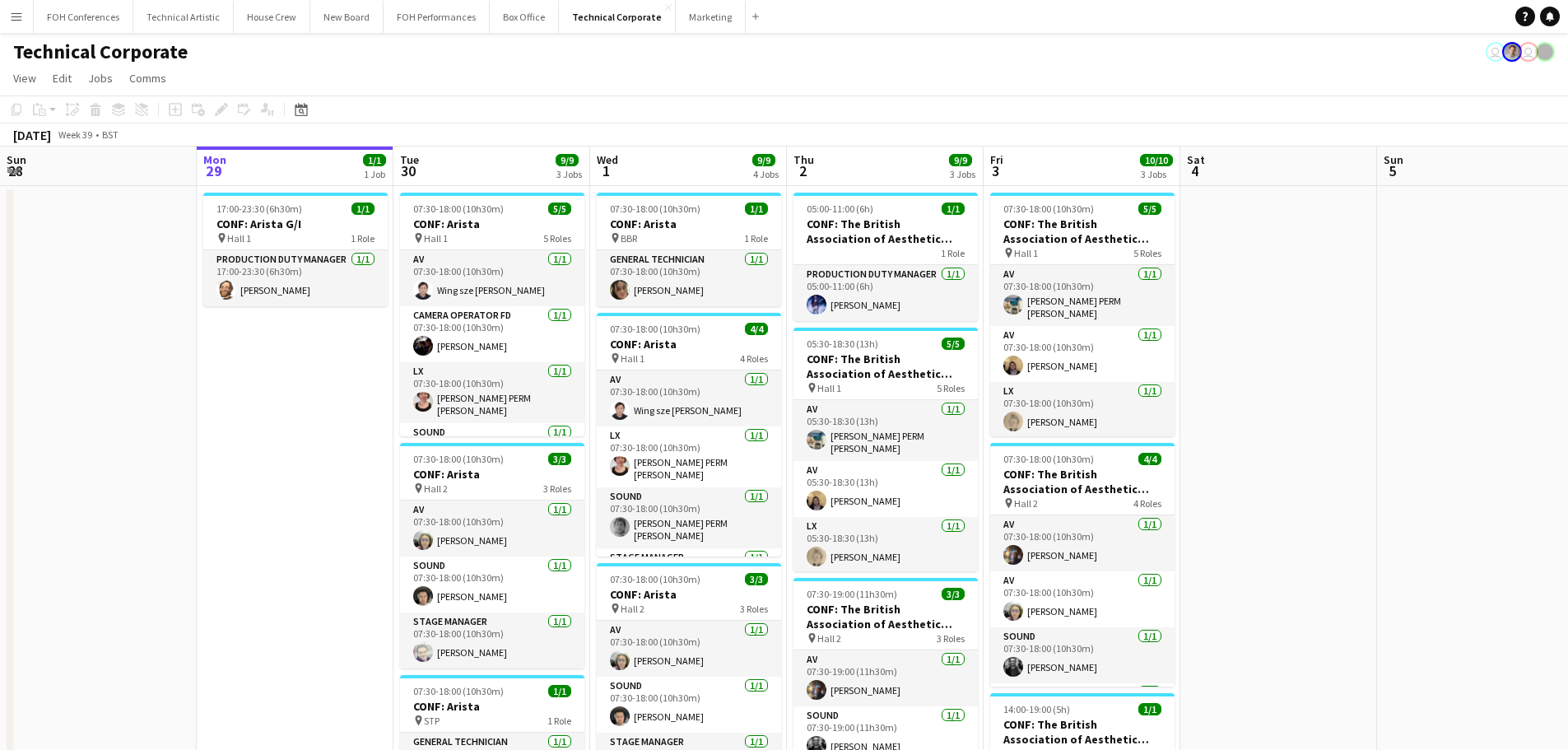
click at [195, 478] on app-date-cell at bounding box center [98, 702] width 197 height 1034
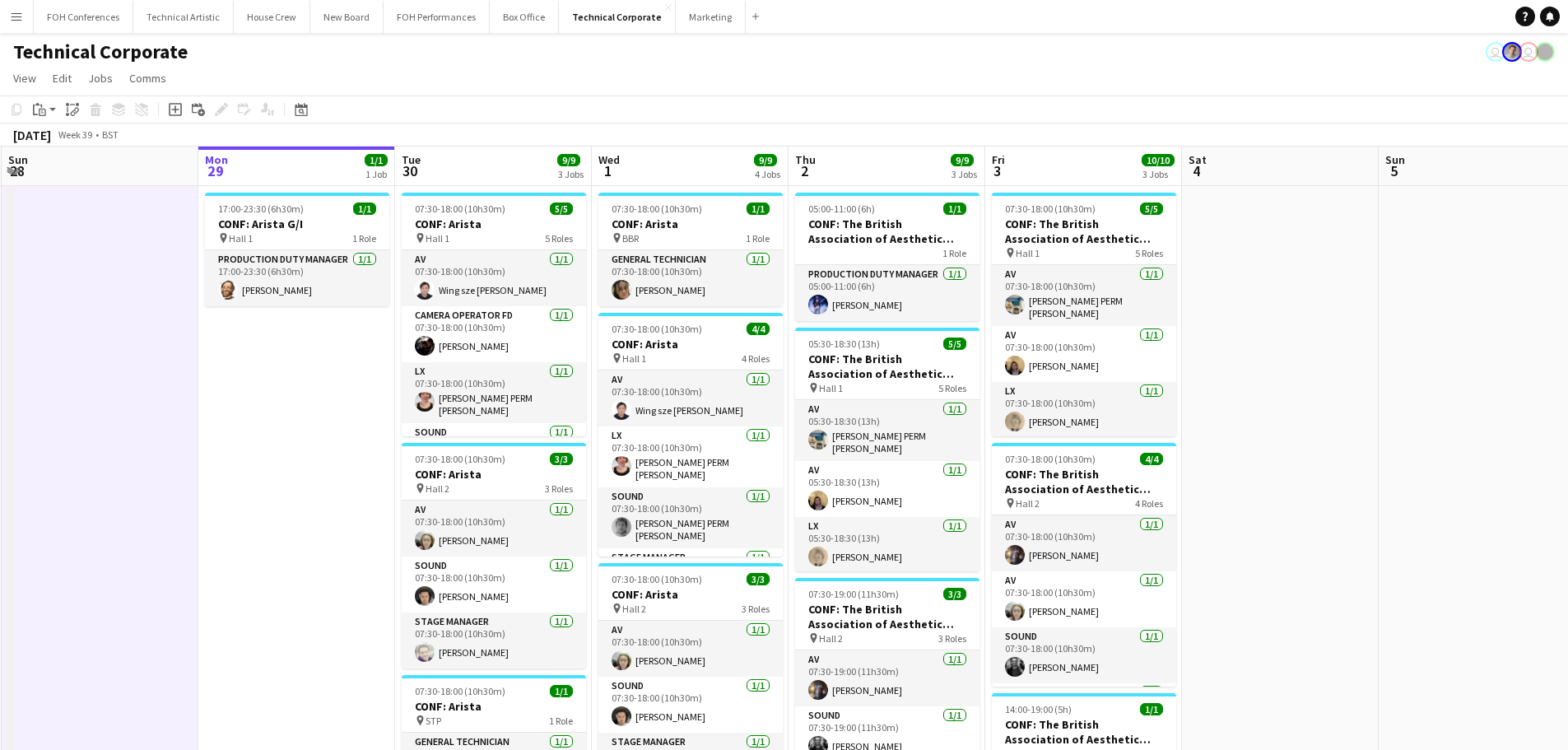
click at [197, 477] on app-date-cell at bounding box center [100, 702] width 197 height 1034
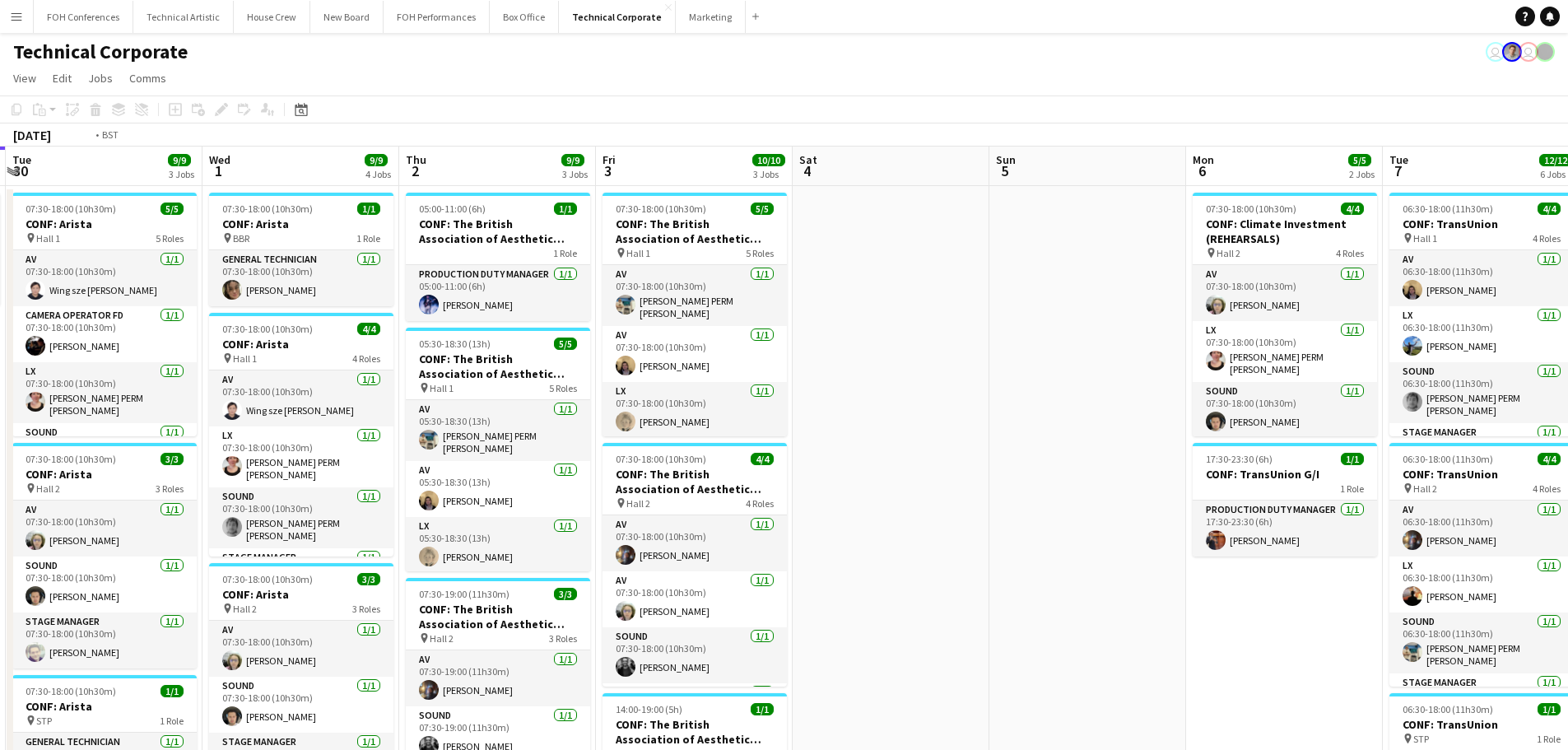
drag, startPoint x: 1307, startPoint y: 423, endPoint x: 186, endPoint y: 409, distance: 1121.1
click at [82, 413] on app-calendar-viewport "Fri 26 Sat 27 Sun 28 Mon 29 1/1 1 Job Tue 30 9/9 3 Jobs Wed 1 9/9 4 Jobs Thu 2 …" at bounding box center [784, 683] width 1568 height 1073
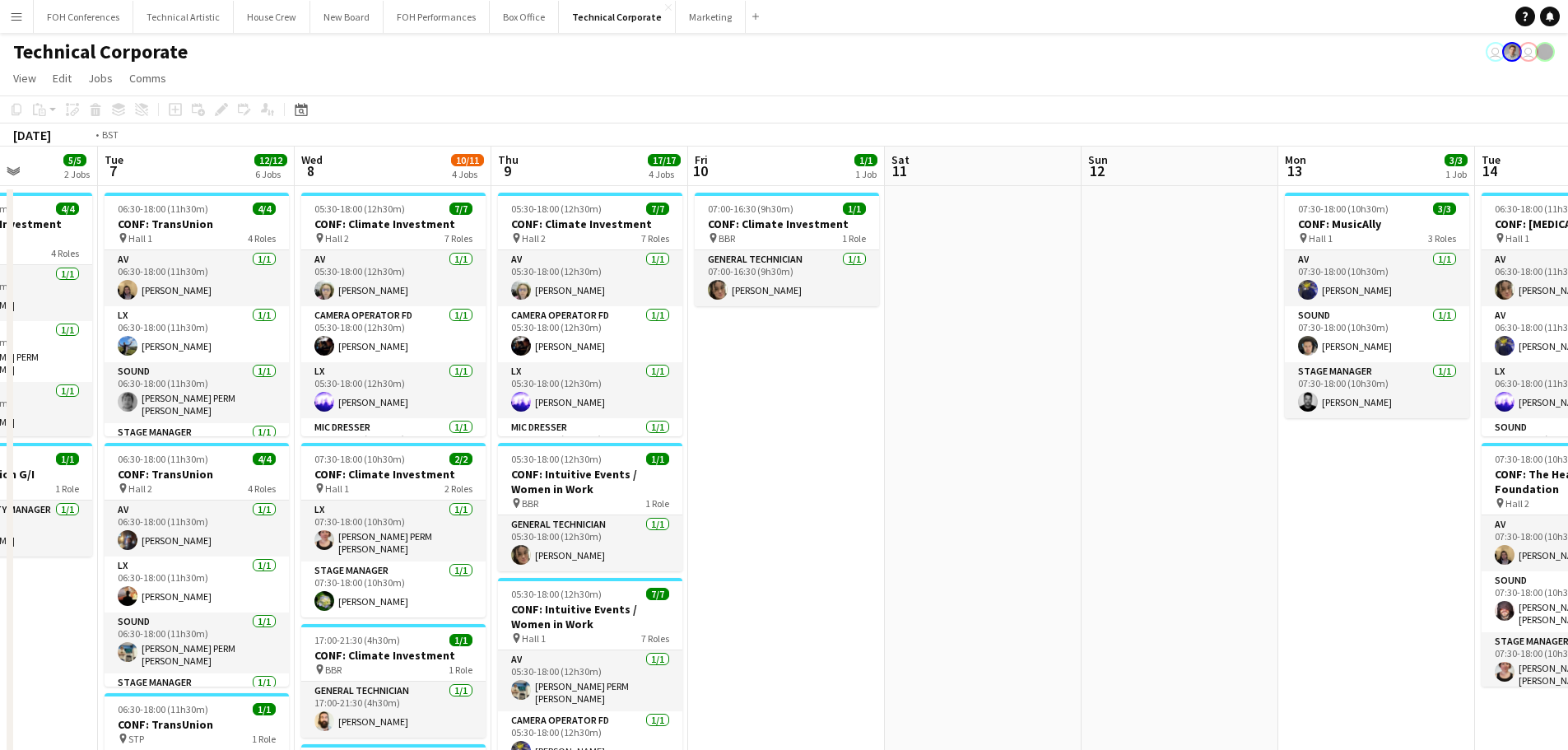
drag, startPoint x: 981, startPoint y: 398, endPoint x: 331, endPoint y: 404, distance: 650.0
click at [20, 410] on app-calendar-viewport "Fri 3 10/10 3 Jobs Sat 4 Sun 5 Mon 6 5/5 2 Jobs Tue 7 12/12 6 Jobs Wed 8 10/11 …" at bounding box center [784, 683] width 1568 height 1073
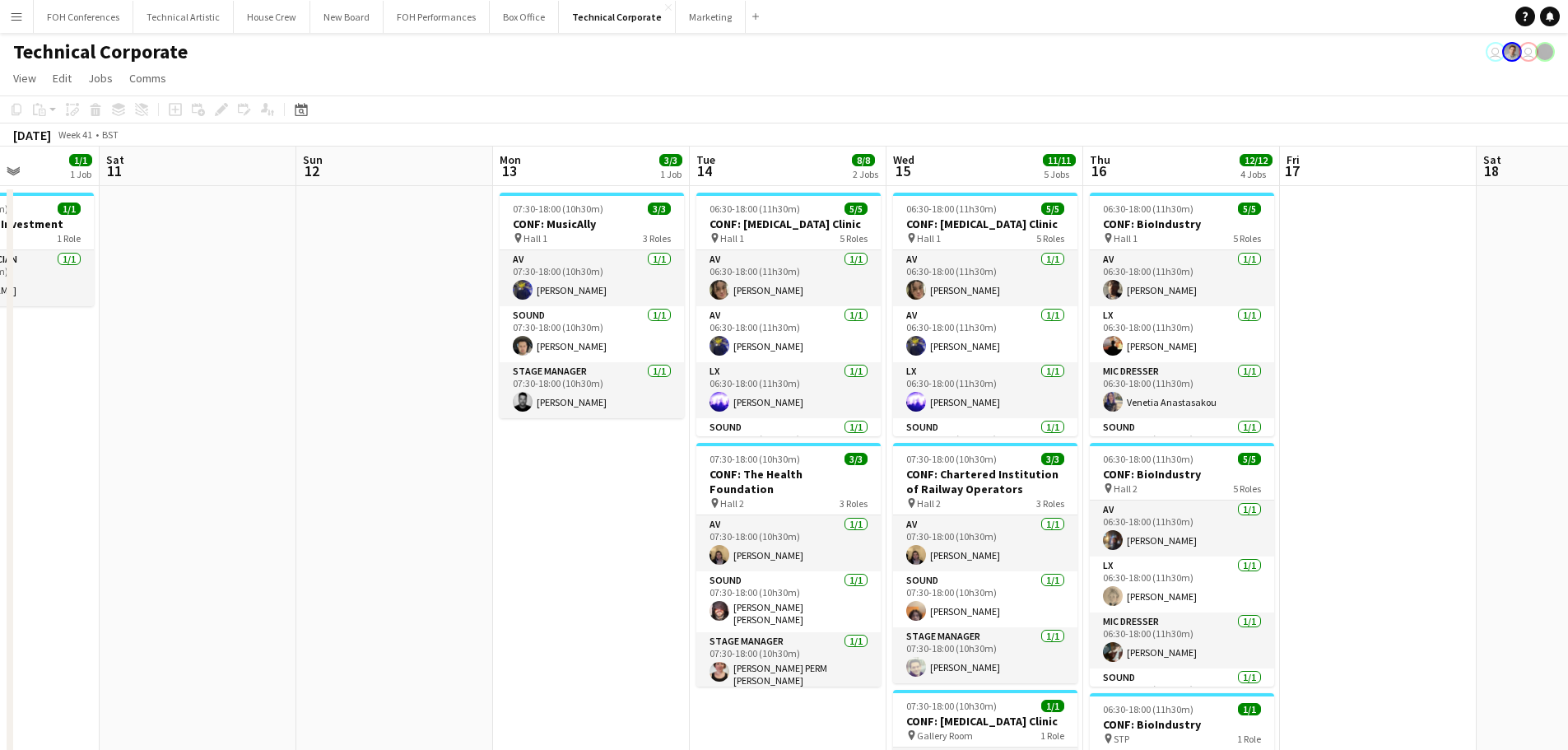
drag, startPoint x: 768, startPoint y: 417, endPoint x: 332, endPoint y: 404, distance: 436.2
click at [183, 407] on app-calendar-viewport "Wed 8 10/11 4 Jobs Thu 9 17/17 4 Jobs Fri 10 1/1 1 Job Sat 11 Sun 12 Mon 13 3/3…" at bounding box center [784, 683] width 1568 height 1073
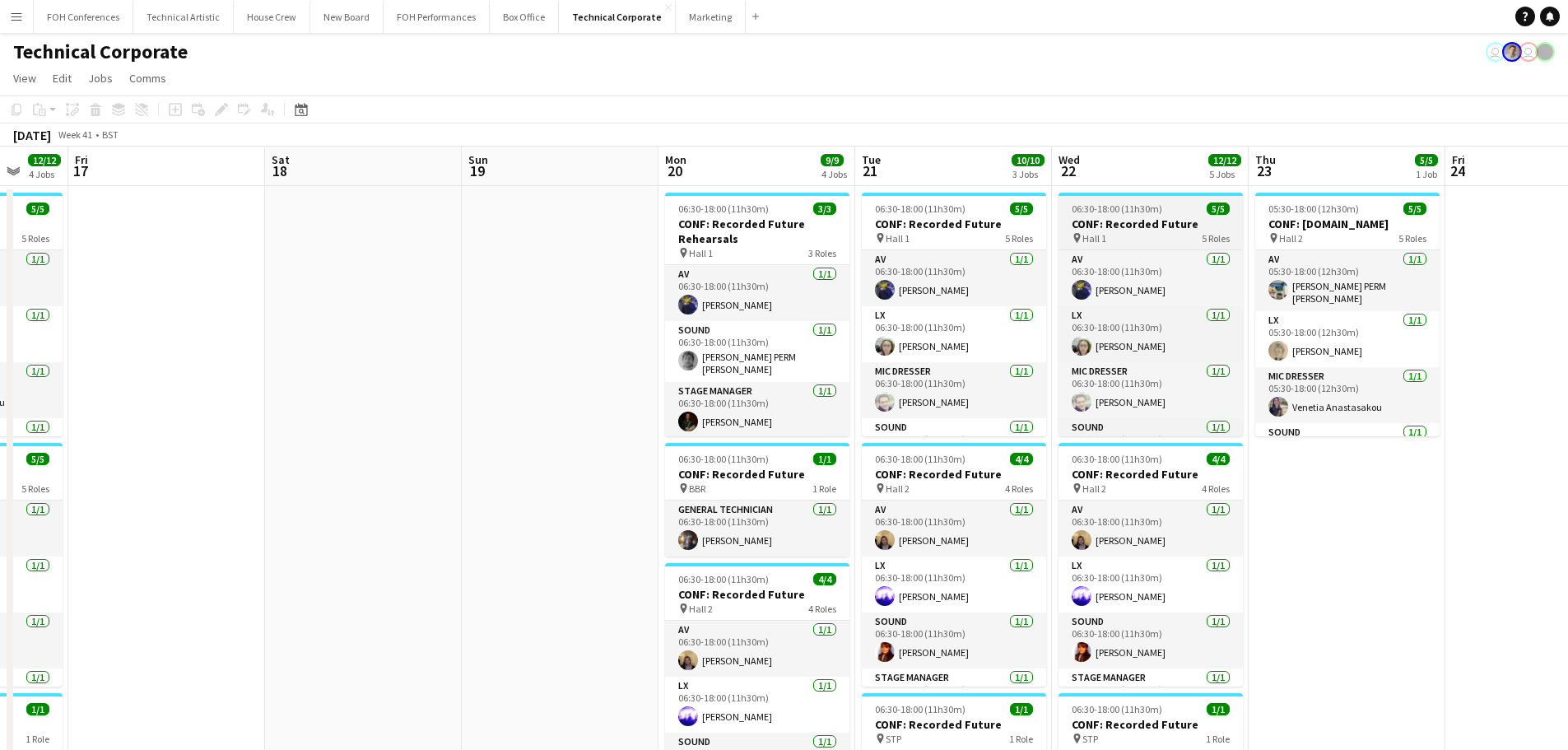
scroll to position [93, 0]
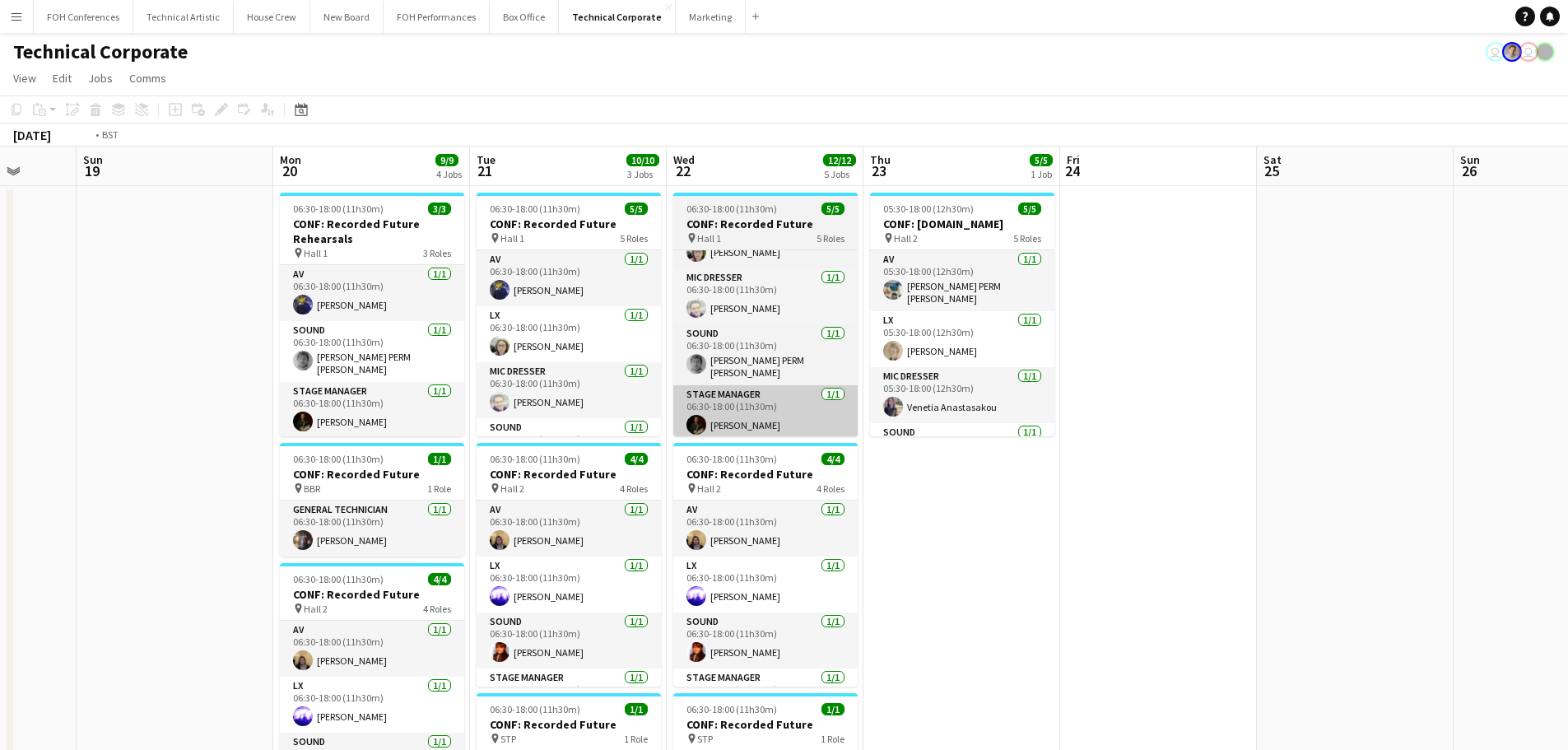
drag, startPoint x: 1005, startPoint y: 414, endPoint x: 388, endPoint y: 407, distance: 617.0
click at [303, 420] on app-calendar-viewport "Thu 16 12/12 4 Jobs Fri 17 Sat 18 Sun 19 Mon 20 9/9 4 Jobs Tue 21 10/10 3 Jobs …" at bounding box center [784, 683] width 1568 height 1073
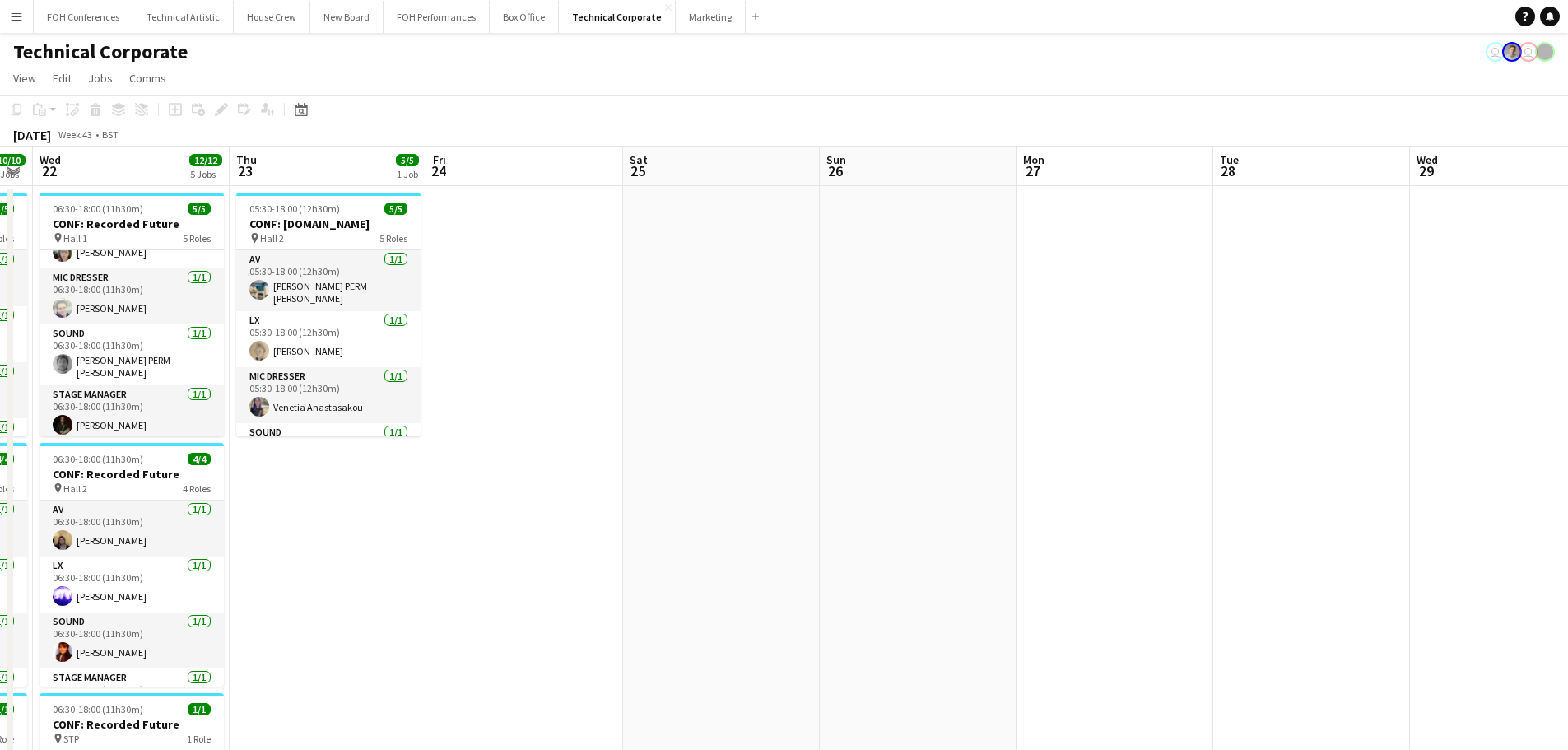
drag, startPoint x: 643, startPoint y: 417, endPoint x: 968, endPoint y: 401, distance: 325.4
click at [110, 412] on app-calendar-viewport "Sun 19 Mon 20 9/9 4 Jobs Tue 21 10/10 3 Jobs Wed 22 12/12 5 Jobs Thu 23 5/5 1 J…" at bounding box center [784, 683] width 1568 height 1073
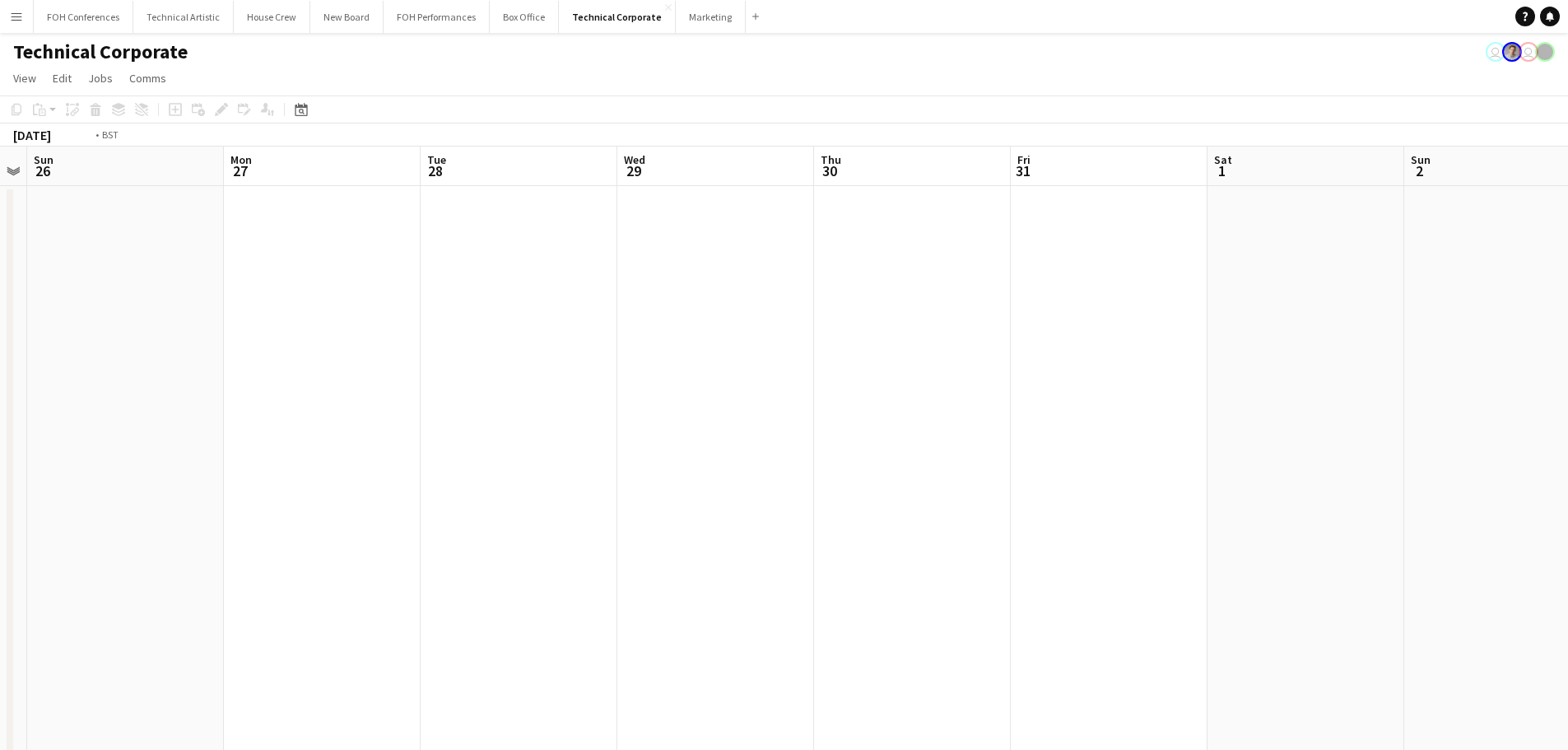
drag, startPoint x: 688, startPoint y: 429, endPoint x: 810, endPoint y: 395, distance: 126.6
click at [254, 421] on app-calendar-viewport "Thu 23 5/5 1 Job Fri 24 Sat 25 Sun 26 Mon 27 Tue 28 Wed 29 Thu 30 Fri 31 Sat 1 …" at bounding box center [784, 683] width 1568 height 1073
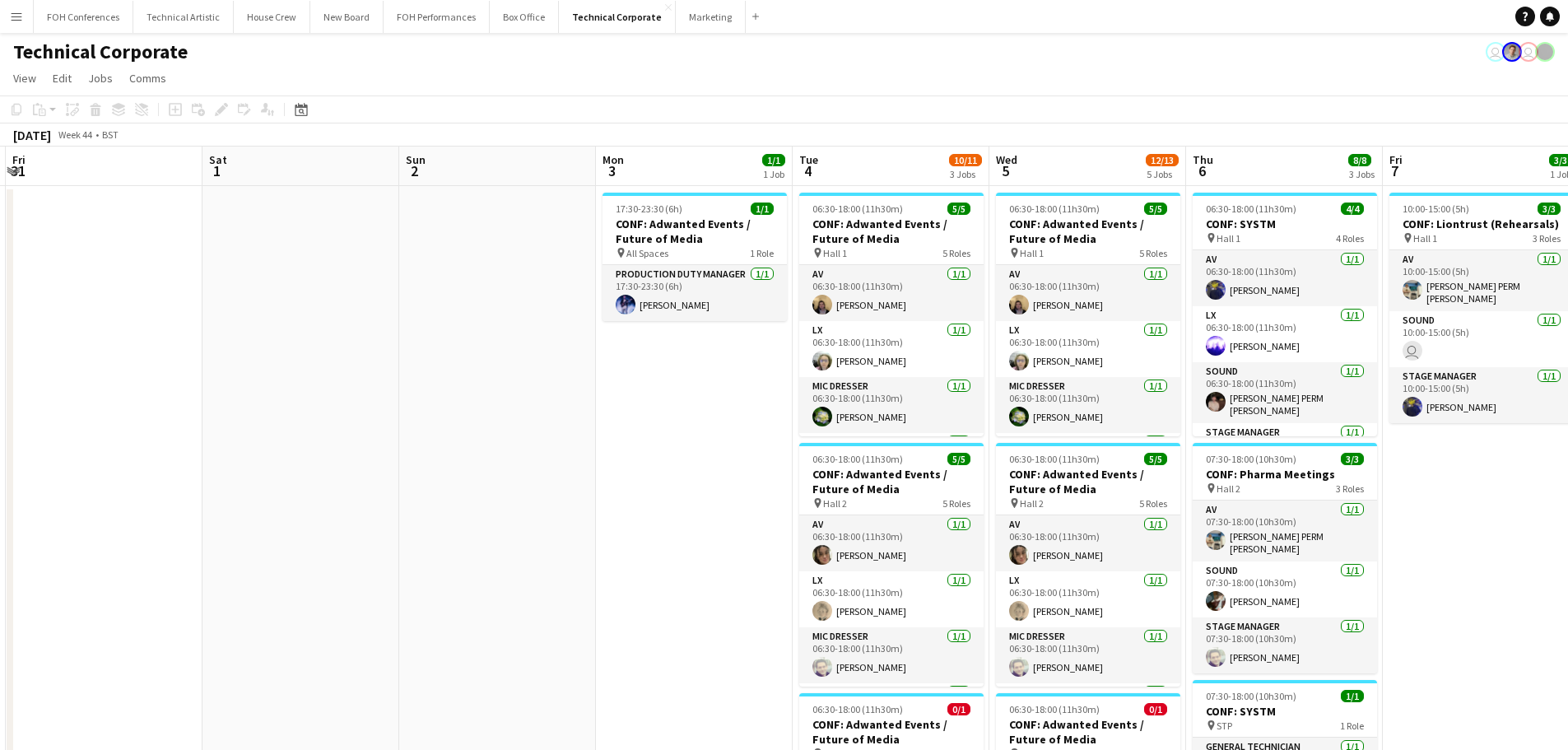
click at [197, 404] on app-calendar-viewport "Tue 28 Wed 29 Thu 30 Fri 31 Sat 1 Sun 2 Mon 3 1/1 1 Job Tue 4 10/11 3 Jobs Wed …" at bounding box center [784, 683] width 1568 height 1073
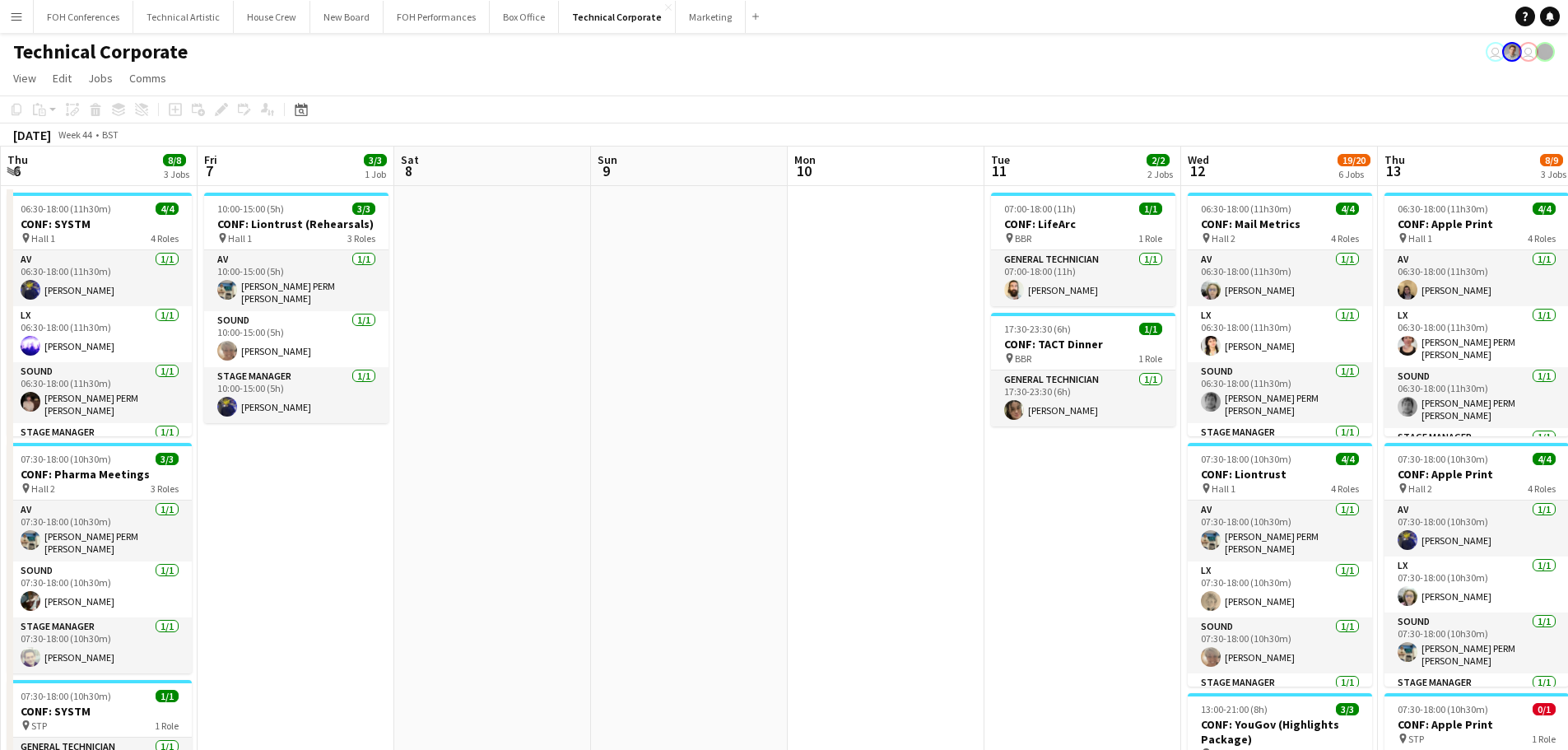
drag, startPoint x: 1044, startPoint y: 400, endPoint x: 428, endPoint y: 412, distance: 616.1
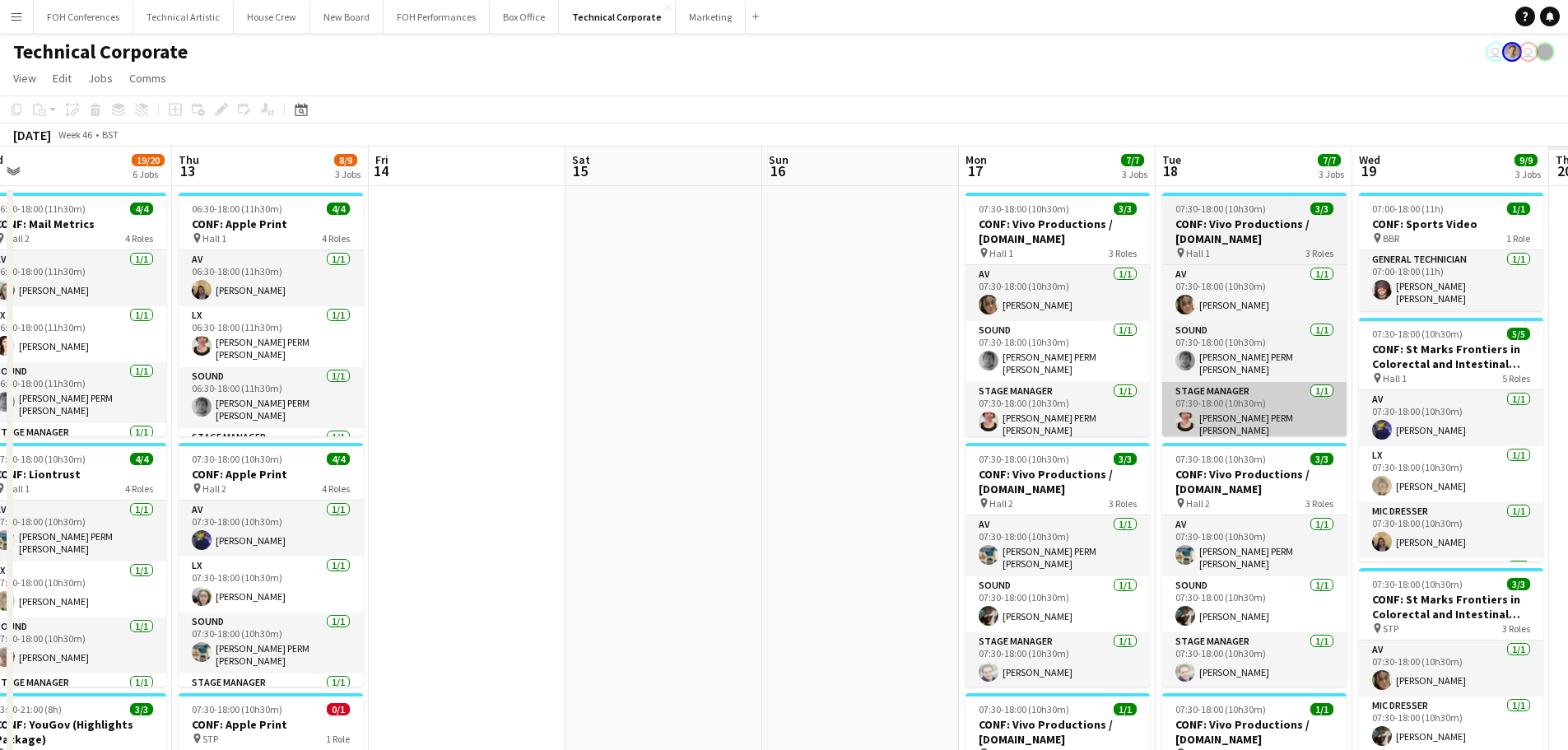
drag, startPoint x: 126, startPoint y: 408, endPoint x: 729, endPoint y: 390, distance: 603.3
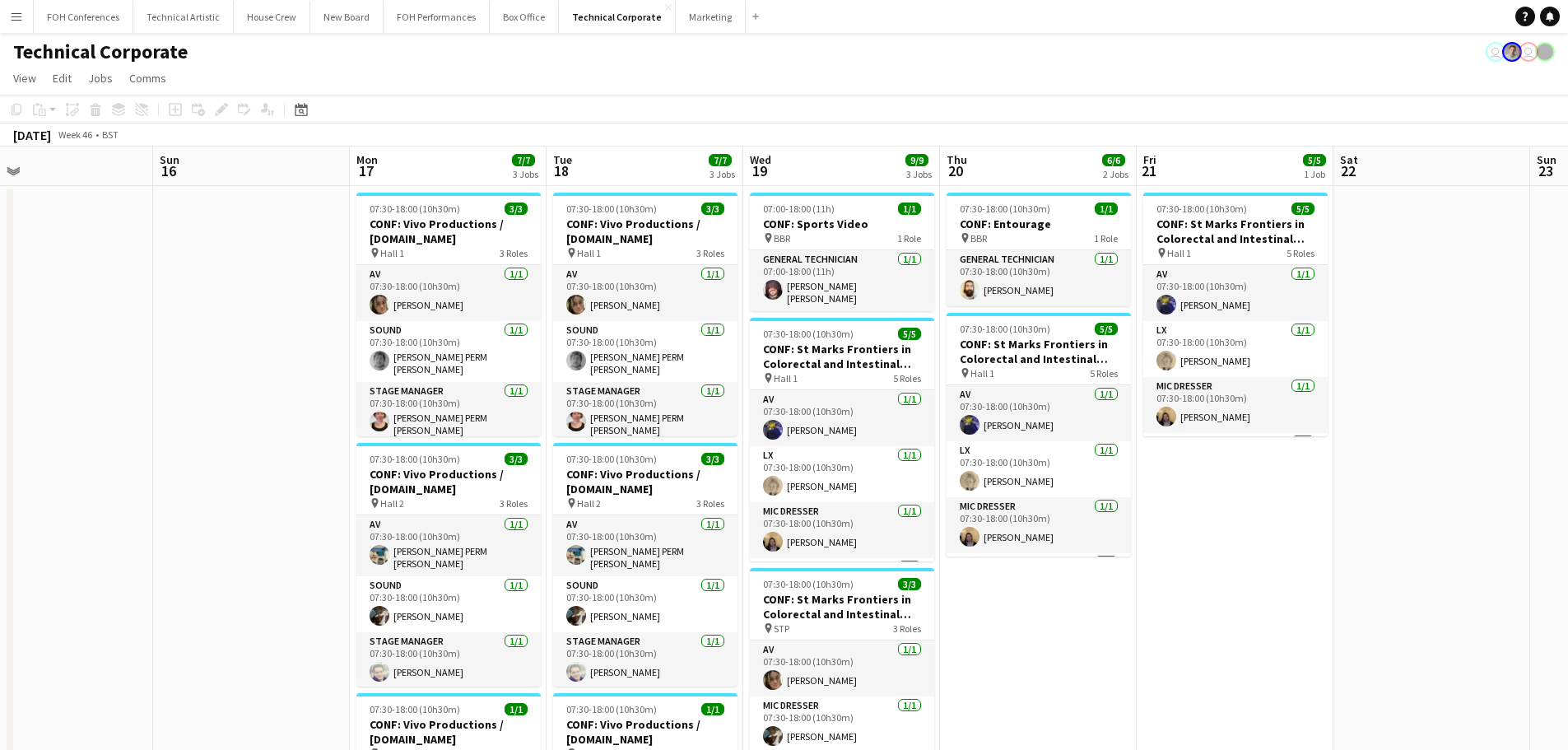
scroll to position [0, 395]
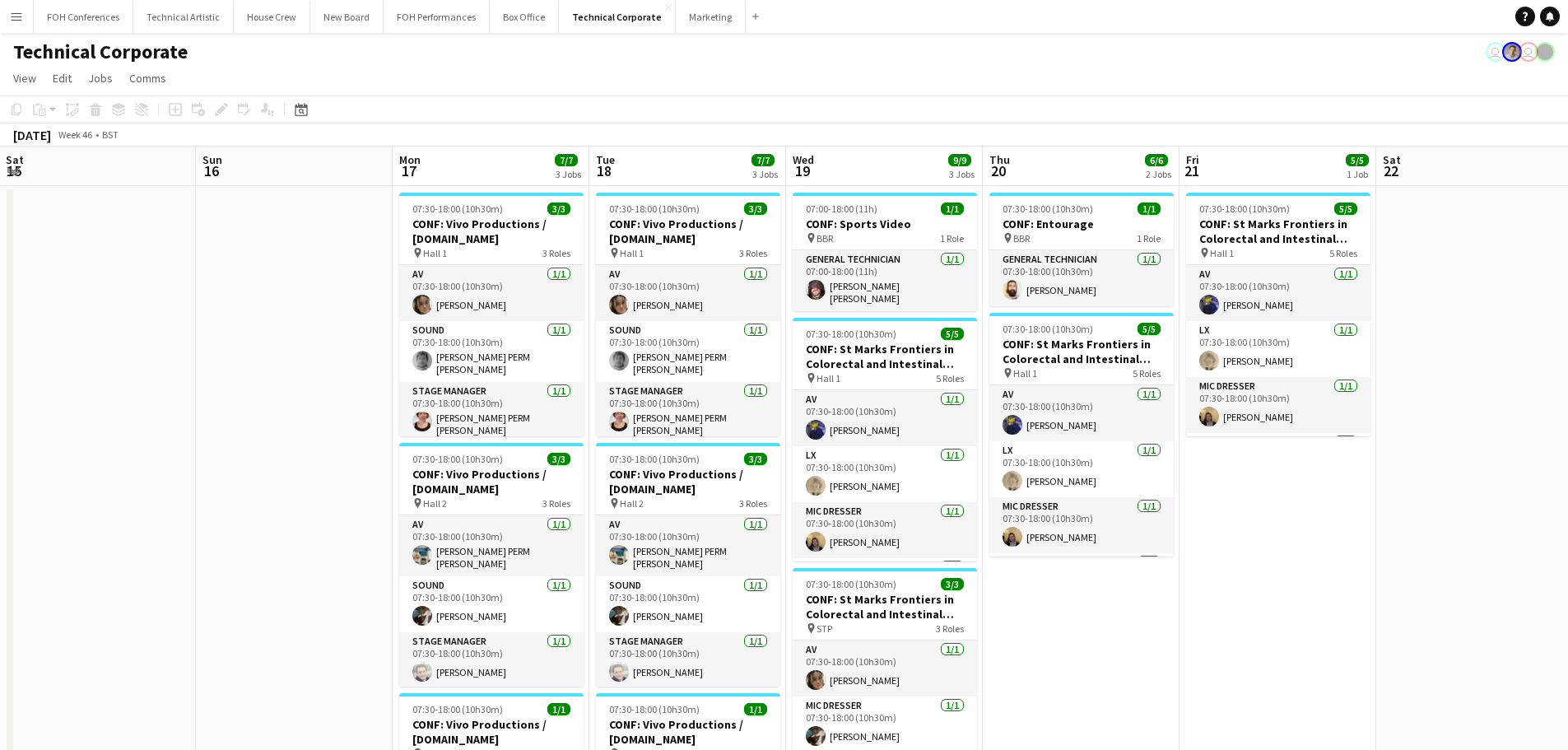
drag, startPoint x: 977, startPoint y: 396, endPoint x: 888, endPoint y: 395, distance: 89.0
